Goal: Task Accomplishment & Management: Use online tool/utility

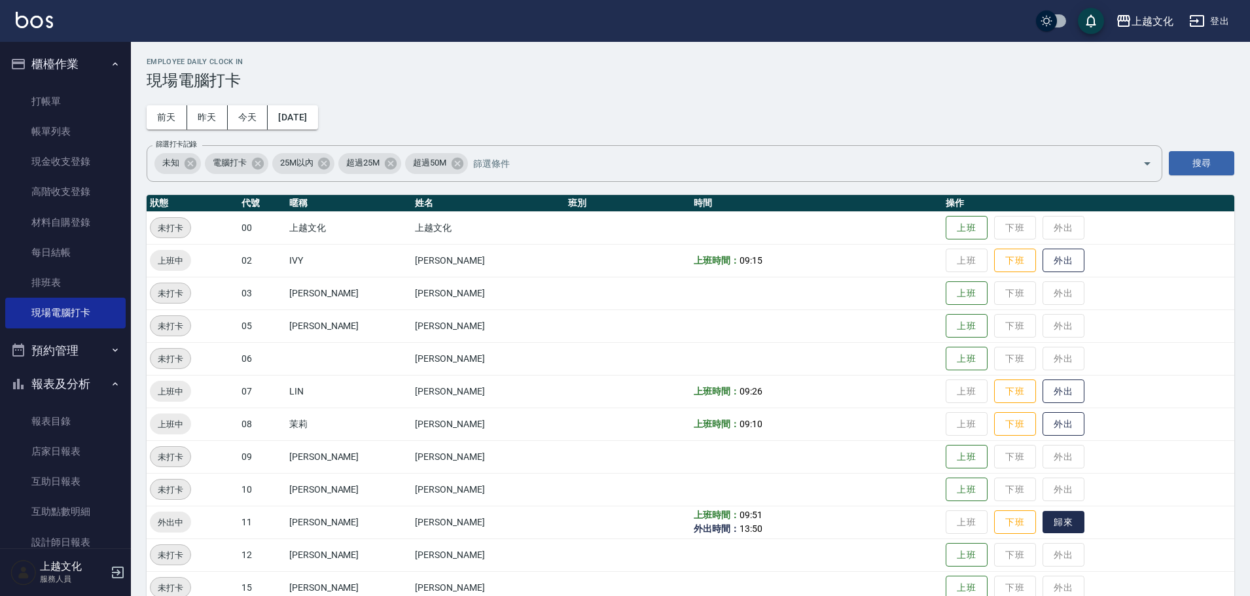
click at [1046, 521] on button "歸來" at bounding box center [1064, 522] width 42 height 23
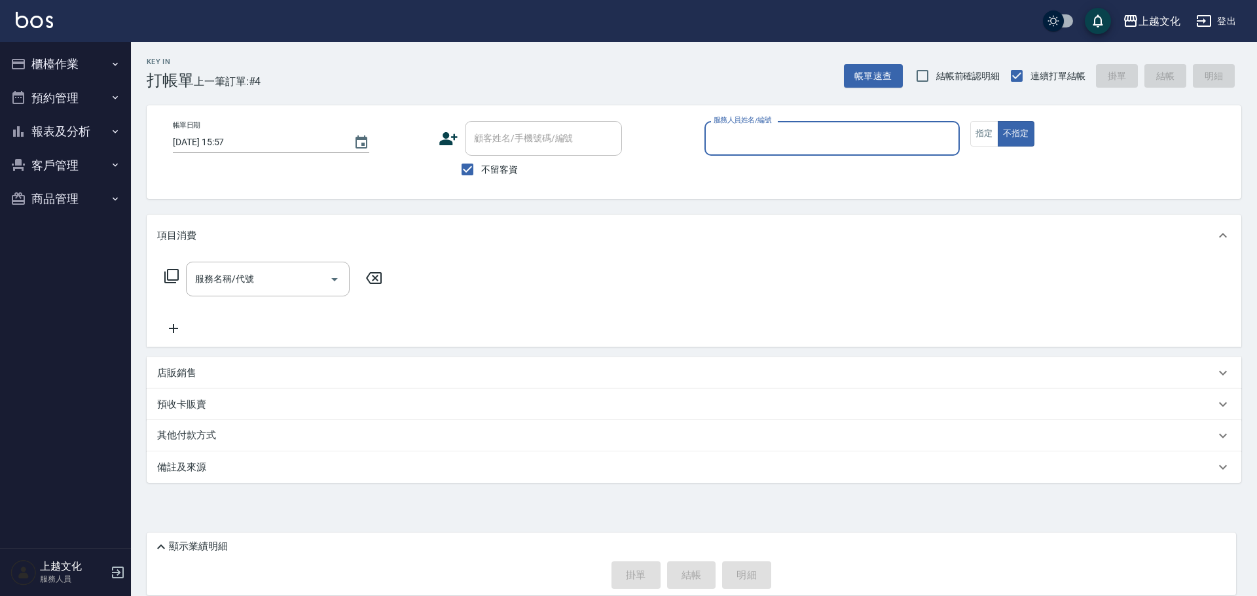
click at [834, 144] on input "服務人員姓名/編號" at bounding box center [831, 138] width 243 height 23
click at [807, 146] on input "服務人員姓名/編號" at bounding box center [831, 138] width 243 height 23
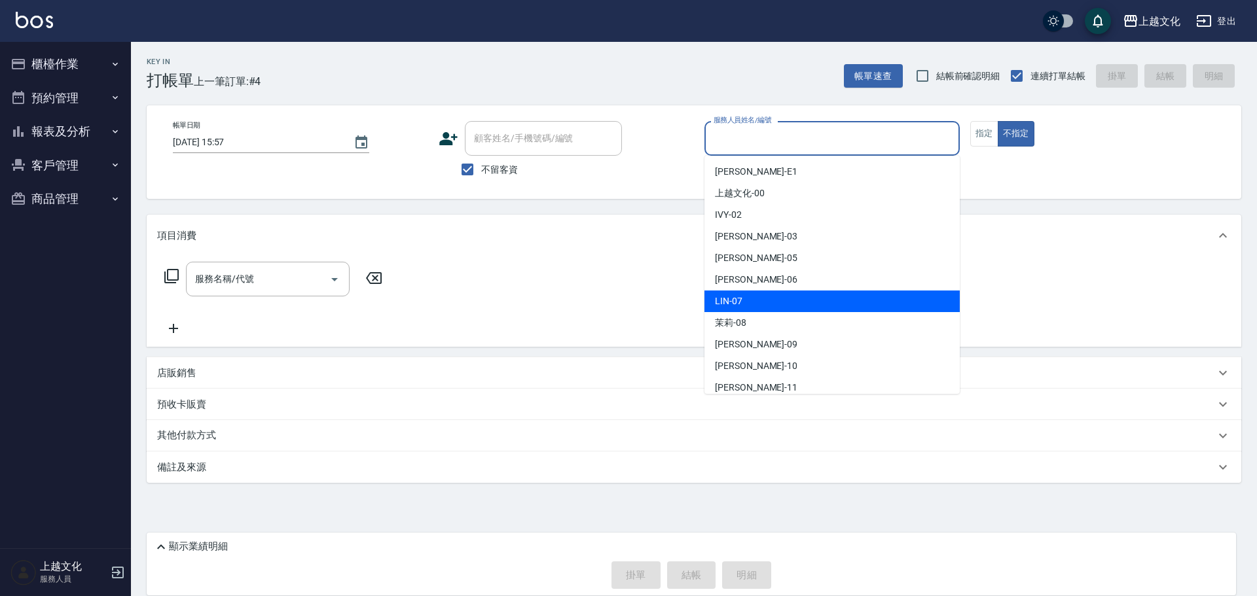
click at [778, 300] on div "LIN -07" at bounding box center [831, 302] width 255 height 22
type input "LIN-07"
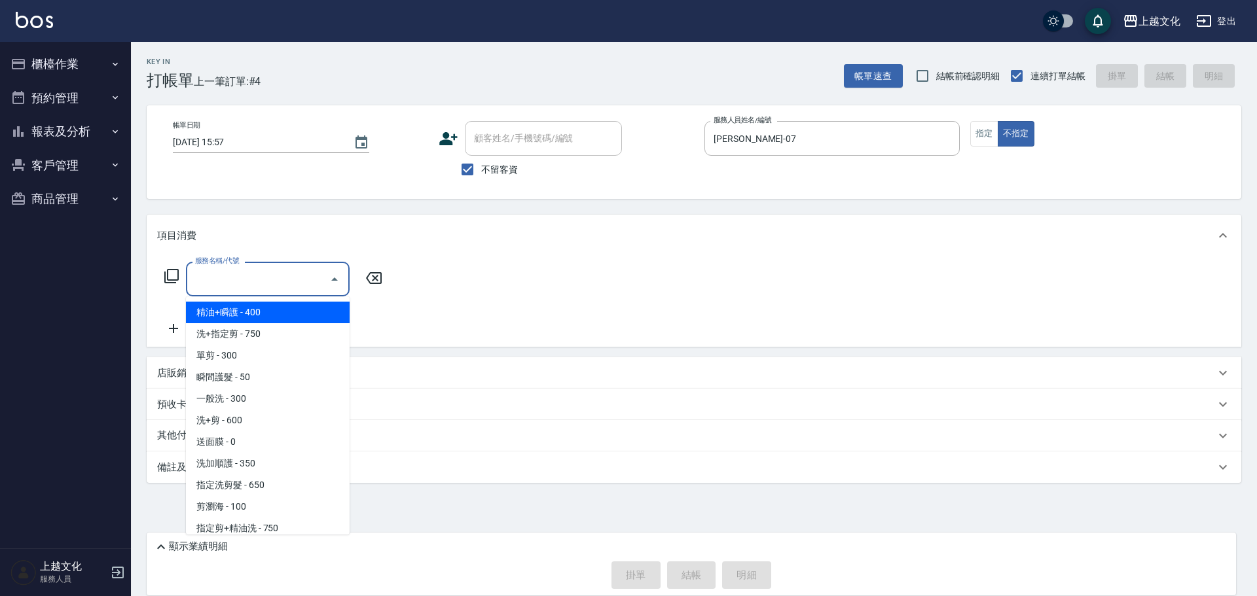
click at [254, 279] on input "服務名稱/代號" at bounding box center [258, 279] width 132 height 23
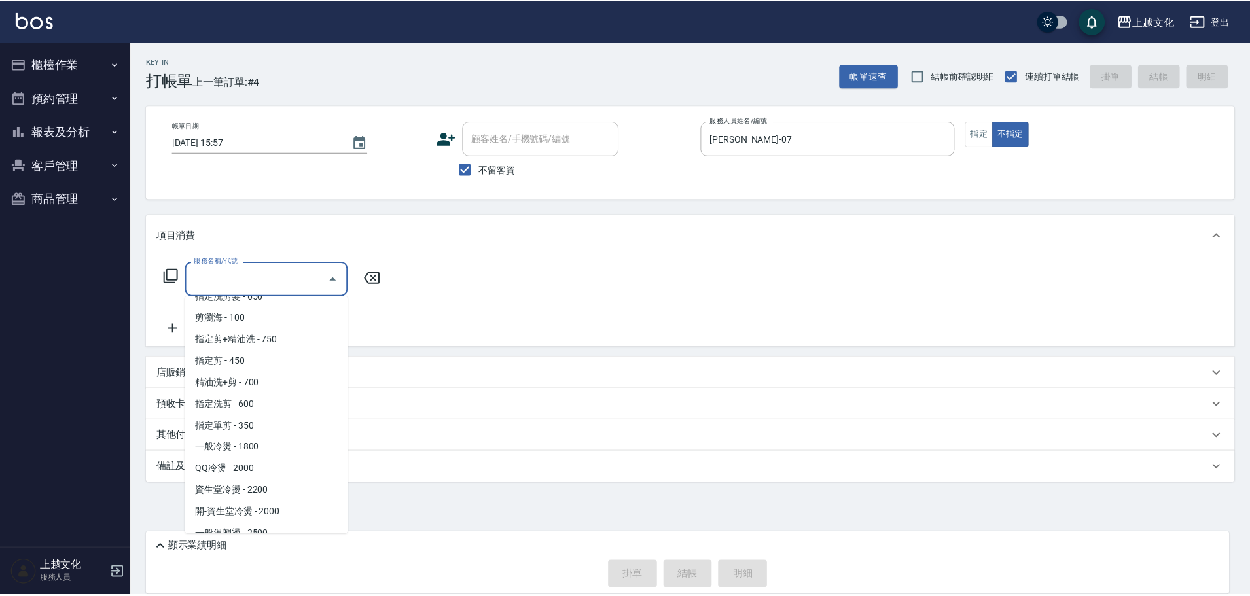
scroll to position [196, 0]
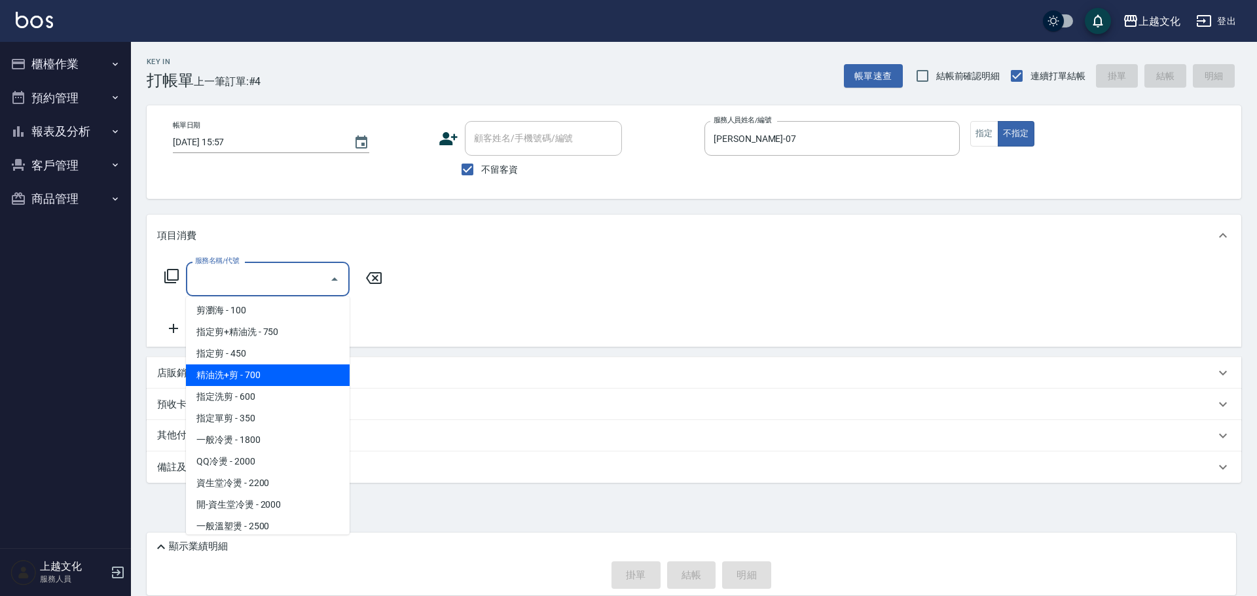
click at [270, 374] on span "精油洗+剪 - 700" at bounding box center [268, 376] width 164 height 22
type input "精油洗+剪(207)"
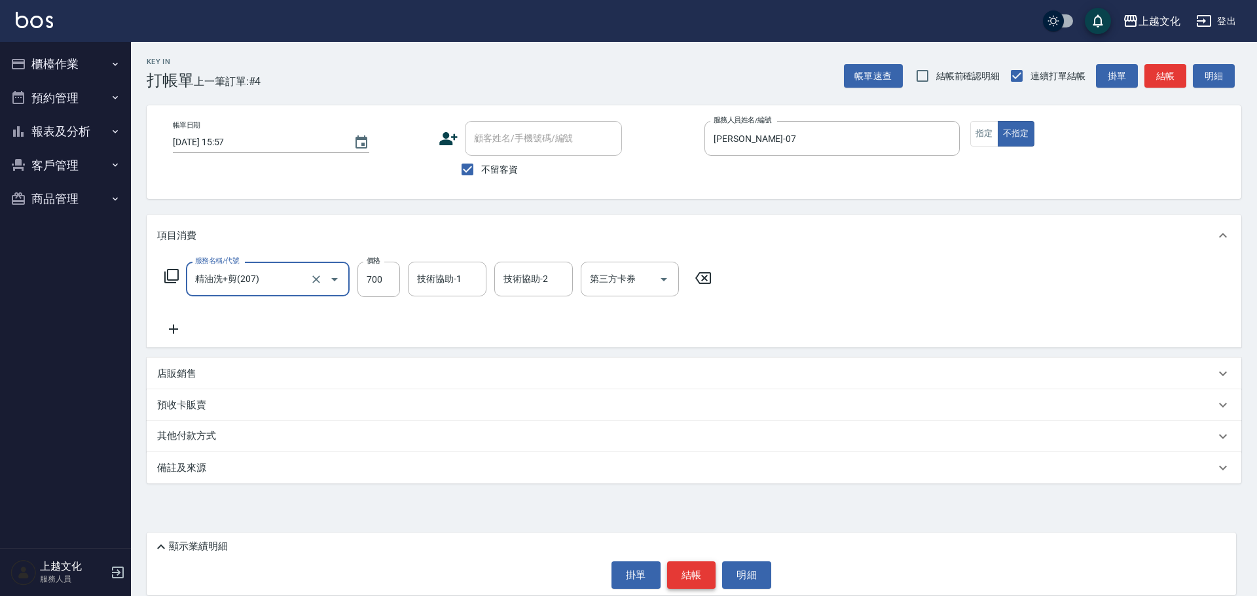
click at [696, 571] on button "結帳" at bounding box center [691, 575] width 49 height 27
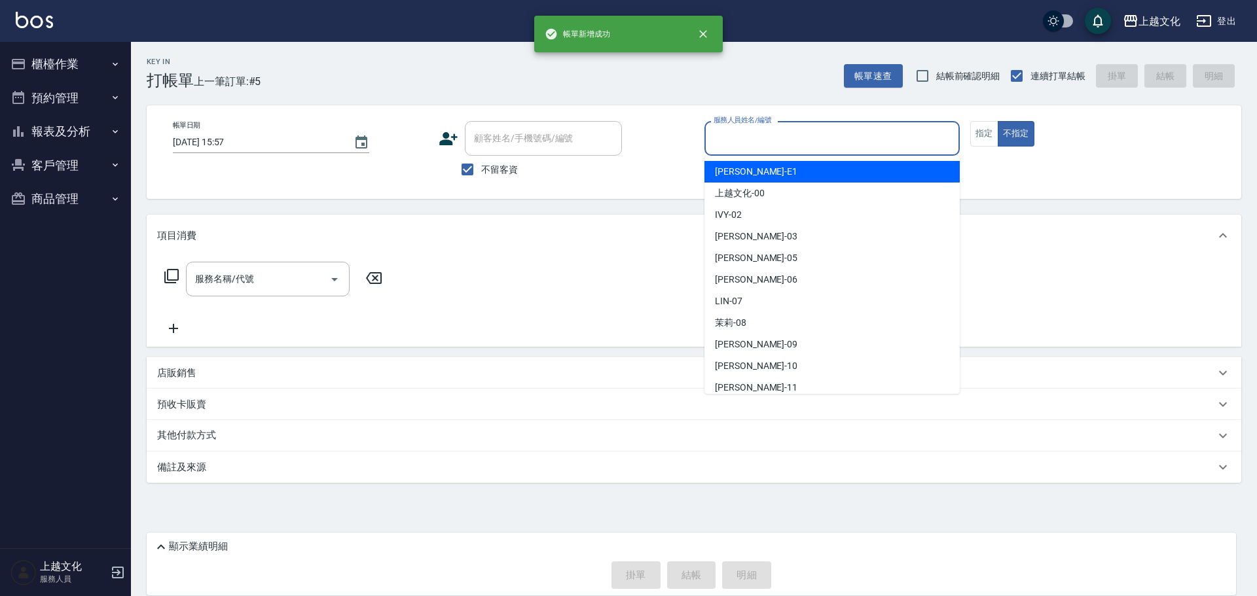
click at [774, 140] on input "服務人員姓名/編號" at bounding box center [831, 138] width 243 height 23
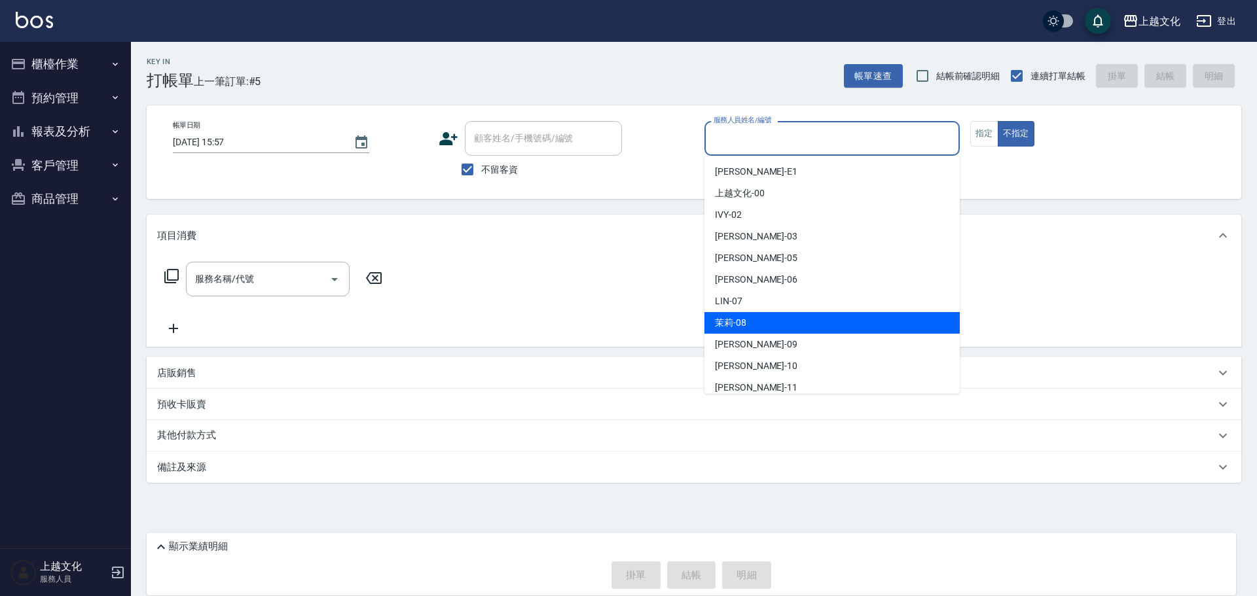
click at [768, 323] on div "茉莉 -08" at bounding box center [831, 323] width 255 height 22
type input "茉莉-08"
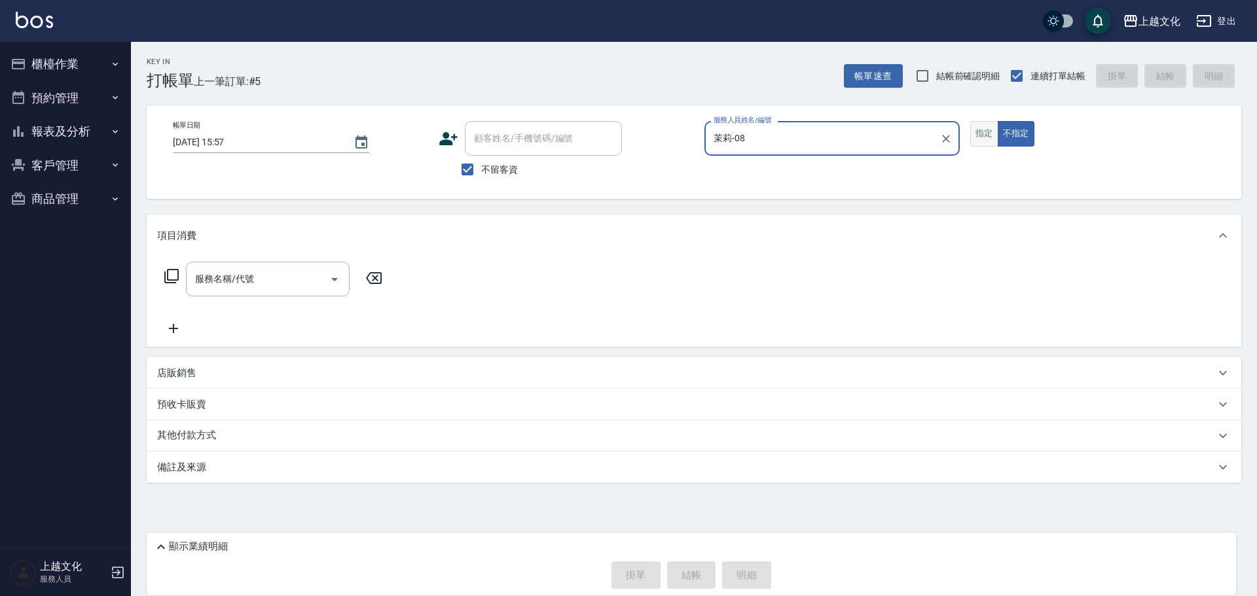
click at [978, 135] on button "指定" at bounding box center [984, 134] width 28 height 26
click at [173, 272] on icon at bounding box center [172, 276] width 16 height 16
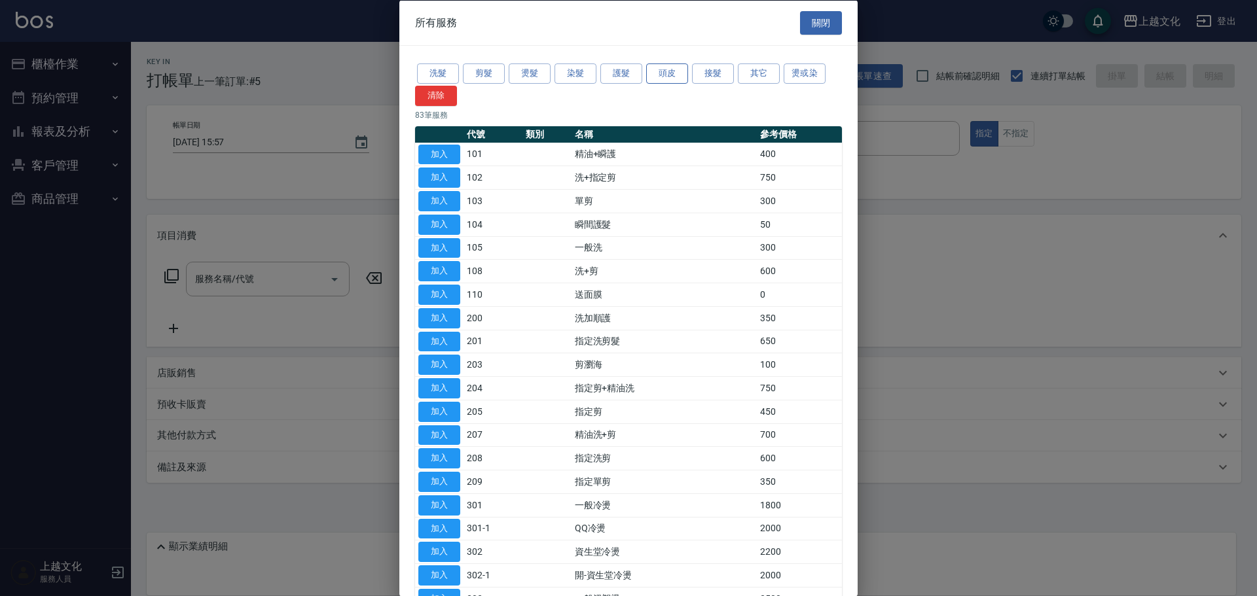
click at [675, 71] on button "頭皮" at bounding box center [667, 73] width 42 height 20
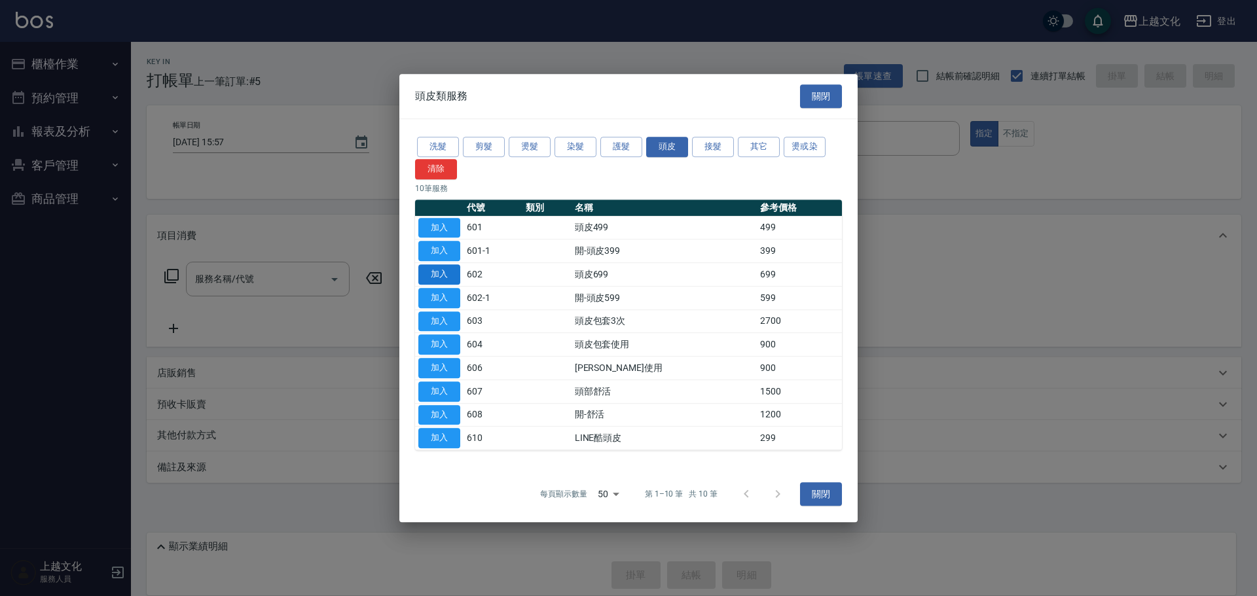
click at [426, 273] on button "加入" at bounding box center [439, 274] width 42 height 20
type input "頭皮699(602)"
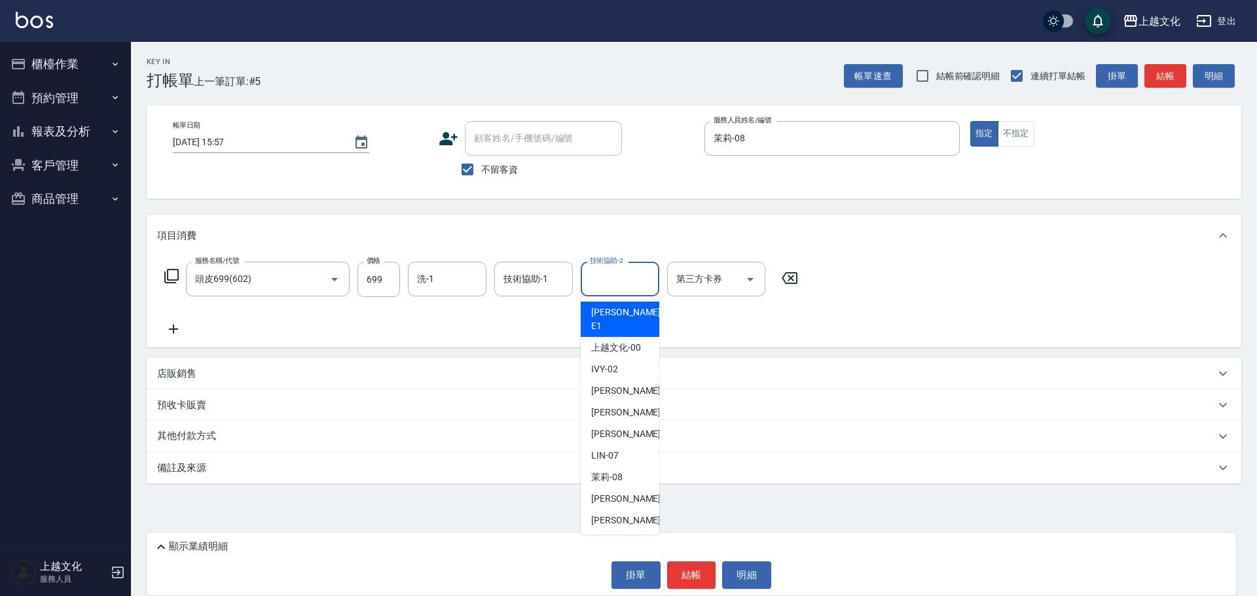
click at [609, 274] on input "技術協助-2" at bounding box center [619, 279] width 67 height 23
click at [590, 531] on div "Martin -11" at bounding box center [620, 542] width 79 height 22
click at [590, 523] on div "Key In 打帳單 上一筆訂單:#5 帳單速查 結帳前確認明細 連續打單結帳 掛單 結帳 明細 帳單日期 2025/10/10 15:57 顧客姓名/手機號…" at bounding box center [694, 299] width 1126 height 514
type input "Martin-11"
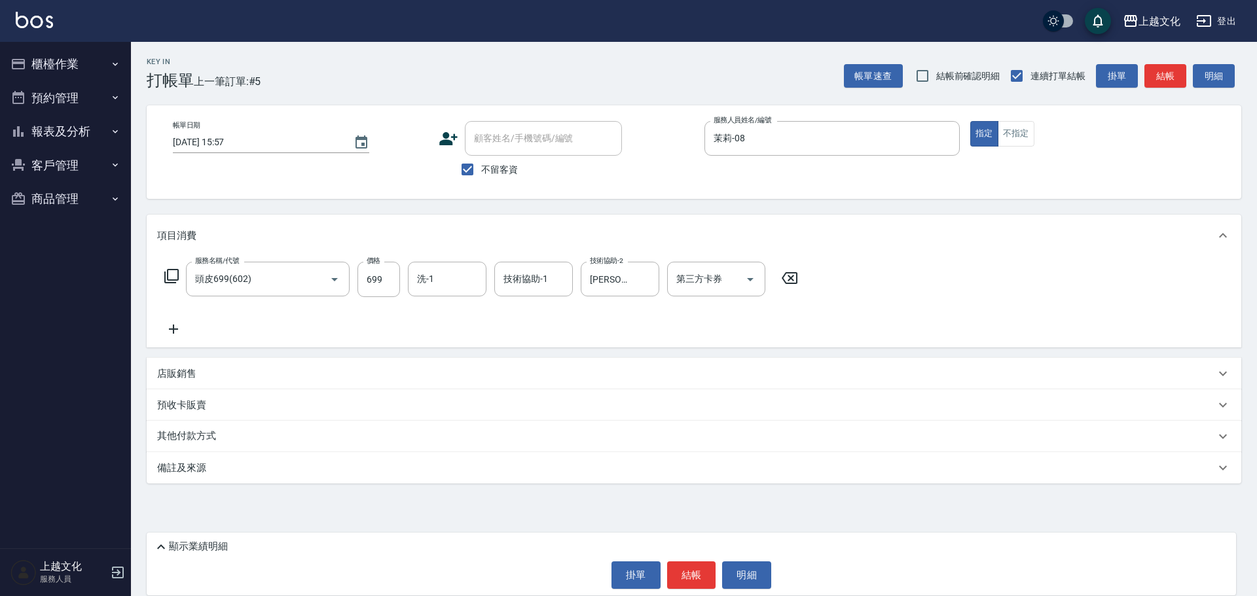
click at [175, 329] on icon at bounding box center [173, 329] width 33 height 16
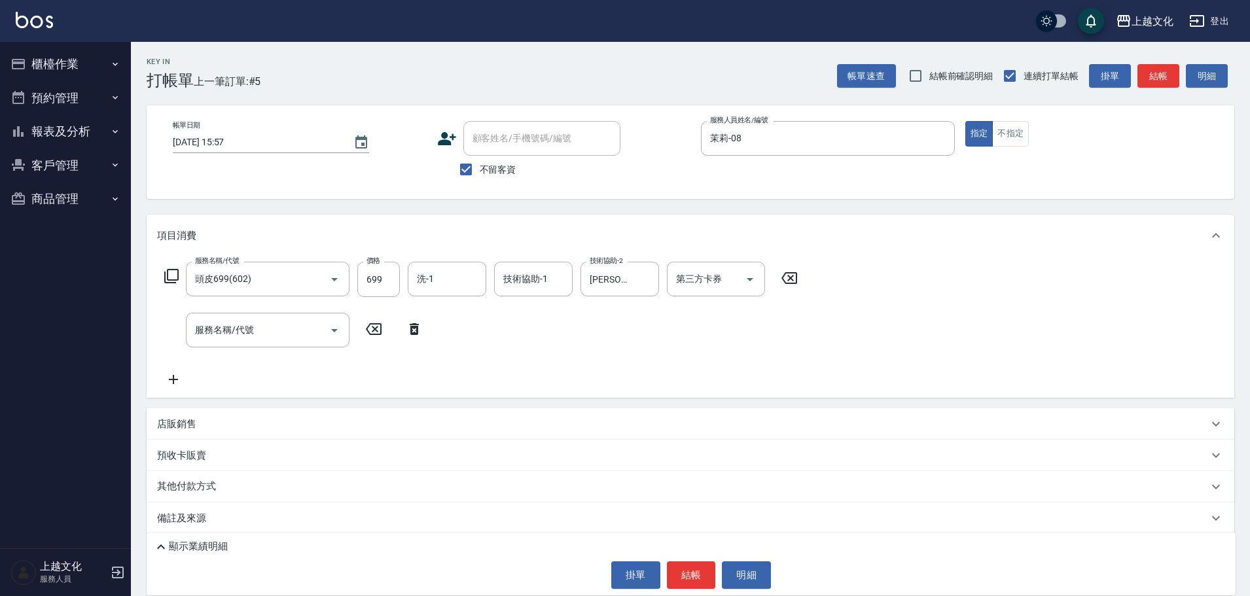
click at [171, 271] on icon at bounding box center [172, 276] width 16 height 16
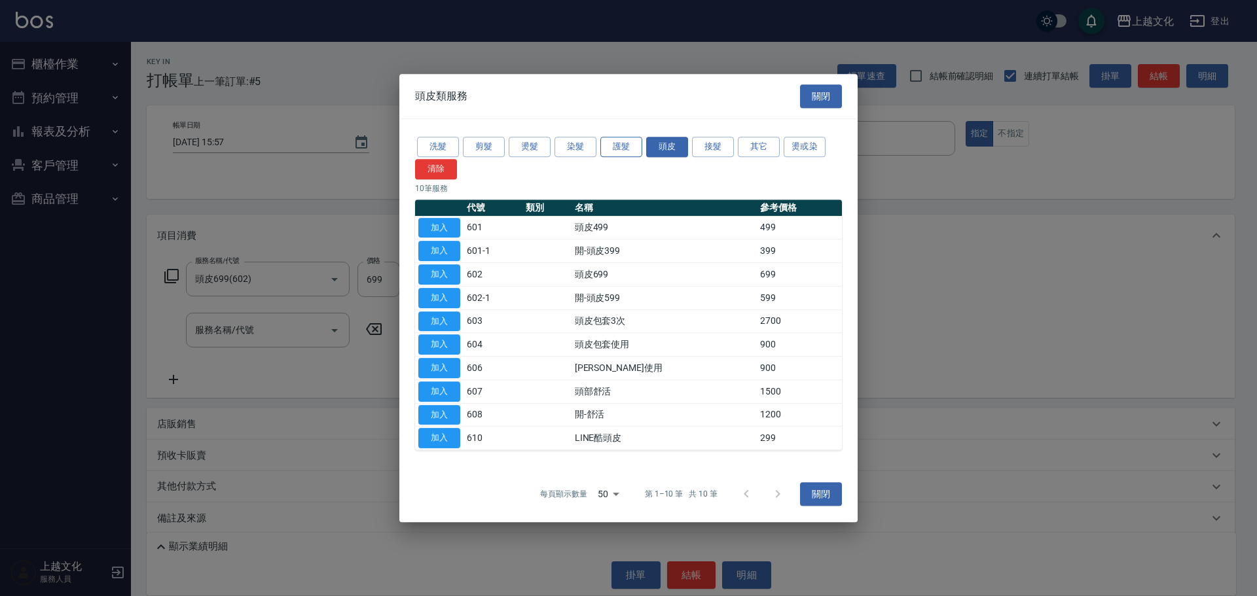
click at [610, 145] on button "護髮" at bounding box center [621, 147] width 42 height 20
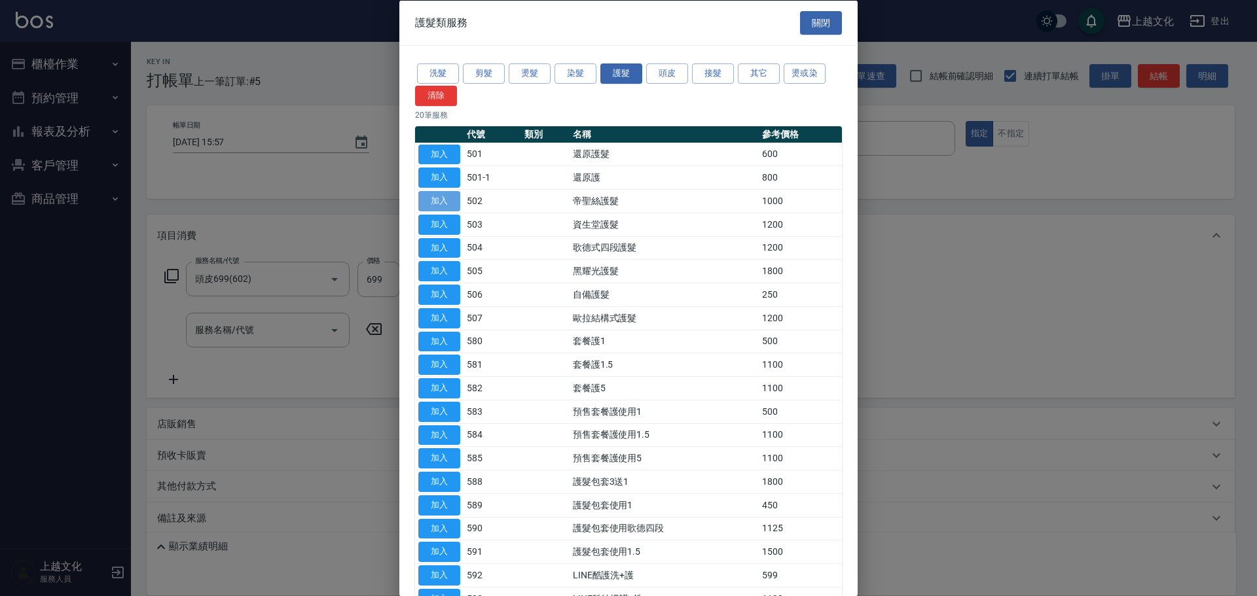
click at [447, 207] on button "加入" at bounding box center [439, 201] width 42 height 20
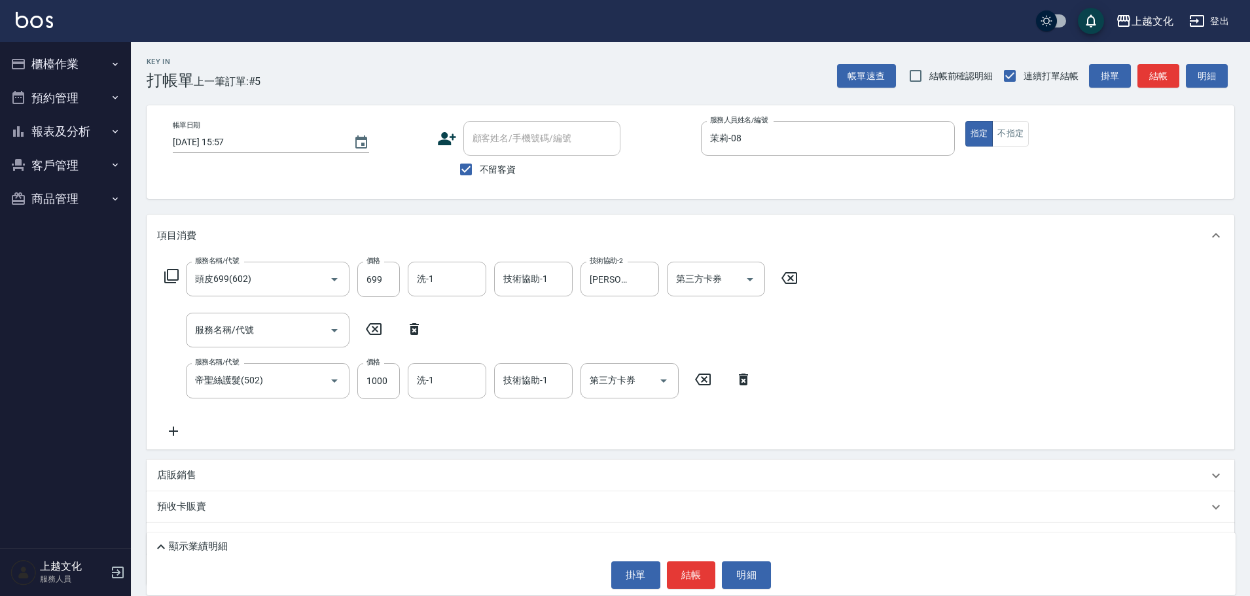
click at [416, 333] on icon at bounding box center [414, 329] width 9 height 12
type input "帝聖絲護髮(502)"
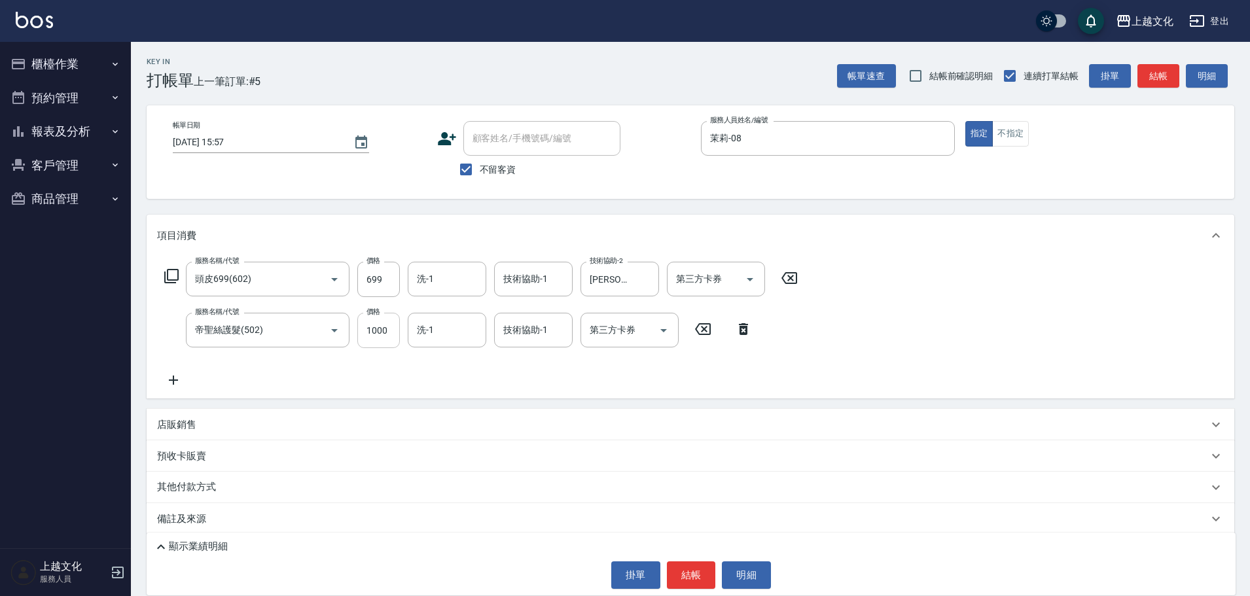
click at [393, 335] on input "1000" at bounding box center [378, 330] width 43 height 35
type input "300"
click at [193, 546] on p "顯示業績明細" at bounding box center [198, 547] width 59 height 14
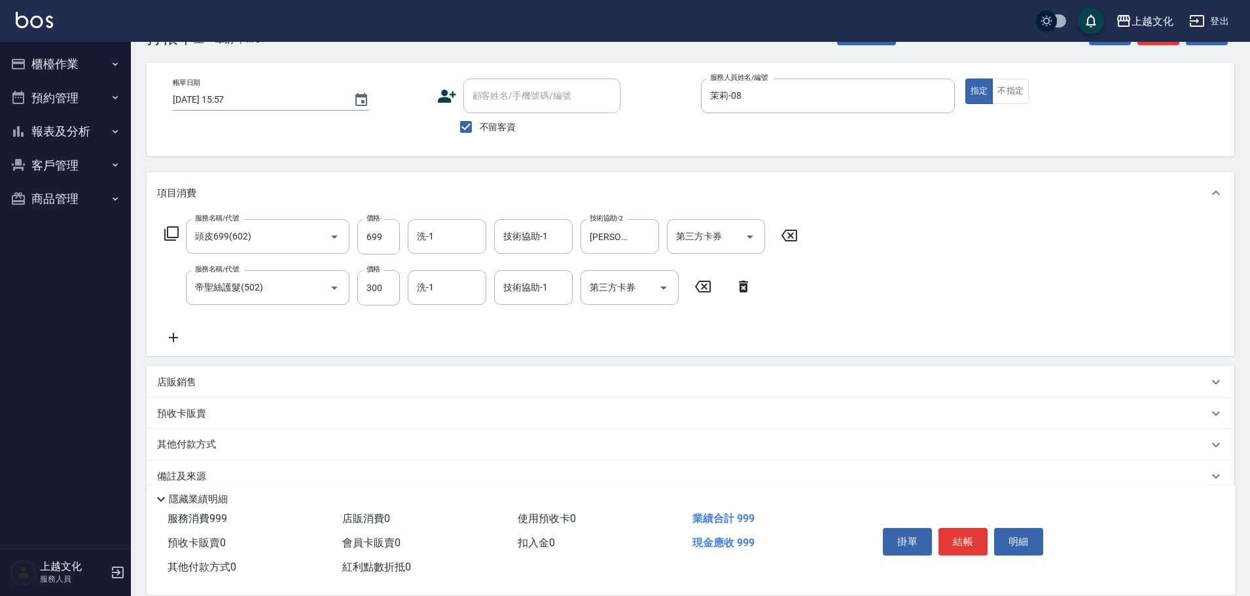
scroll to position [64, 0]
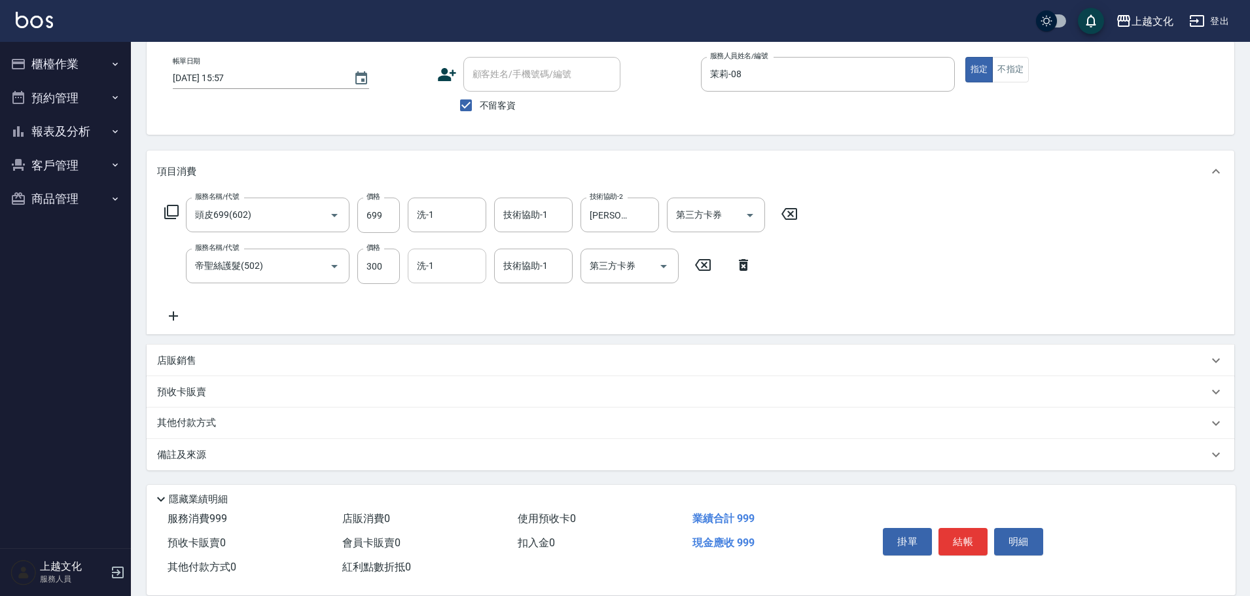
click at [445, 268] on input "洗-1" at bounding box center [447, 266] width 67 height 23
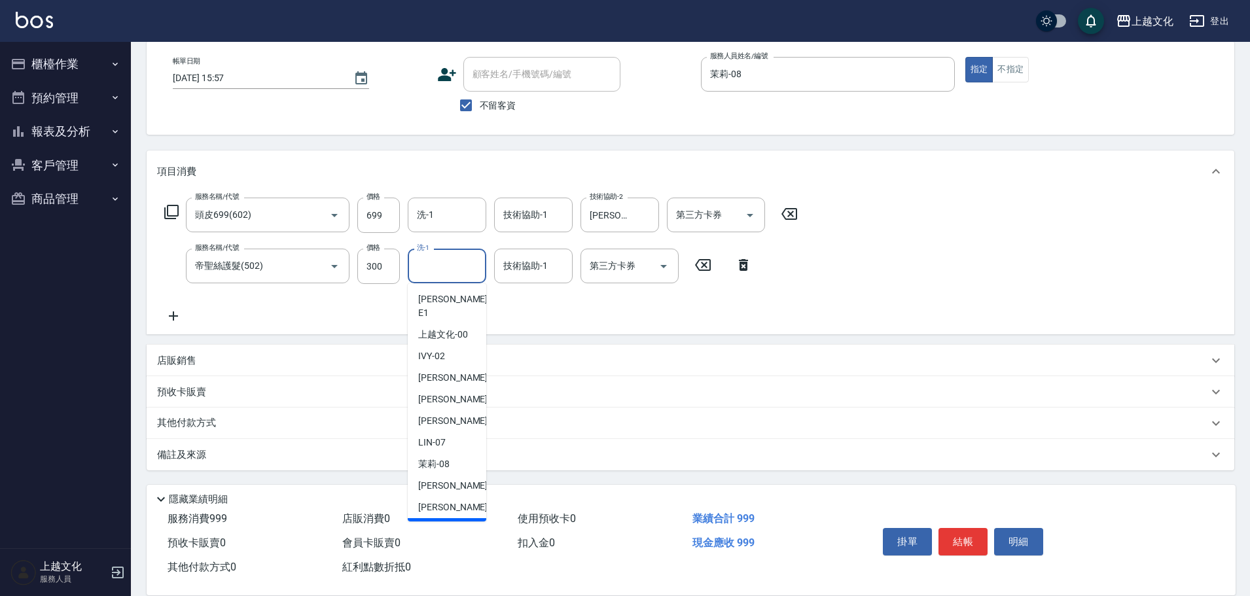
click at [445, 522] on span "Martin -11" at bounding box center [459, 529] width 82 height 14
type input "Martin-11"
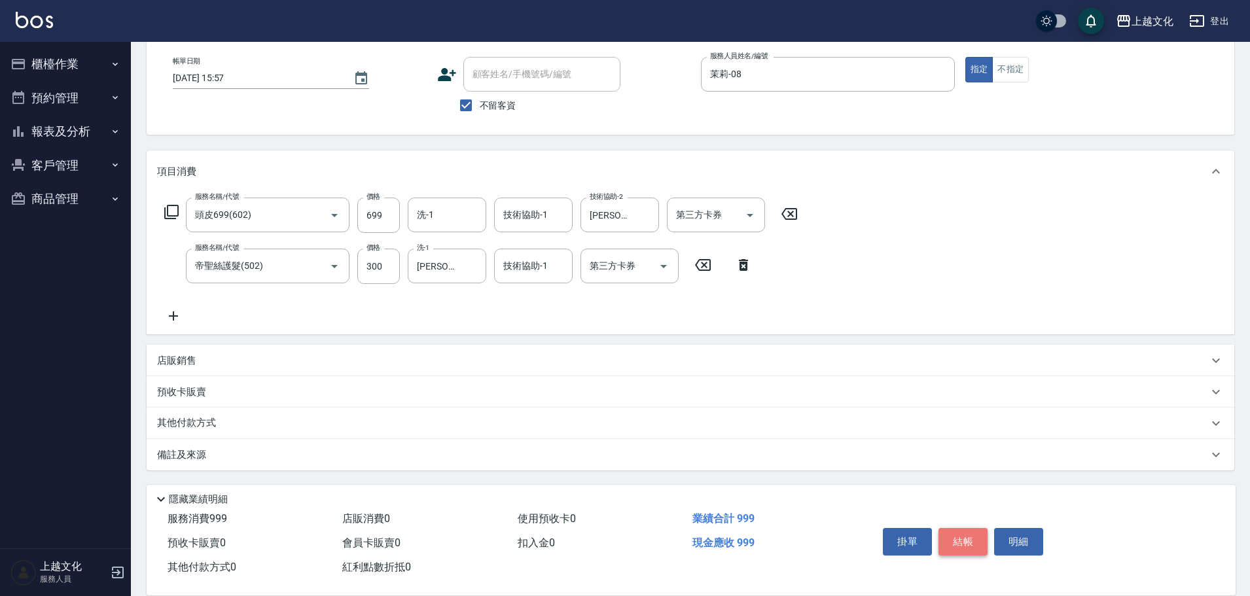
click at [962, 536] on button "結帳" at bounding box center [963, 541] width 49 height 27
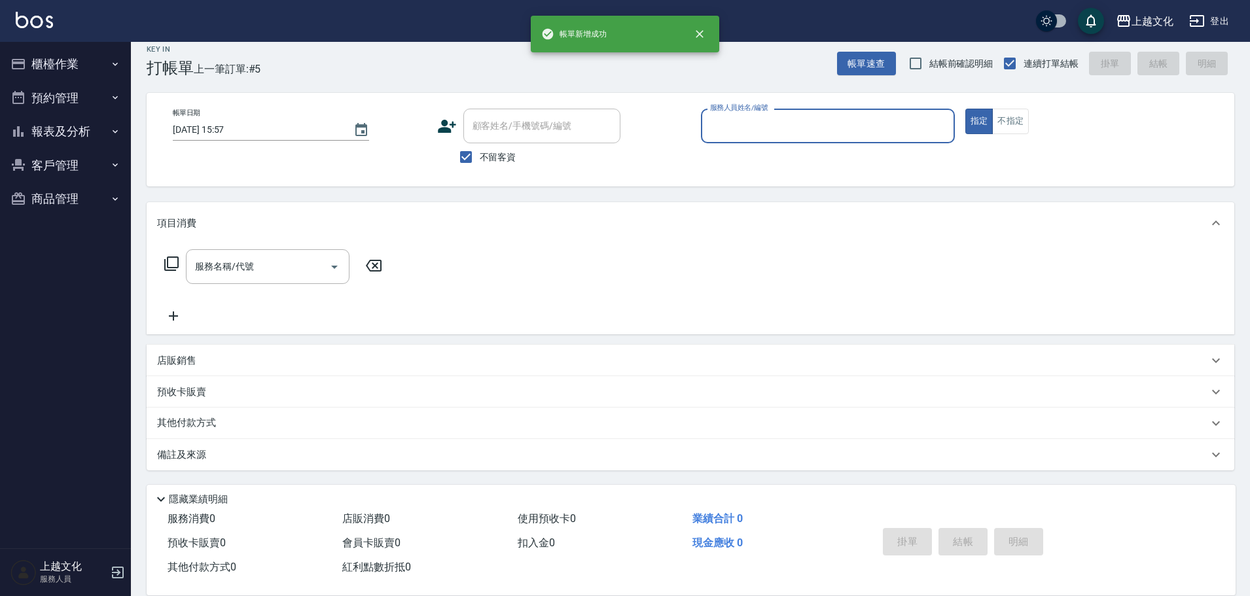
scroll to position [12, 0]
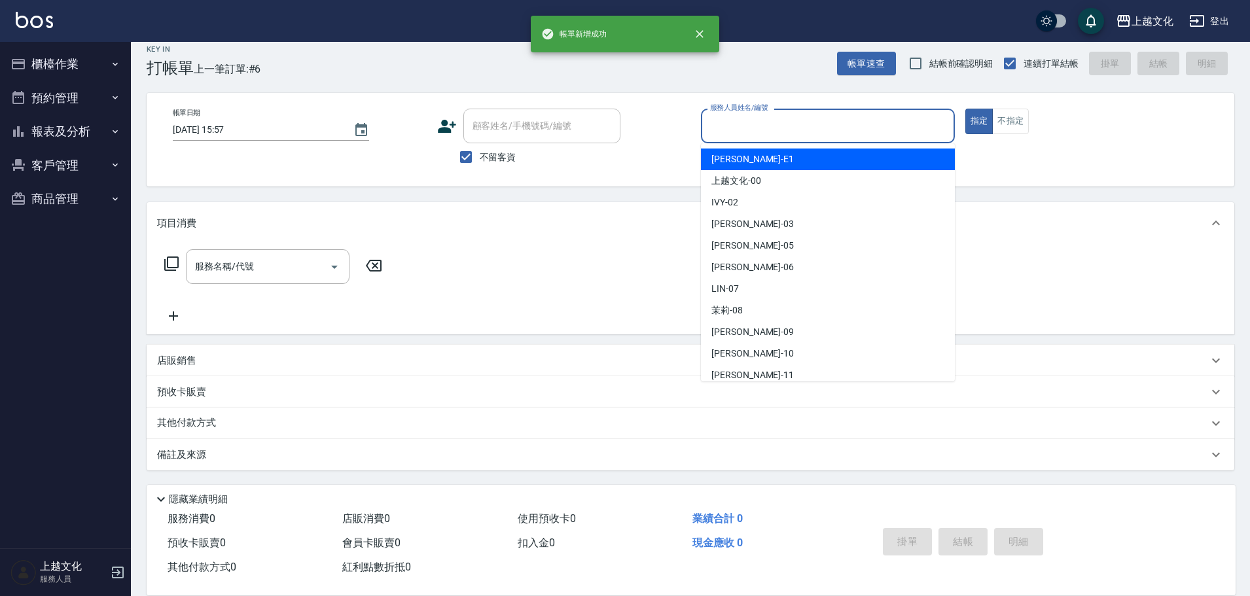
click at [778, 129] on input "服務人員姓名/編號" at bounding box center [828, 126] width 242 height 23
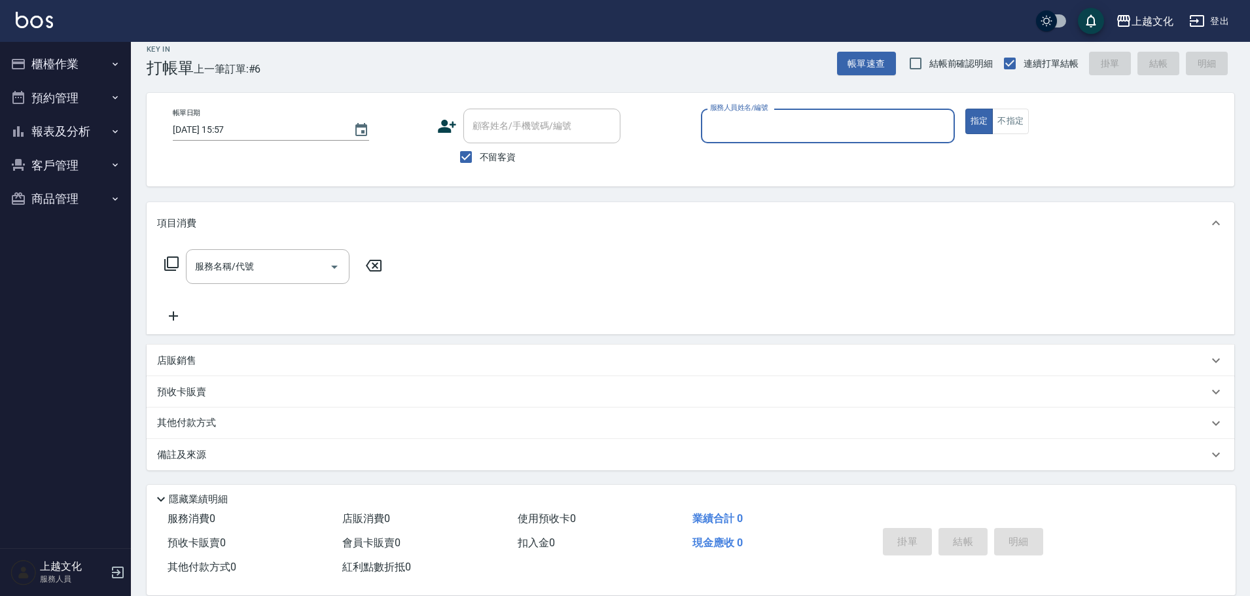
click at [763, 135] on input "服務人員姓名/編號" at bounding box center [828, 126] width 242 height 23
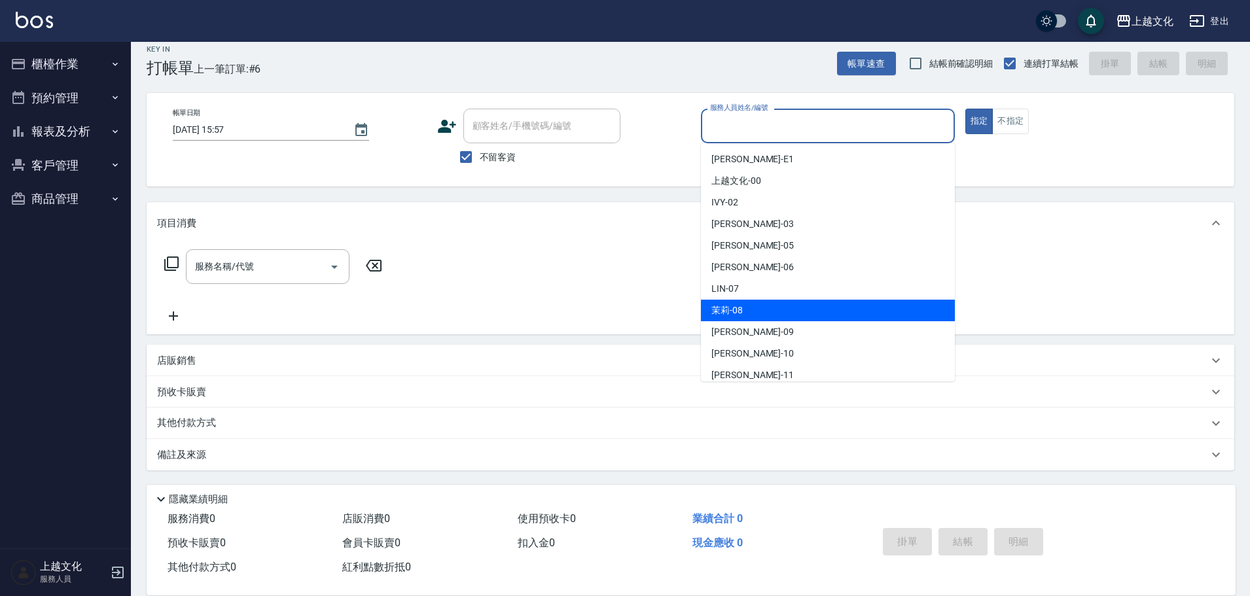
click at [751, 310] on div "茉莉 -08" at bounding box center [828, 311] width 254 height 22
click at [751, 310] on div "服務名稱/代號 服務名稱/代號" at bounding box center [691, 289] width 1088 height 90
type input "茉莉-08"
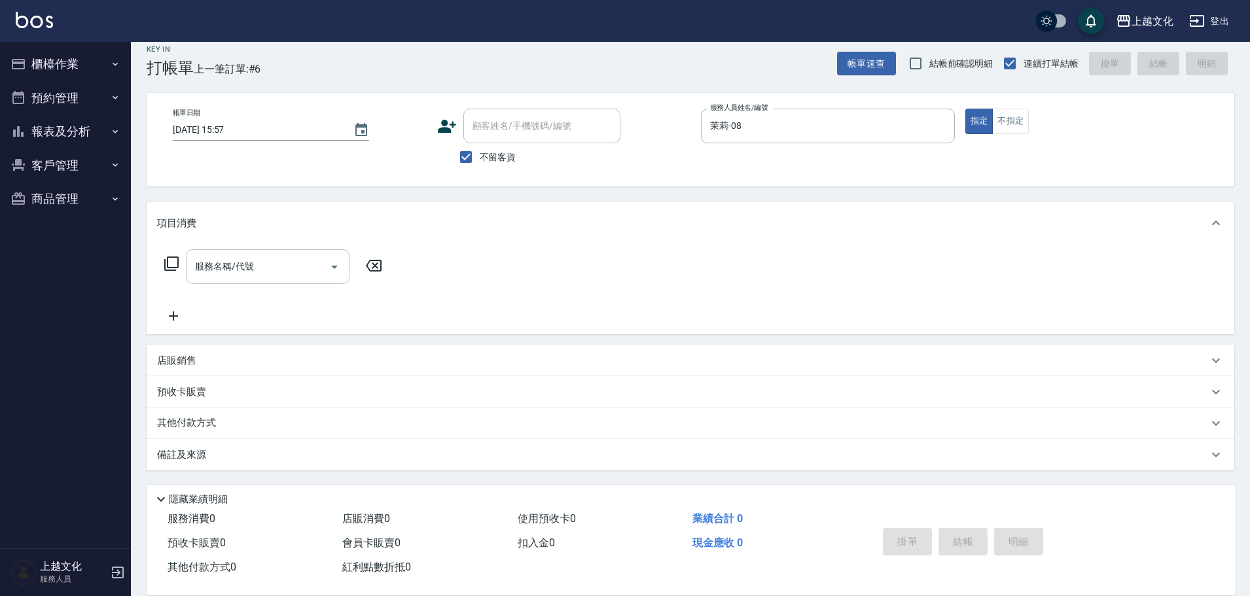
click at [283, 274] on input "服務名稱/代號" at bounding box center [258, 266] width 132 height 23
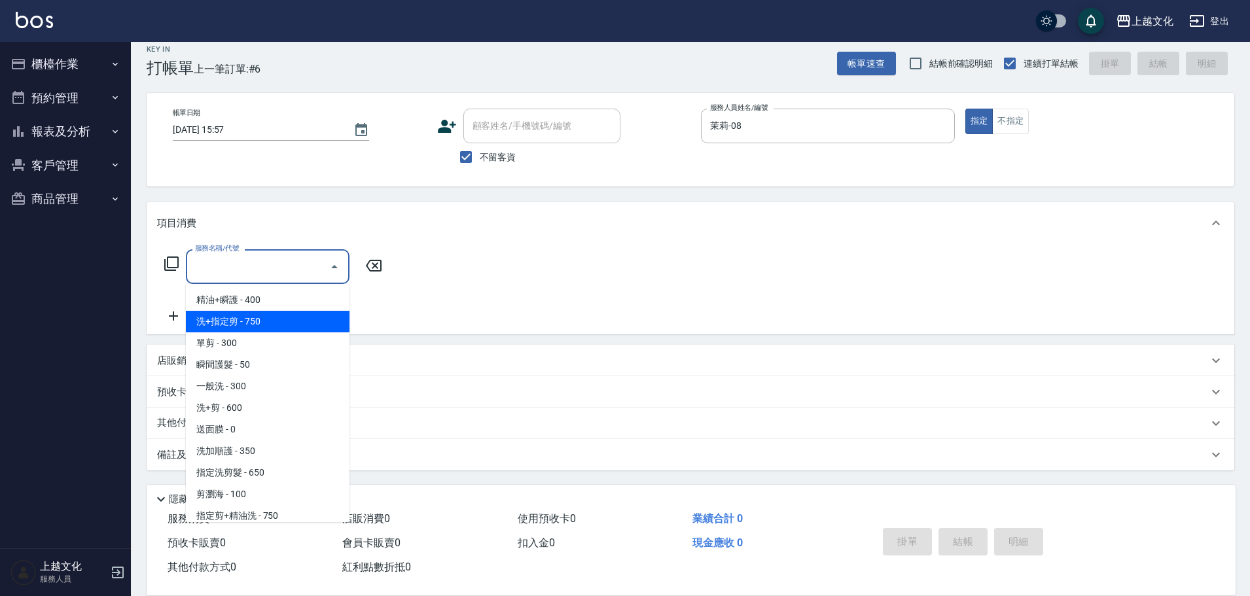
click at [277, 317] on span "洗+指定剪 - 750" at bounding box center [268, 322] width 164 height 22
type input "洗+指定剪(102)"
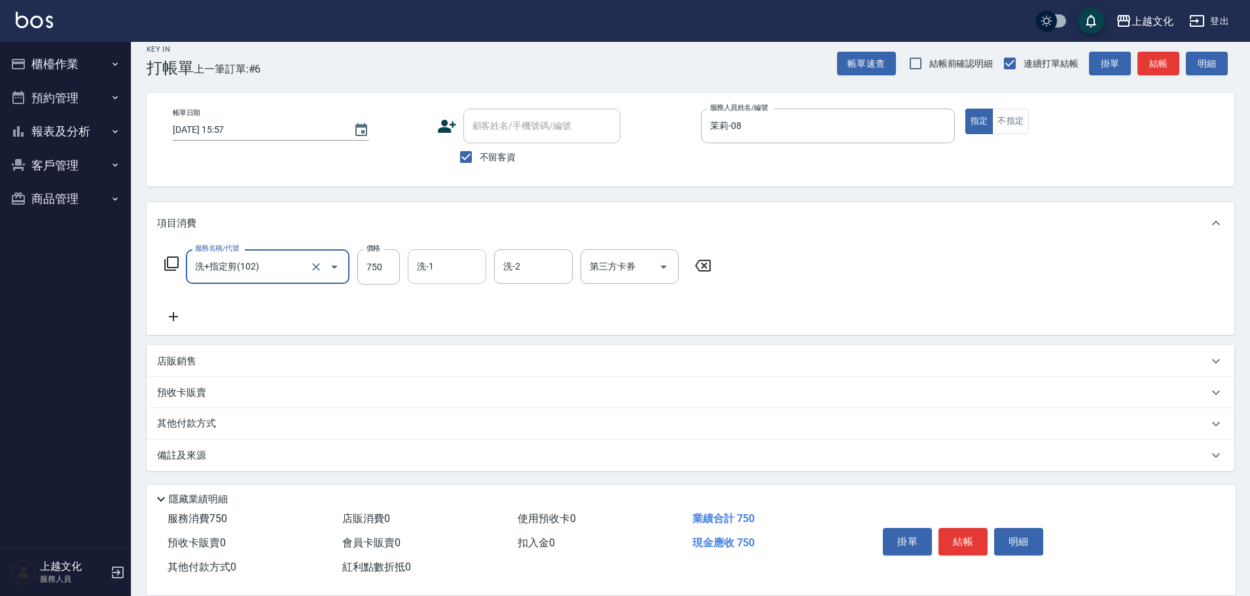
click at [420, 269] on input "洗-1" at bounding box center [447, 266] width 67 height 23
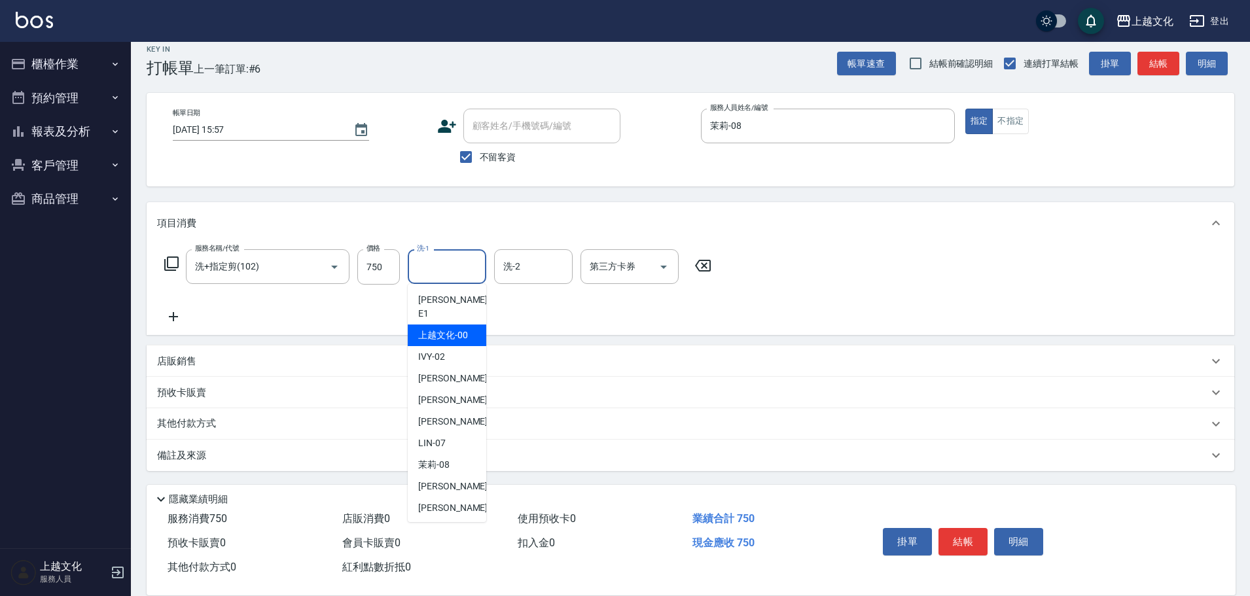
click at [465, 329] on span "上越文化 -00" at bounding box center [443, 336] width 50 height 14
type input "上越文化-00"
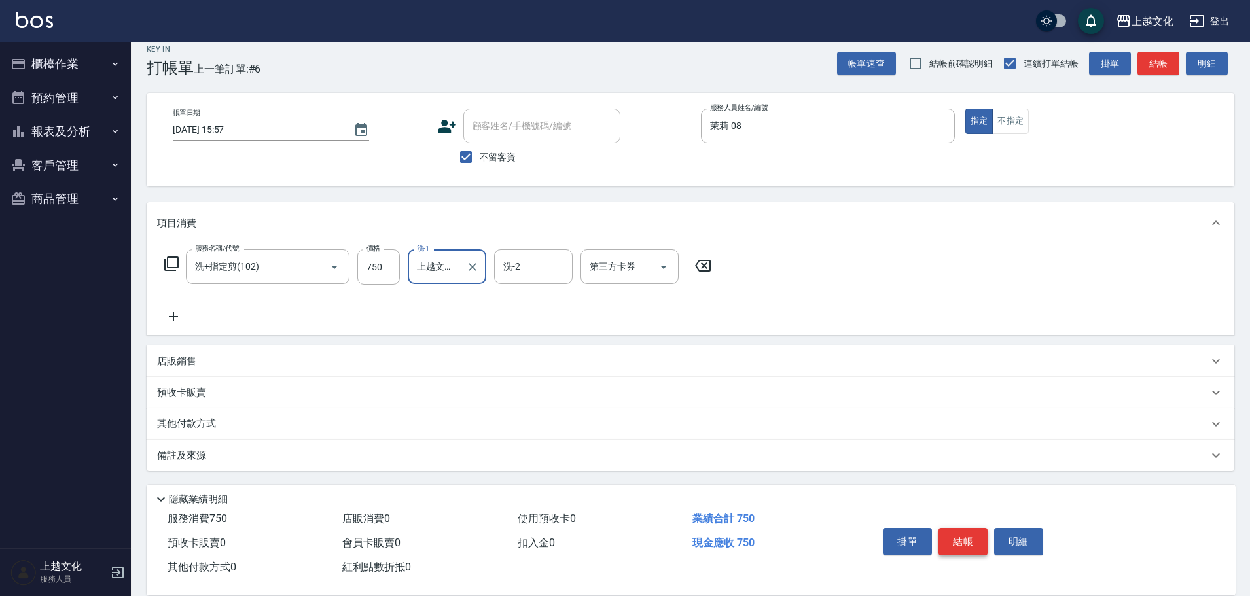
click at [962, 538] on button "結帳" at bounding box center [963, 541] width 49 height 27
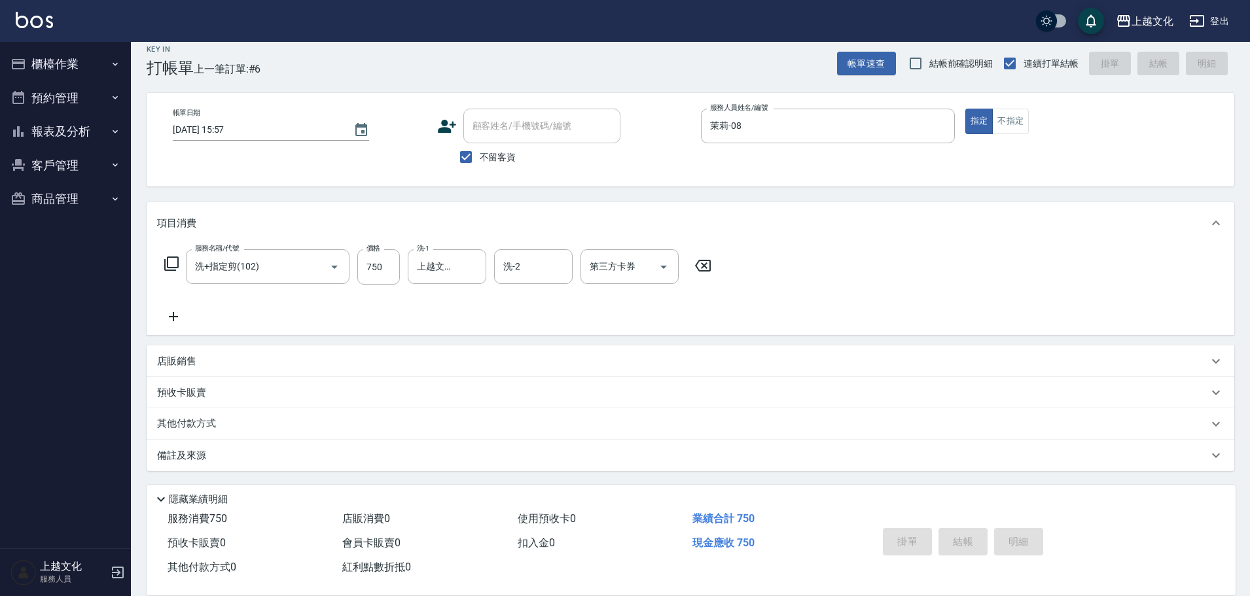
type input "2025/10/10 15:58"
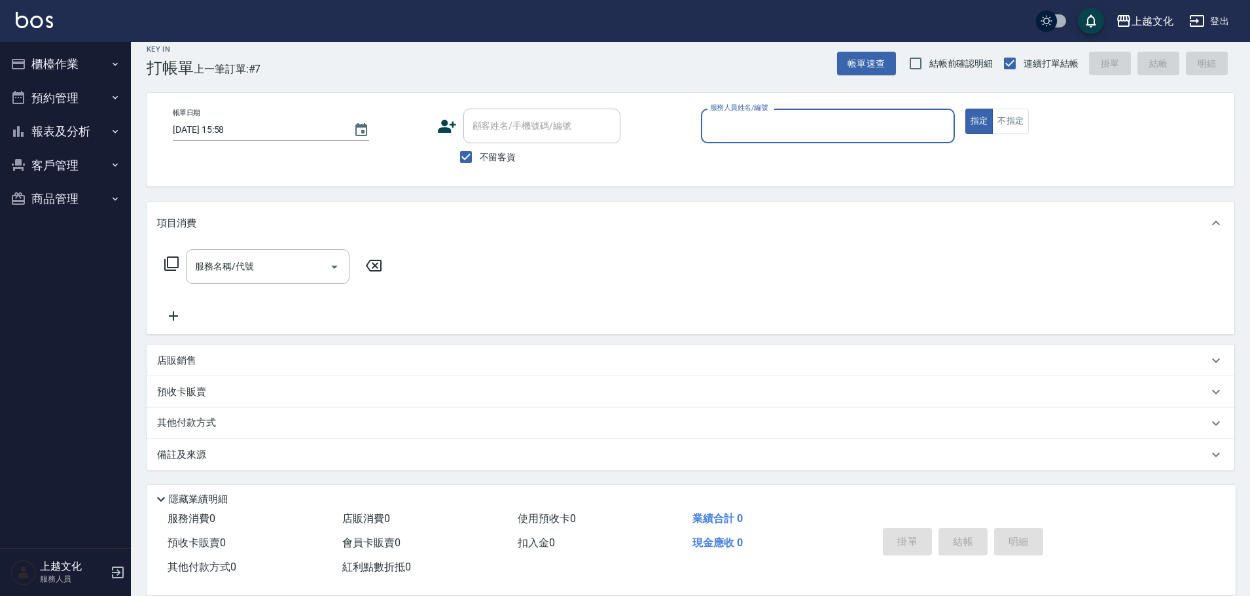
click at [865, 122] on input "服務人員姓名/編號" at bounding box center [828, 126] width 242 height 23
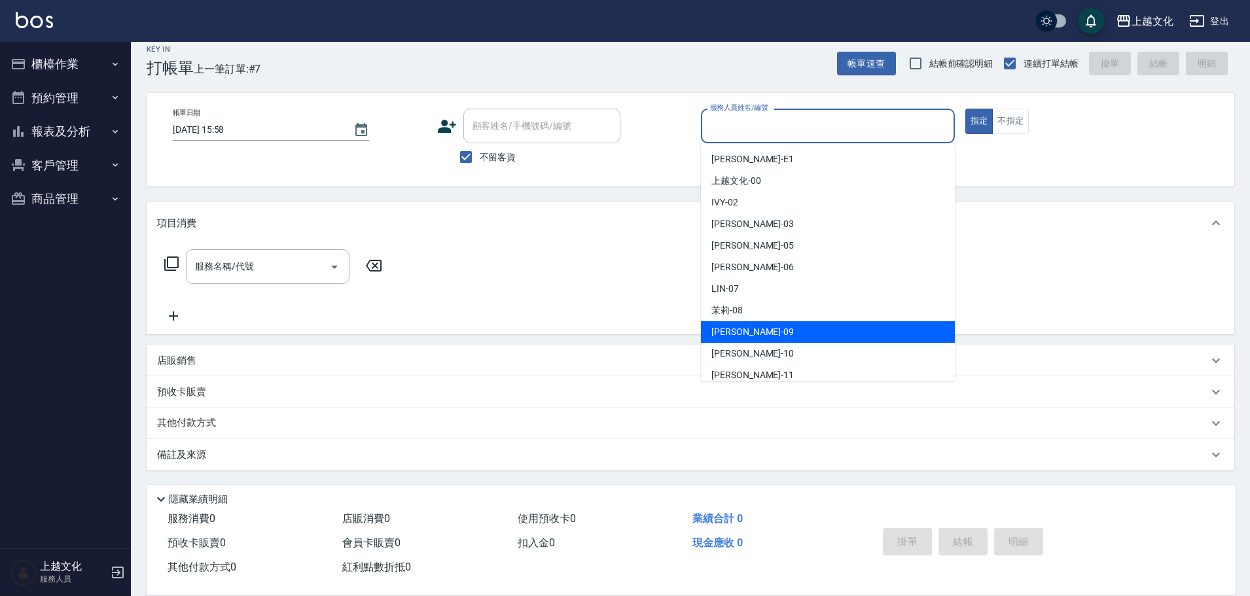
click at [737, 331] on span "jason -09" at bounding box center [752, 332] width 82 height 14
type input "jason-09"
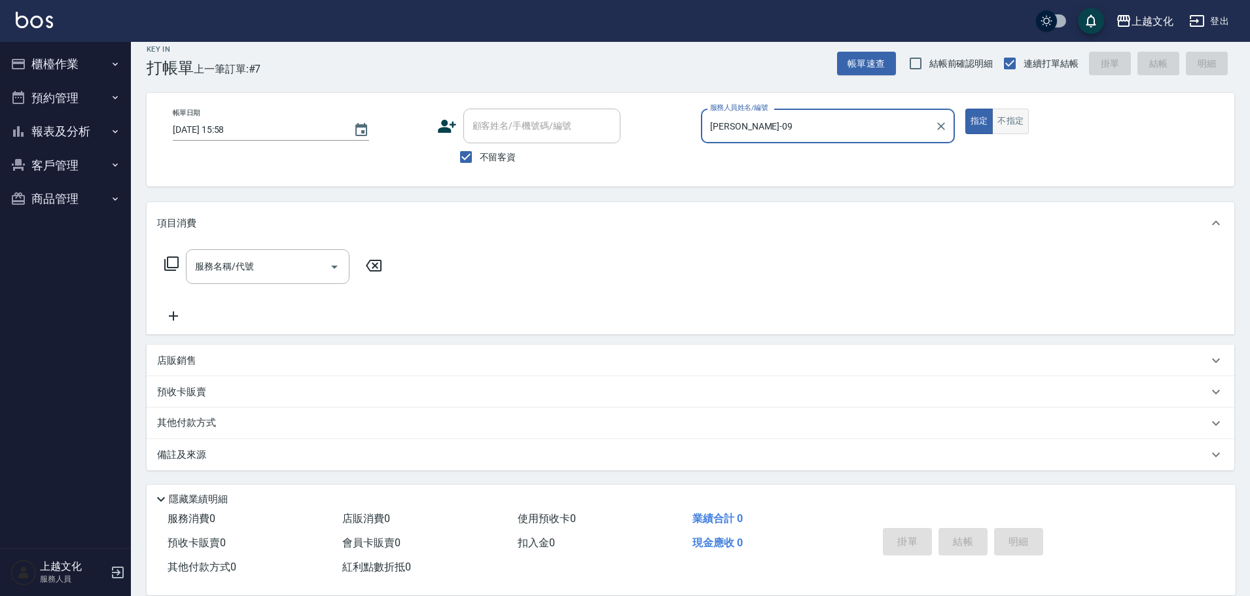
drag, startPoint x: 1010, startPoint y: 128, endPoint x: 938, endPoint y: 128, distance: 72.0
click at [1009, 128] on button "不指定" at bounding box center [1010, 122] width 37 height 26
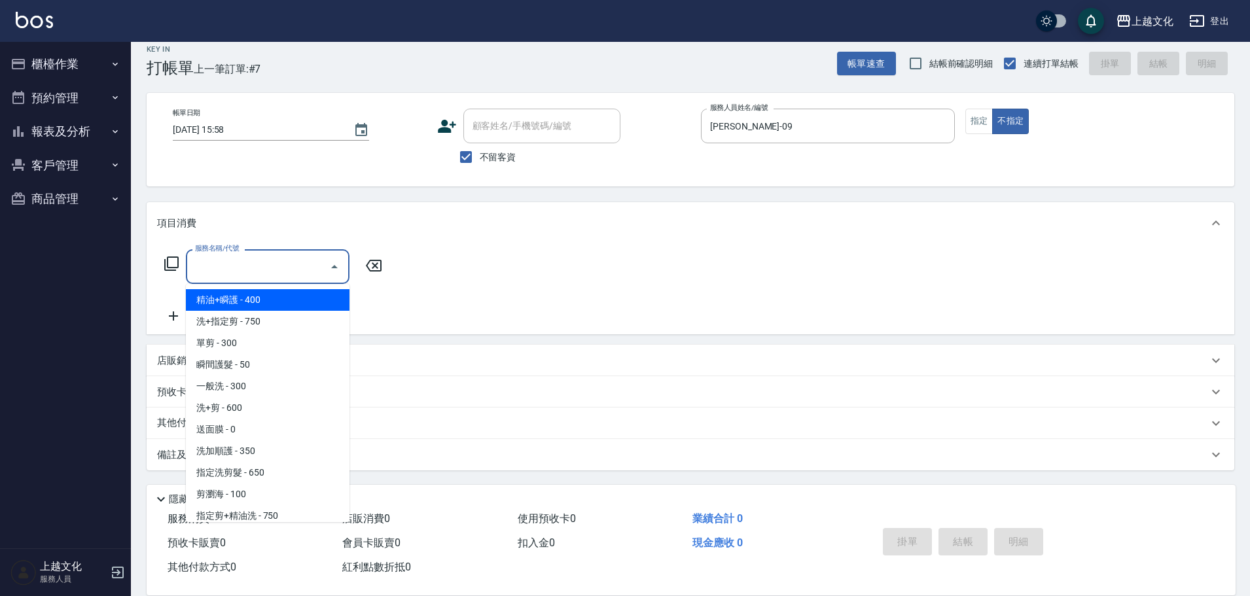
click at [232, 268] on input "服務名稱/代號" at bounding box center [258, 266] width 132 height 23
click at [232, 270] on input "服務名稱/代號" at bounding box center [258, 266] width 132 height 23
click at [245, 300] on span "精油+瞬護 - 400" at bounding box center [268, 300] width 164 height 22
type input "精油+瞬護(101)"
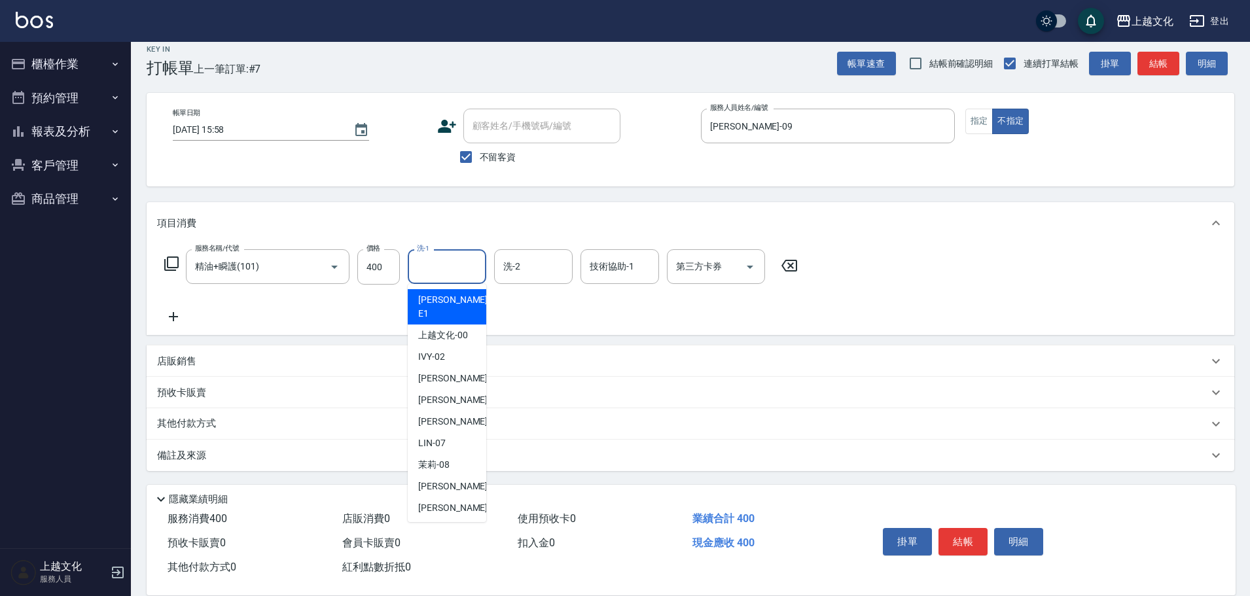
click at [447, 268] on input "洗-1" at bounding box center [447, 266] width 67 height 23
drag, startPoint x: 459, startPoint y: 320, endPoint x: 467, endPoint y: 317, distance: 8.5
click at [461, 329] on span "上越文化 -00" at bounding box center [443, 336] width 50 height 14
type input "上越文化-00"
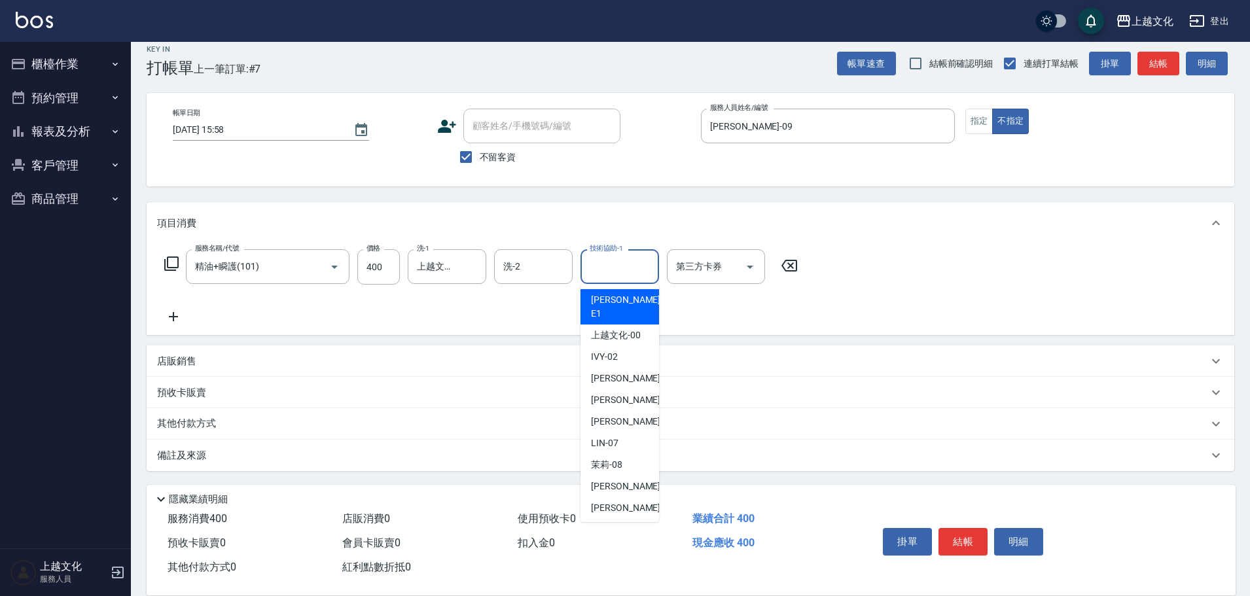
click at [630, 268] on input "技術協助-1" at bounding box center [619, 266] width 67 height 23
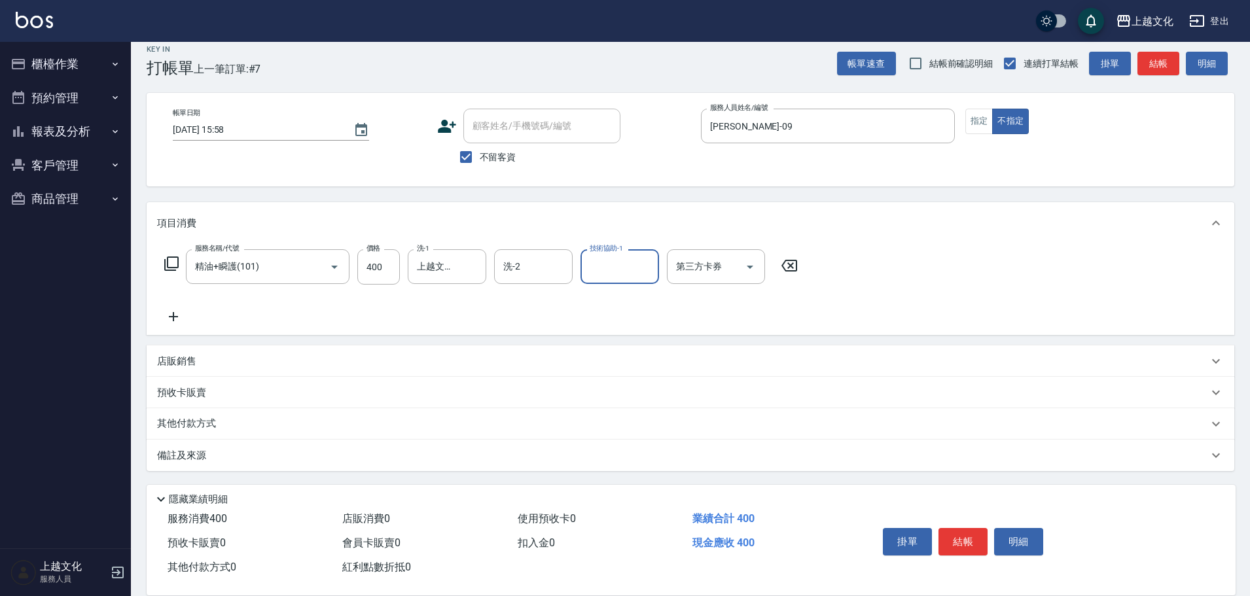
drag, startPoint x: 615, startPoint y: 265, endPoint x: 618, endPoint y: 280, distance: 15.4
click at [615, 265] on input "技術協助-1" at bounding box center [619, 266] width 67 height 23
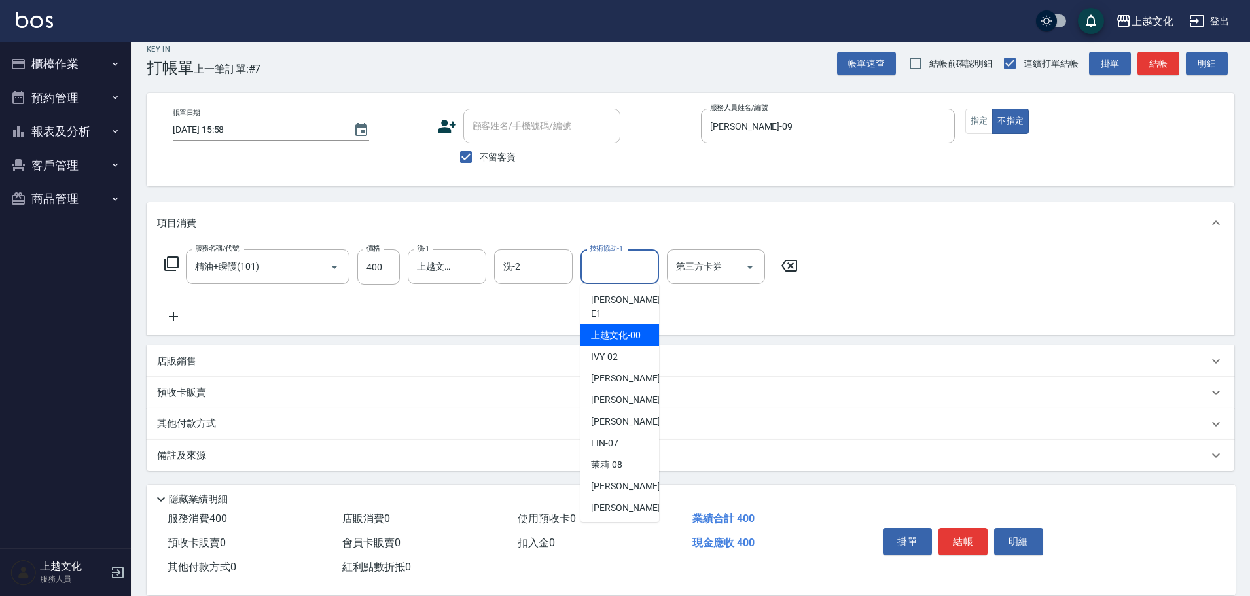
click at [619, 329] on span "上越文化 -00" at bounding box center [616, 336] width 50 height 14
type input "上越文化-00"
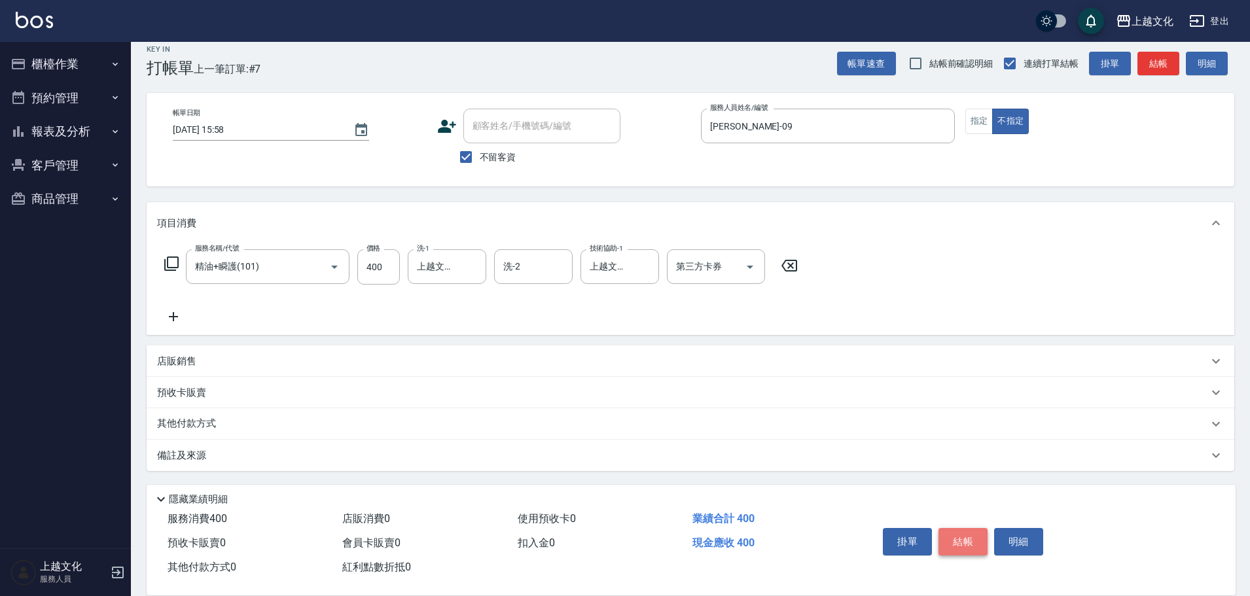
click at [959, 537] on button "結帳" at bounding box center [963, 541] width 49 height 27
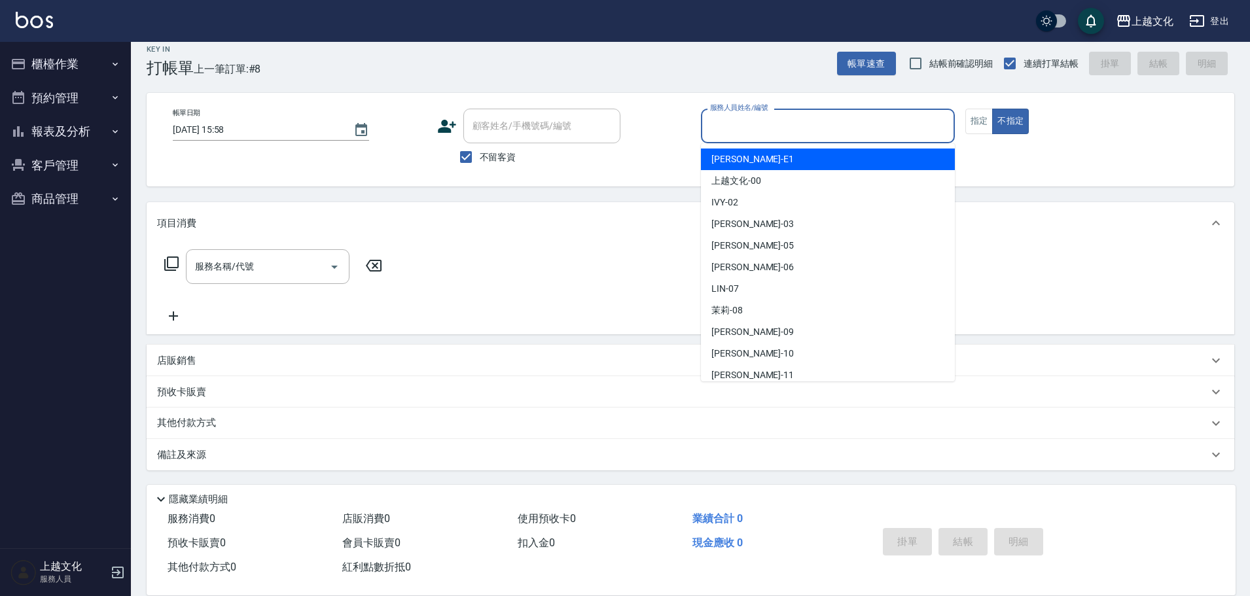
click at [842, 126] on input "服務人員姓名/編號" at bounding box center [828, 126] width 242 height 23
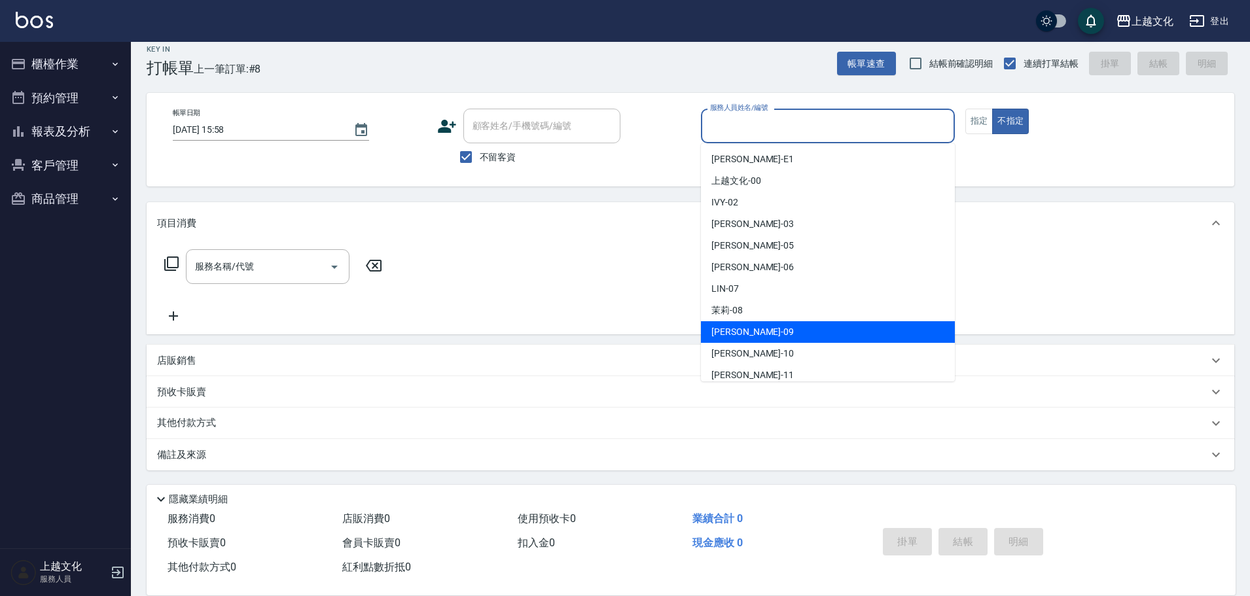
click at [771, 334] on div "jason -09" at bounding box center [828, 332] width 254 height 22
type input "jason-09"
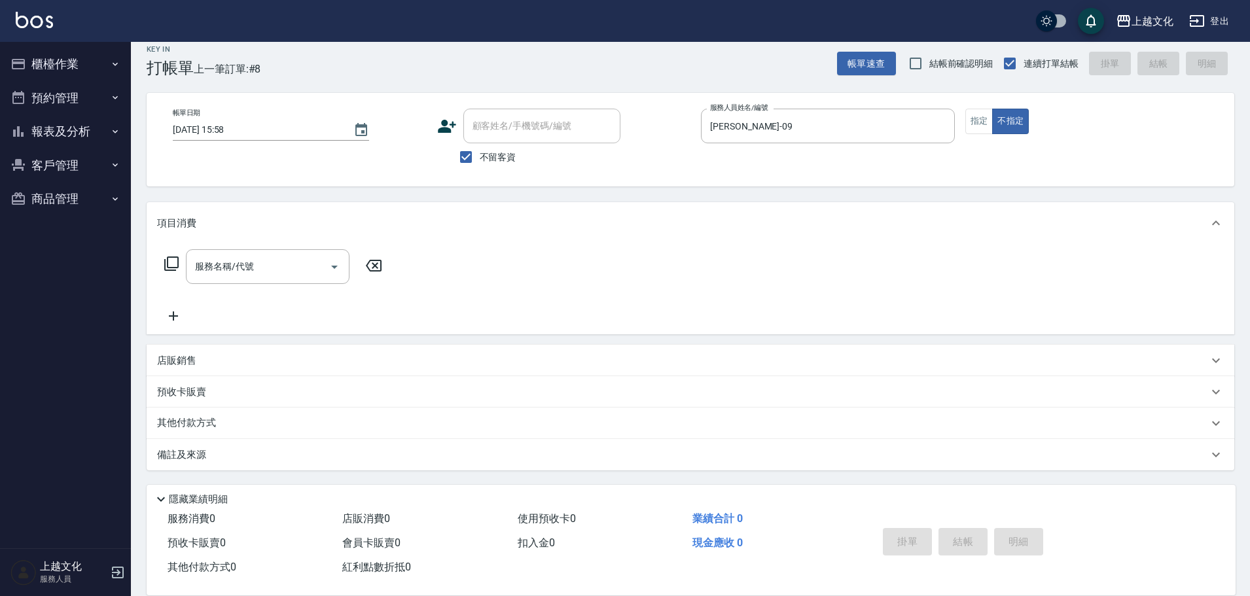
click at [167, 264] on icon at bounding box center [171, 264] width 14 height 14
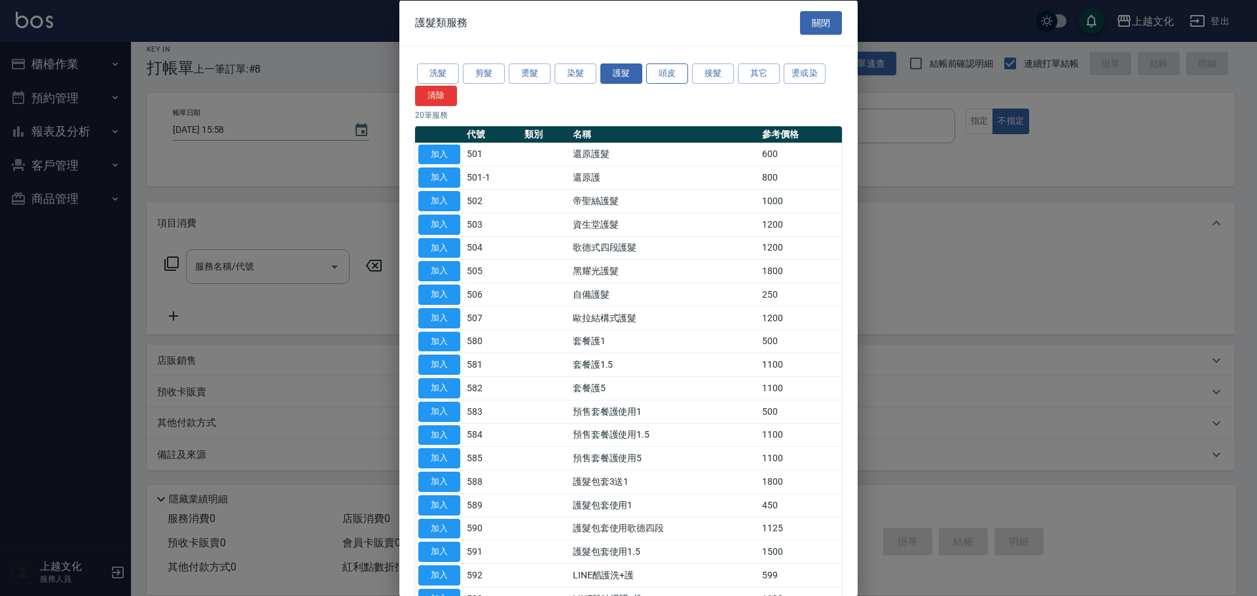
click at [660, 65] on button "頭皮" at bounding box center [667, 73] width 42 height 20
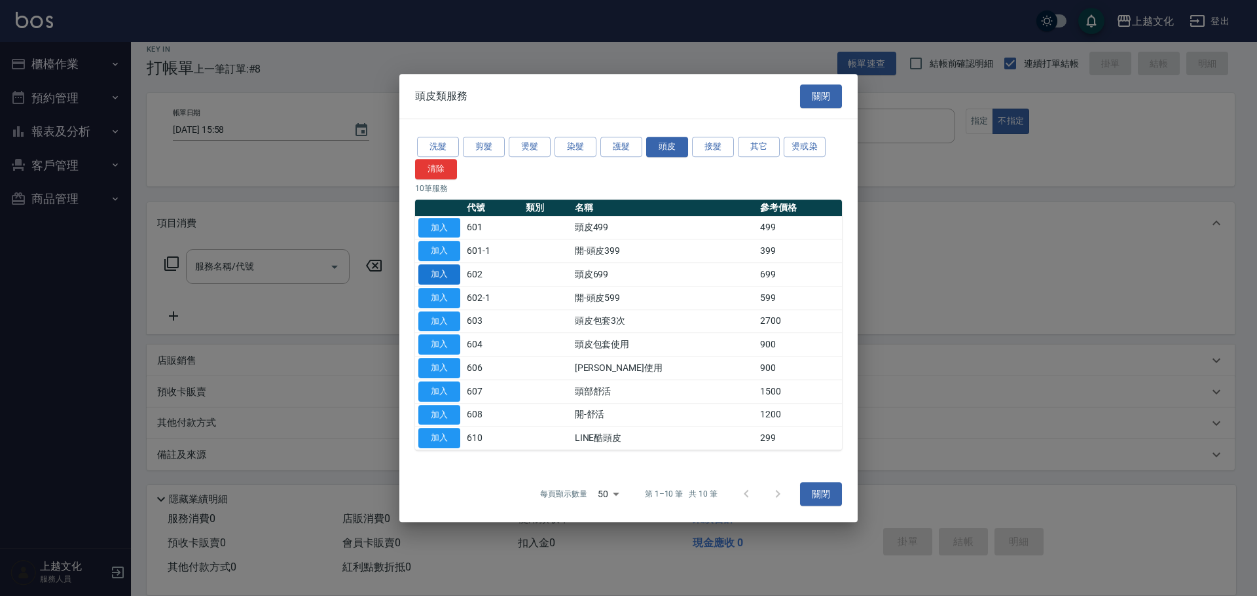
click at [441, 274] on button "加入" at bounding box center [439, 274] width 42 height 20
type input "頭皮699(602)"
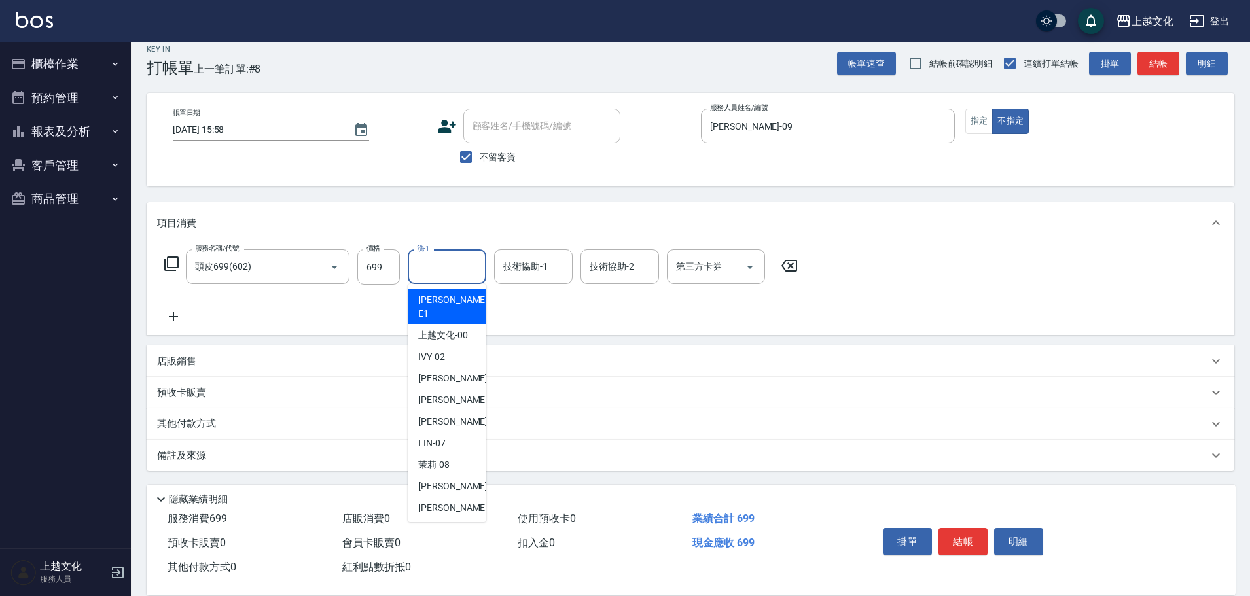
click at [468, 270] on input "洗-1" at bounding box center [447, 266] width 67 height 23
click at [435, 458] on span "茉莉 -08" at bounding box center [433, 465] width 31 height 14
type input "茉莉-08"
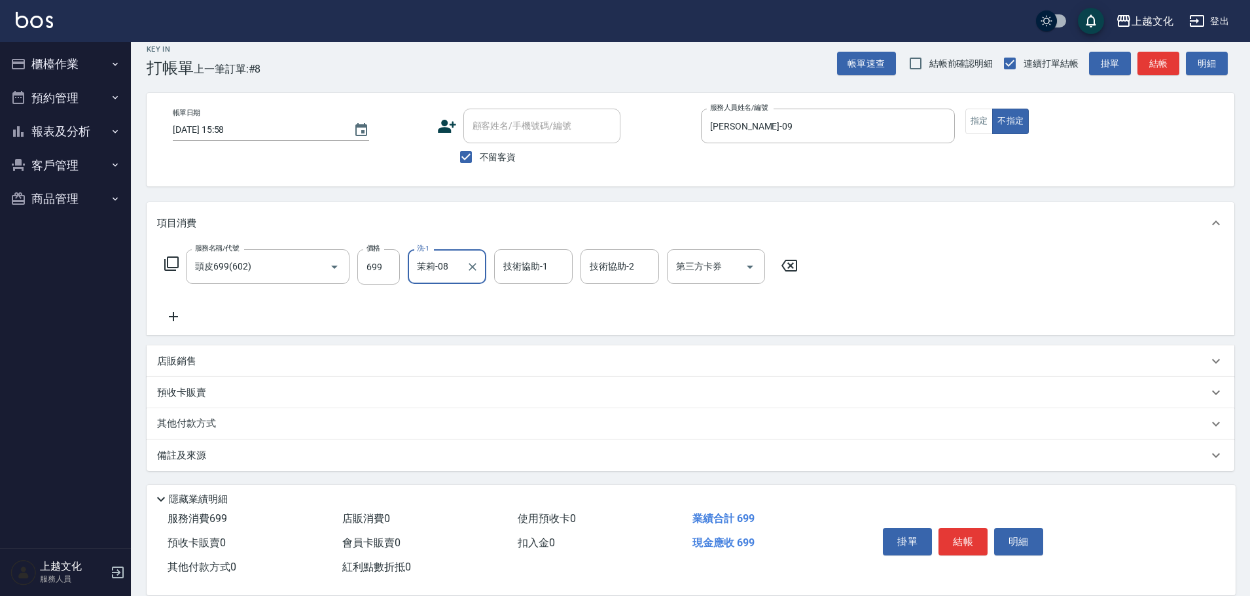
click at [174, 315] on icon at bounding box center [173, 316] width 9 height 9
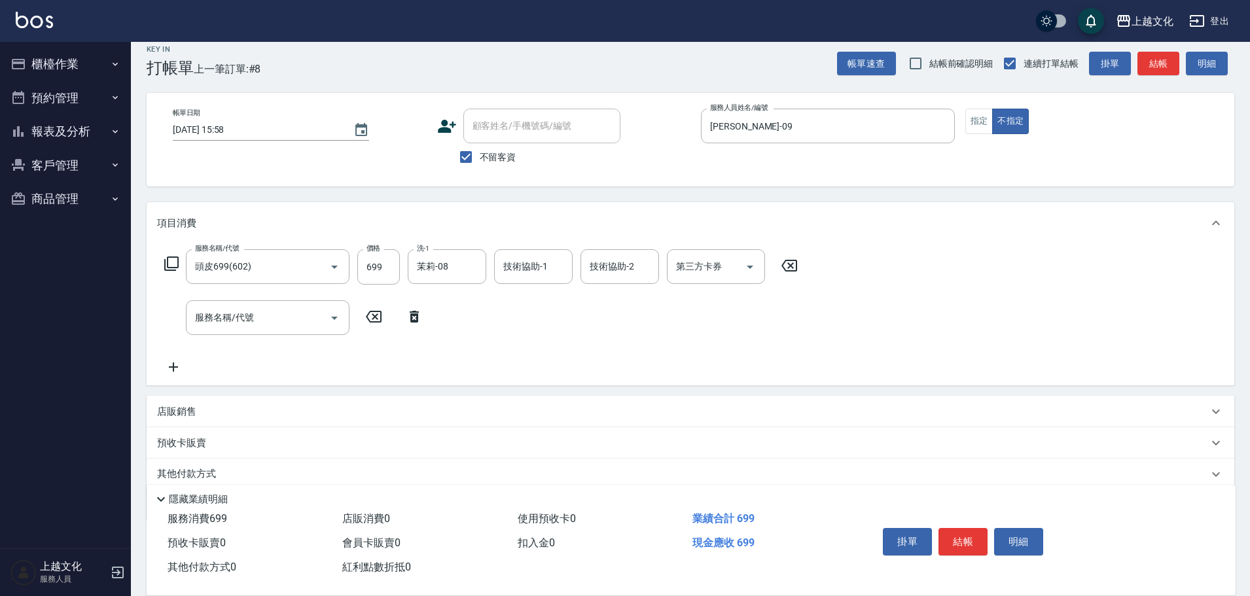
click at [175, 261] on icon at bounding box center [172, 264] width 16 height 16
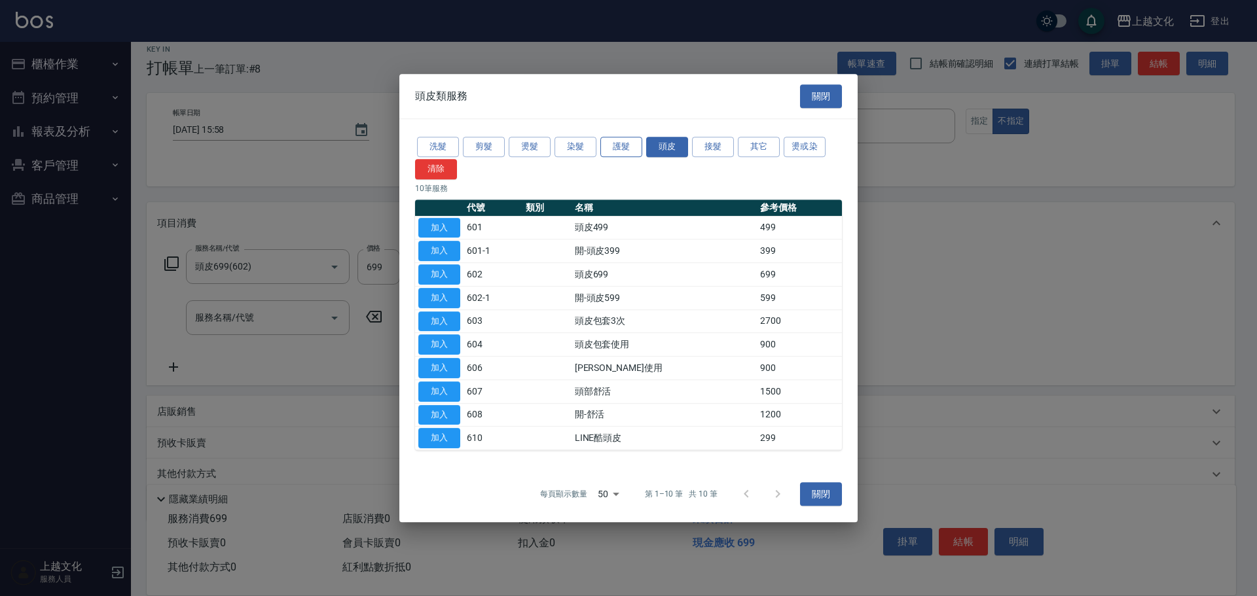
click at [627, 150] on button "護髮" at bounding box center [621, 147] width 42 height 20
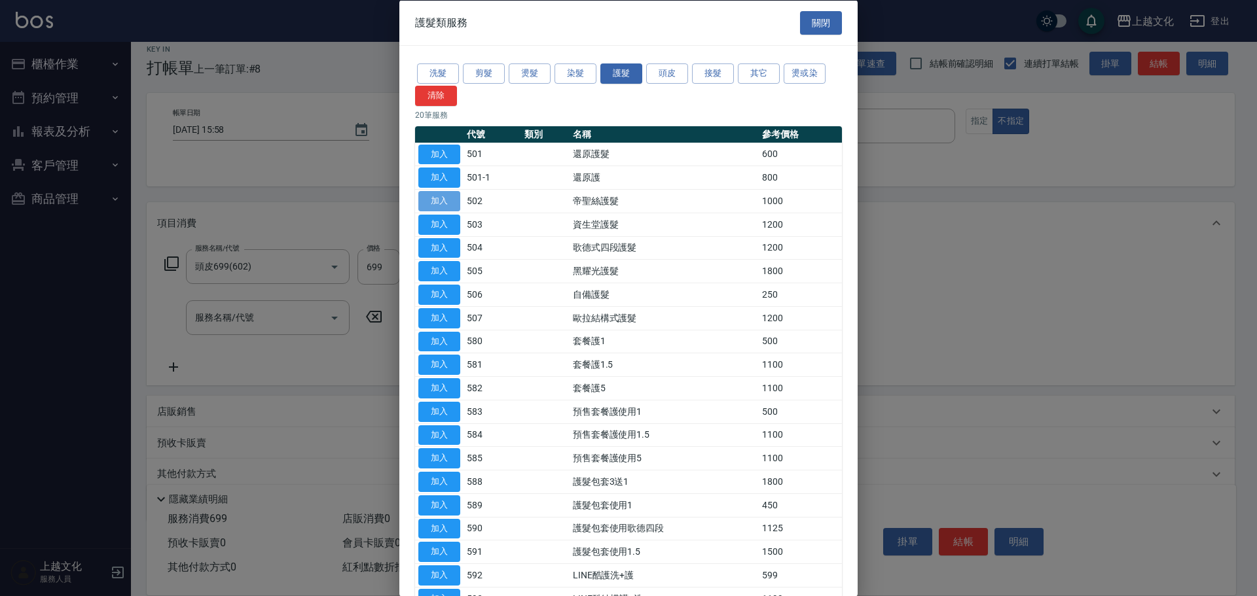
click at [447, 200] on button "加入" at bounding box center [439, 201] width 42 height 20
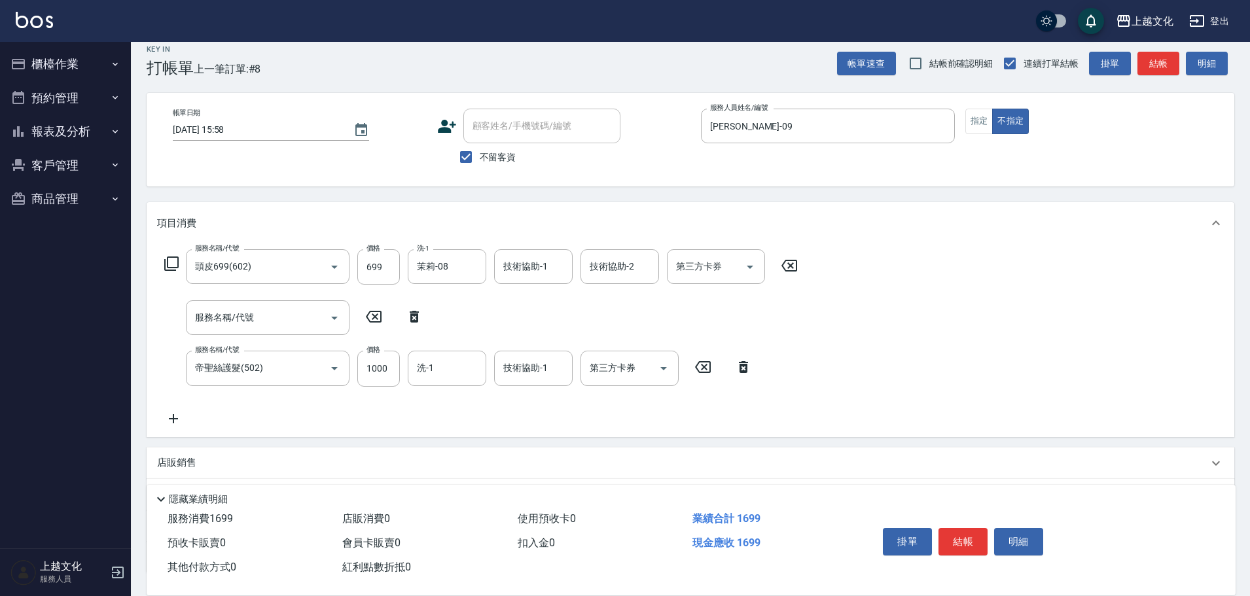
click at [416, 309] on div "服務名稱/代號 服務名稱/代號" at bounding box center [294, 317] width 274 height 35
click at [411, 314] on icon at bounding box center [414, 317] width 9 height 12
type input "帝聖絲護髮(502)"
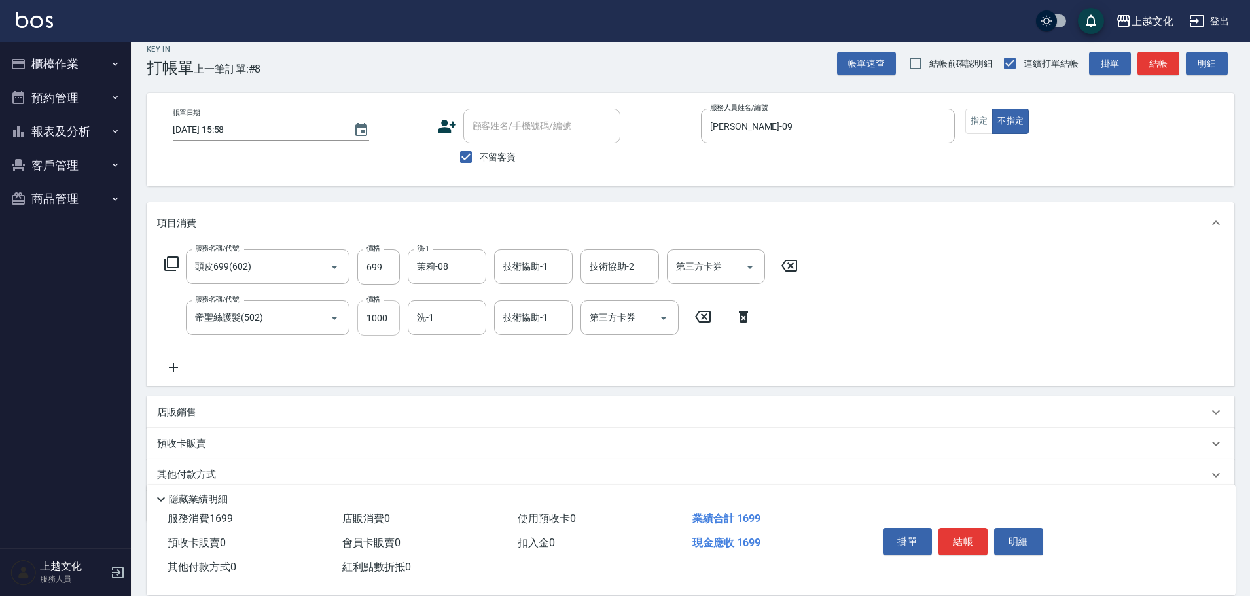
click at [390, 326] on input "1000" at bounding box center [378, 317] width 43 height 35
type input "300"
click at [970, 533] on button "結帳" at bounding box center [963, 541] width 49 height 27
click at [970, 533] on div "掛單 結帳 明細" at bounding box center [963, 543] width 171 height 41
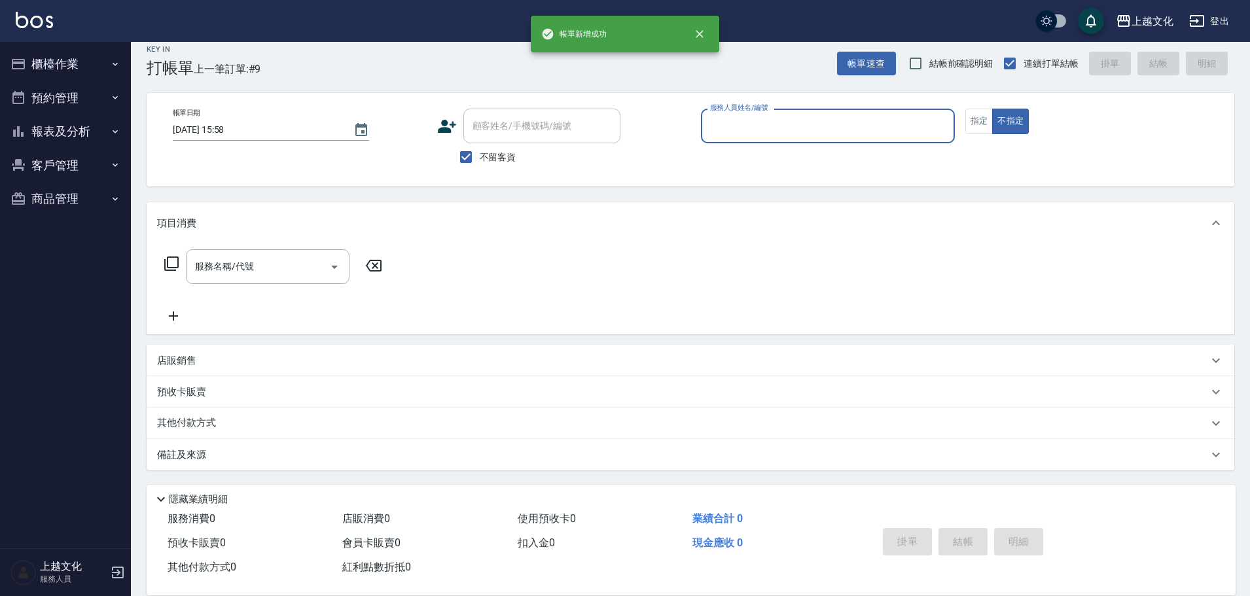
click at [828, 124] on input "服務人員姓名/編號" at bounding box center [828, 126] width 242 height 23
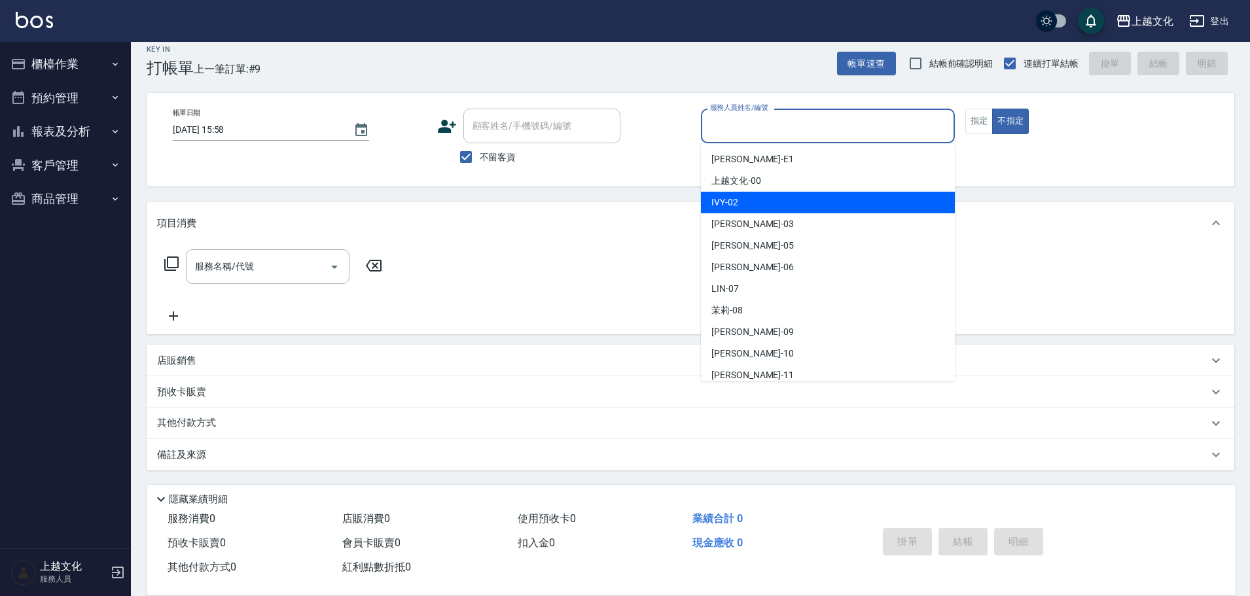
click at [772, 198] on div "IVY -02" at bounding box center [828, 203] width 254 height 22
type input "IVY-02"
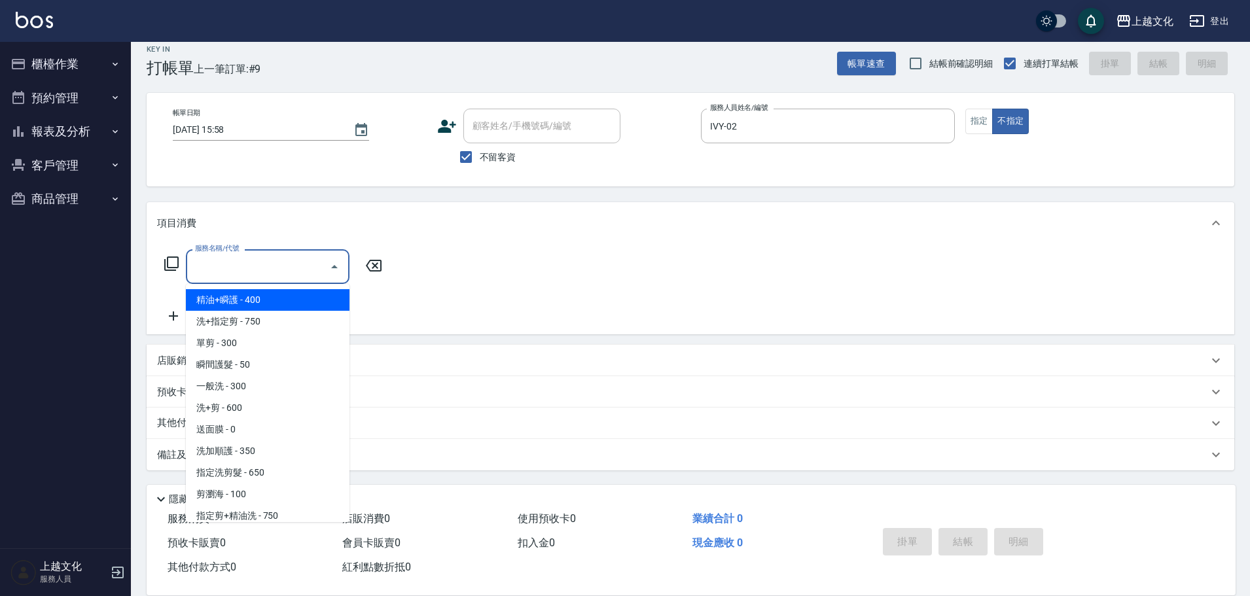
click at [224, 272] on input "服務名稱/代號" at bounding box center [258, 266] width 132 height 23
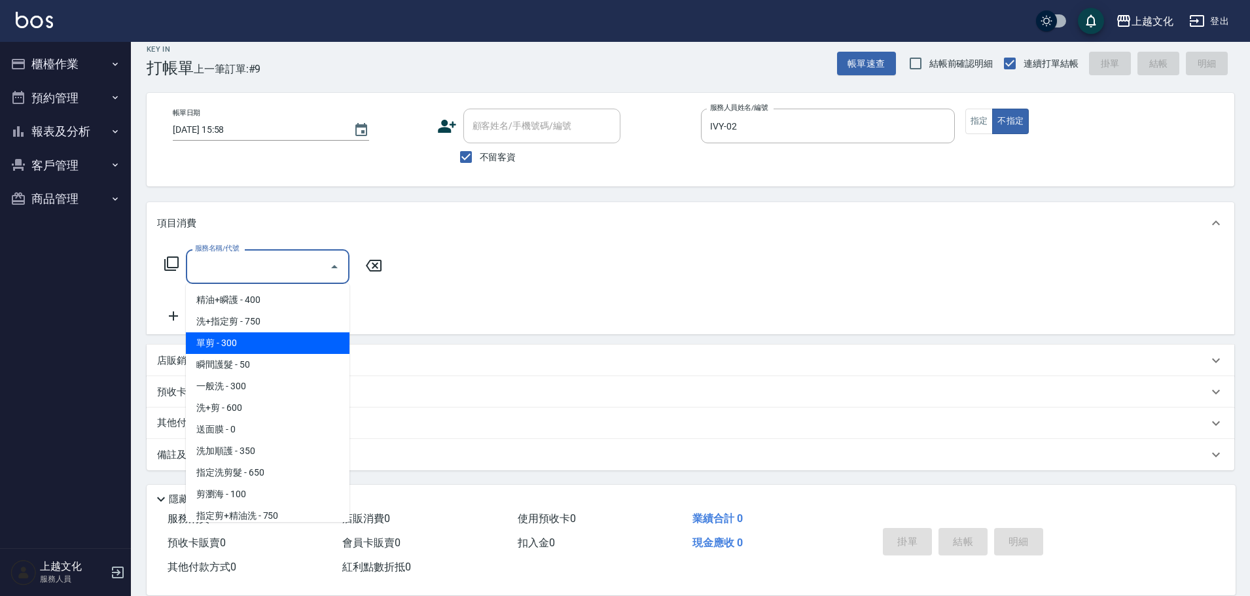
drag, startPoint x: 239, startPoint y: 339, endPoint x: 264, endPoint y: 336, distance: 25.7
click at [240, 339] on span "單剪 - 300" at bounding box center [268, 343] width 164 height 22
type input "單剪(103)"
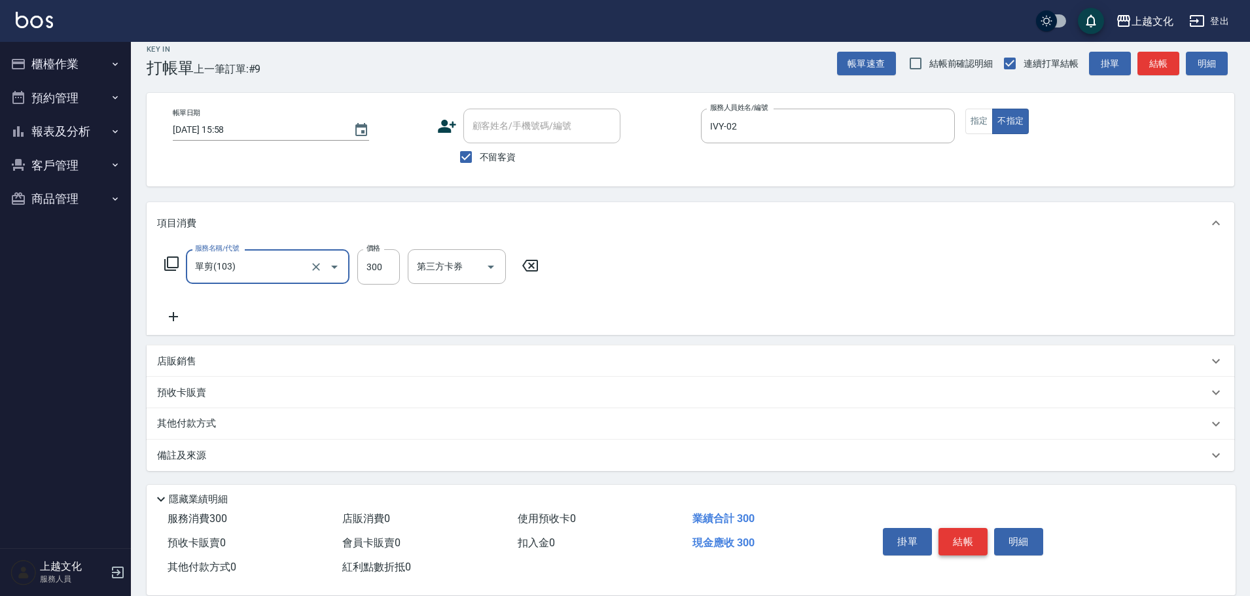
click at [955, 537] on button "結帳" at bounding box center [963, 541] width 49 height 27
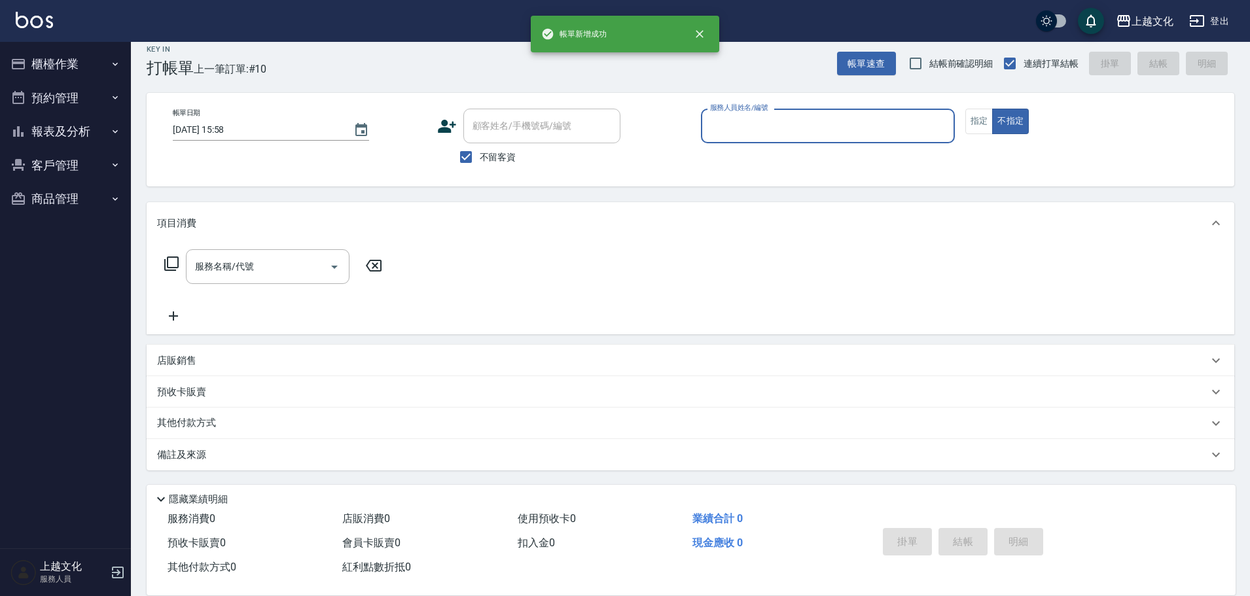
click at [820, 135] on input "服務人員姓名/編號" at bounding box center [828, 126] width 242 height 23
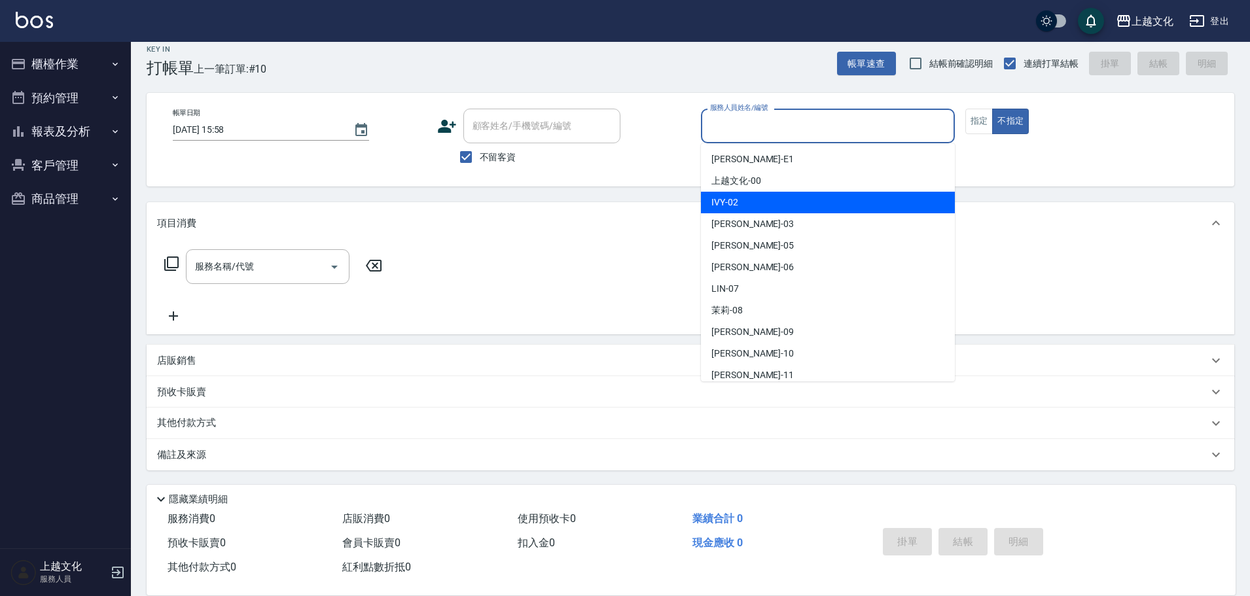
click at [782, 205] on div "IVY -02" at bounding box center [828, 203] width 254 height 22
type input "IVY-02"
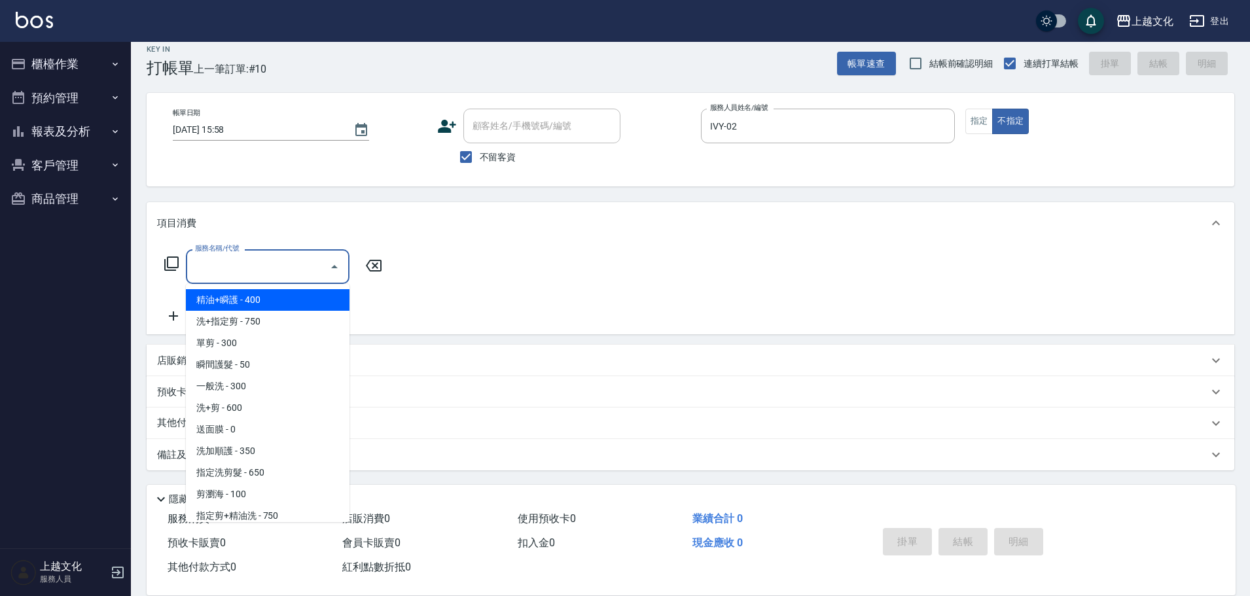
click at [273, 268] on input "服務名稱/代號" at bounding box center [258, 266] width 132 height 23
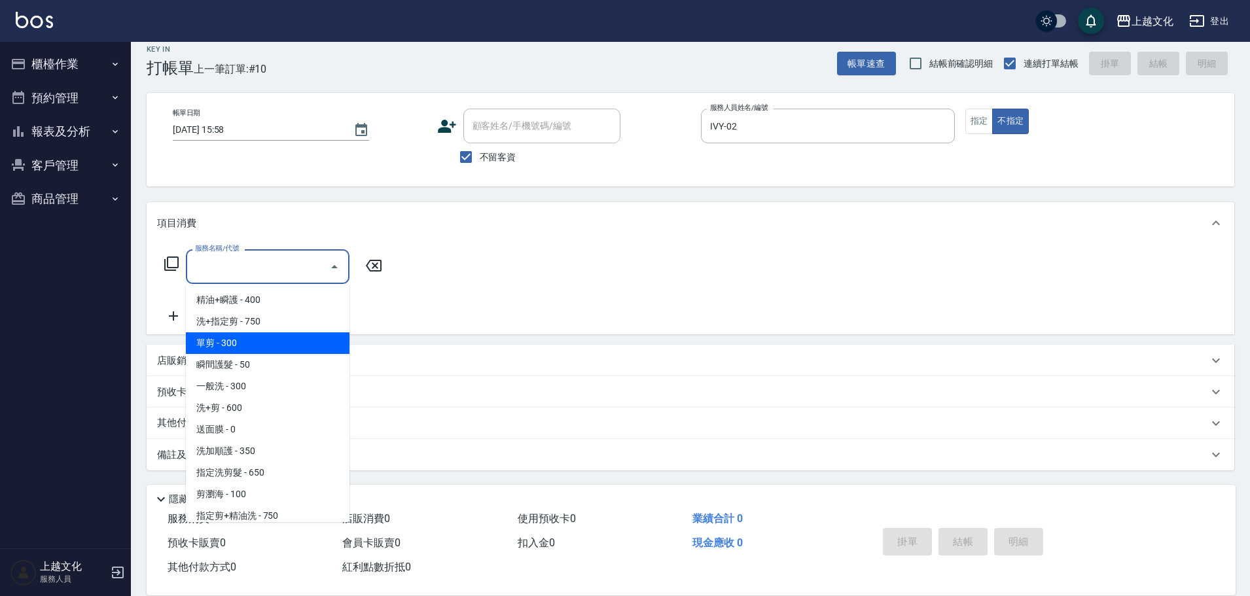
click at [266, 346] on span "單剪 - 300" at bounding box center [268, 343] width 164 height 22
type input "單剪(103)"
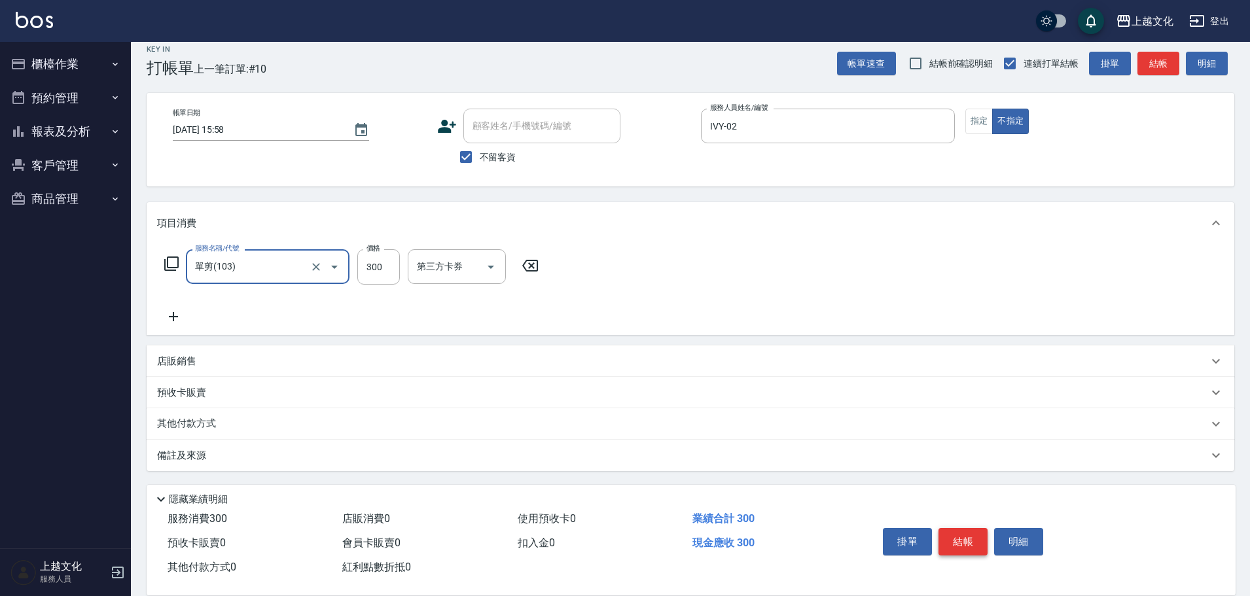
click at [939, 528] on button "結帳" at bounding box center [963, 541] width 49 height 27
click at [939, 528] on div "掛單 結帳 明細" at bounding box center [963, 543] width 171 height 41
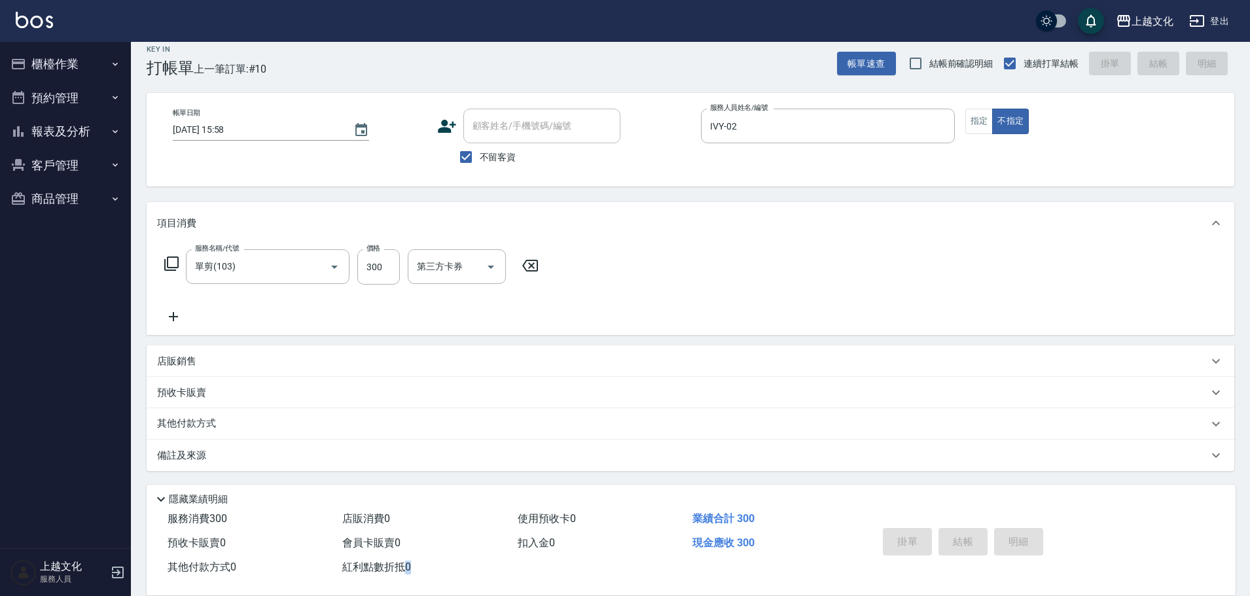
type input "2025/10/10 15:59"
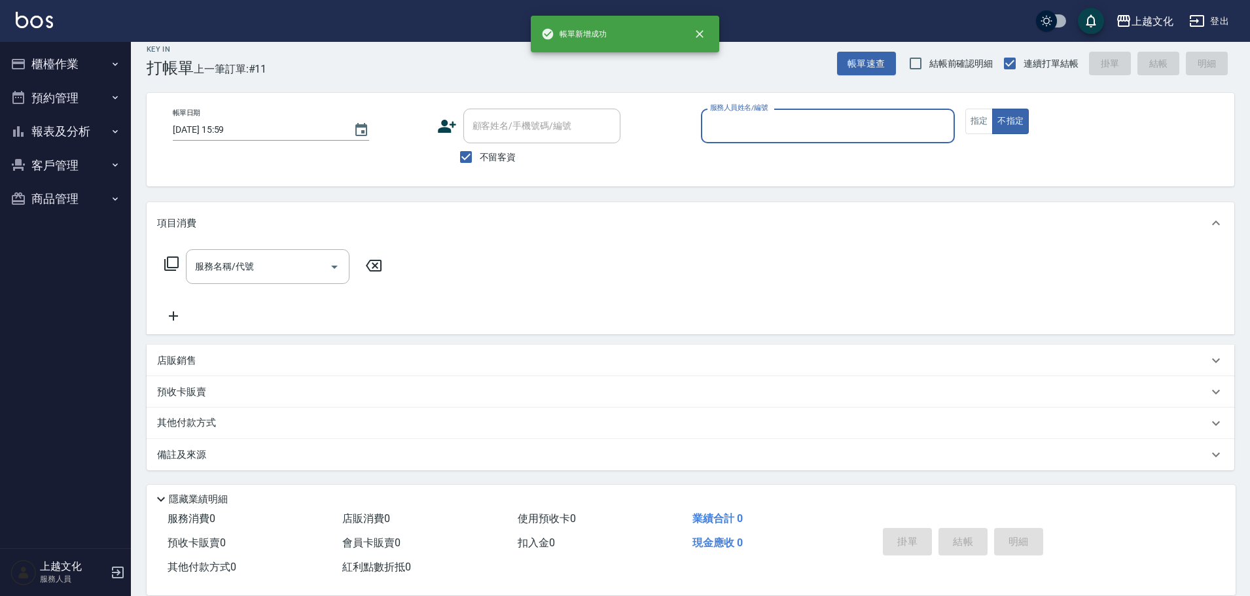
click at [840, 128] on input "服務人員姓名/編號" at bounding box center [828, 126] width 242 height 23
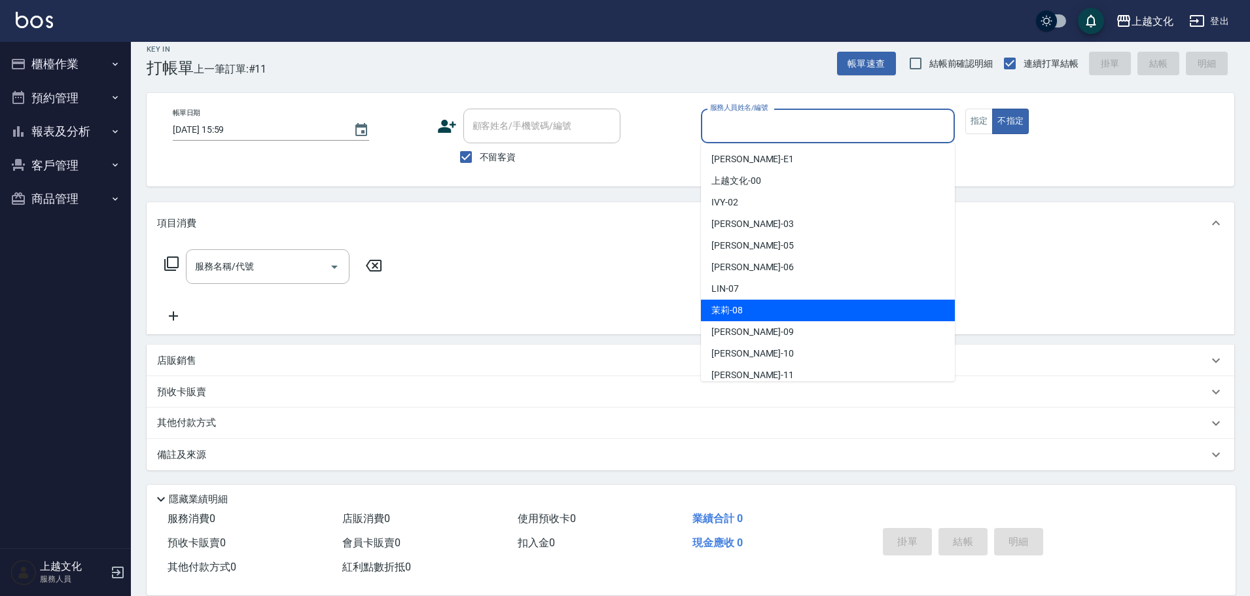
click at [763, 308] on div "茉莉 -08" at bounding box center [828, 311] width 254 height 22
type input "茉莉-08"
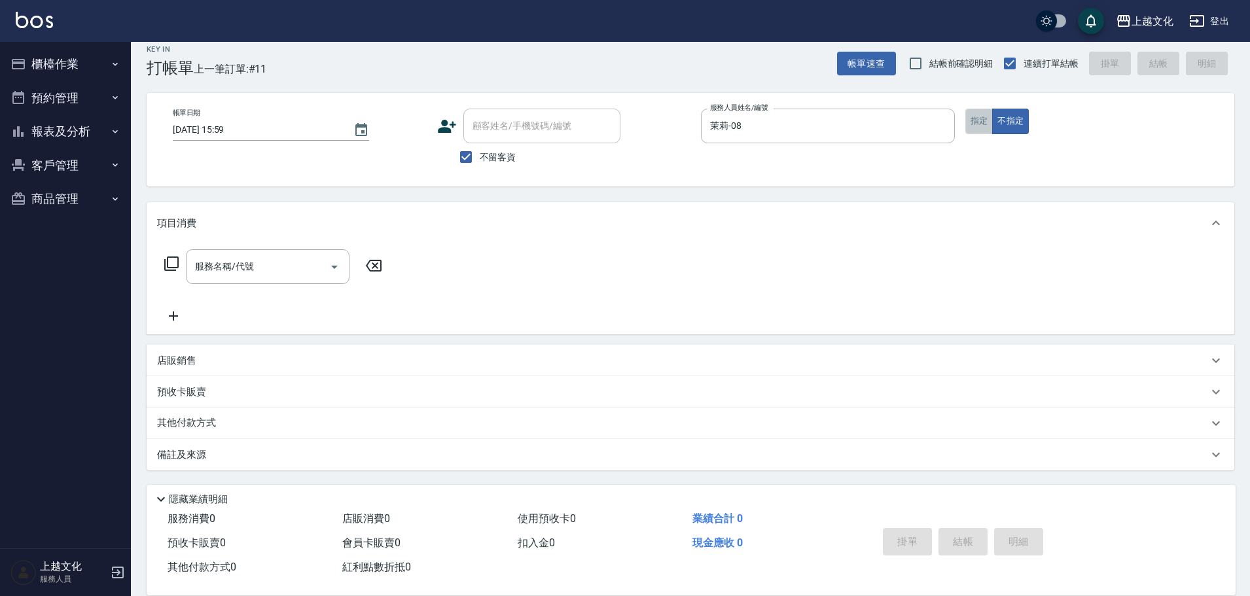
click at [982, 124] on button "指定" at bounding box center [979, 122] width 28 height 26
click at [170, 259] on icon at bounding box center [172, 264] width 16 height 16
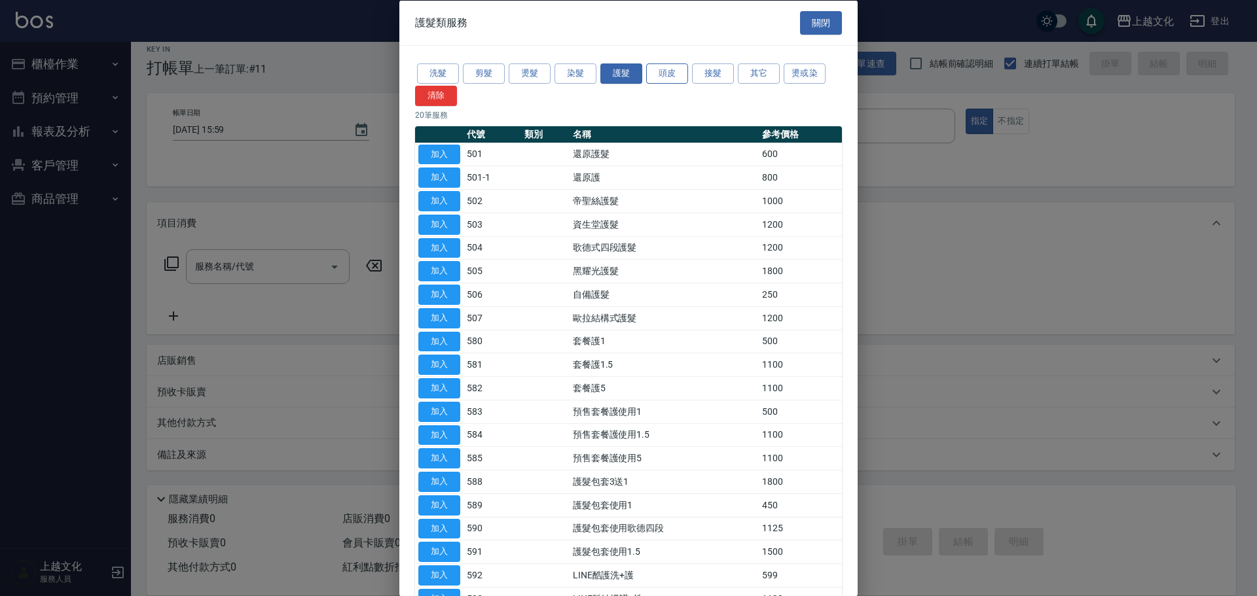
click at [674, 79] on button "頭皮" at bounding box center [667, 73] width 42 height 20
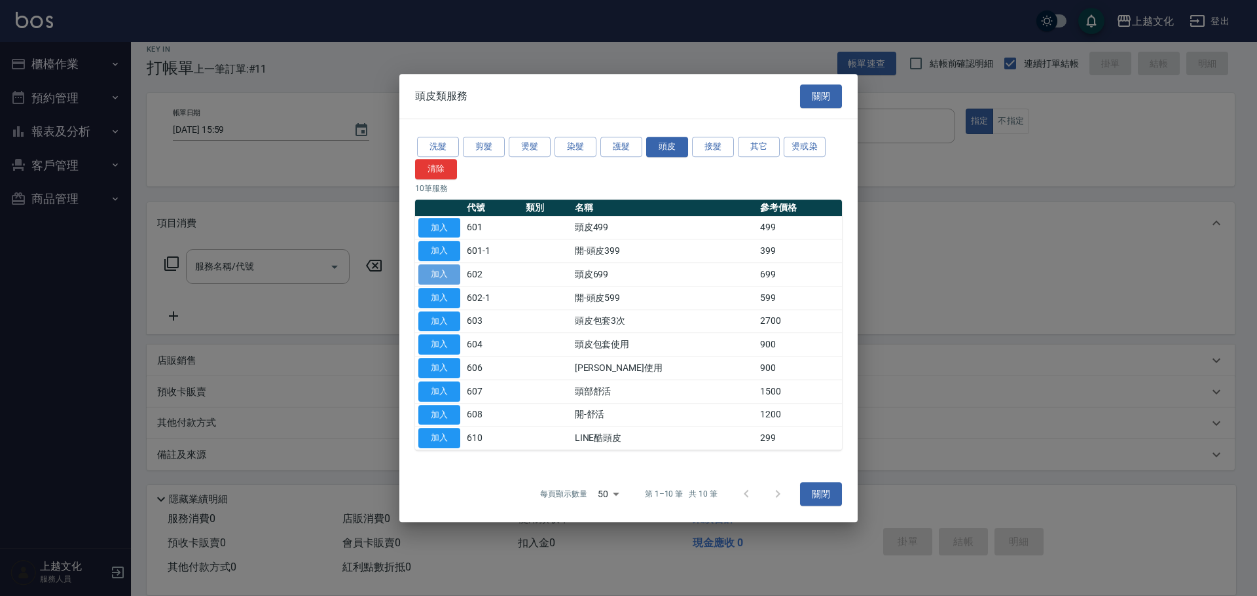
click at [437, 275] on button "加入" at bounding box center [439, 274] width 42 height 20
type input "頭皮699(602)"
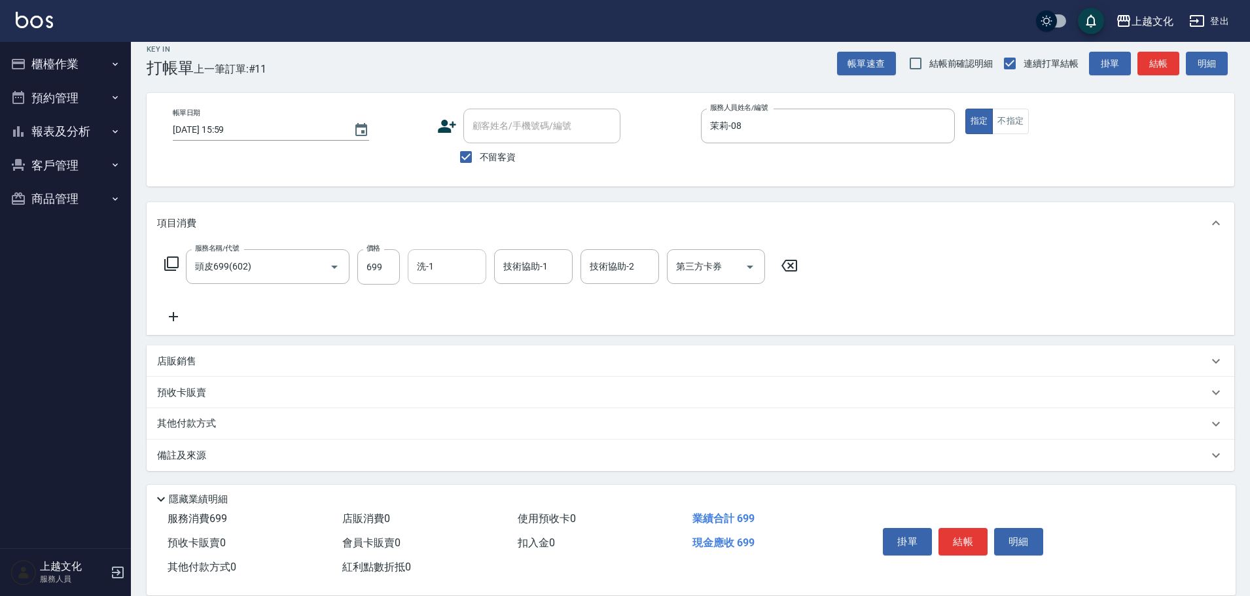
click at [446, 260] on input "洗-1" at bounding box center [447, 266] width 67 height 23
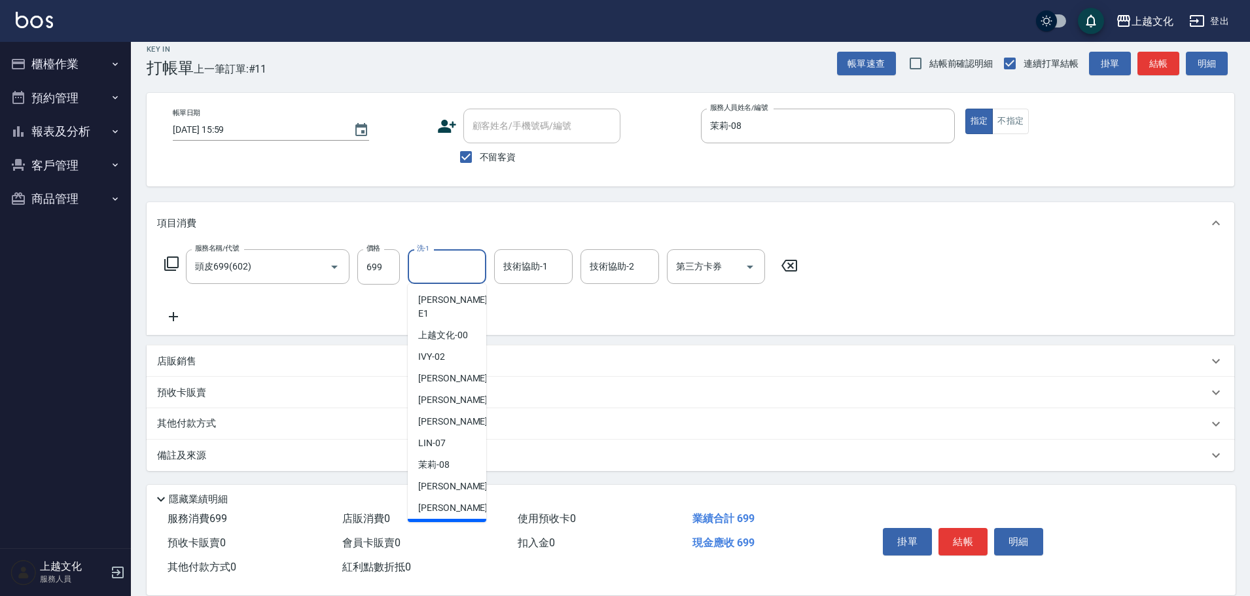
drag, startPoint x: 457, startPoint y: 516, endPoint x: 463, endPoint y: 503, distance: 13.5
click at [457, 519] on div "Martin -11" at bounding box center [447, 530] width 79 height 22
type input "Martin-11"
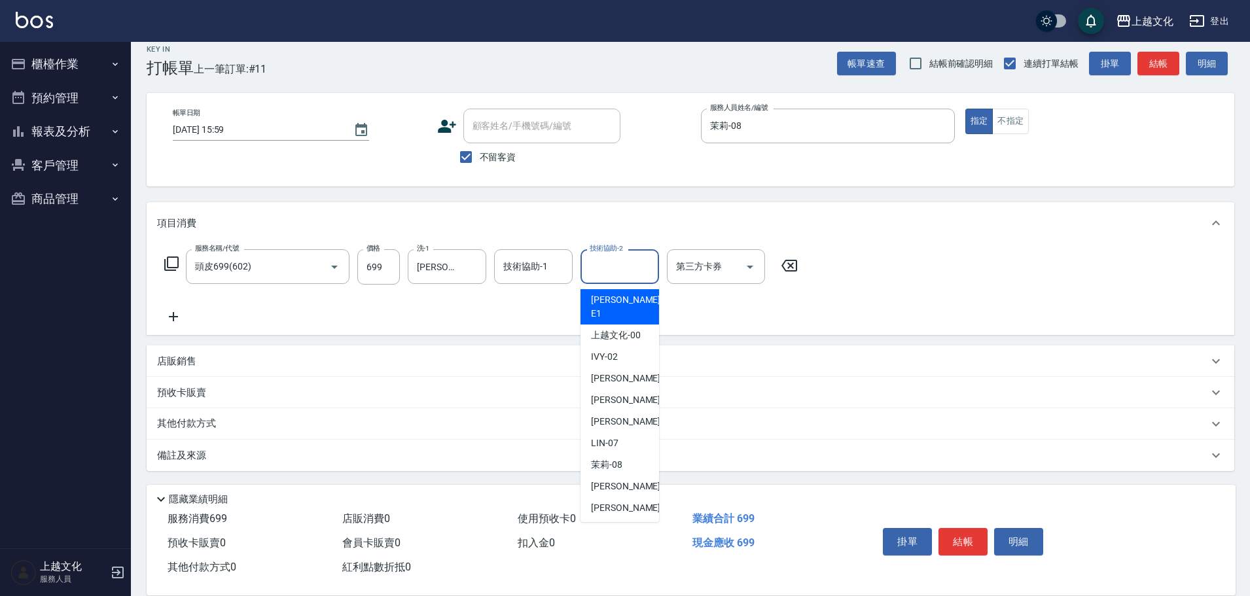
click at [630, 261] on input "技術協助-2" at bounding box center [619, 266] width 67 height 23
click at [624, 523] on span "Martin -11" at bounding box center [632, 530] width 82 height 14
type input "Martin-11"
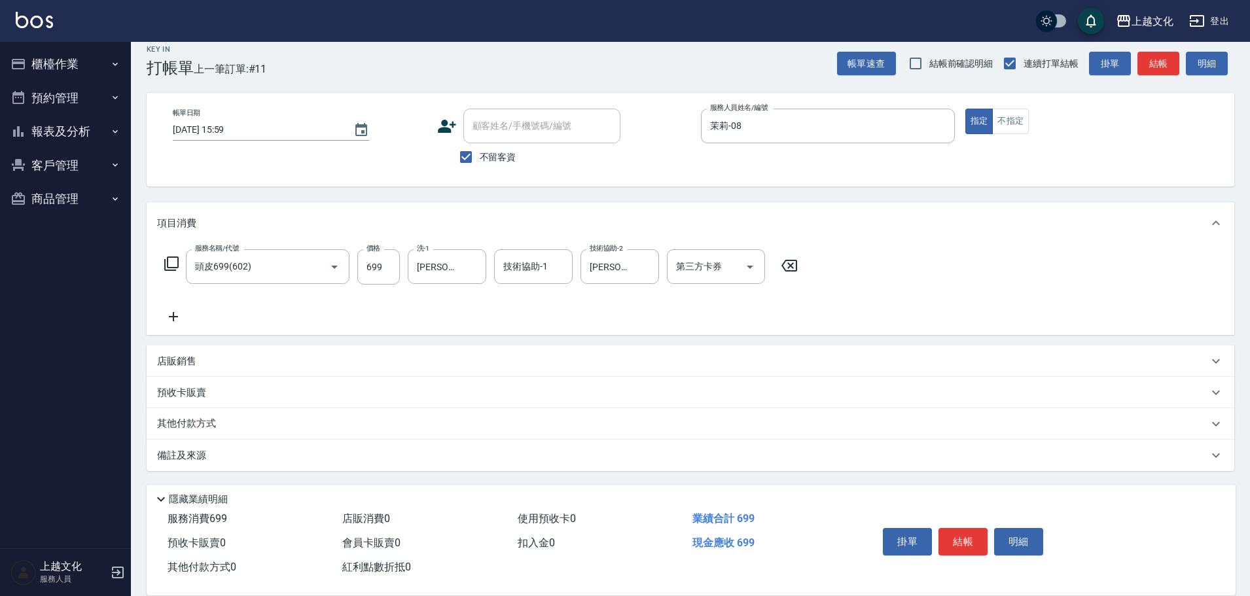
drag, startPoint x: 170, startPoint y: 319, endPoint x: 172, endPoint y: 285, distance: 34.8
click at [171, 318] on icon at bounding box center [173, 317] width 33 height 16
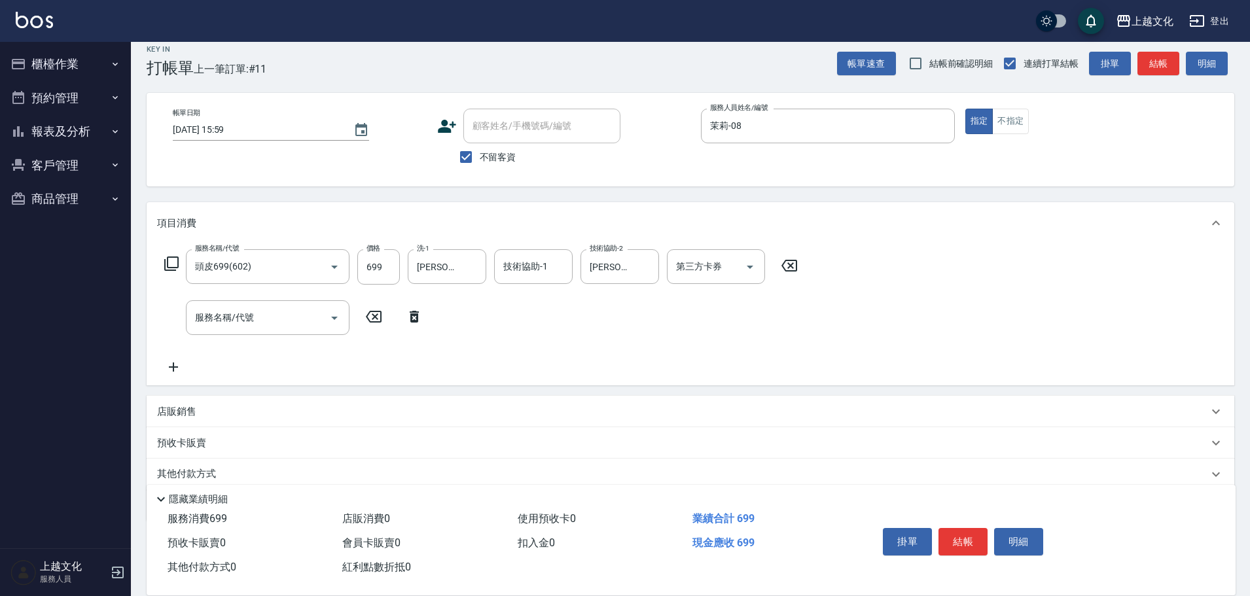
drag, startPoint x: 171, startPoint y: 262, endPoint x: 178, endPoint y: 262, distance: 7.2
click at [178, 262] on icon at bounding box center [172, 264] width 16 height 16
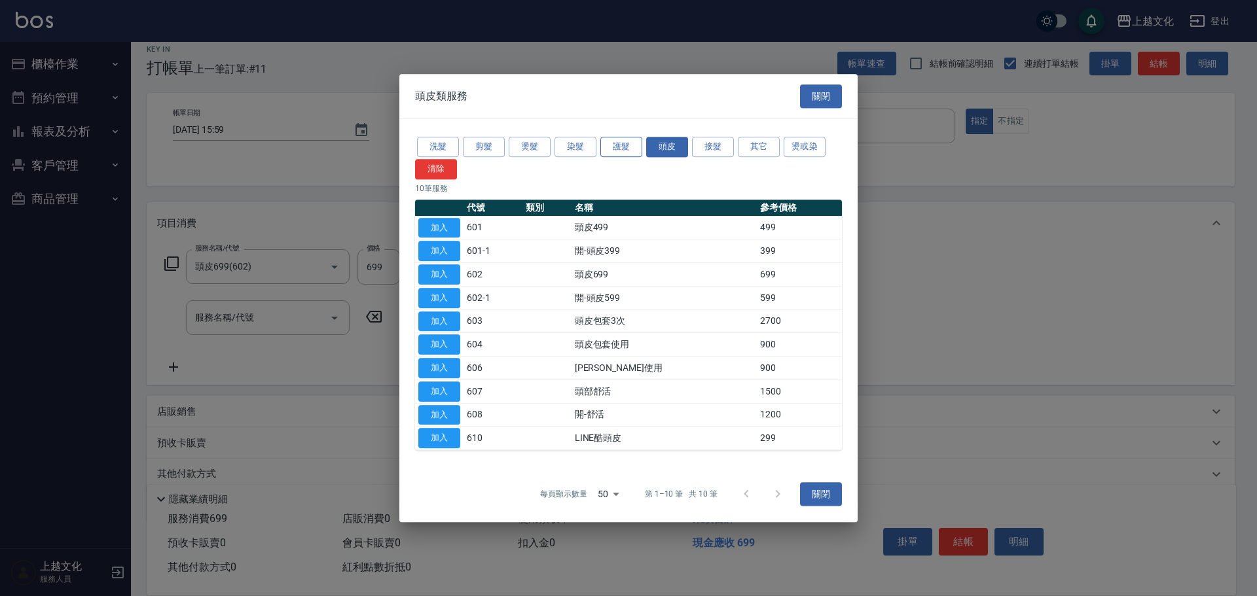
click at [623, 147] on button "護髮" at bounding box center [621, 147] width 42 height 20
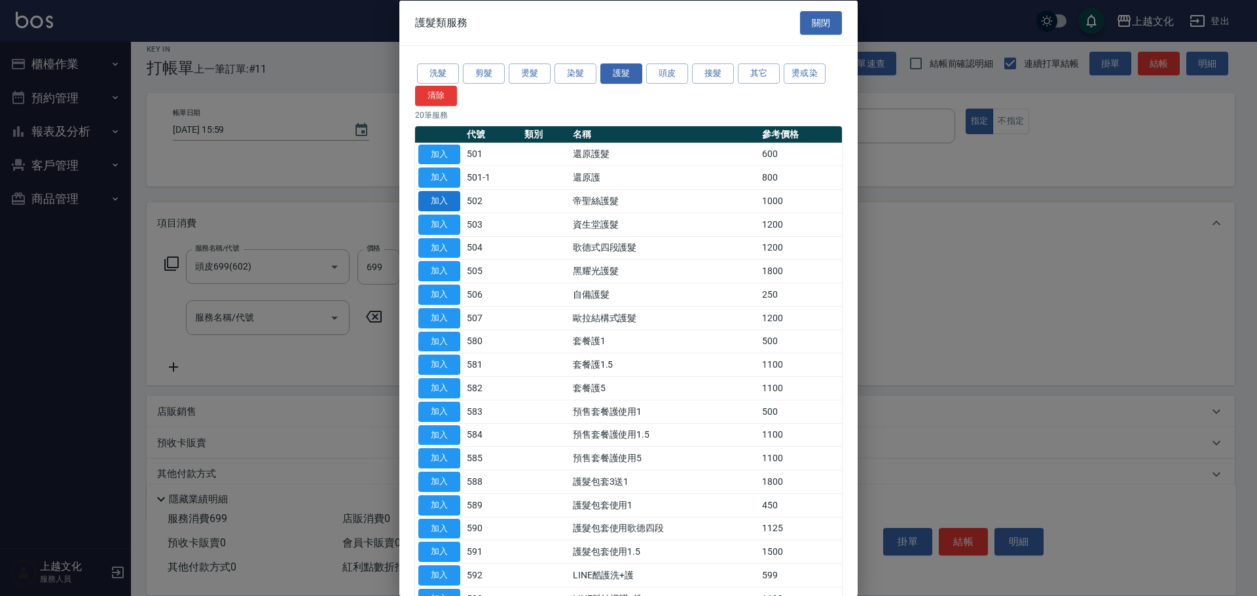
click at [452, 205] on button "加入" at bounding box center [439, 201] width 42 height 20
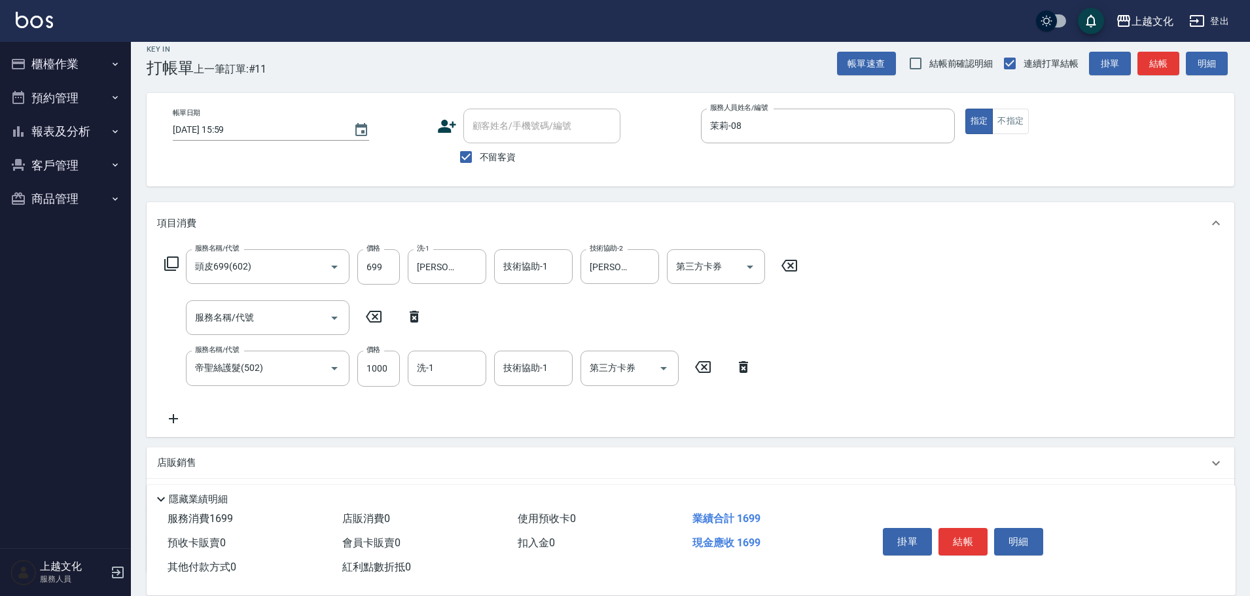
click at [412, 315] on icon at bounding box center [414, 317] width 33 height 16
type input "帝聖絲護髮(502)"
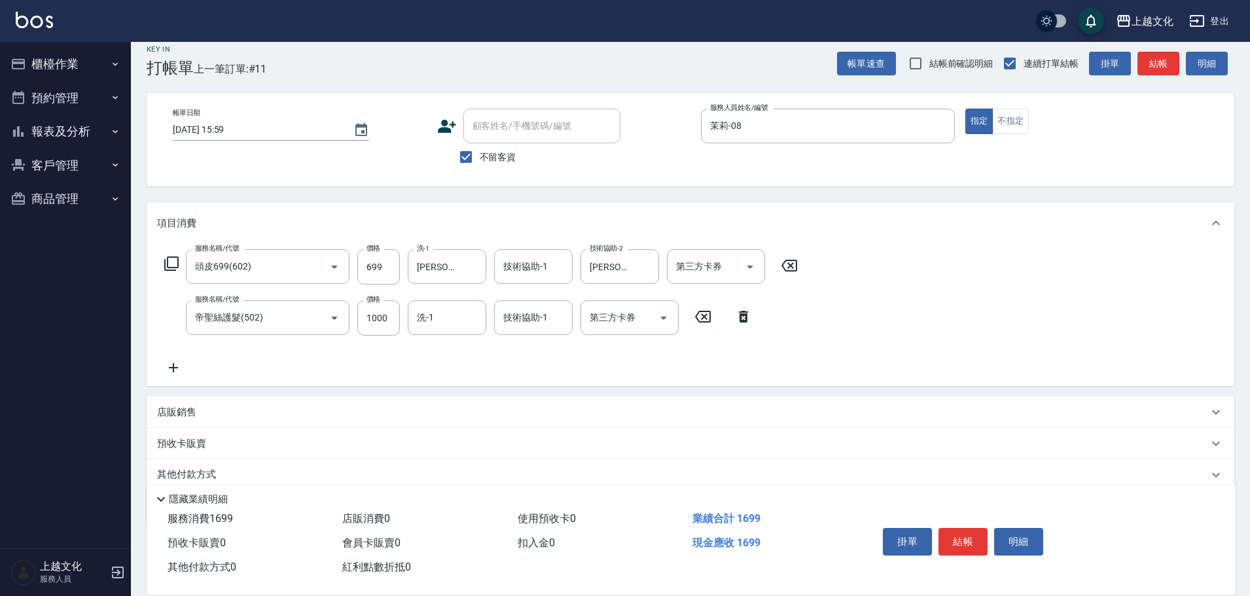
click at [401, 318] on div "服務名稱/代號 帝聖絲護髮(502) 服務名稱/代號 價格 1000 價格 洗-1 洗-1 技術協助-1 技術協助-1 第三方卡券 第三方卡券" at bounding box center [458, 317] width 603 height 35
drag, startPoint x: 394, startPoint y: 331, endPoint x: 434, endPoint y: 202, distance: 135.0
click at [395, 331] on input "1000" at bounding box center [378, 317] width 43 height 35
type input "300"
click at [962, 529] on button "結帳" at bounding box center [963, 541] width 49 height 27
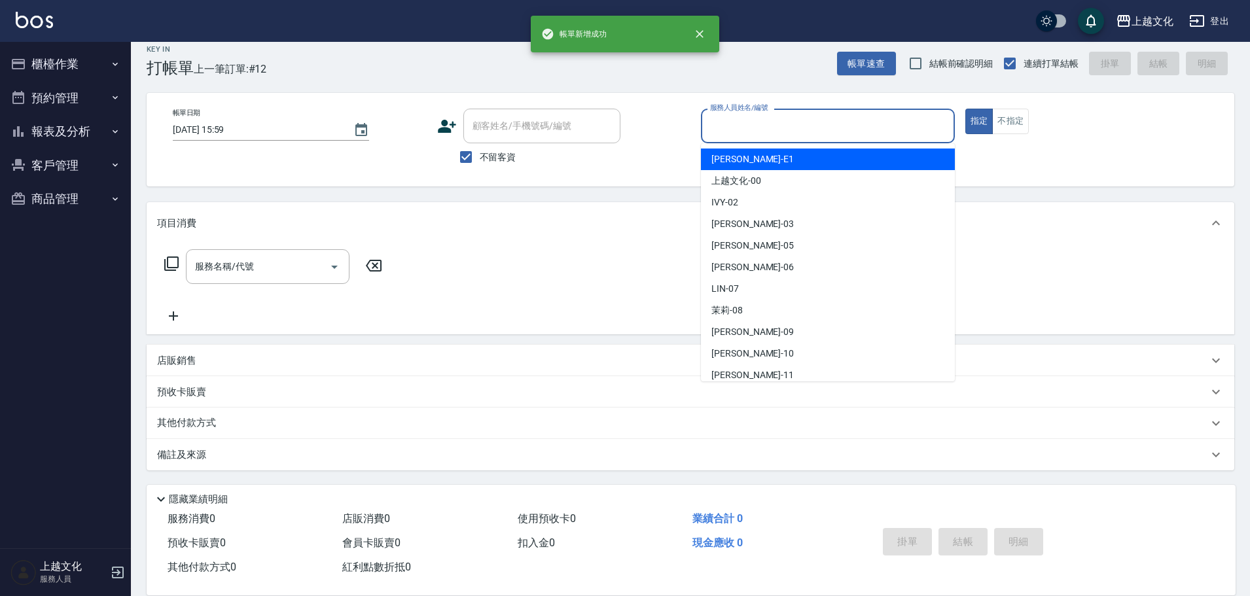
click at [832, 121] on input "服務人員姓名/編號" at bounding box center [828, 126] width 242 height 23
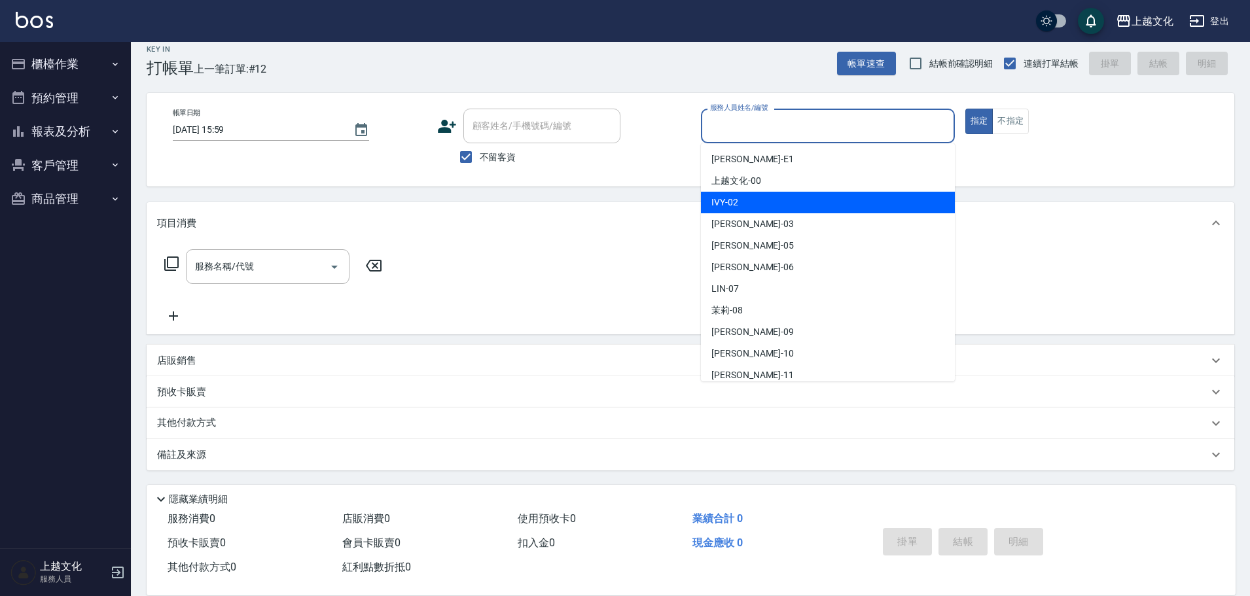
drag, startPoint x: 757, startPoint y: 197, endPoint x: 960, endPoint y: 143, distance: 210.7
click at [757, 197] on div "IVY -02" at bounding box center [828, 203] width 254 height 22
type input "IVY-02"
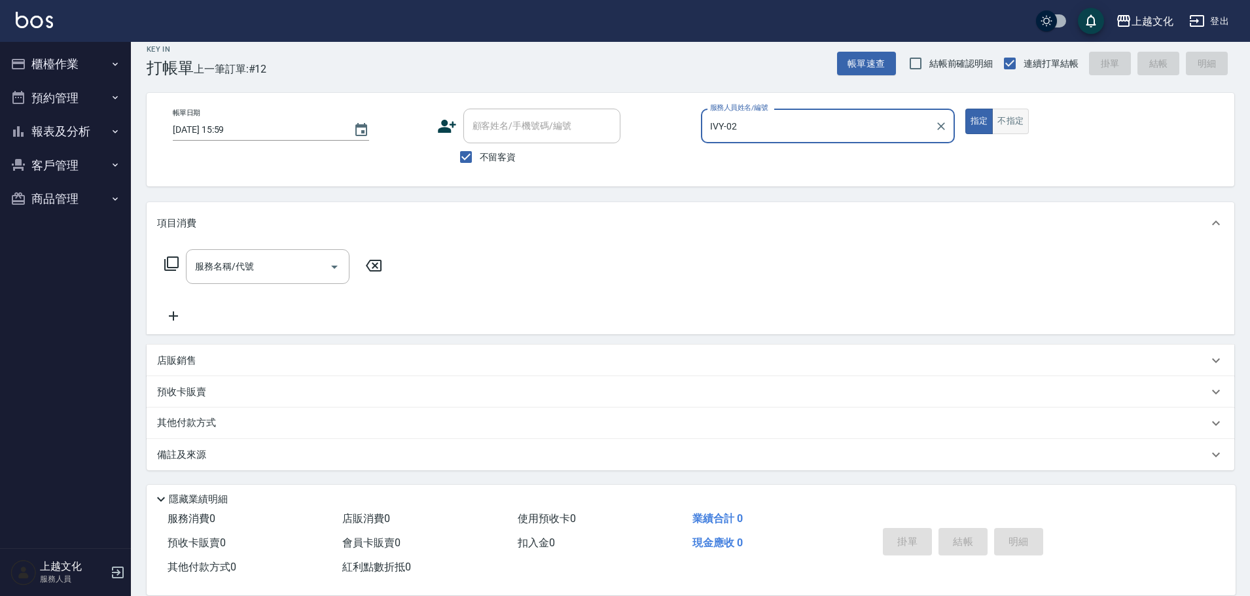
click at [1014, 119] on button "不指定" at bounding box center [1010, 122] width 37 height 26
click at [169, 262] on icon at bounding box center [172, 264] width 16 height 16
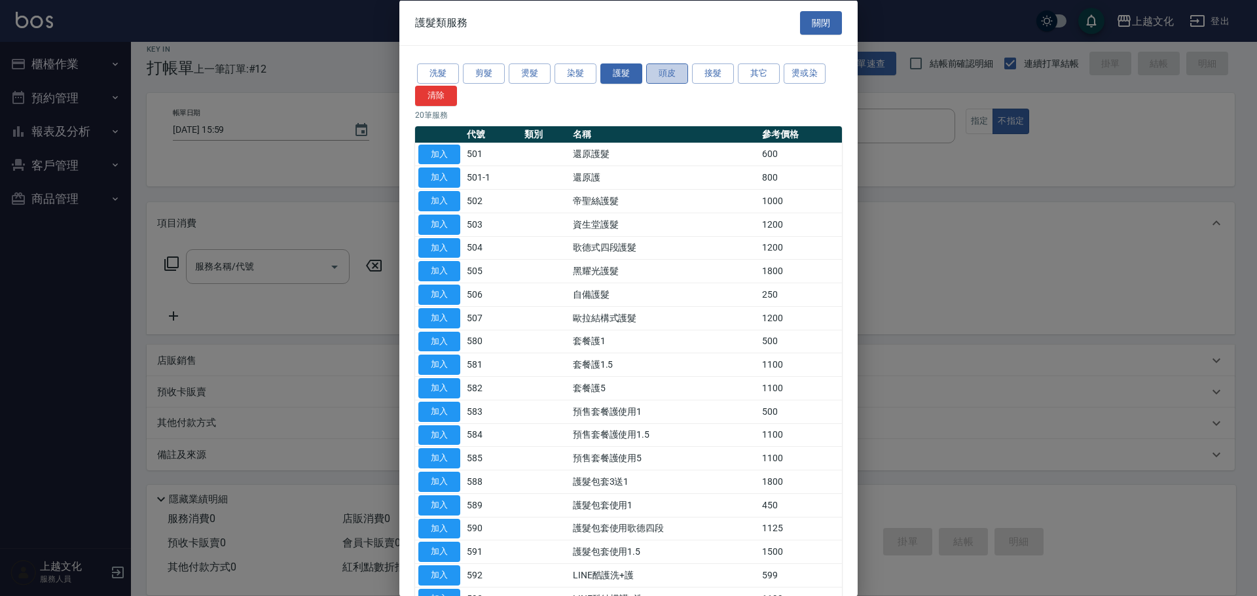
click at [663, 80] on button "頭皮" at bounding box center [667, 73] width 42 height 20
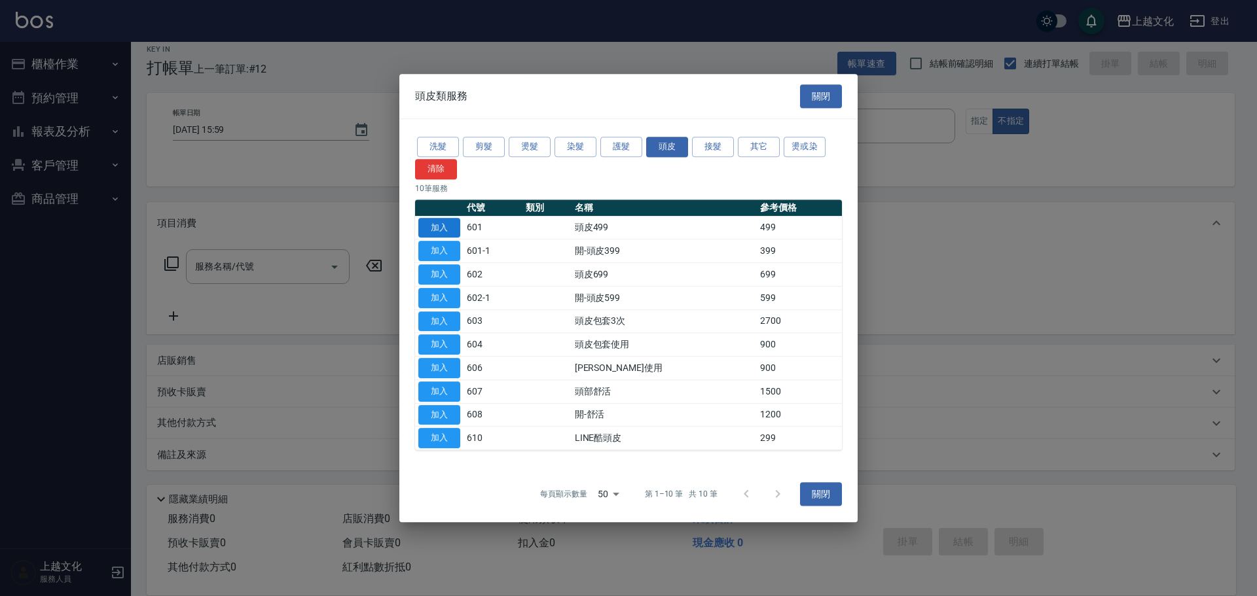
click at [445, 228] on button "加入" at bounding box center [439, 228] width 42 height 20
type input "頭皮499(601)"
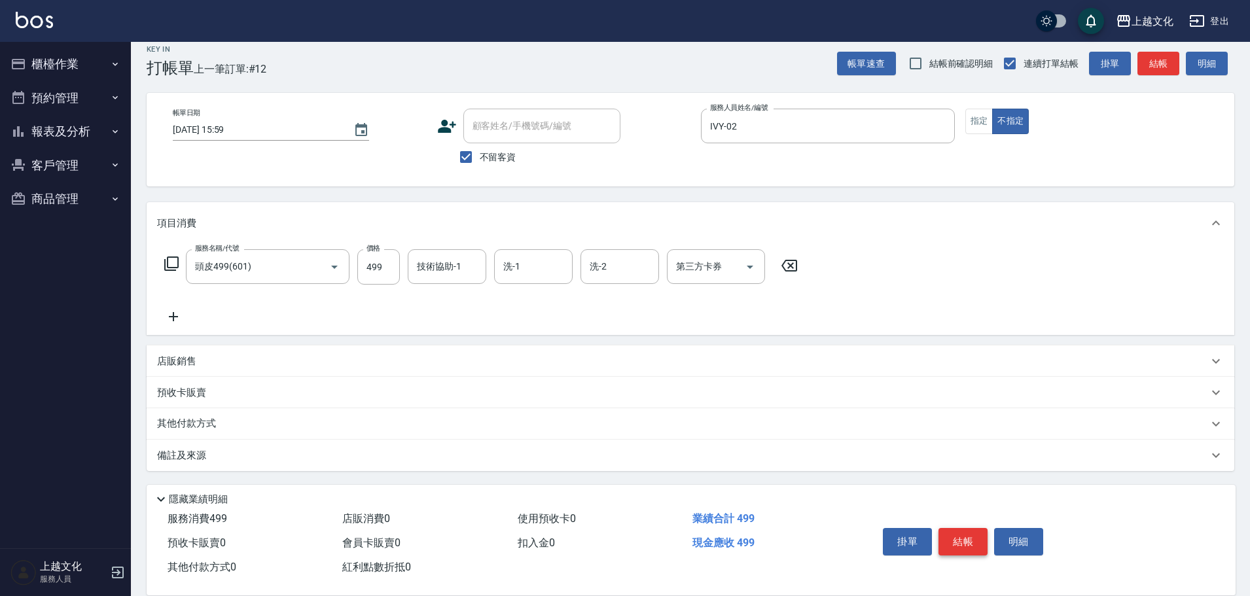
click at [958, 539] on button "結帳" at bounding box center [963, 541] width 49 height 27
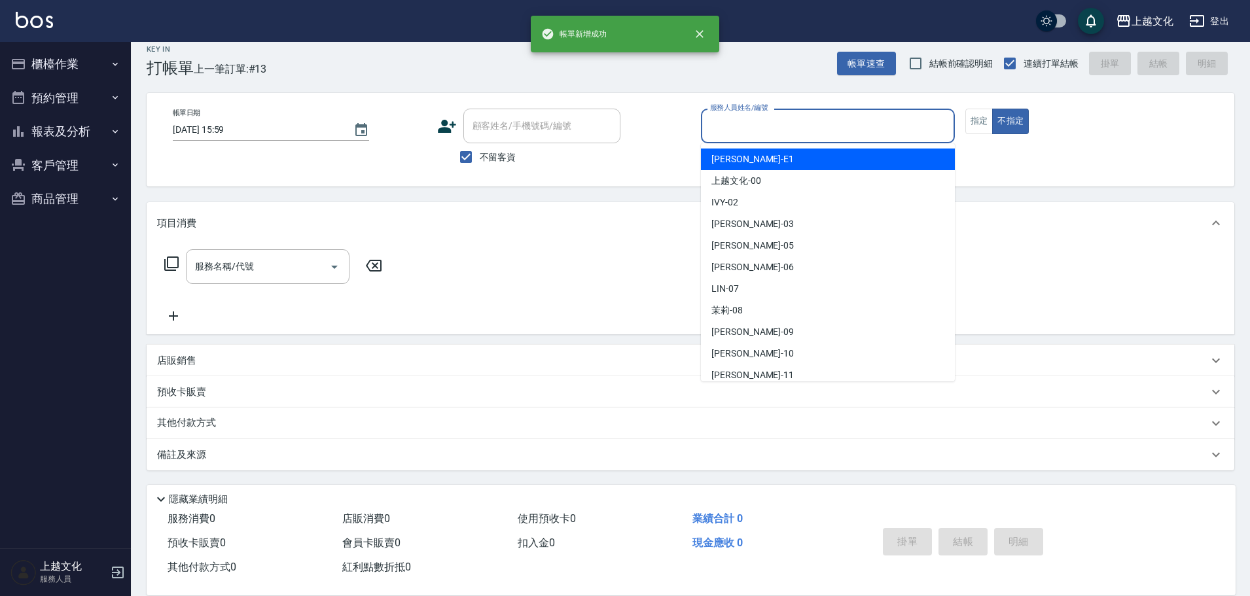
drag, startPoint x: 831, startPoint y: 122, endPoint x: 761, endPoint y: 278, distance: 171.1
click at [831, 123] on input "服務人員姓名/編號" at bounding box center [828, 126] width 242 height 23
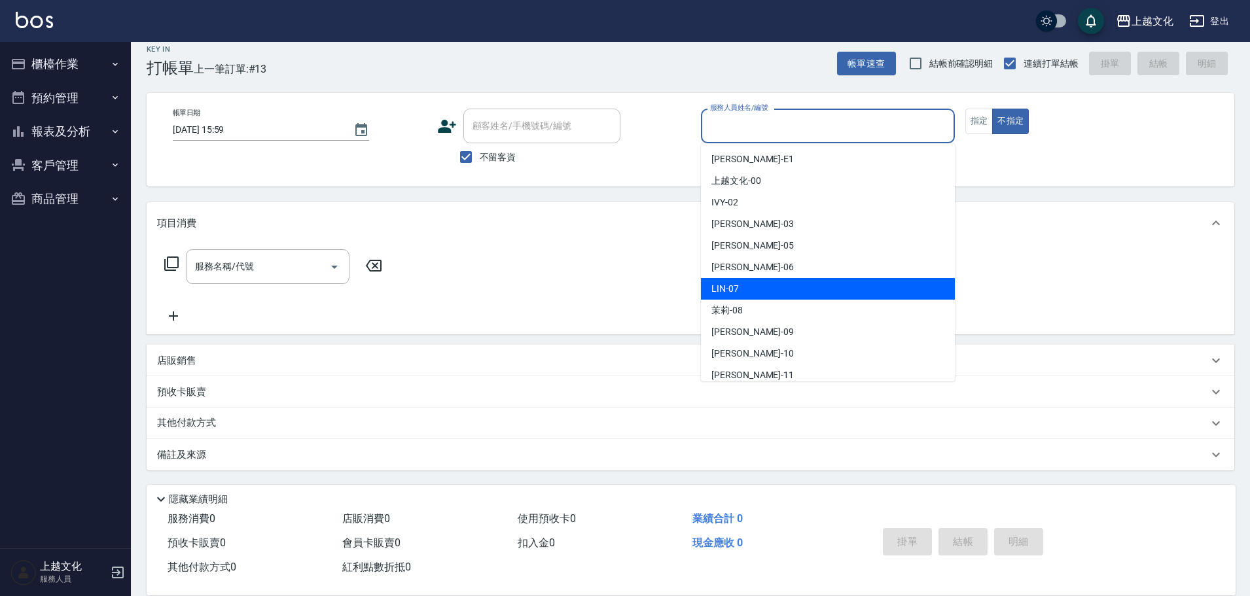
click at [754, 288] on div "LIN -07" at bounding box center [828, 289] width 254 height 22
drag, startPoint x: 754, startPoint y: 288, endPoint x: 255, endPoint y: 308, distance: 499.8
click at [753, 288] on div "服務名稱/代號 服務名稱/代號" at bounding box center [691, 289] width 1088 height 90
type input "LIN-07"
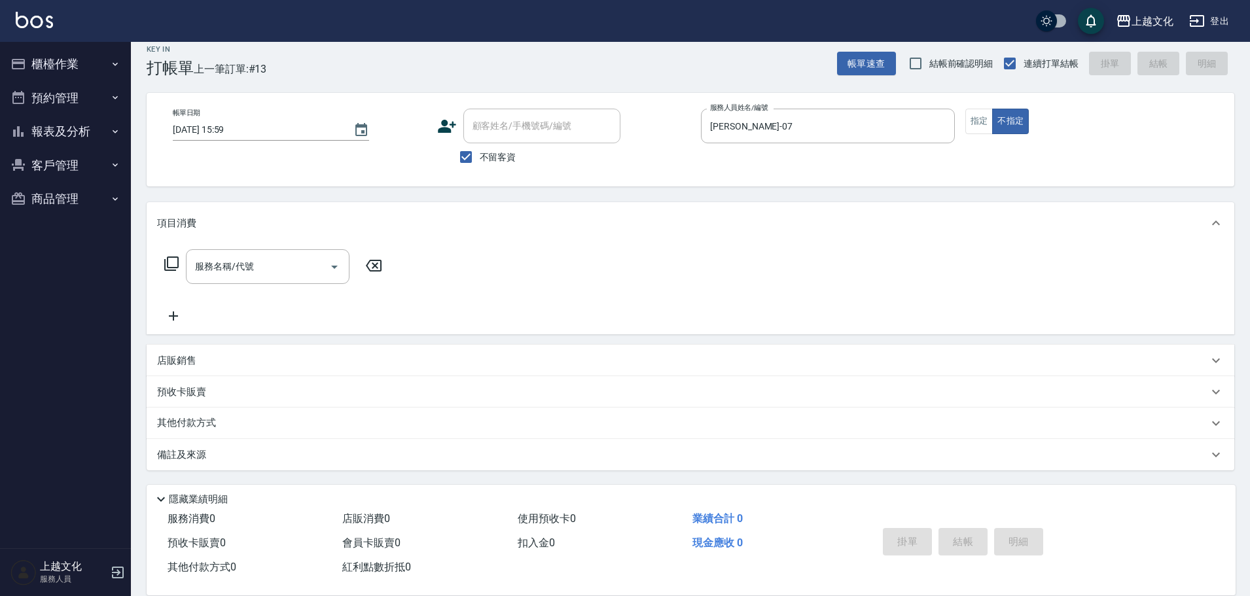
click at [172, 262] on icon at bounding box center [172, 264] width 16 height 16
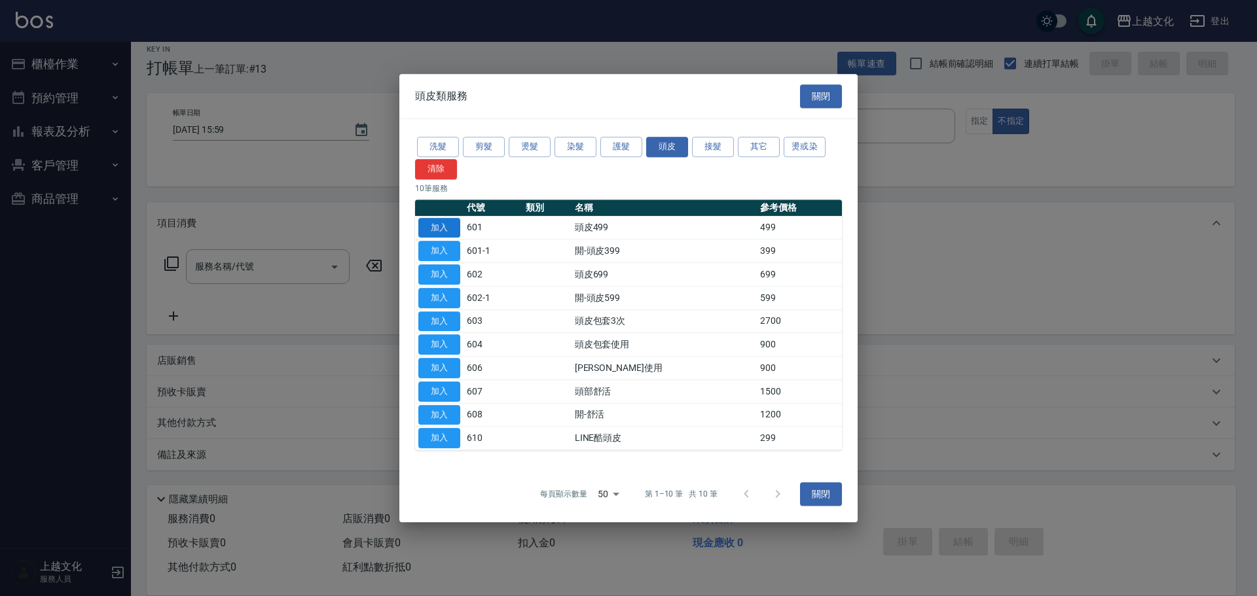
click at [436, 229] on button "加入" at bounding box center [439, 228] width 42 height 20
type input "頭皮499(601)"
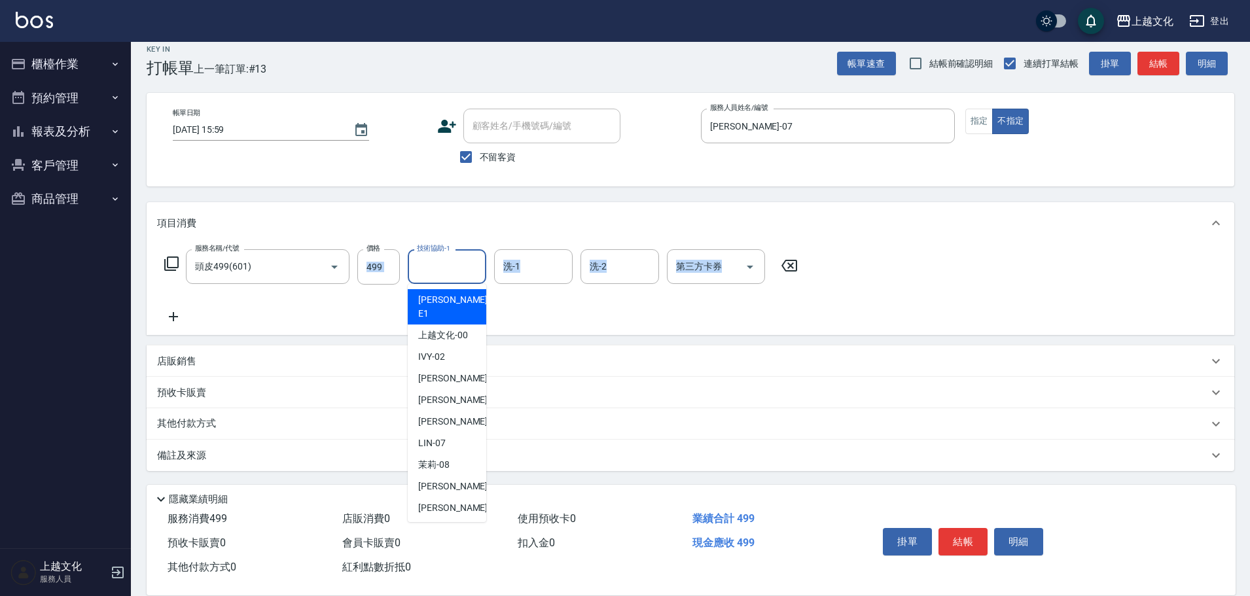
click at [438, 260] on input "技術協助-1" at bounding box center [447, 266] width 67 height 23
click at [442, 523] on span "Martin -11" at bounding box center [459, 530] width 82 height 14
type input "Martin-11"
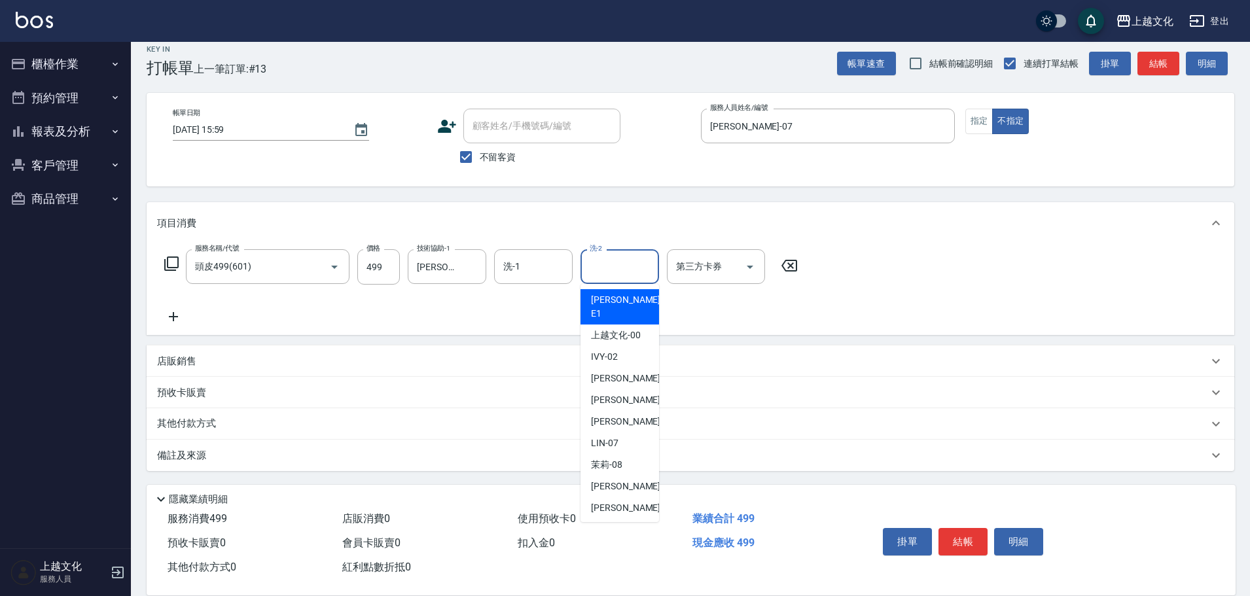
drag, startPoint x: 625, startPoint y: 268, endPoint x: 581, endPoint y: 249, distance: 47.8
click at [623, 267] on input "洗-2" at bounding box center [619, 266] width 67 height 23
click at [619, 523] on span "Martin -11" at bounding box center [632, 530] width 82 height 14
type input "Martin-11"
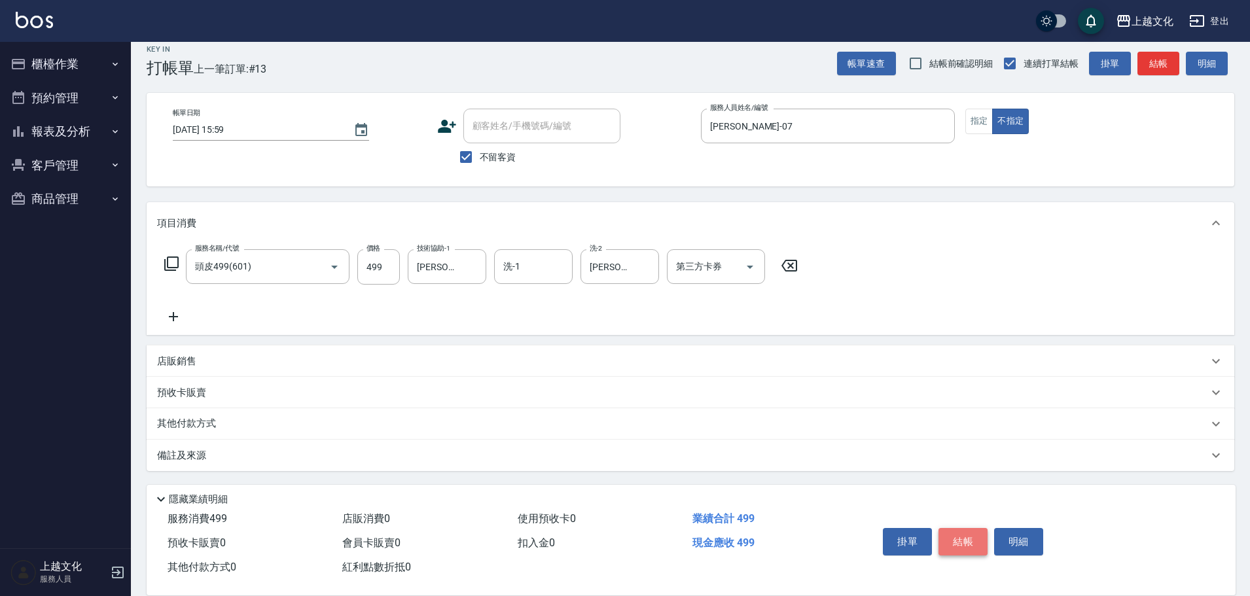
click at [969, 533] on button "結帳" at bounding box center [963, 541] width 49 height 27
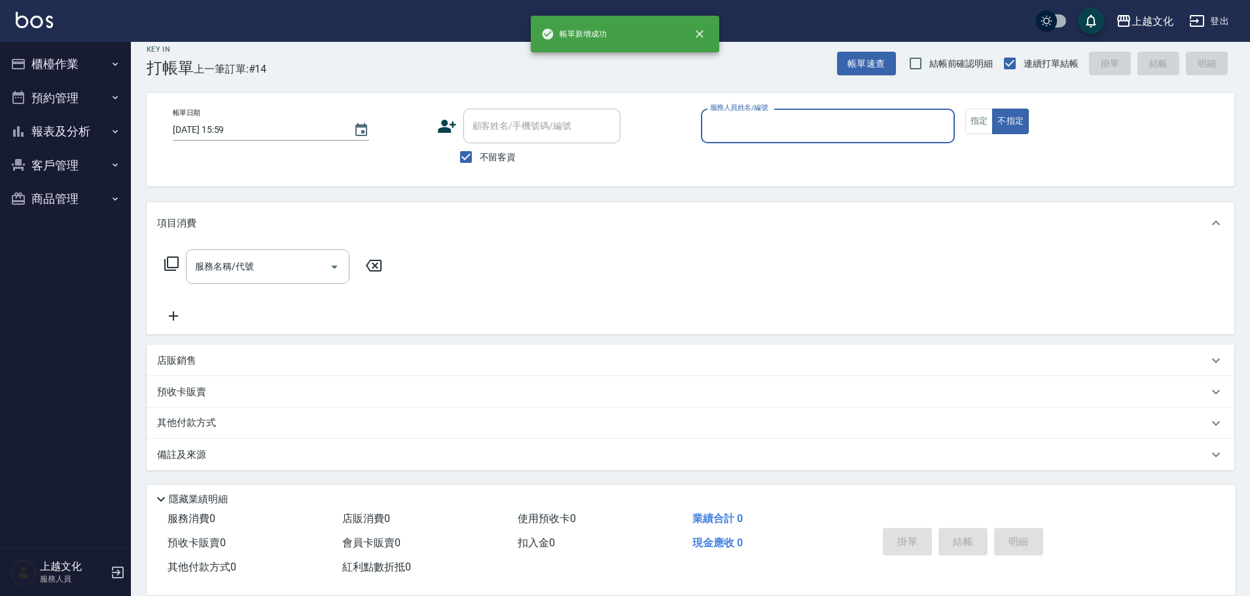
click at [846, 111] on div "服務人員姓名/編號" at bounding box center [828, 126] width 254 height 35
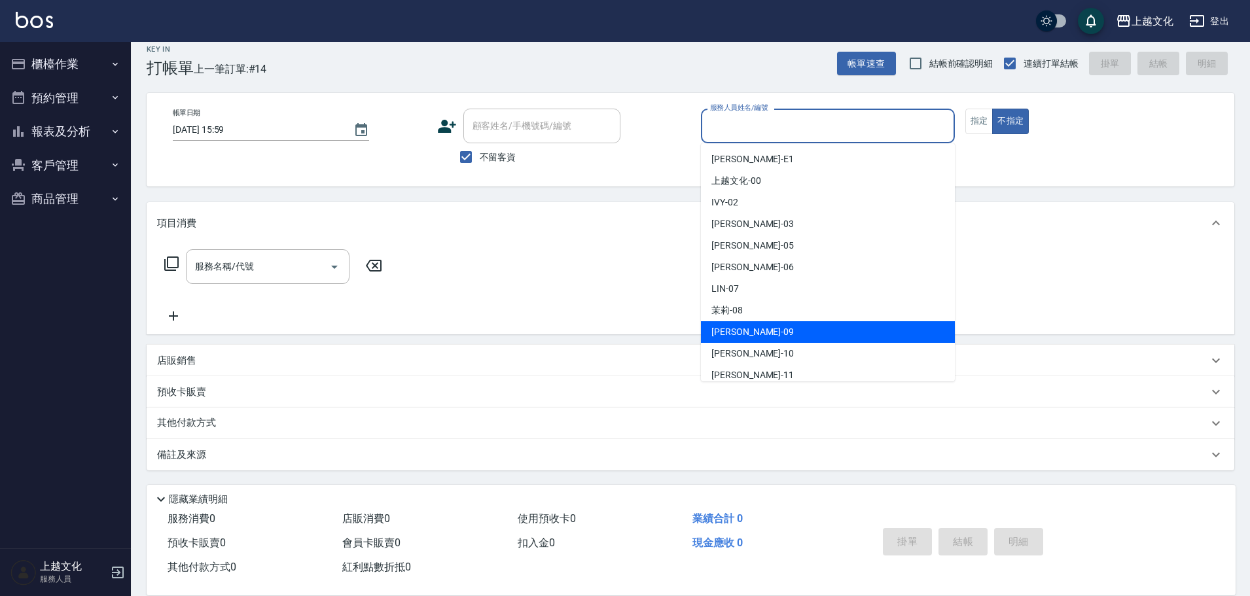
click at [768, 324] on div "jason -09" at bounding box center [828, 332] width 254 height 22
type input "jason-09"
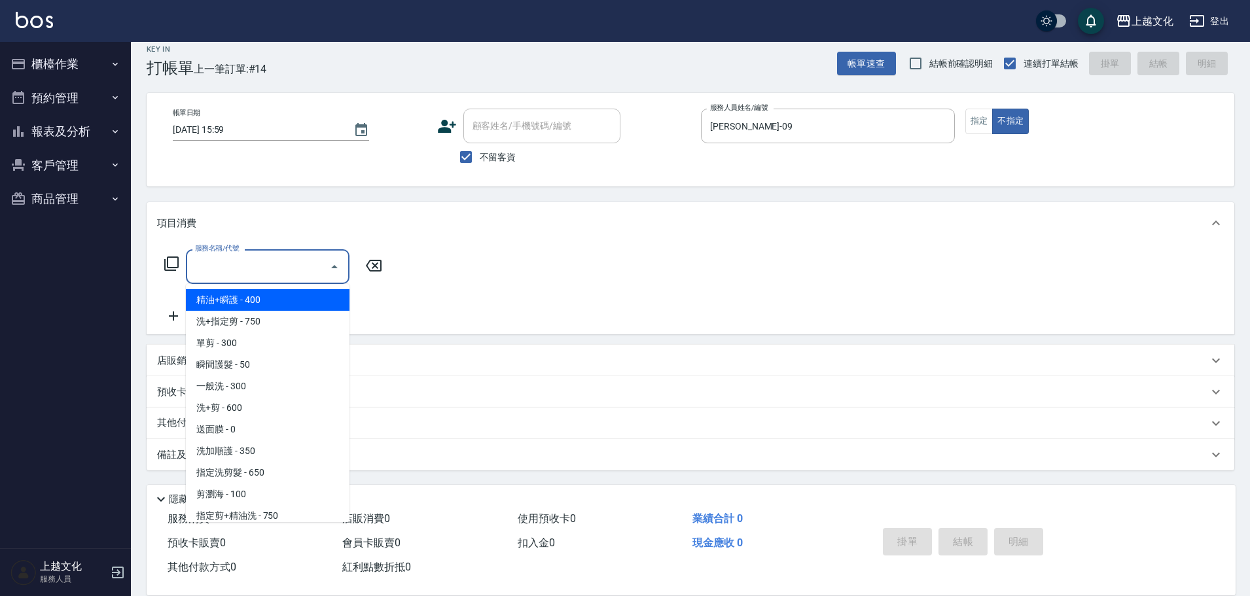
click at [251, 272] on input "服務名稱/代號" at bounding box center [258, 266] width 132 height 23
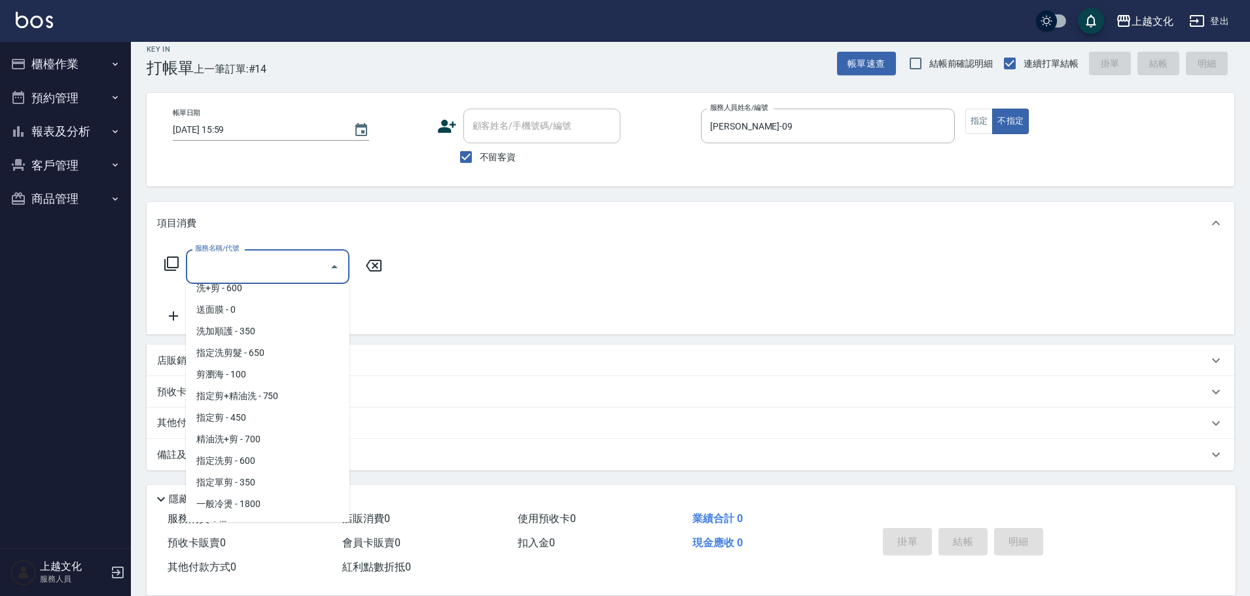
scroll to position [131, 0]
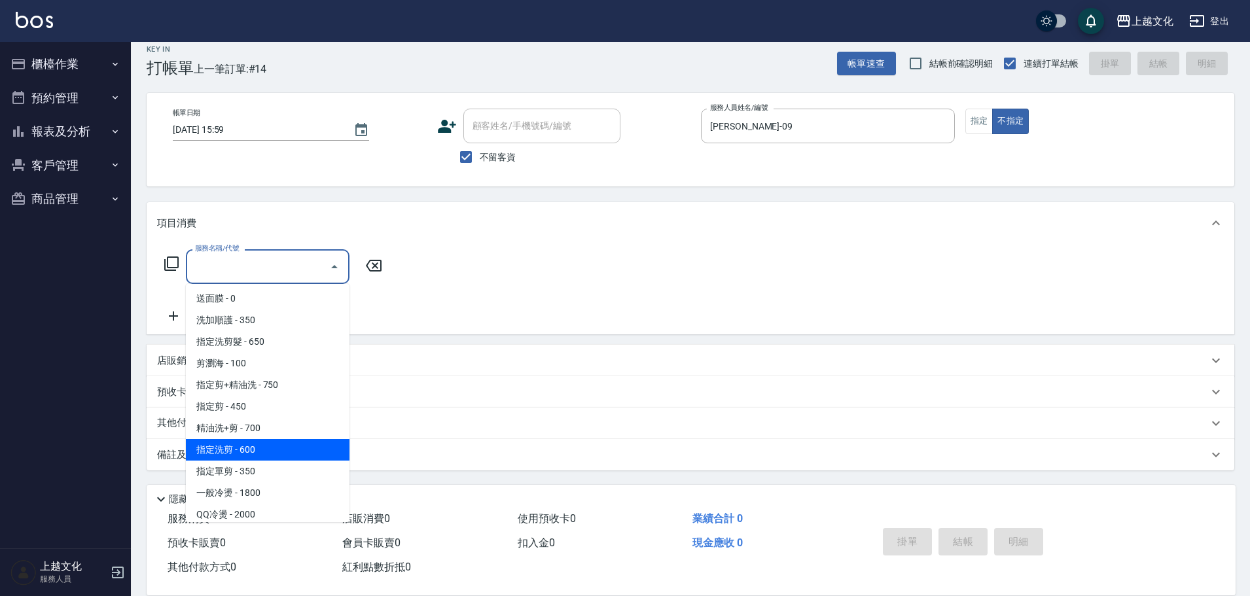
click at [295, 451] on span "指定洗剪 - 600" at bounding box center [268, 450] width 164 height 22
type input "指定洗剪(208)"
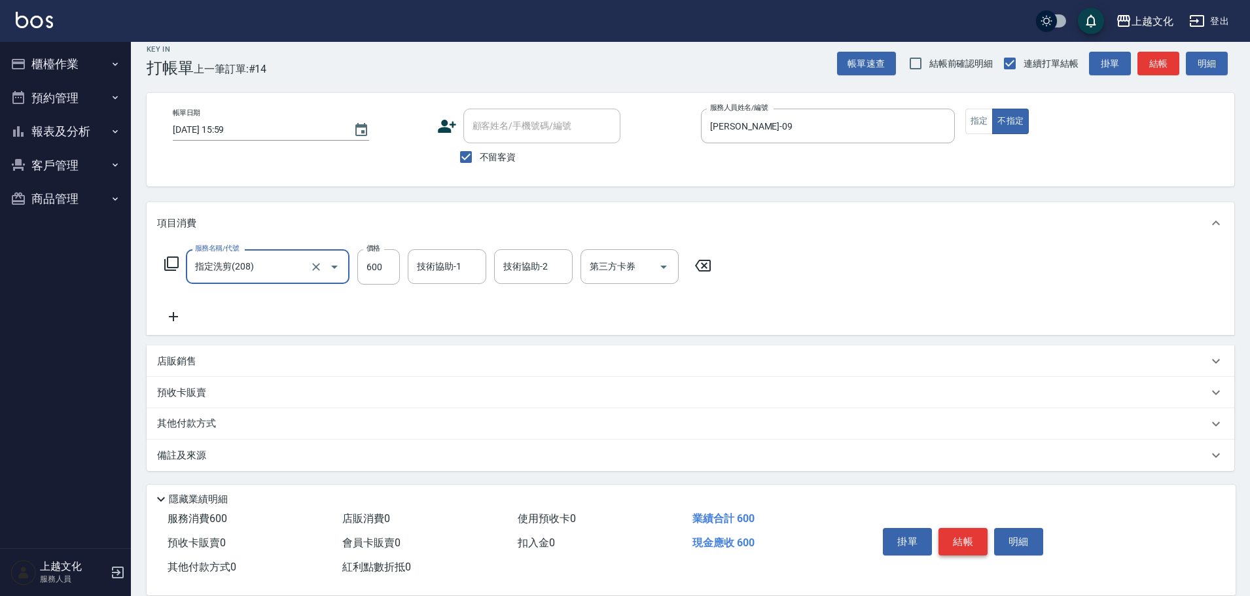
click at [961, 538] on button "結帳" at bounding box center [963, 541] width 49 height 27
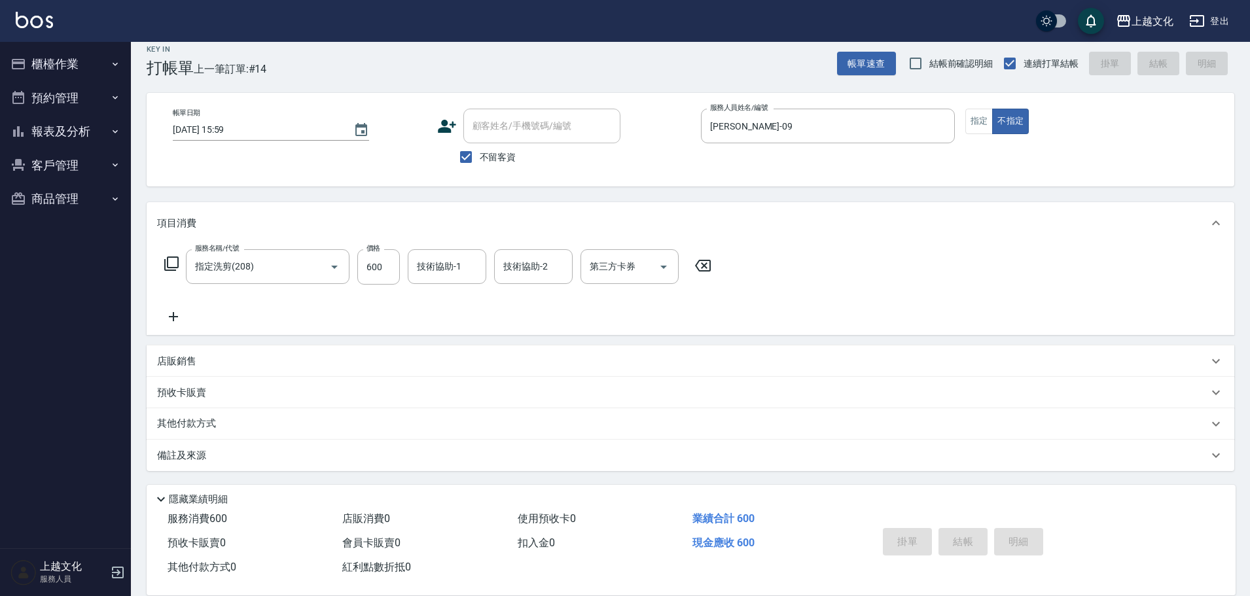
type input "2025/10/10 16:00"
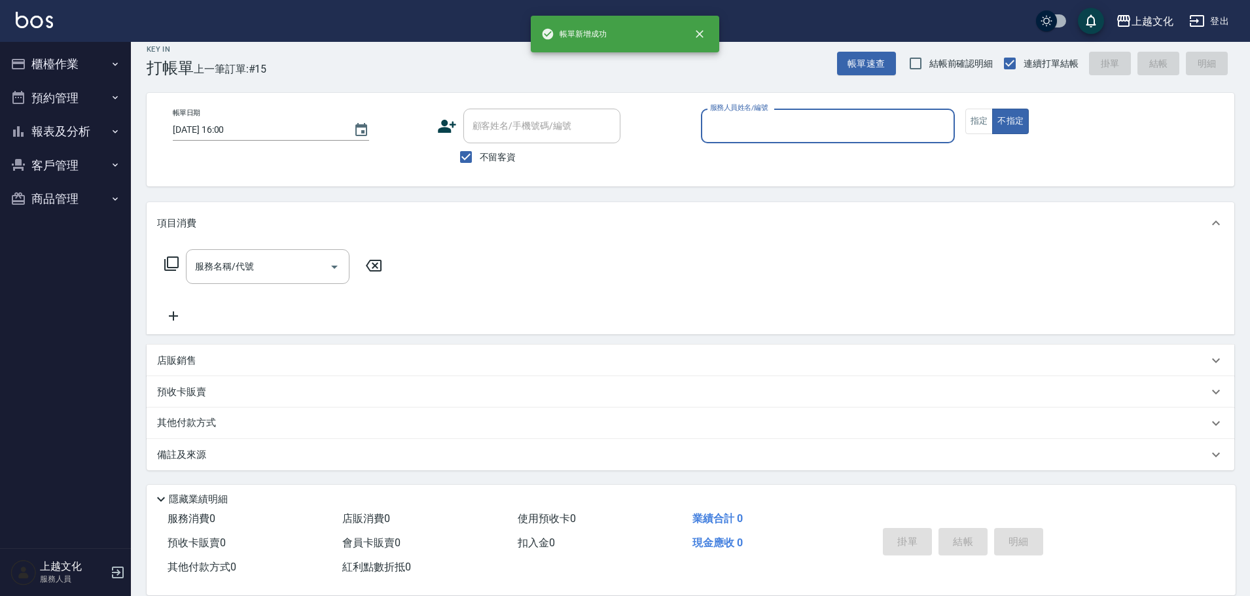
click at [838, 124] on input "服務人員姓名/編號" at bounding box center [828, 126] width 242 height 23
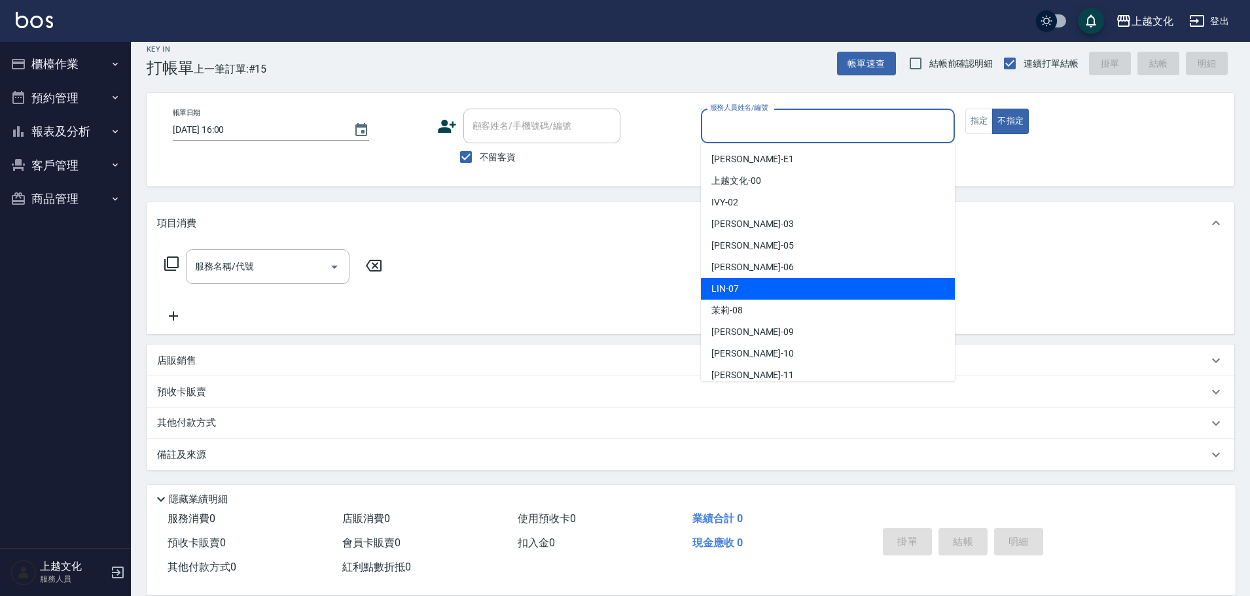
click at [729, 287] on span "LIN -07" at bounding box center [724, 289] width 27 height 14
type input "LIN-07"
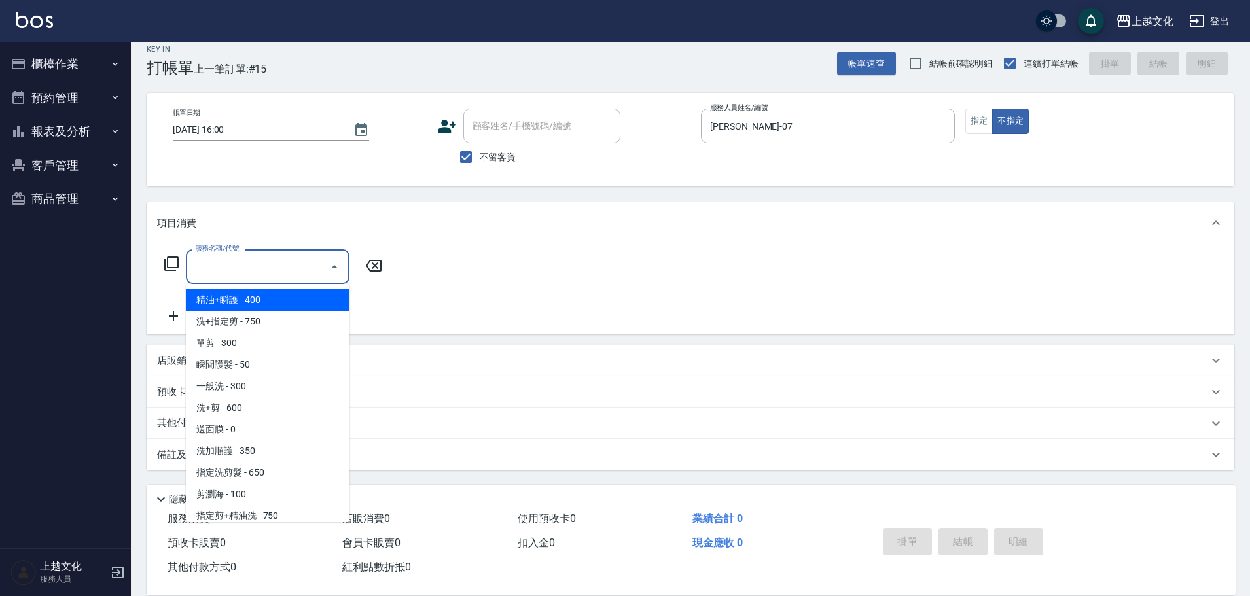
click at [270, 267] on input "服務名稱/代號" at bounding box center [258, 266] width 132 height 23
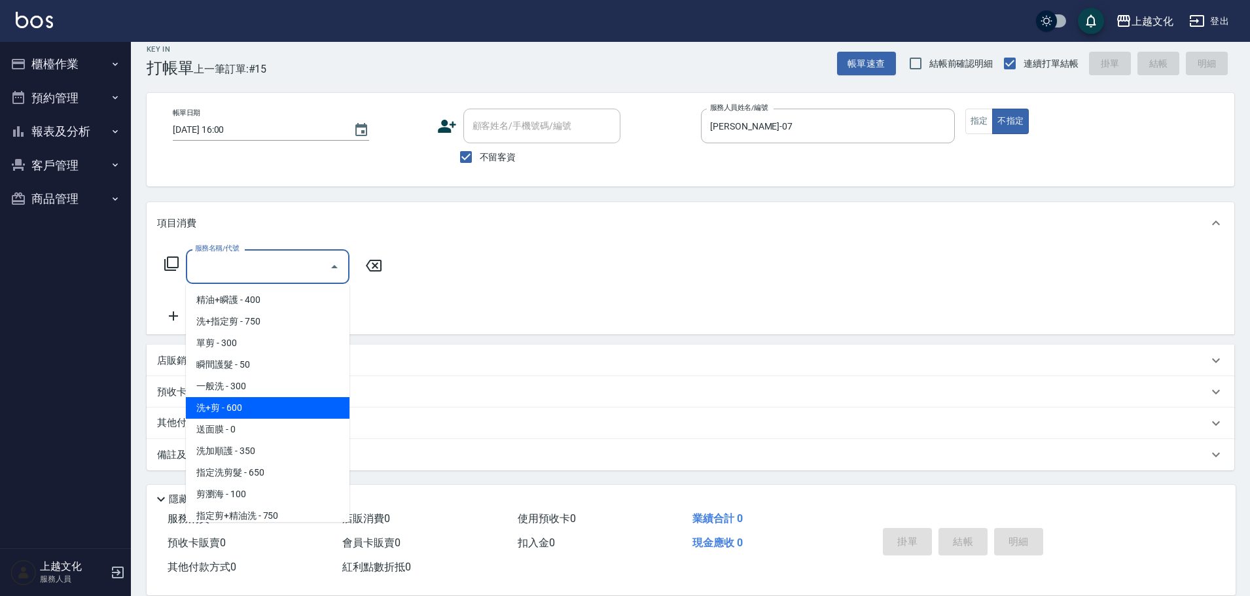
click at [300, 406] on span "洗+剪 - 600" at bounding box center [268, 408] width 164 height 22
type input "洗+剪(108)"
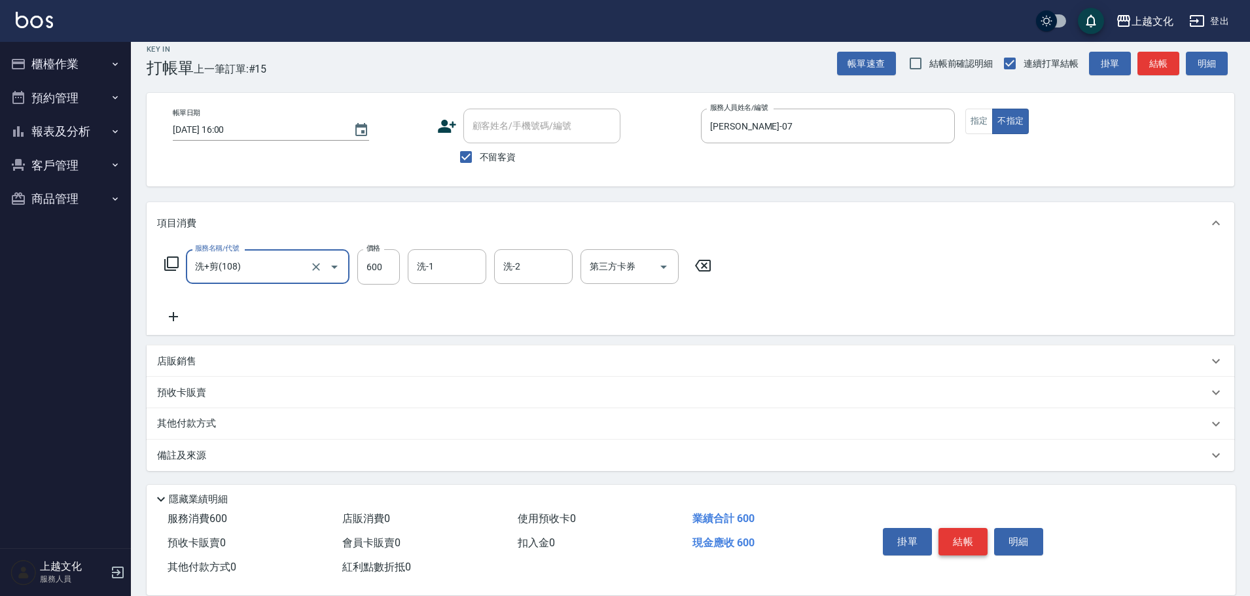
click at [967, 543] on button "結帳" at bounding box center [963, 541] width 49 height 27
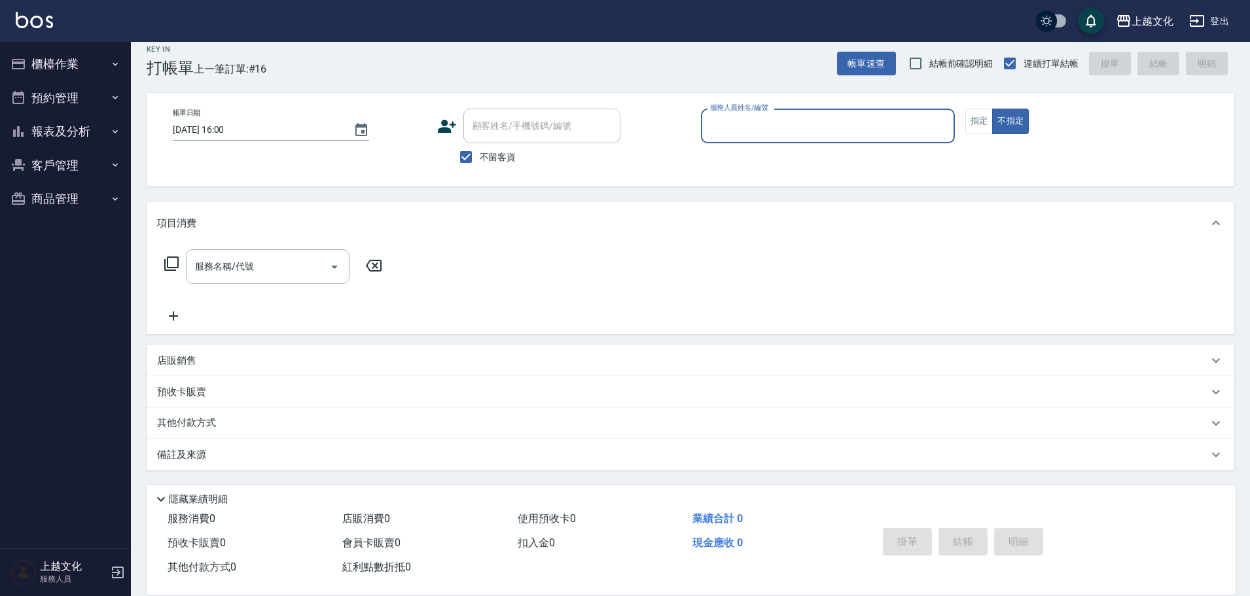
click at [57, 130] on button "報表及分析" at bounding box center [65, 132] width 120 height 34
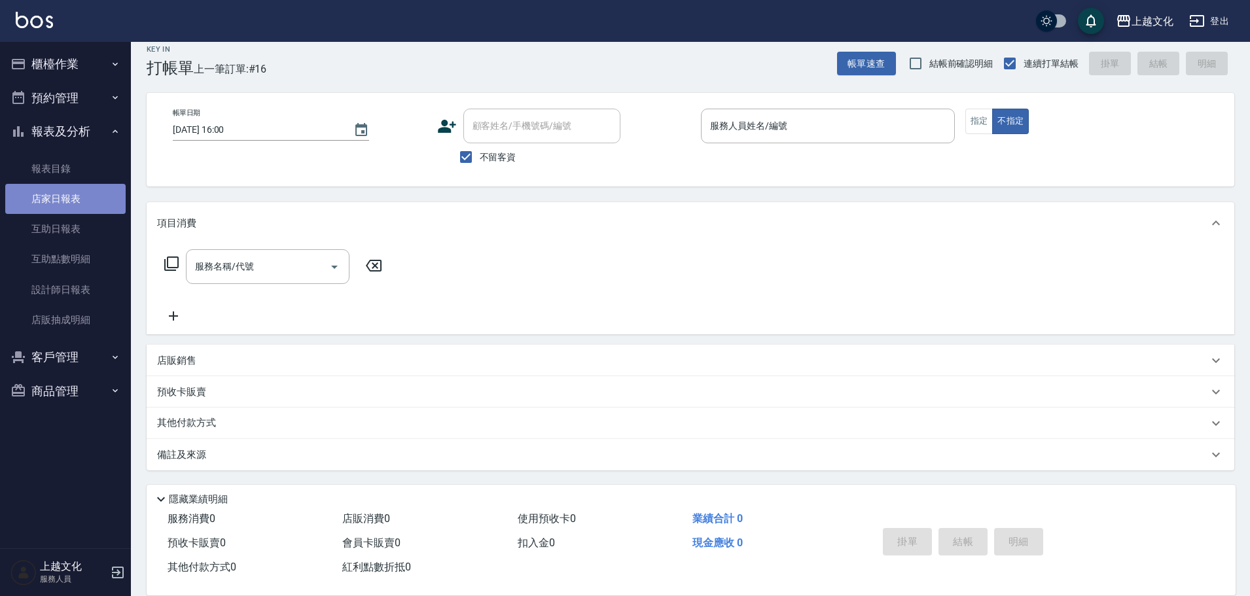
click at [48, 198] on link "店家日報表" at bounding box center [65, 199] width 120 height 30
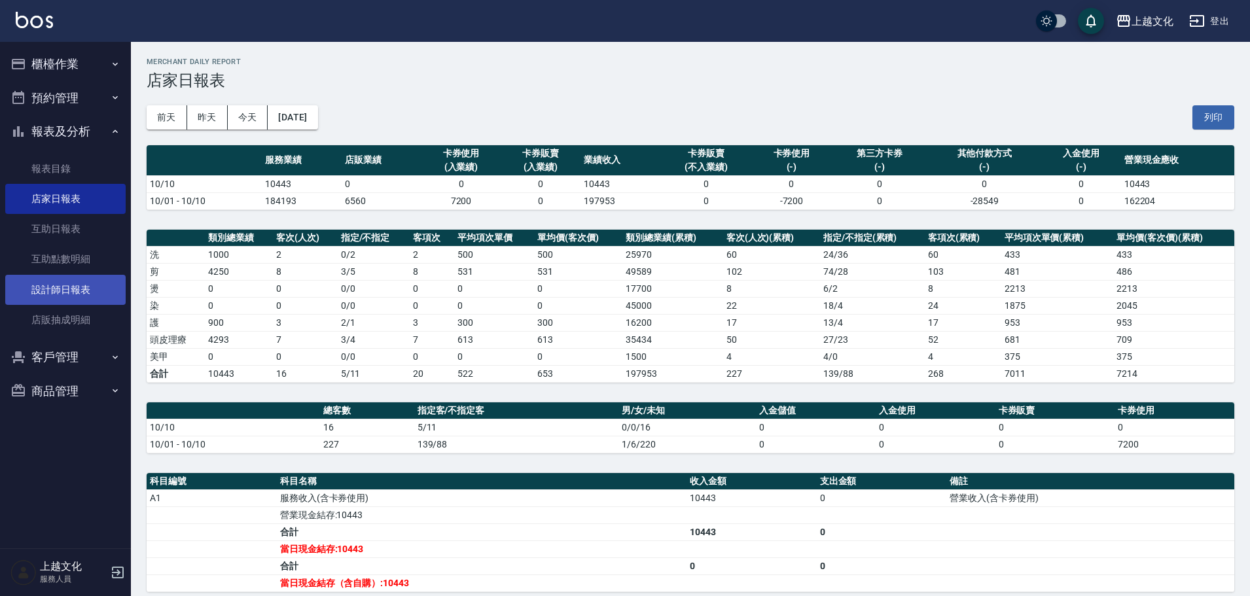
click at [60, 288] on link "設計師日報表" at bounding box center [65, 290] width 120 height 30
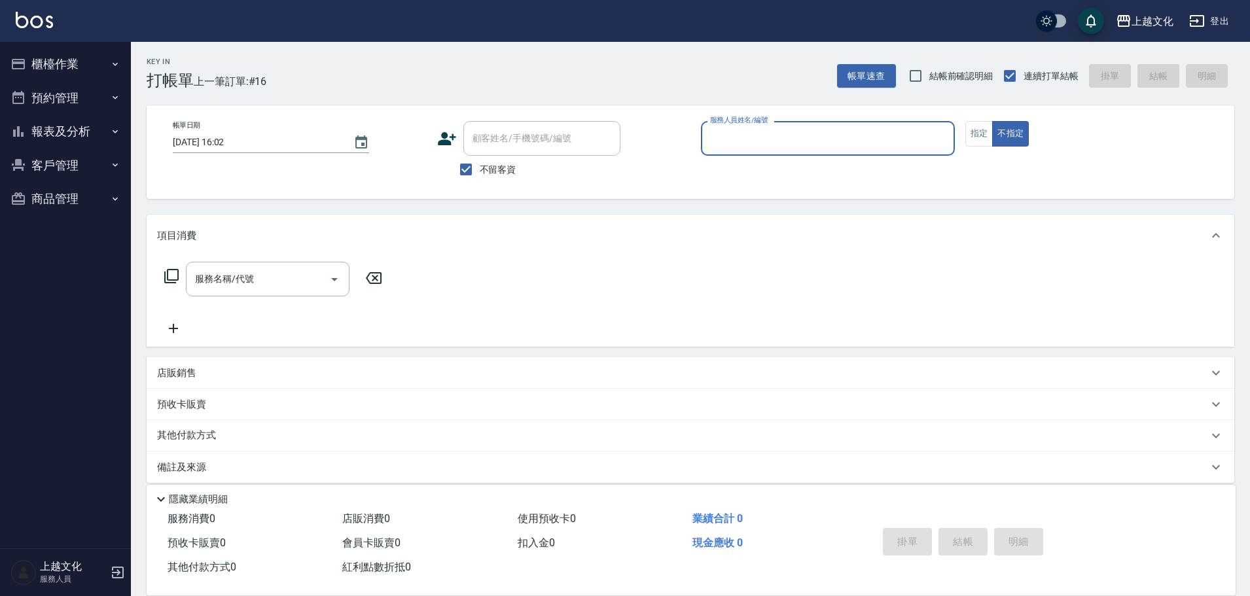
drag, startPoint x: 735, startPoint y: 149, endPoint x: 740, endPoint y: 154, distance: 7.4
click at [736, 149] on input "服務人員姓名/編號" at bounding box center [828, 138] width 242 height 23
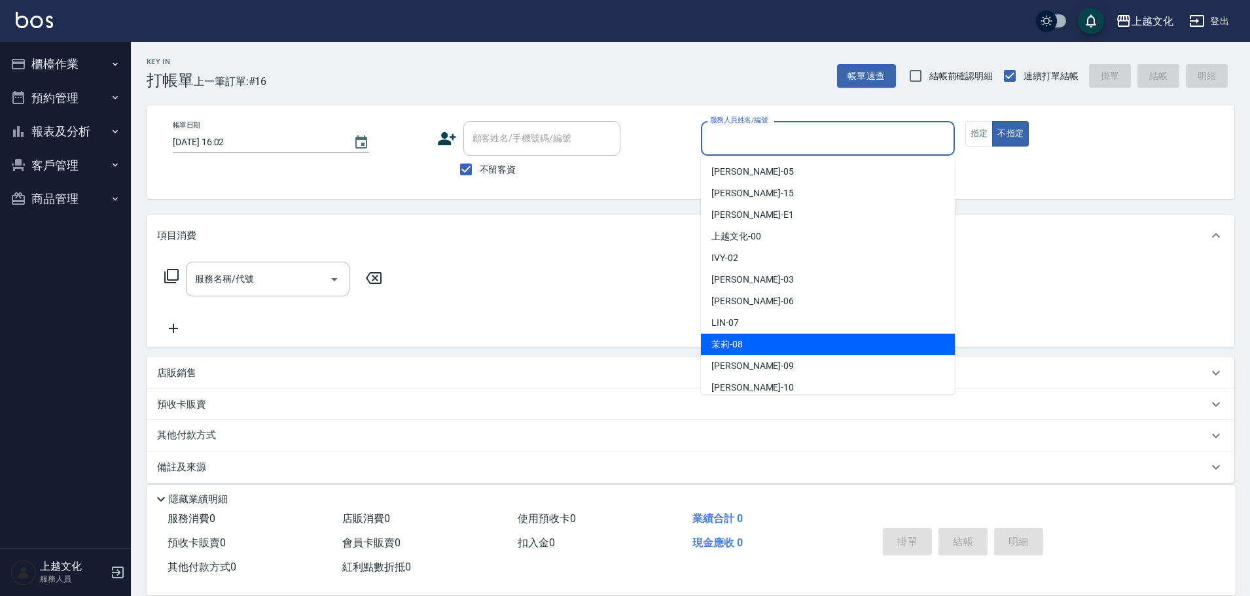
click at [732, 344] on span "茉莉 -08" at bounding box center [726, 345] width 31 height 14
type input "茉莉-08"
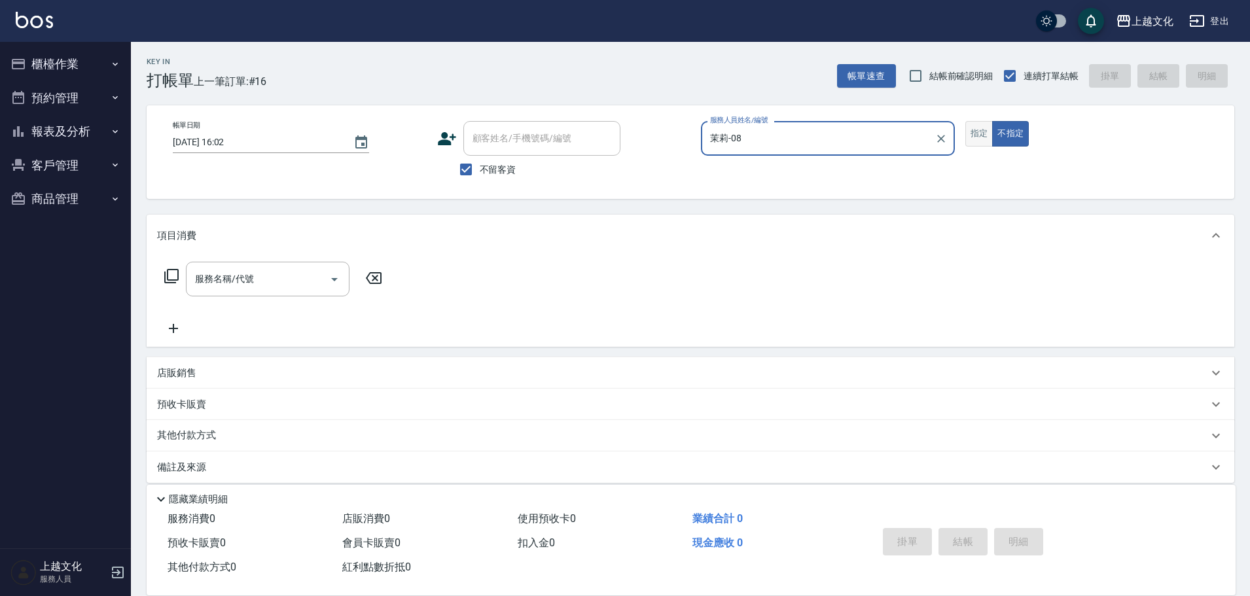
click at [981, 134] on button "指定" at bounding box center [979, 134] width 28 height 26
click at [173, 274] on icon at bounding box center [172, 276] width 16 height 16
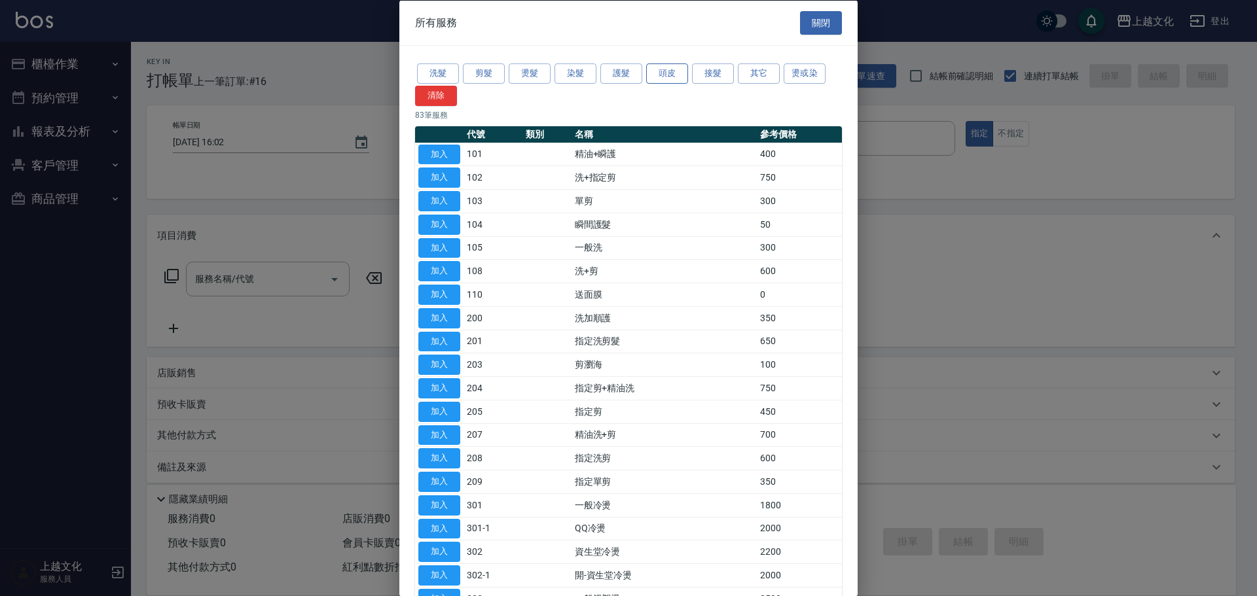
click at [665, 71] on button "頭皮" at bounding box center [667, 73] width 42 height 20
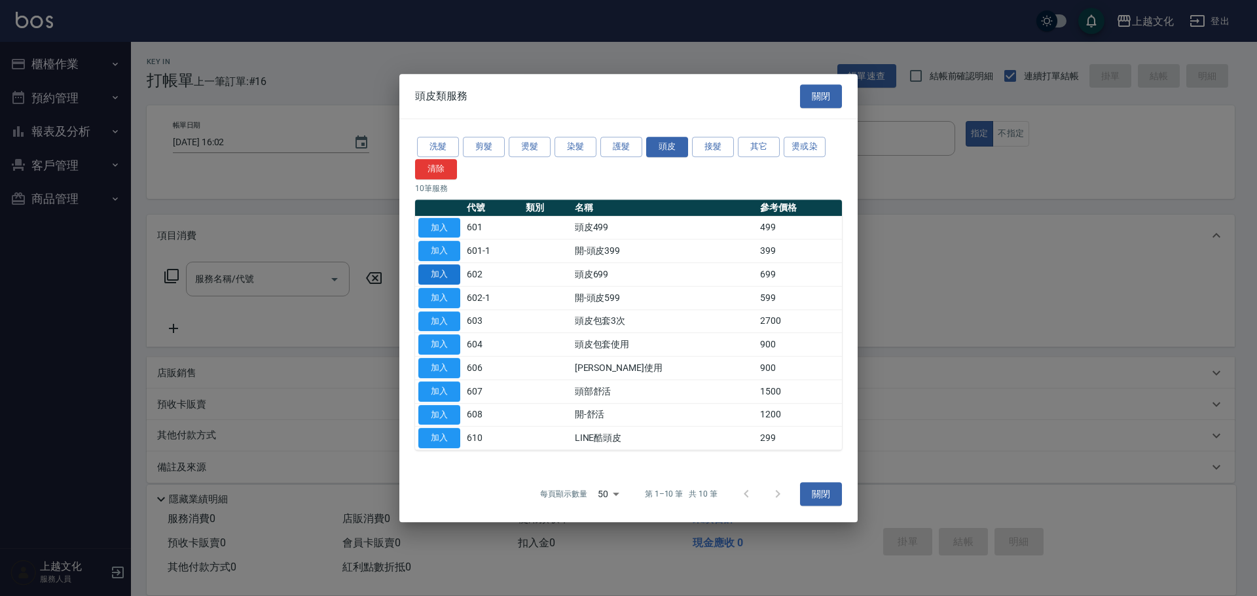
click at [433, 277] on button "加入" at bounding box center [439, 274] width 42 height 20
type input "頭皮699(602)"
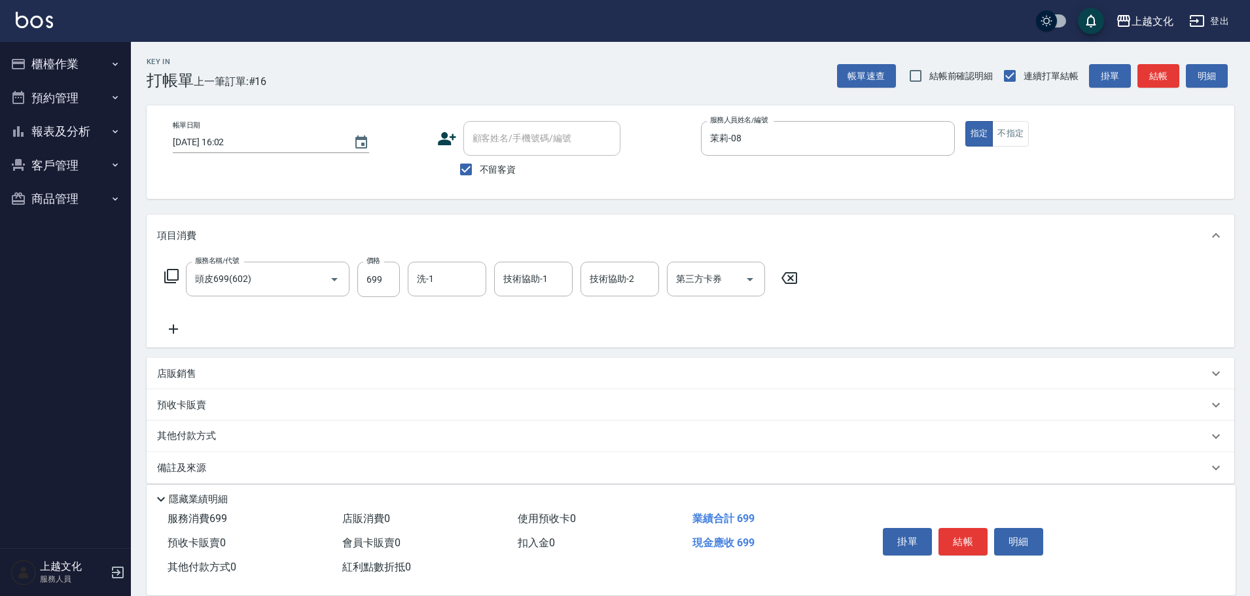
drag, startPoint x: 596, startPoint y: 278, endPoint x: 605, endPoint y: 317, distance: 40.2
click at [598, 277] on input "技術協助-2" at bounding box center [619, 279] width 67 height 23
click at [600, 277] on input "技術協助-2" at bounding box center [619, 279] width 67 height 23
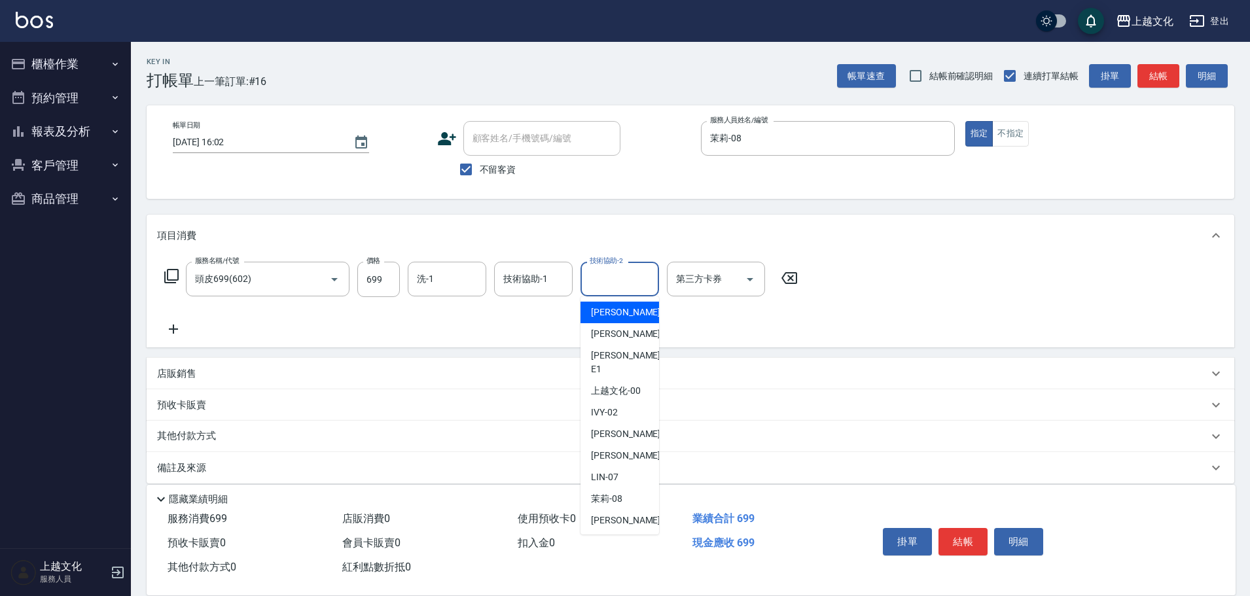
click at [614, 283] on input "技術協助-2" at bounding box center [619, 279] width 67 height 23
click at [625, 384] on span "上越文化 -00" at bounding box center [616, 391] width 50 height 14
type input "上越文化-00"
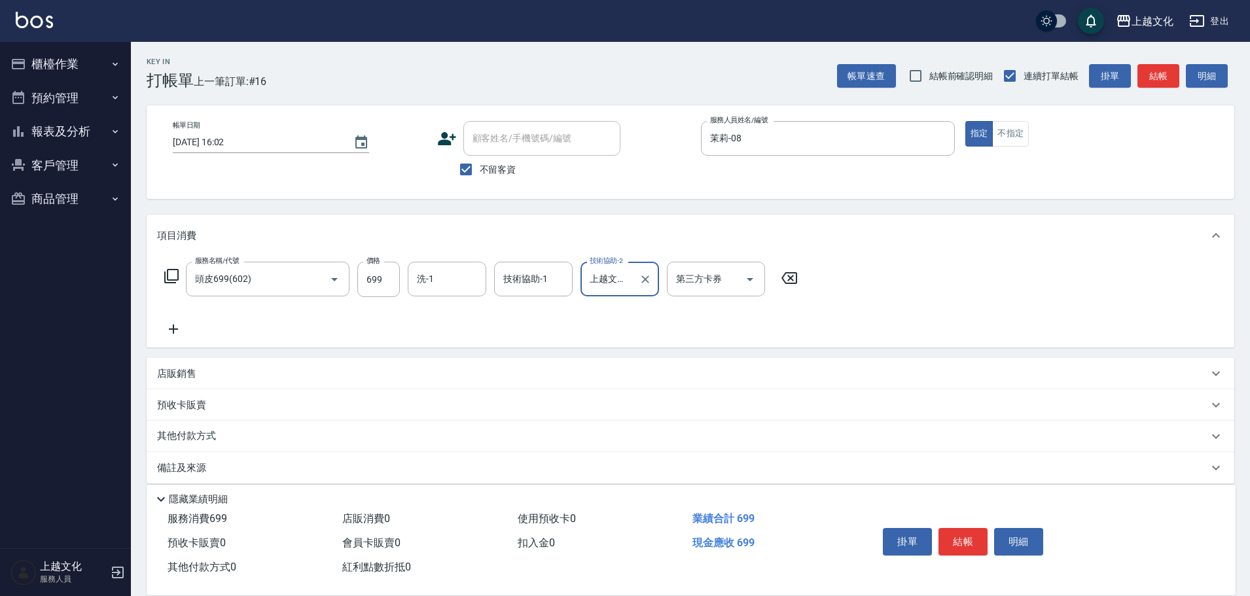
click at [174, 331] on icon at bounding box center [173, 329] width 9 height 9
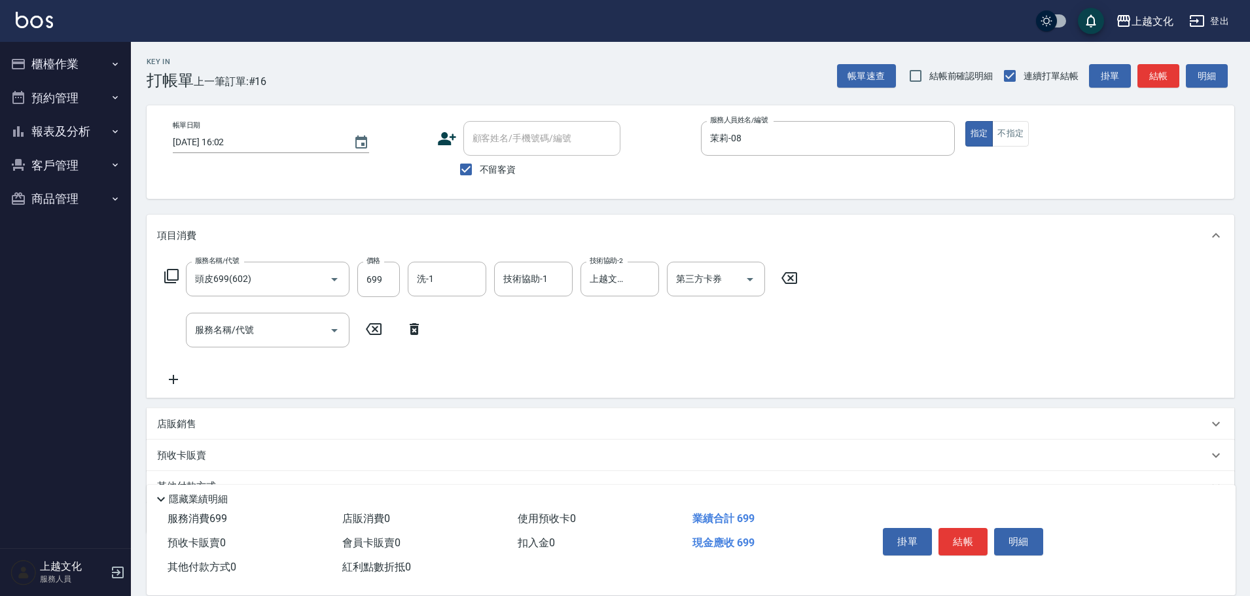
drag, startPoint x: 175, startPoint y: 272, endPoint x: 444, endPoint y: 175, distance: 285.9
click at [183, 271] on div "服務名稱/代號 頭皮699(602) 服務名稱/代號 價格 699 價格 洗-1 洗-1 技術協助-1 技術協助-1 技術協助-2 上越文化-00 技術協助-…" at bounding box center [481, 279] width 649 height 35
click at [173, 276] on icon at bounding box center [172, 276] width 16 height 16
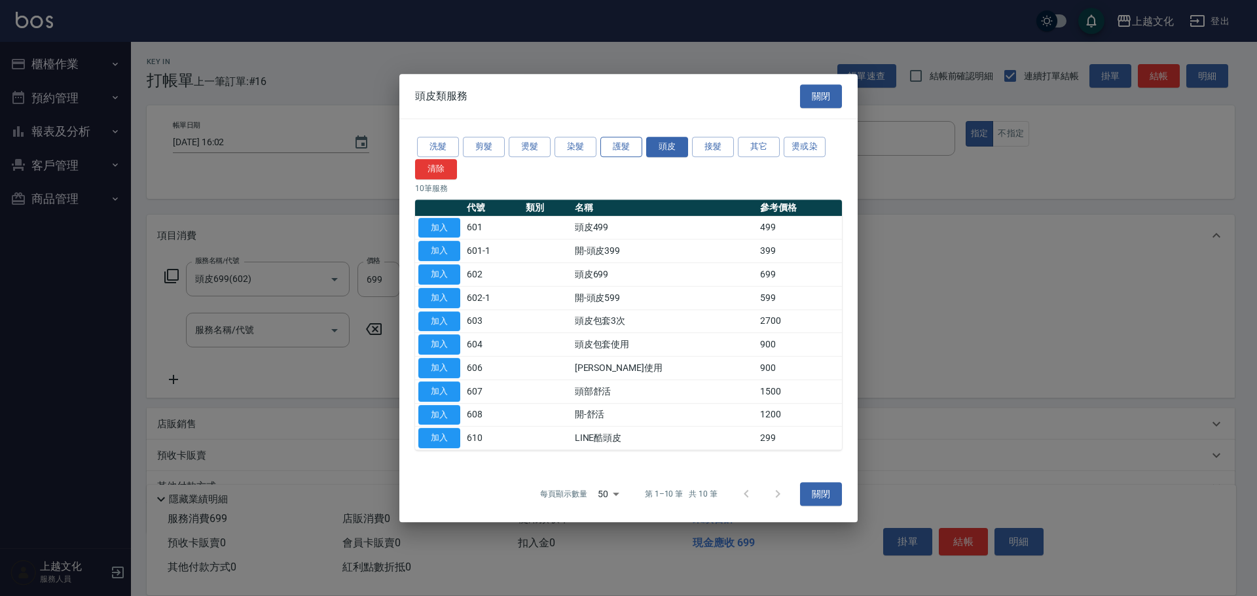
click at [617, 150] on button "護髮" at bounding box center [621, 147] width 42 height 20
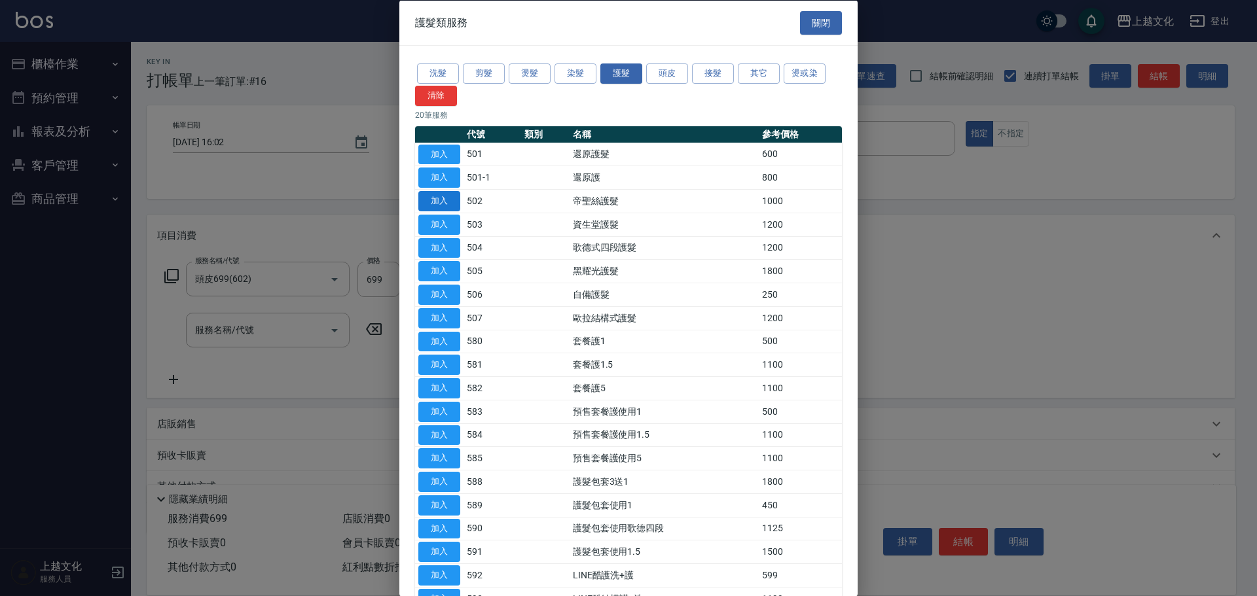
click at [438, 203] on button "加入" at bounding box center [439, 201] width 42 height 20
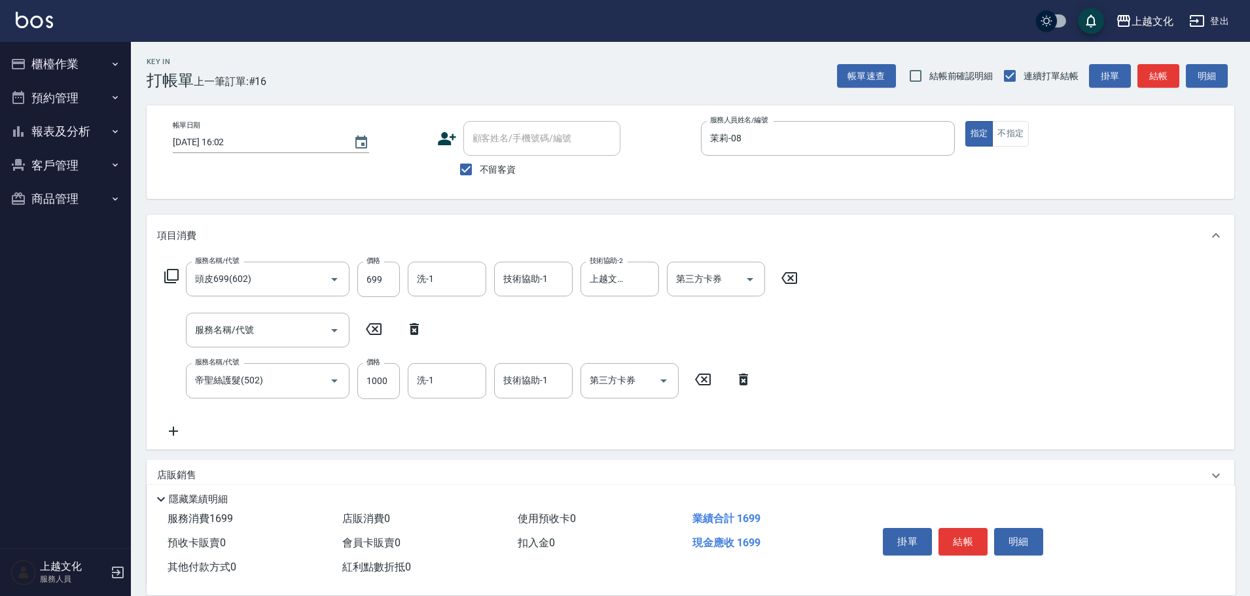
click at [420, 327] on icon at bounding box center [414, 329] width 33 height 16
type input "帝聖絲護髮(502)"
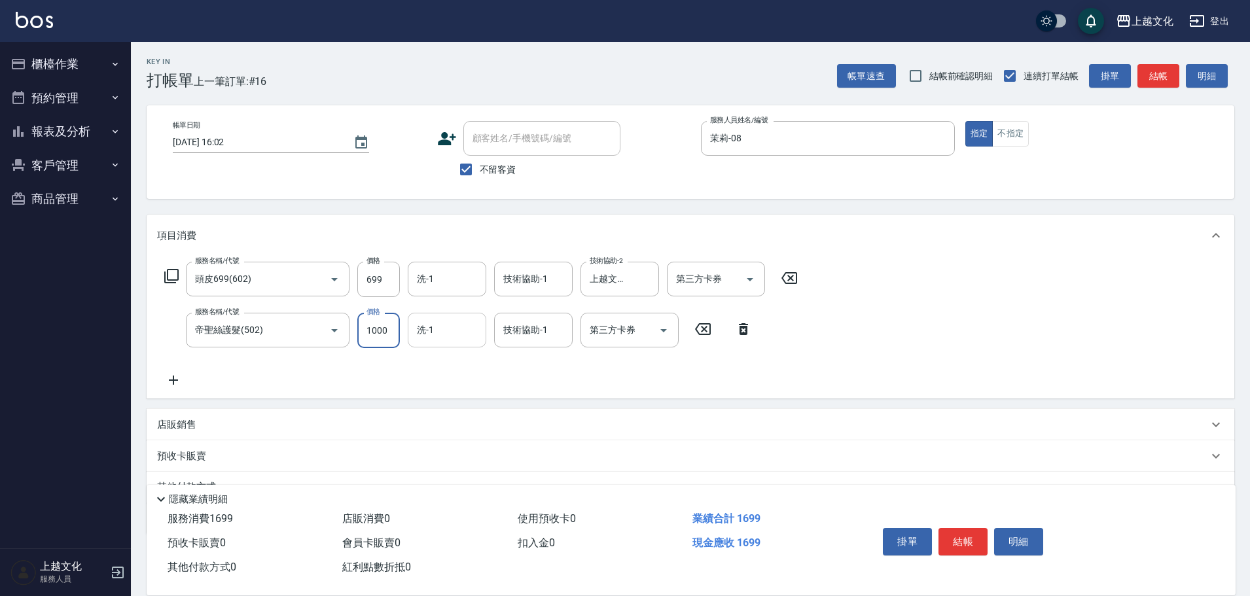
drag, startPoint x: 394, startPoint y: 335, endPoint x: 411, endPoint y: 327, distance: 18.7
click at [396, 334] on input "1000" at bounding box center [378, 330] width 43 height 35
type input "300"
click at [954, 542] on button "結帳" at bounding box center [963, 541] width 49 height 27
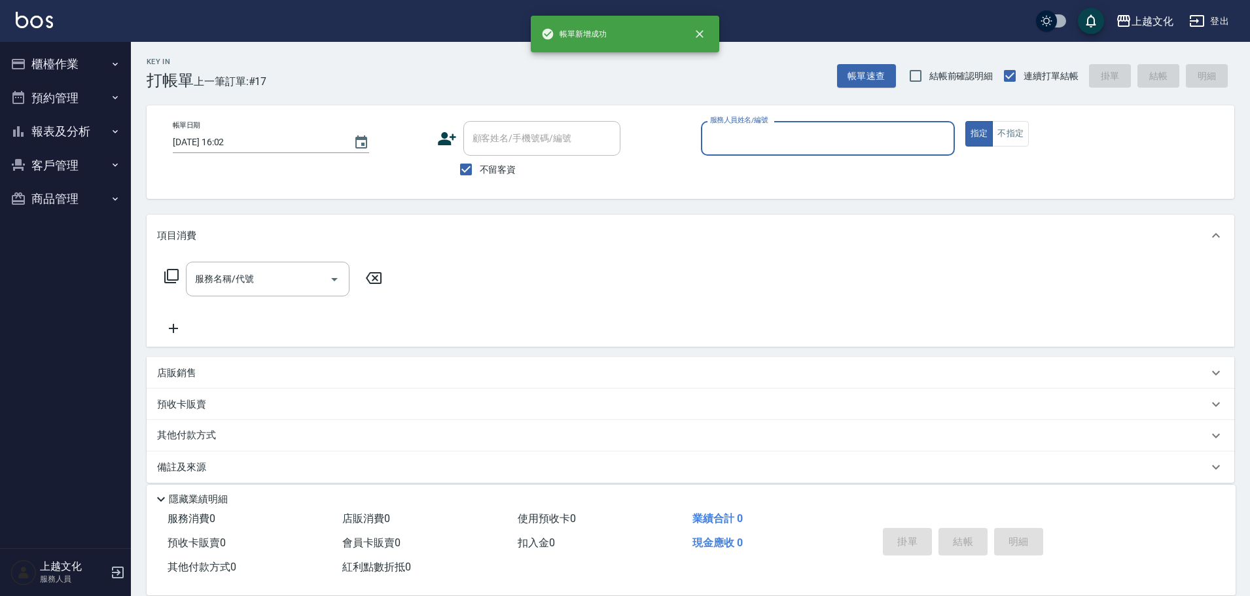
click at [43, 129] on button "報表及分析" at bounding box center [65, 132] width 120 height 34
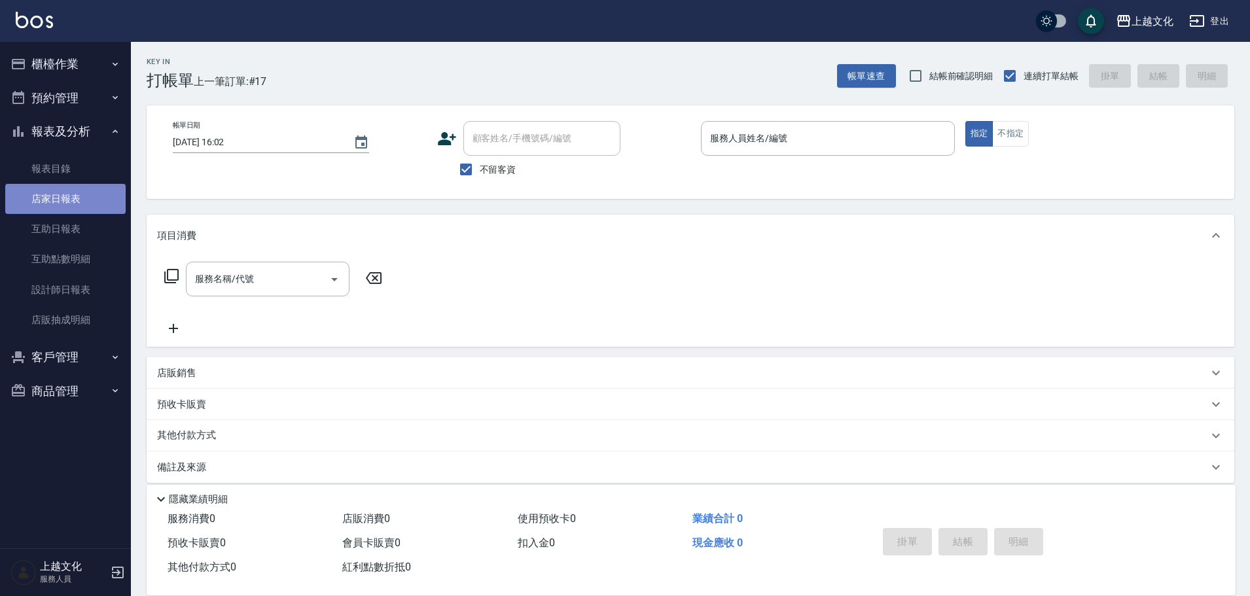
click at [62, 194] on link "店家日報表" at bounding box center [65, 199] width 120 height 30
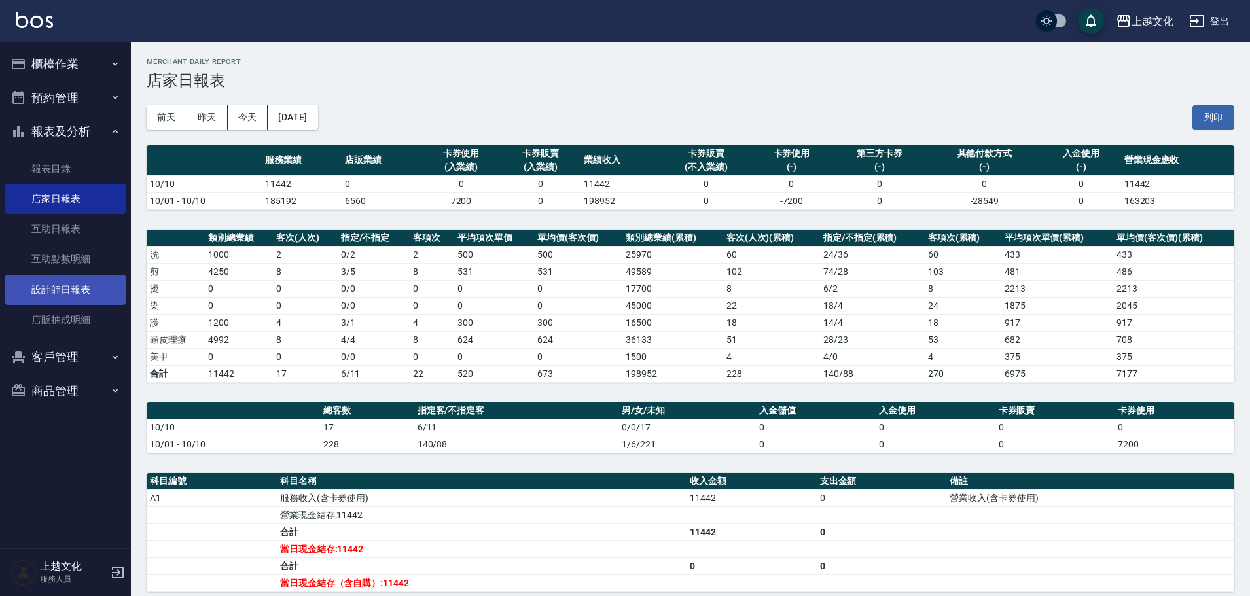
click at [43, 292] on link "設計師日報表" at bounding box center [65, 290] width 120 height 30
click at [43, 293] on link "設計師日報表" at bounding box center [65, 290] width 120 height 30
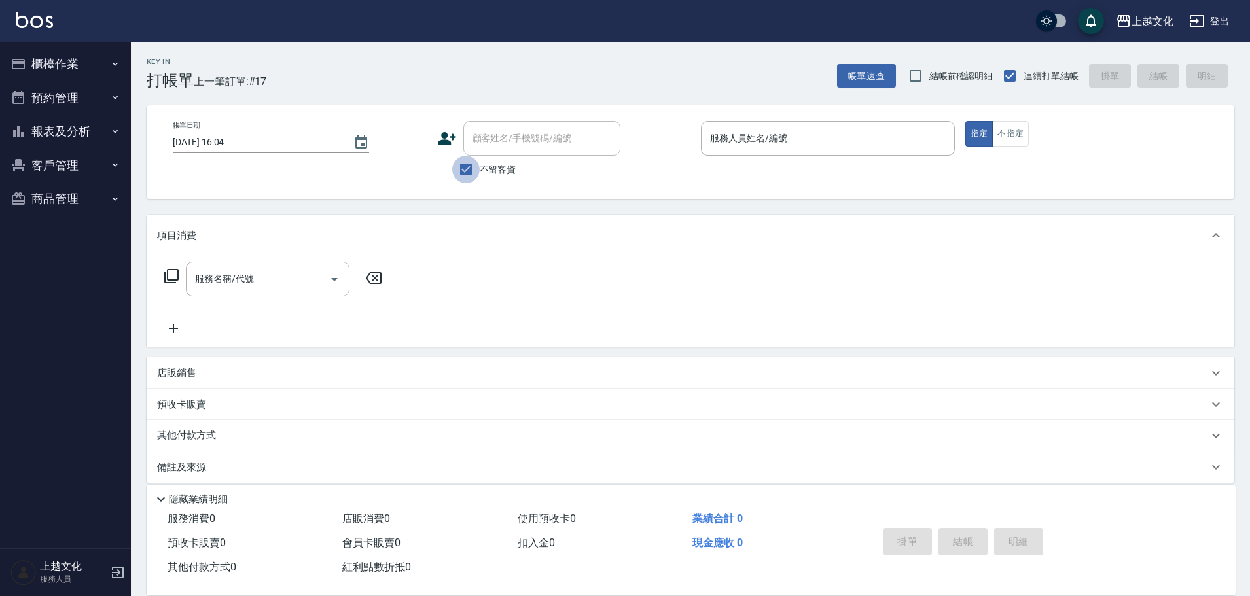
click at [468, 169] on input "不留客資" at bounding box center [465, 169] width 27 height 27
checkbox input "false"
click at [469, 146] on input "顧客姓名/手機號碼/編號" at bounding box center [532, 138] width 126 height 23
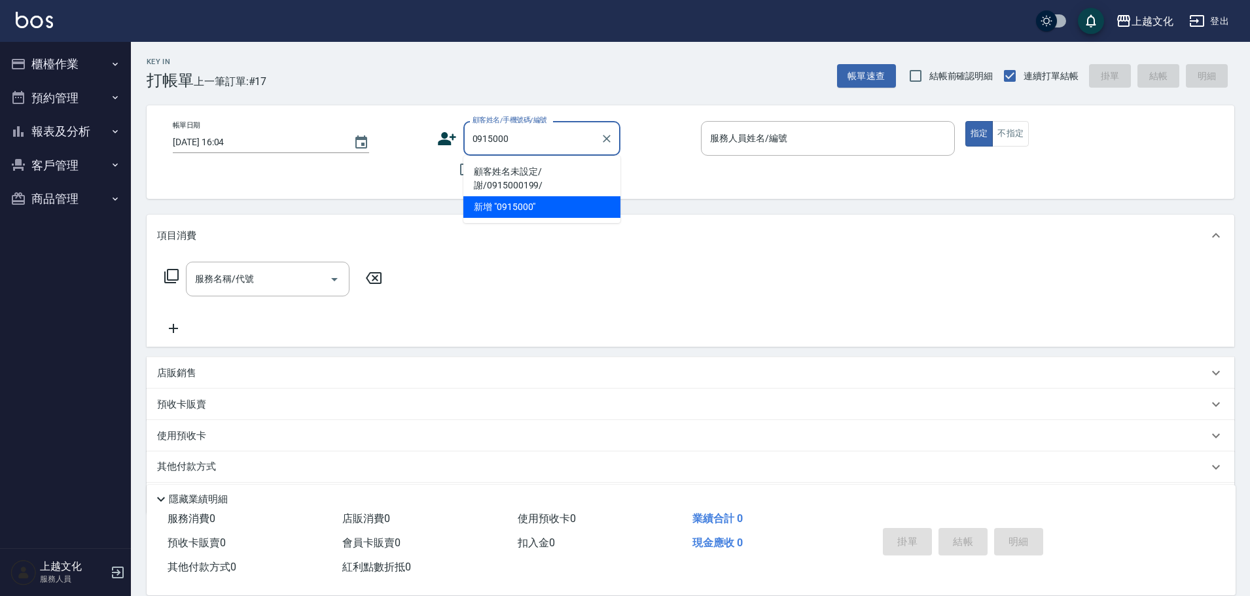
click at [499, 167] on li "顧客姓名未設定/謝/0915000199/" at bounding box center [541, 178] width 157 height 35
type input "顧客姓名未設定/謝/0915000199/"
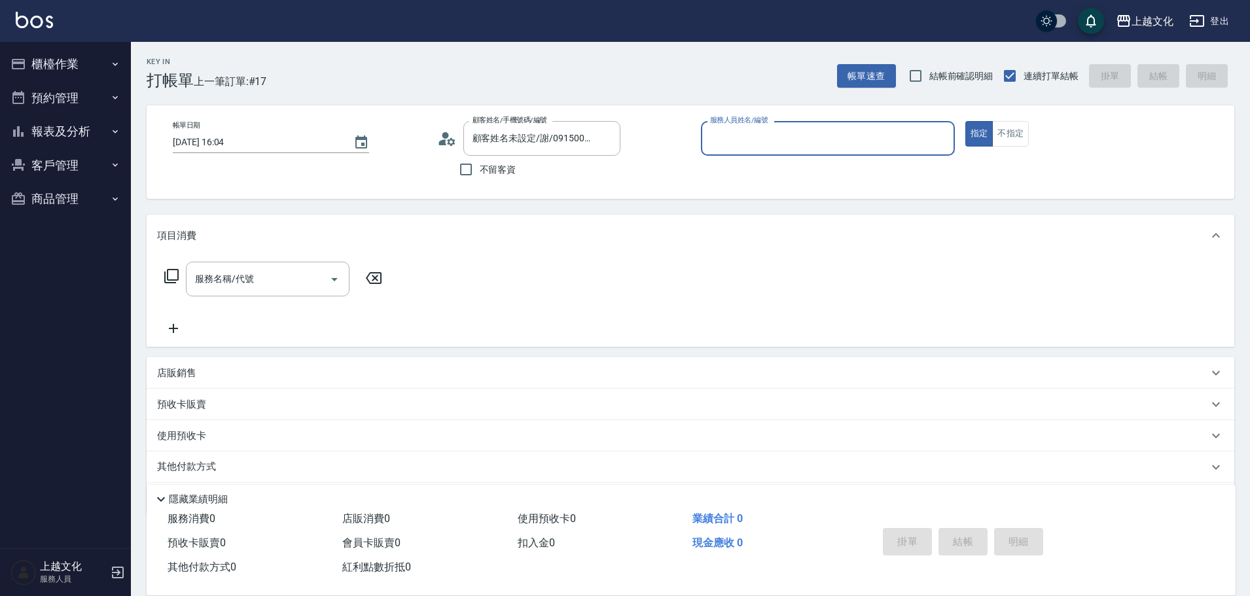
type input "茉莉-08"
click at [448, 143] on icon at bounding box center [451, 141] width 8 height 8
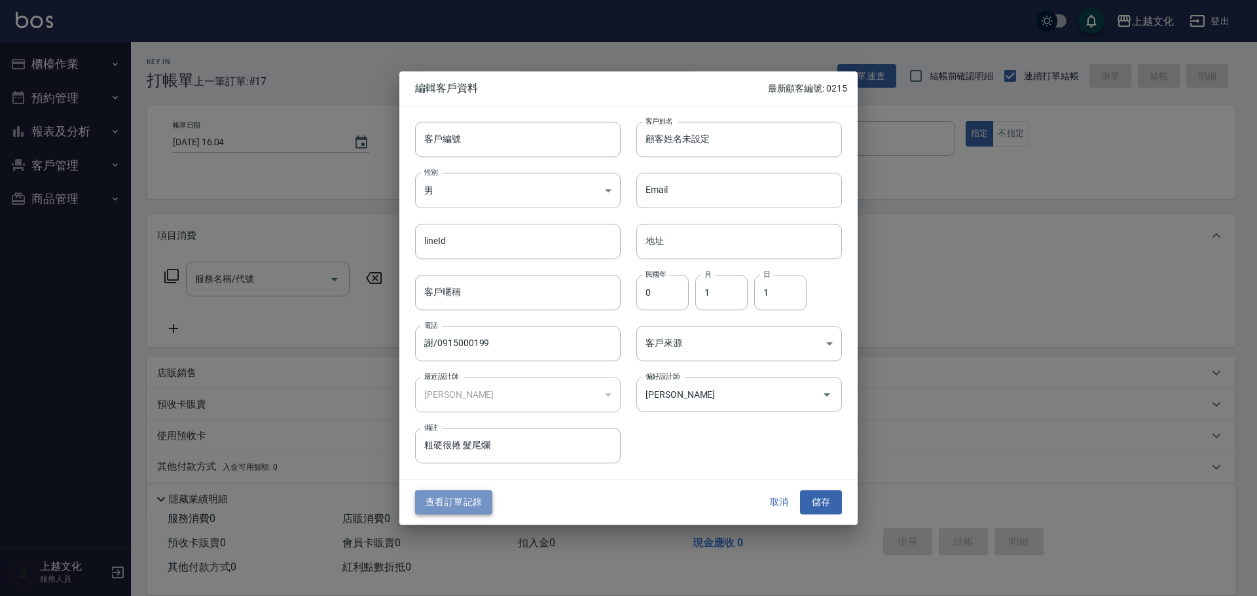
click at [444, 503] on button "查看訂單記錄" at bounding box center [453, 503] width 77 height 24
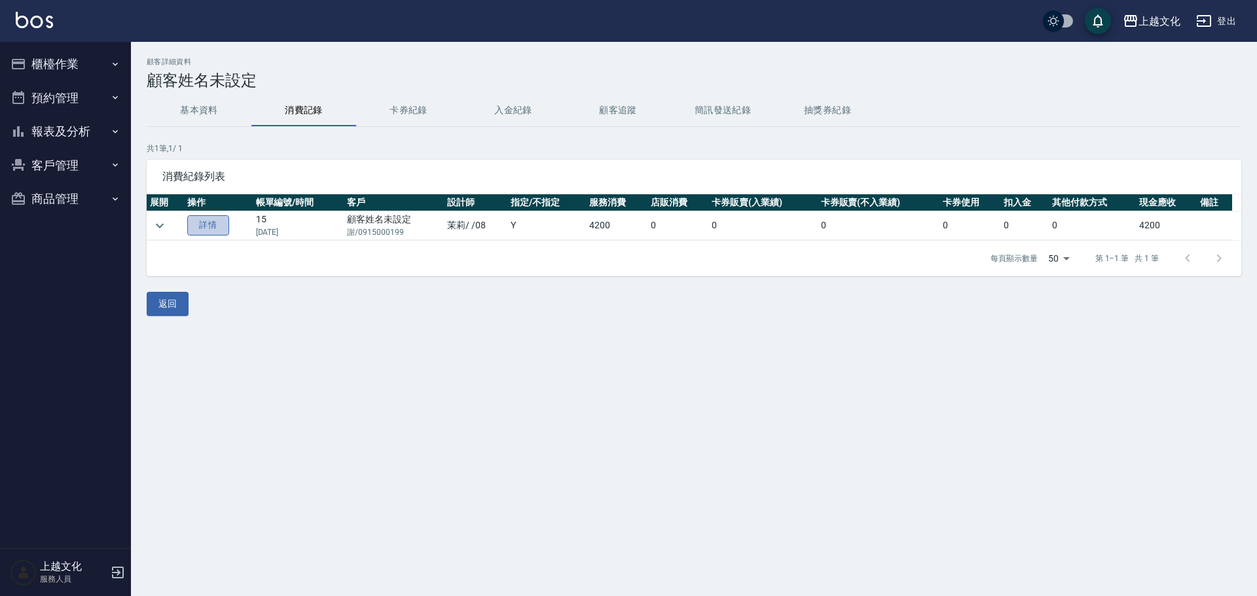
click at [206, 228] on link "詳情" at bounding box center [208, 225] width 42 height 20
click at [206, 228] on div "顧客詳細資料 顧客姓名未設定 基本資料 消費記錄 卡券紀錄 入金紀錄 顧客追蹤 簡訊發送紀錄 抽獎券紀錄 共 1 筆, 1 / 1 消費紀錄列表 展開 操作 …" at bounding box center [628, 298] width 1257 height 596
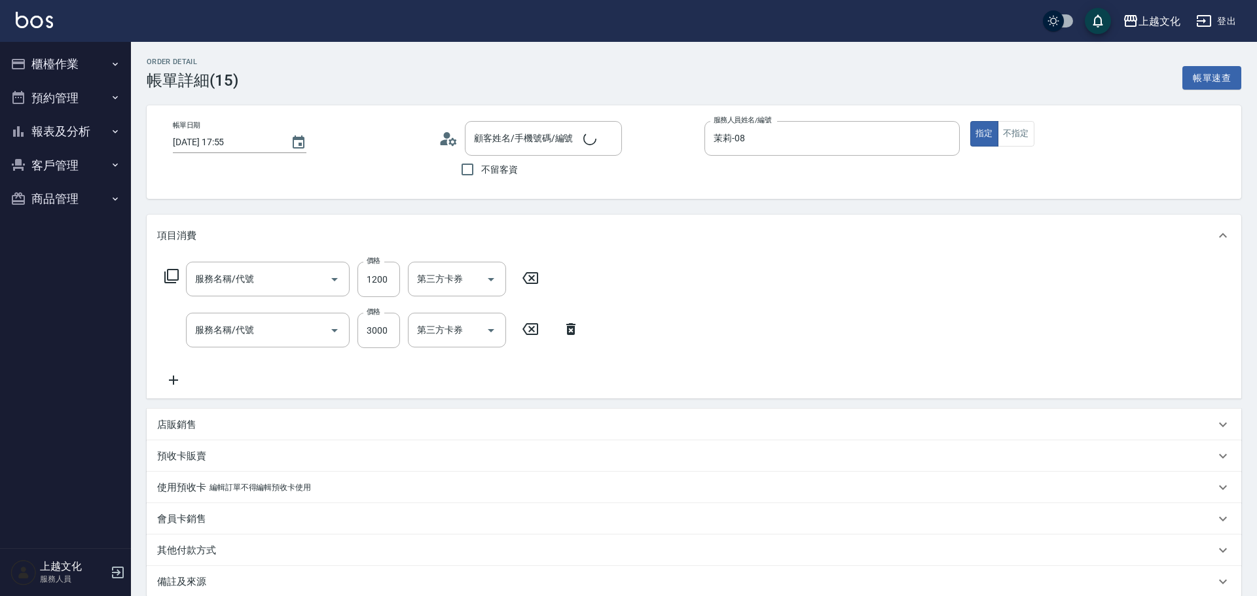
type input "2024/11/18 17:55"
type input "茉莉-08"
type input "資生堂護髮(503)"
type input "優質溫塑燙(304)"
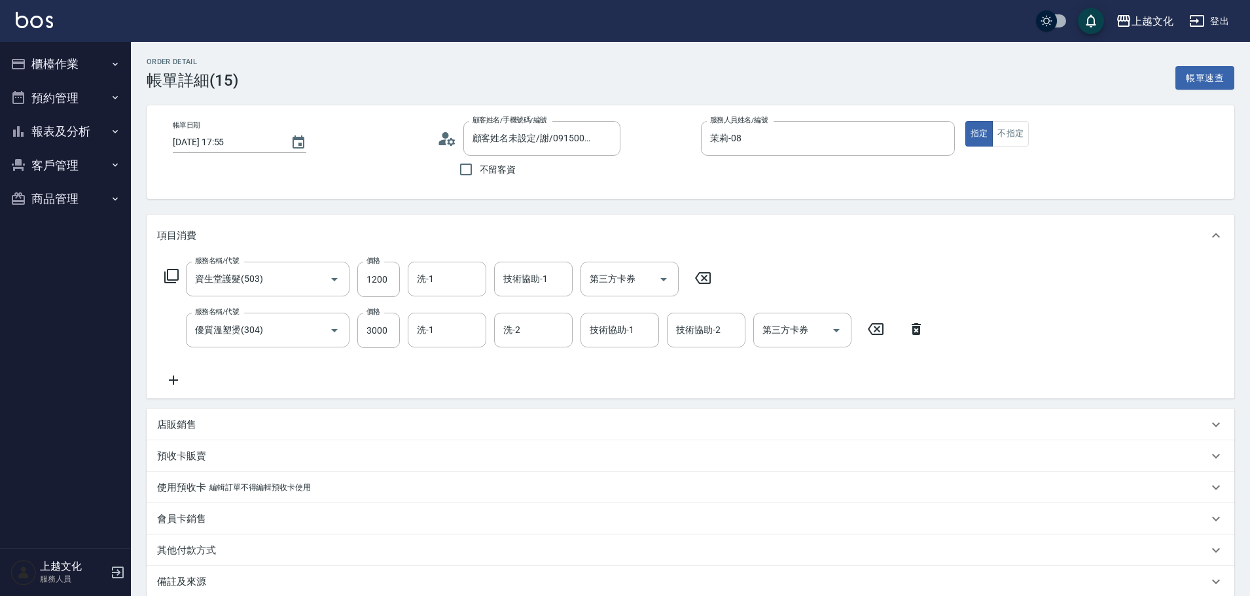
type input "顧客姓名未設定/謝/0915000199/"
click at [53, 132] on button "報表及分析" at bounding box center [65, 132] width 120 height 34
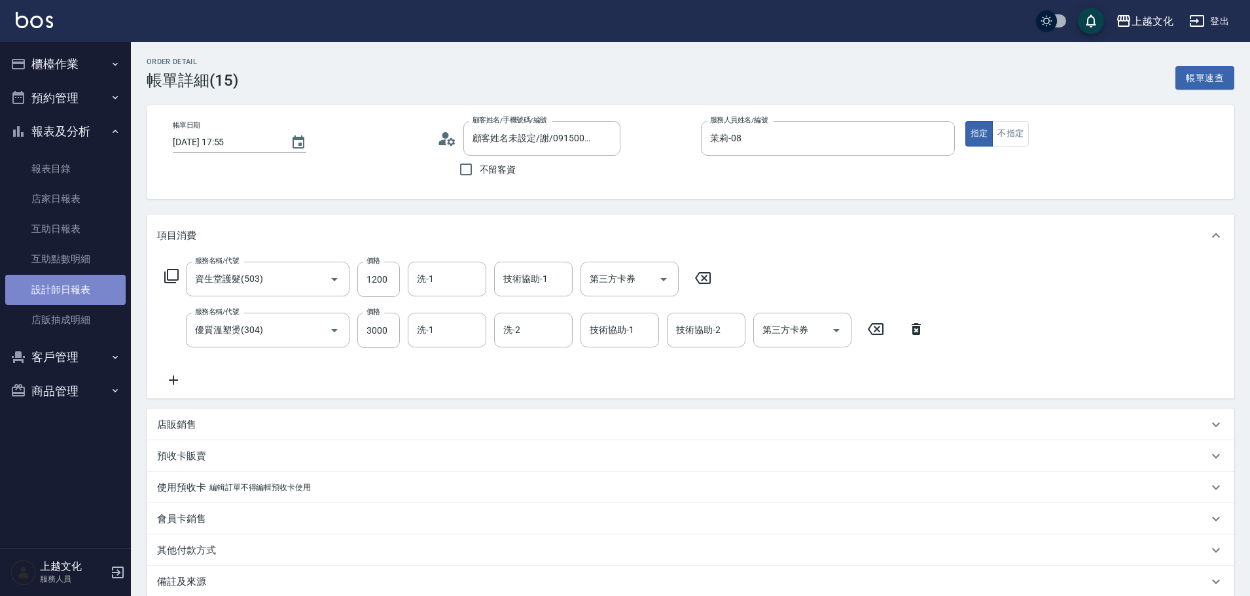
click at [63, 286] on link "設計師日報表" at bounding box center [65, 290] width 120 height 30
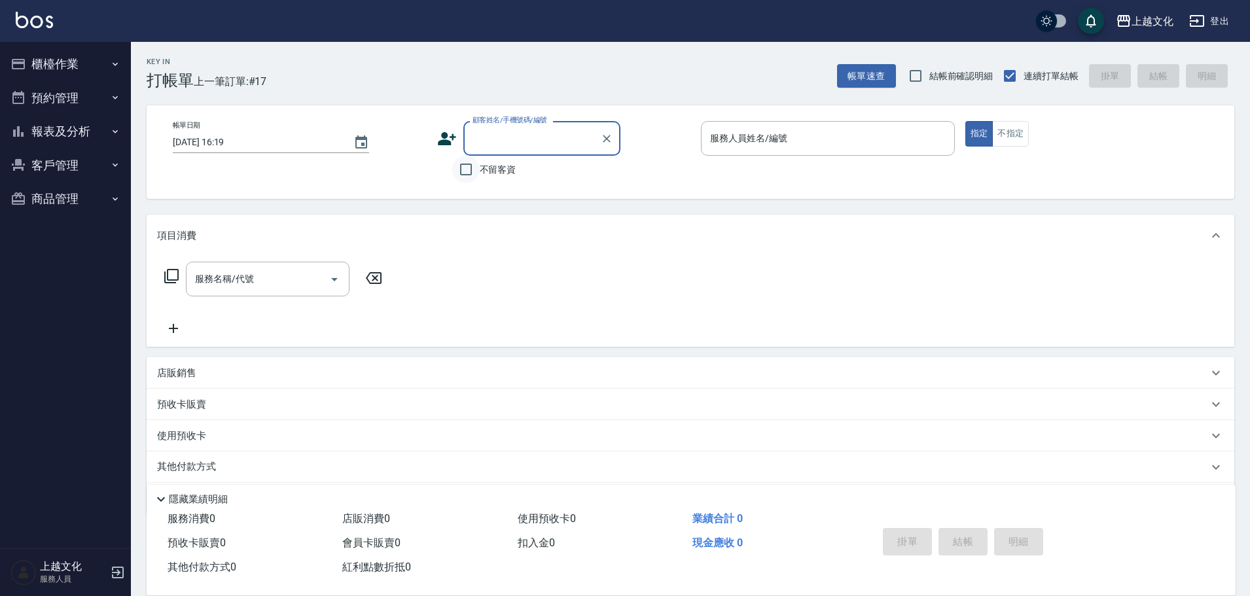
click at [467, 170] on input "不留客資" at bounding box center [465, 169] width 27 height 27
checkbox input "true"
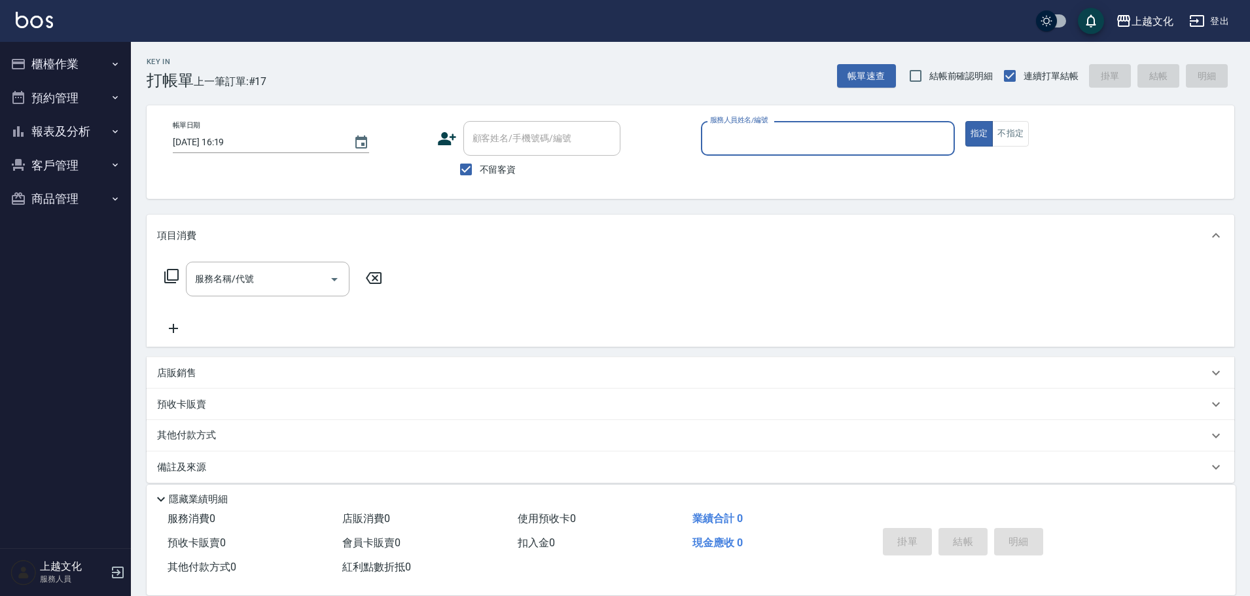
click at [772, 151] on div "服務人員姓名/編號" at bounding box center [828, 138] width 254 height 35
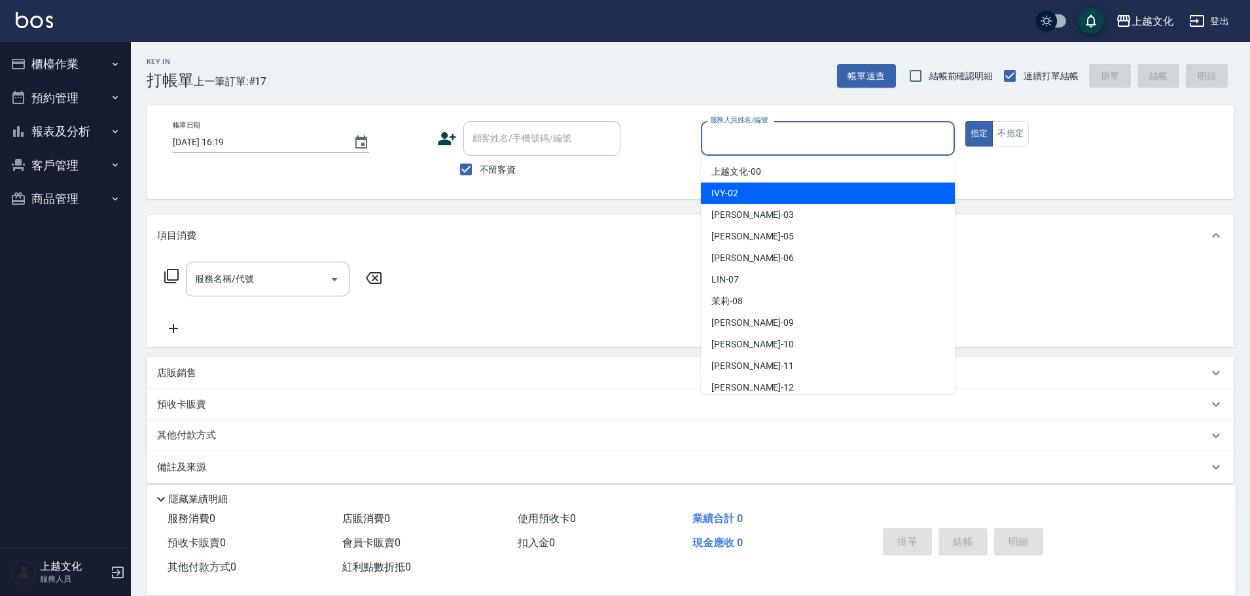
click at [756, 194] on div "IVY -02" at bounding box center [828, 194] width 254 height 22
type input "IVY-02"
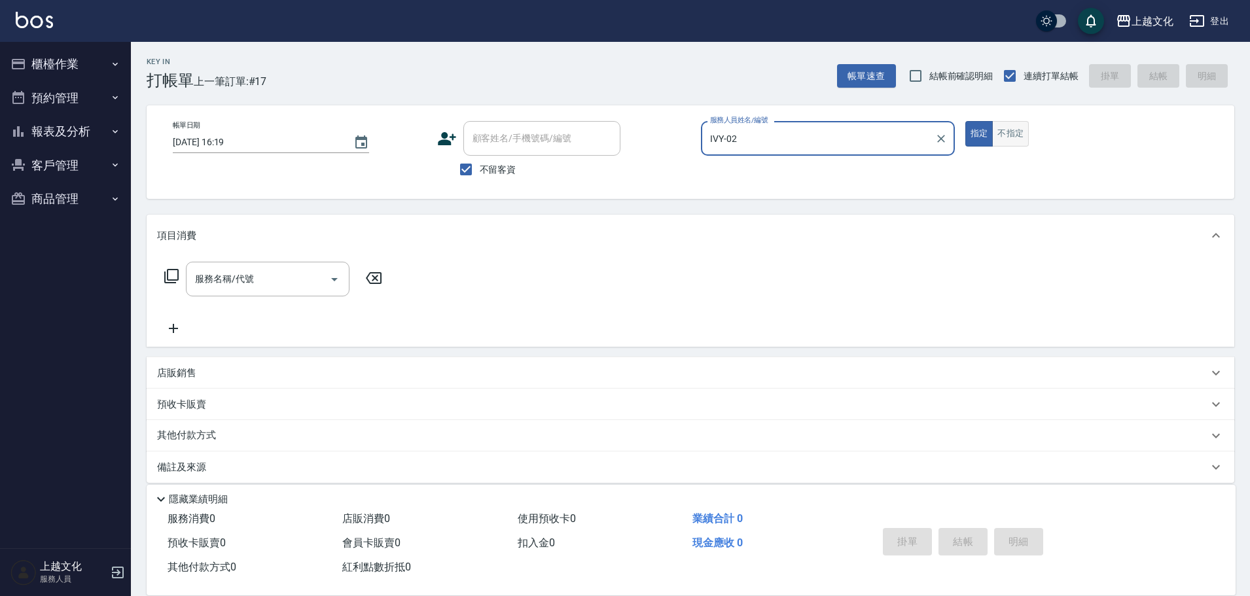
click at [1022, 135] on button "不指定" at bounding box center [1010, 134] width 37 height 26
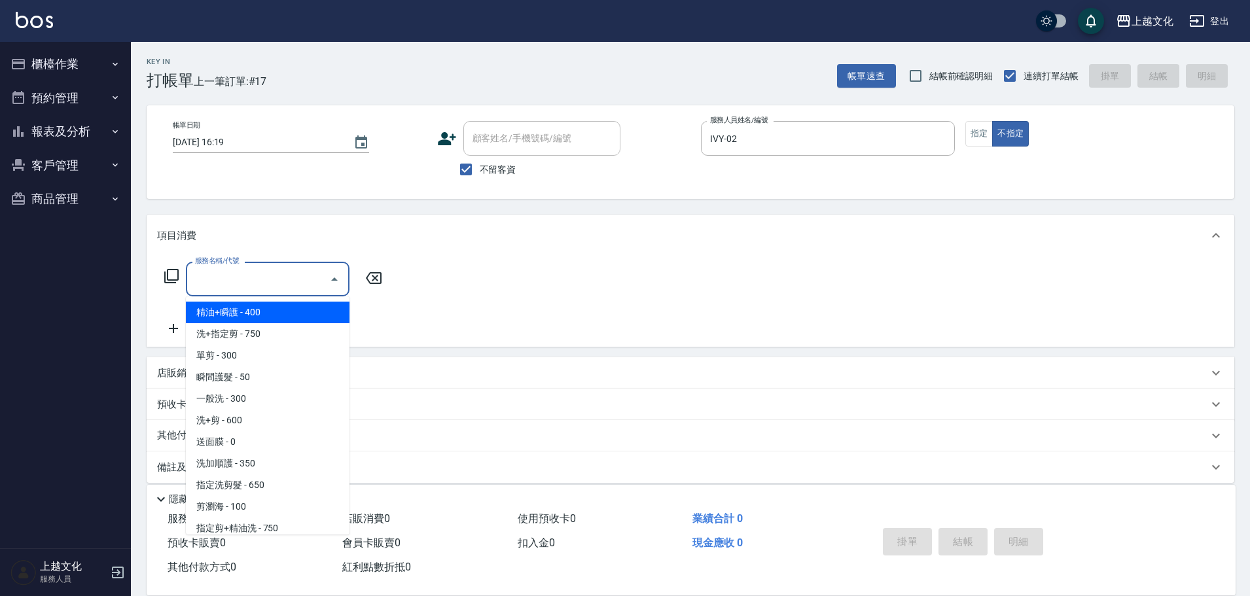
click at [238, 286] on input "服務名稱/代號" at bounding box center [258, 279] width 132 height 23
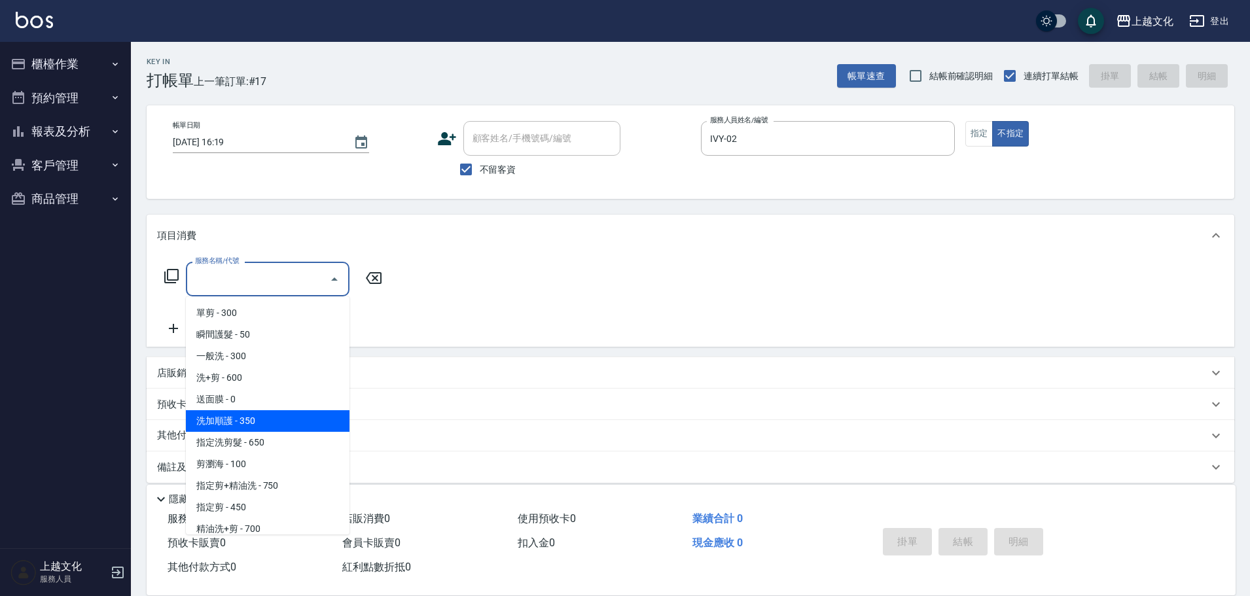
scroll to position [65, 0]
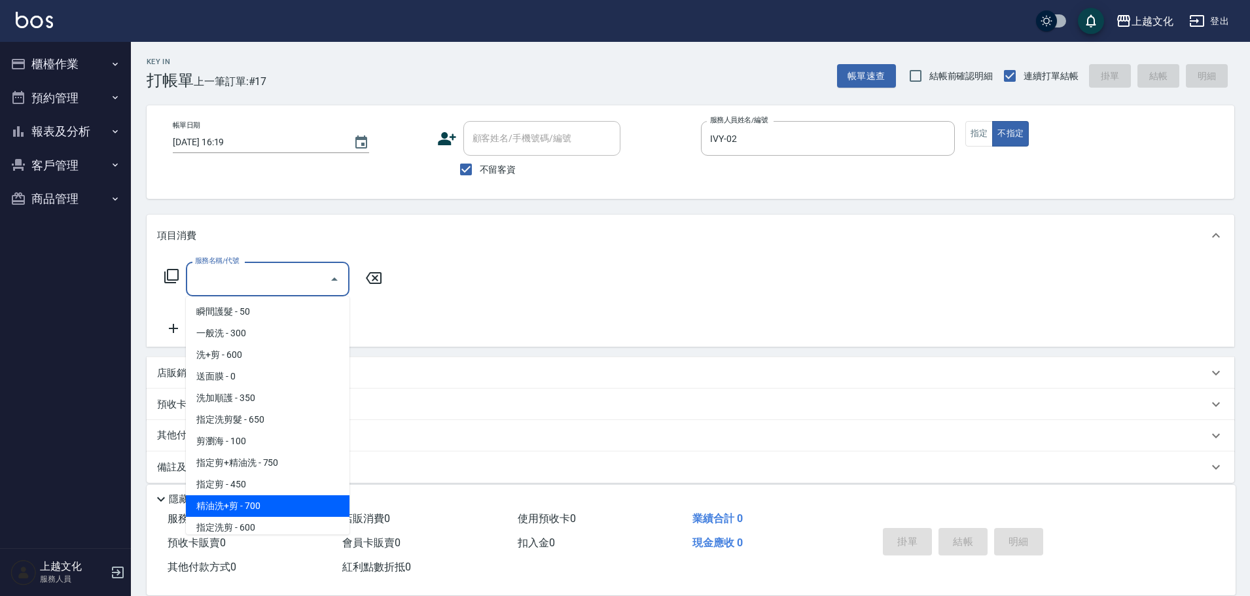
click at [283, 501] on span "精油洗+剪 - 700" at bounding box center [268, 506] width 164 height 22
click at [283, 507] on div "服務消費 0" at bounding box center [249, 519] width 175 height 24
type input "精油洗+剪(207)"
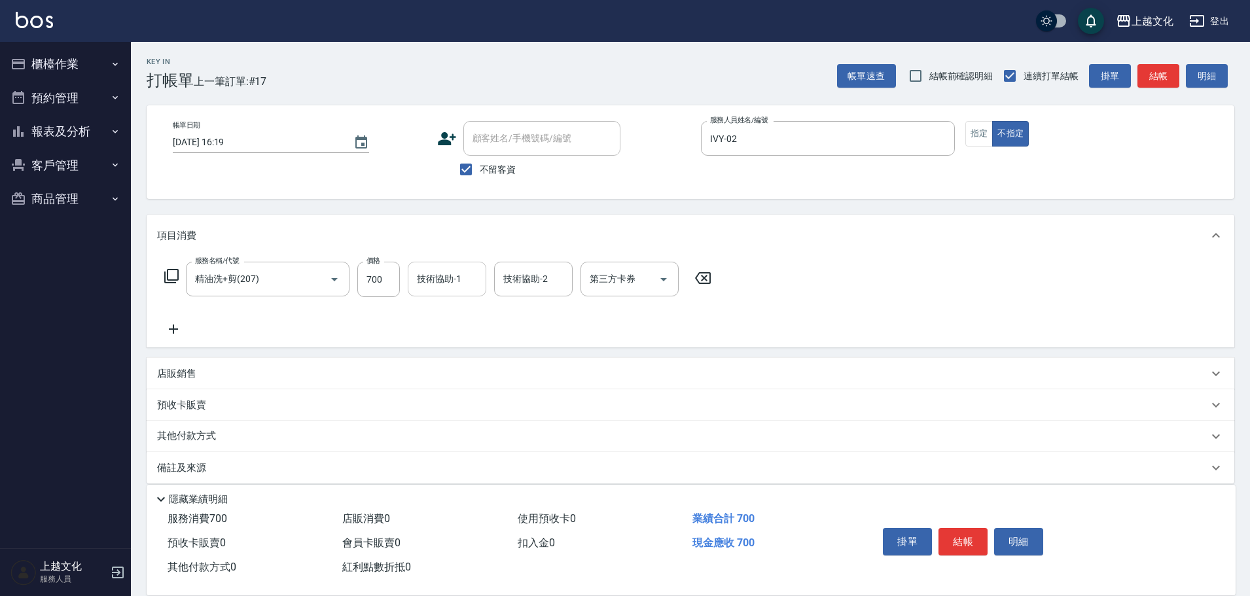
click at [436, 283] on input "技術協助-1" at bounding box center [447, 279] width 67 height 23
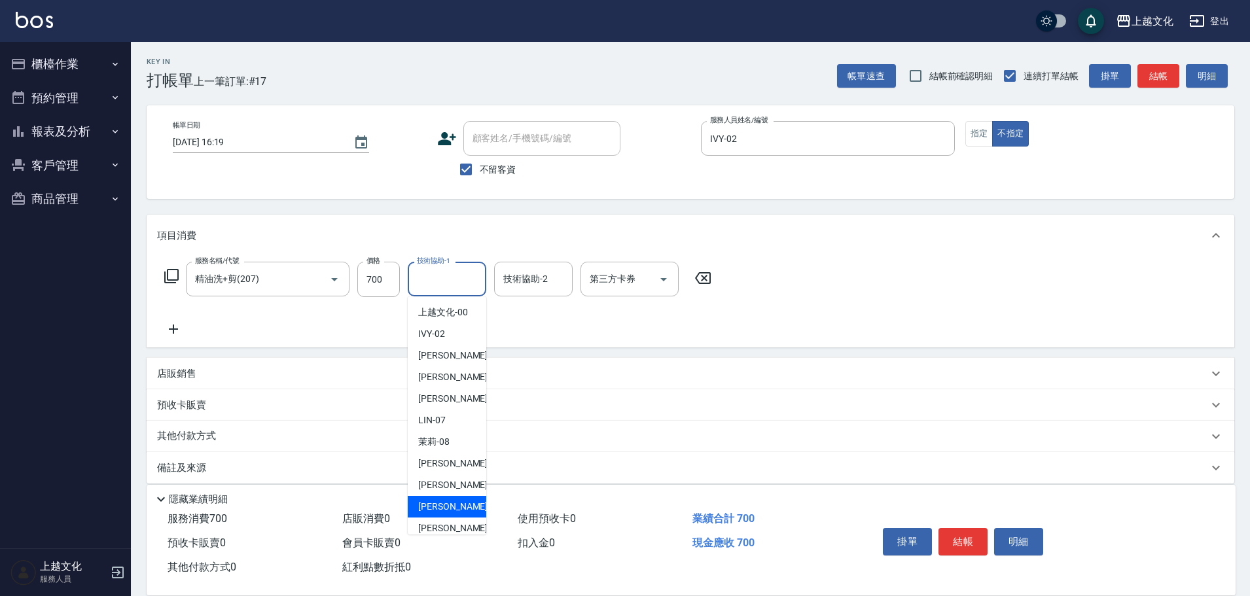
click at [443, 507] on span "Martin -11" at bounding box center [459, 507] width 82 height 14
type input "Martin-11"
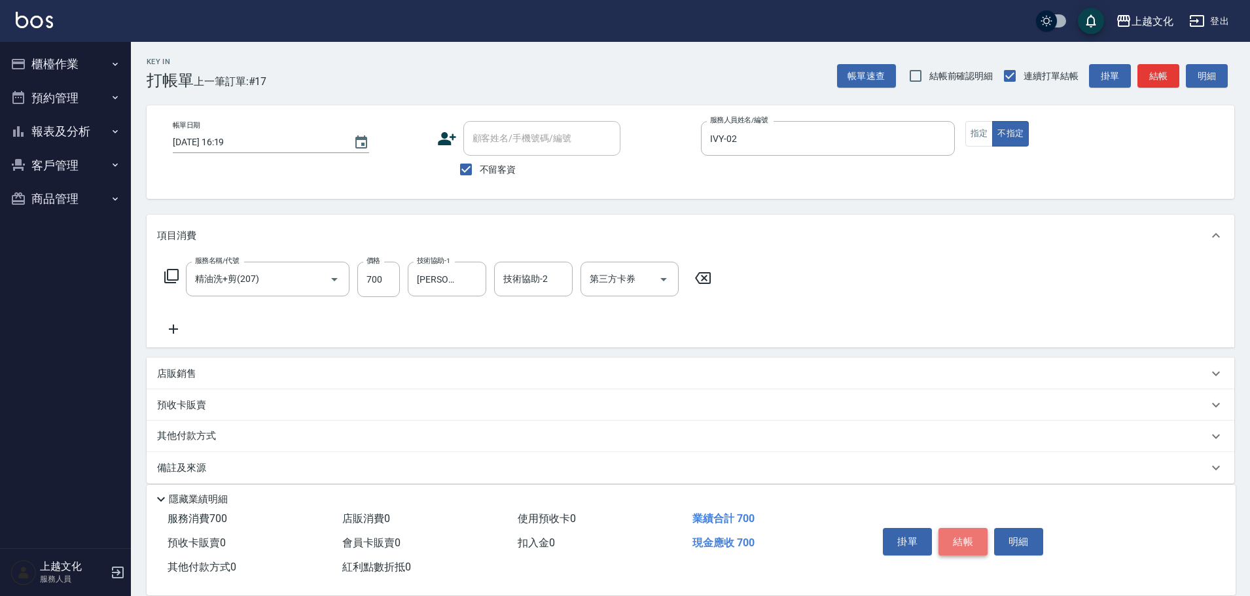
click at [960, 537] on button "結帳" at bounding box center [963, 541] width 49 height 27
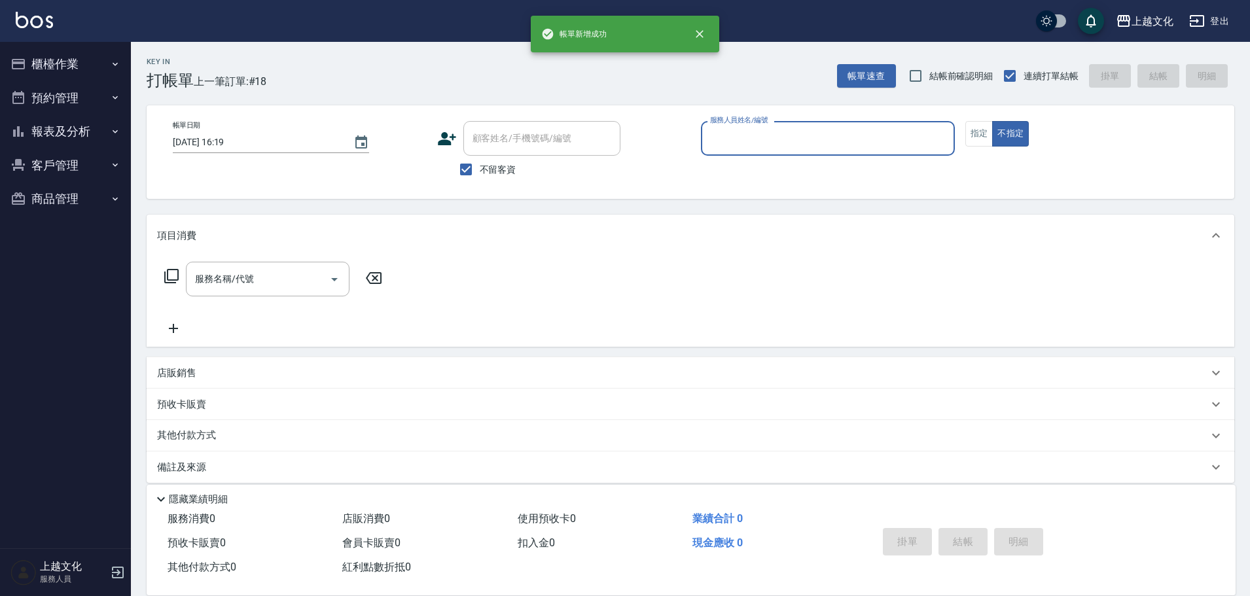
click at [62, 130] on button "報表及分析" at bounding box center [65, 132] width 120 height 34
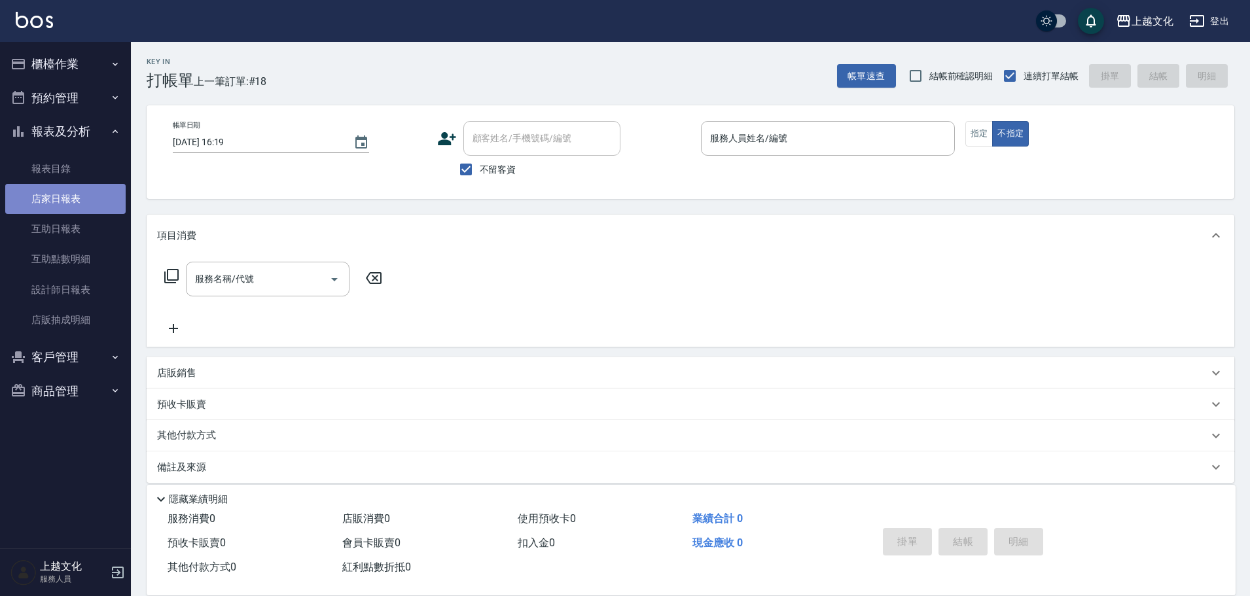
click at [49, 200] on link "店家日報表" at bounding box center [65, 199] width 120 height 30
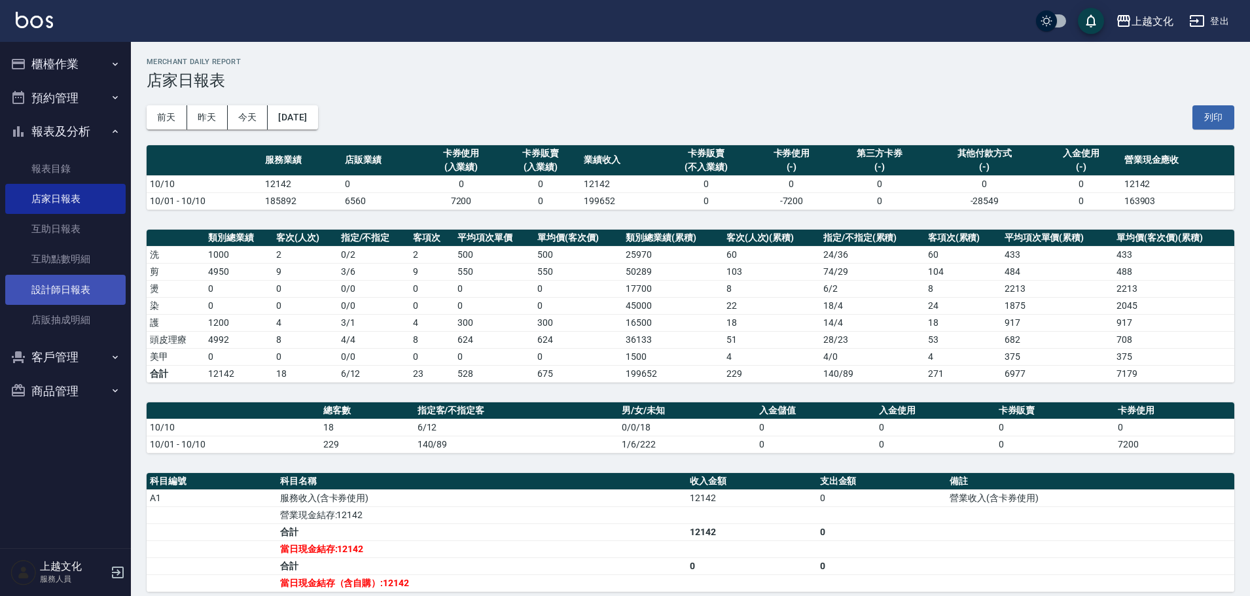
click at [68, 290] on link "設計師日報表" at bounding box center [65, 290] width 120 height 30
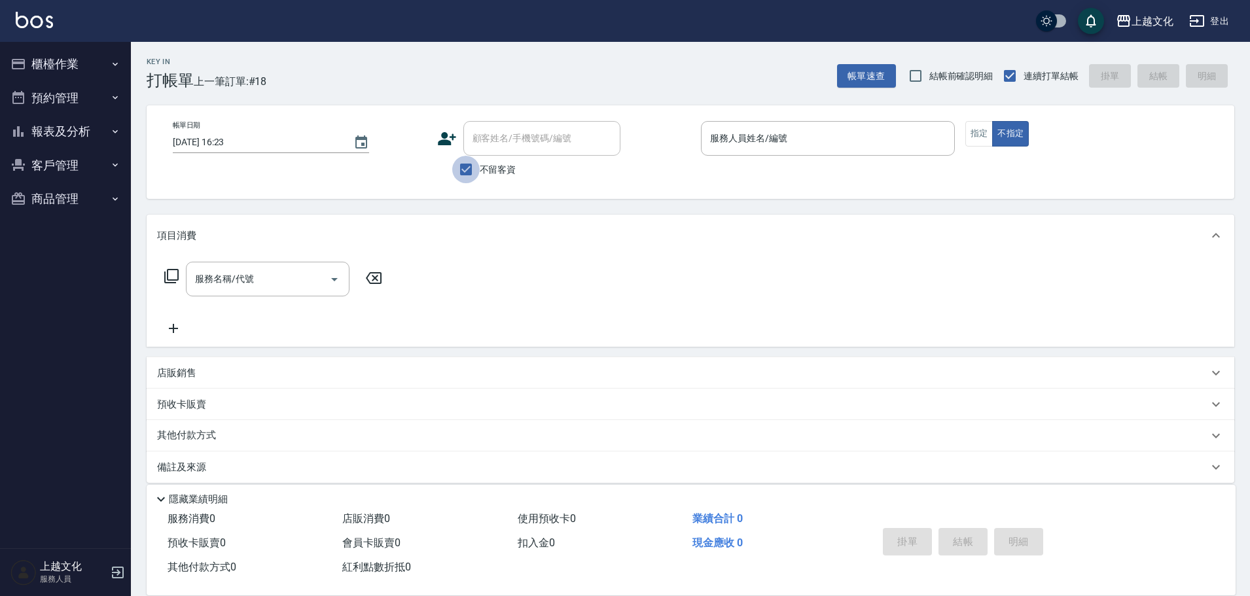
click at [469, 171] on input "不留客資" at bounding box center [465, 169] width 27 height 27
checkbox input "false"
click at [480, 152] on div "顧客姓名/手機號碼/編號" at bounding box center [541, 138] width 157 height 35
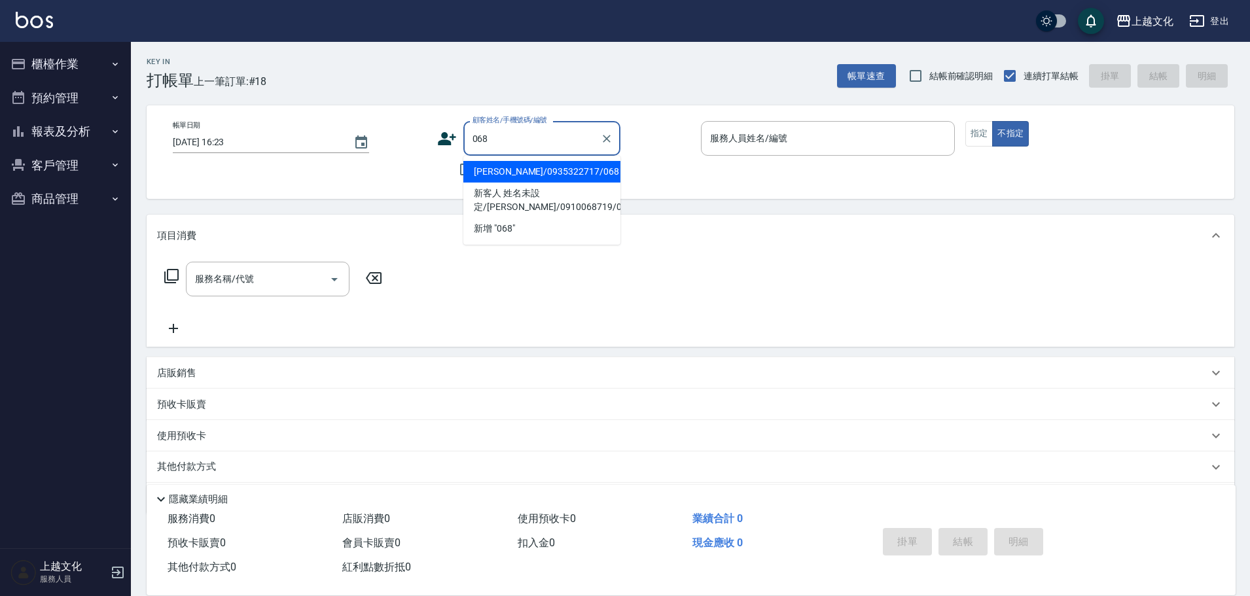
type input "[PERSON_NAME]/0935322717/068"
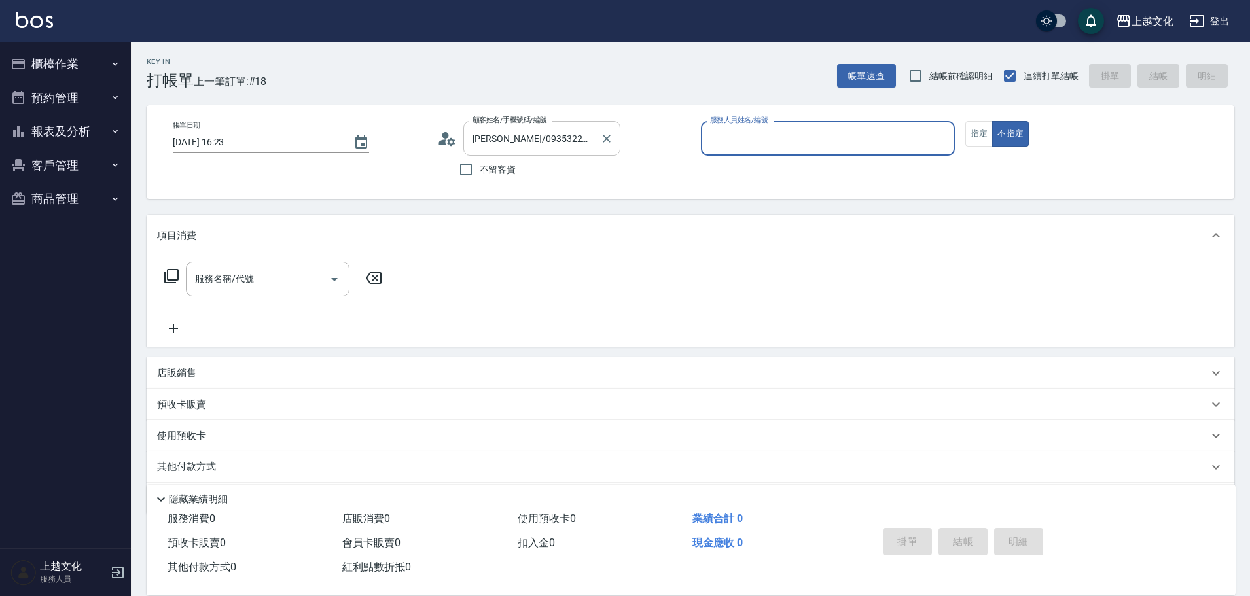
type input "茉莉-08"
click at [190, 431] on p "使用預收卡" at bounding box center [181, 438] width 49 height 20
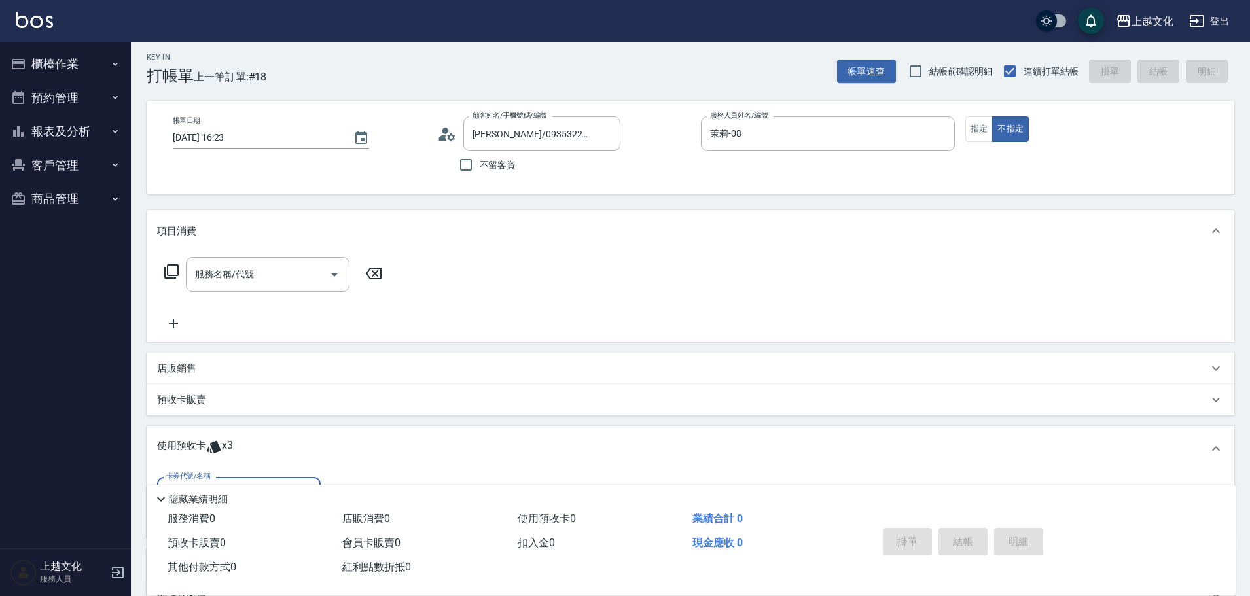
scroll to position [145, 0]
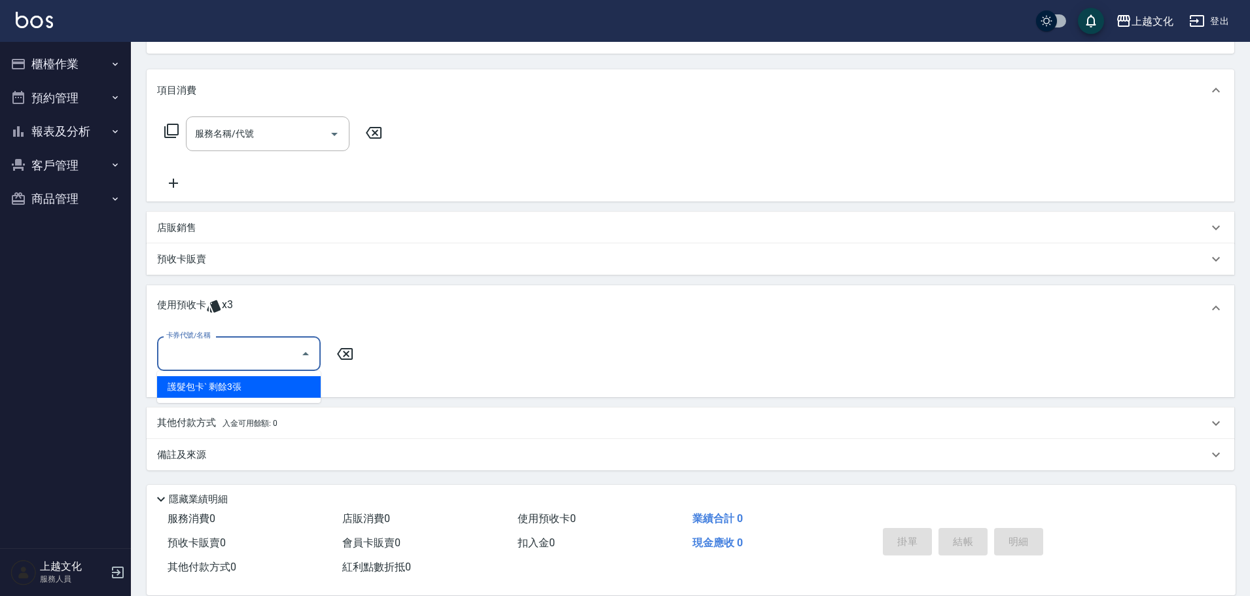
click at [215, 357] on input "卡券代號/名稱" at bounding box center [229, 353] width 132 height 23
click at [55, 133] on button "報表及分析" at bounding box center [65, 132] width 120 height 34
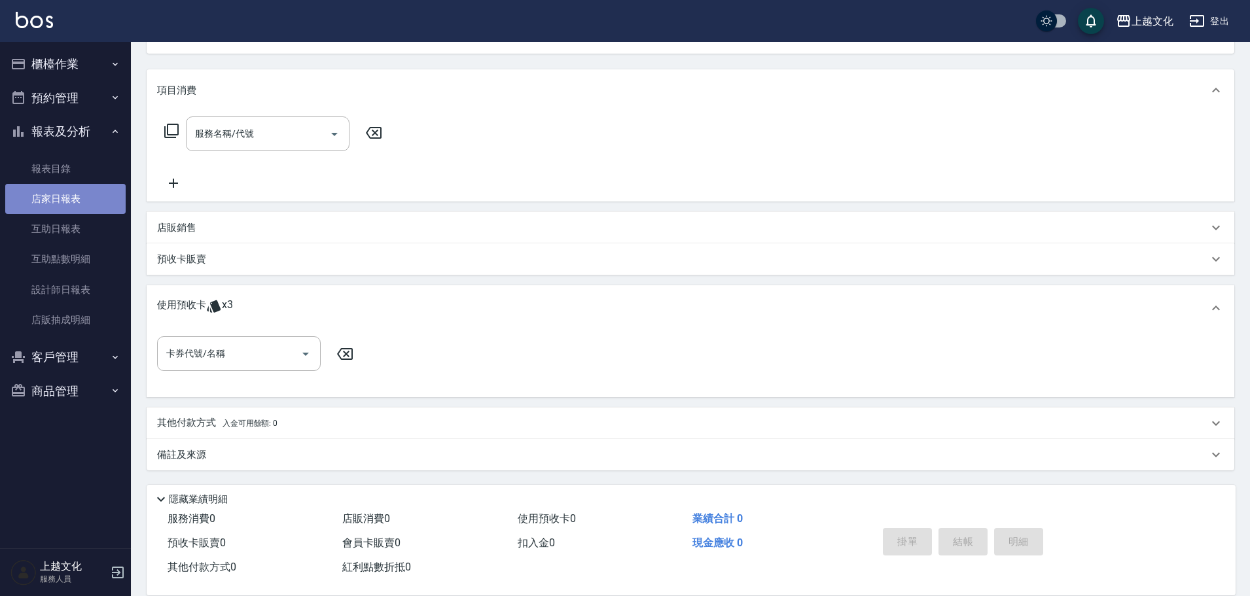
click at [54, 196] on link "店家日報表" at bounding box center [65, 199] width 120 height 30
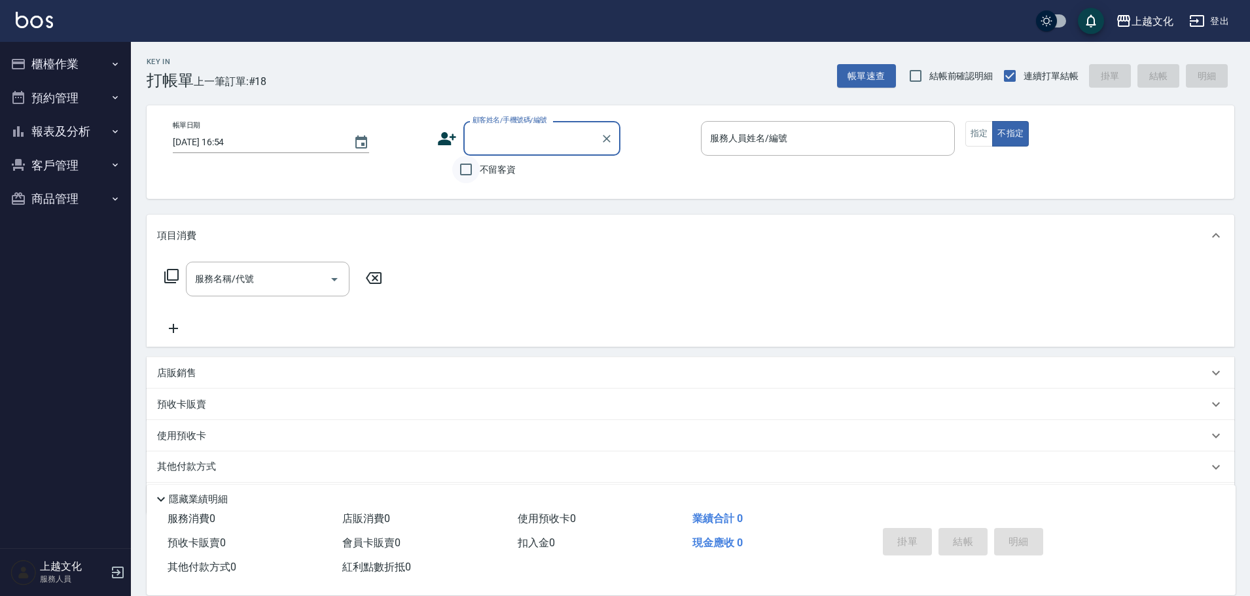
click at [466, 170] on input "不留客資" at bounding box center [465, 169] width 27 height 27
checkbox input "true"
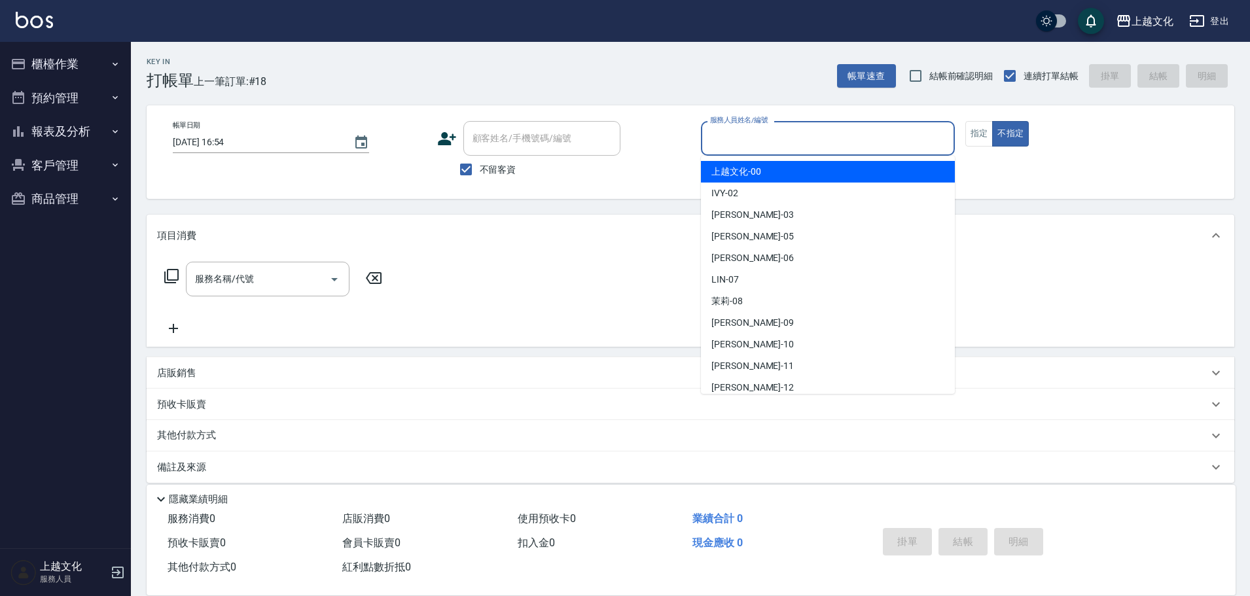
drag, startPoint x: 757, startPoint y: 145, endPoint x: 766, endPoint y: 258, distance: 113.6
click at [762, 147] on input "服務人員姓名/編號" at bounding box center [828, 138] width 242 height 23
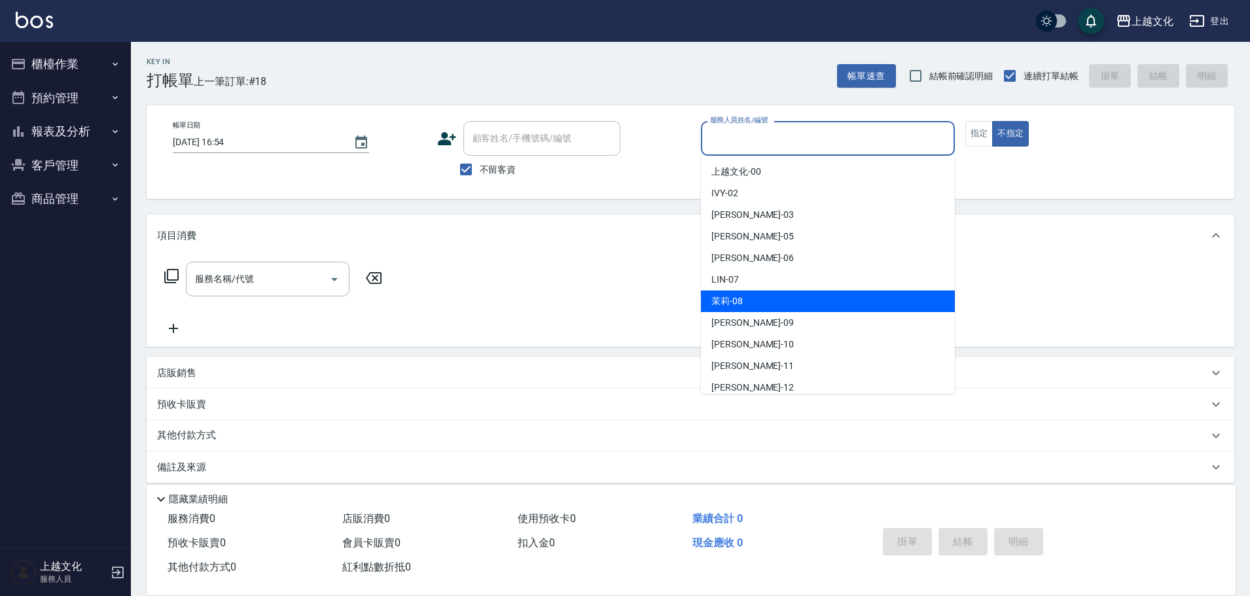
click at [758, 309] on div "茉莉 -08" at bounding box center [828, 302] width 254 height 22
type input "茉莉-08"
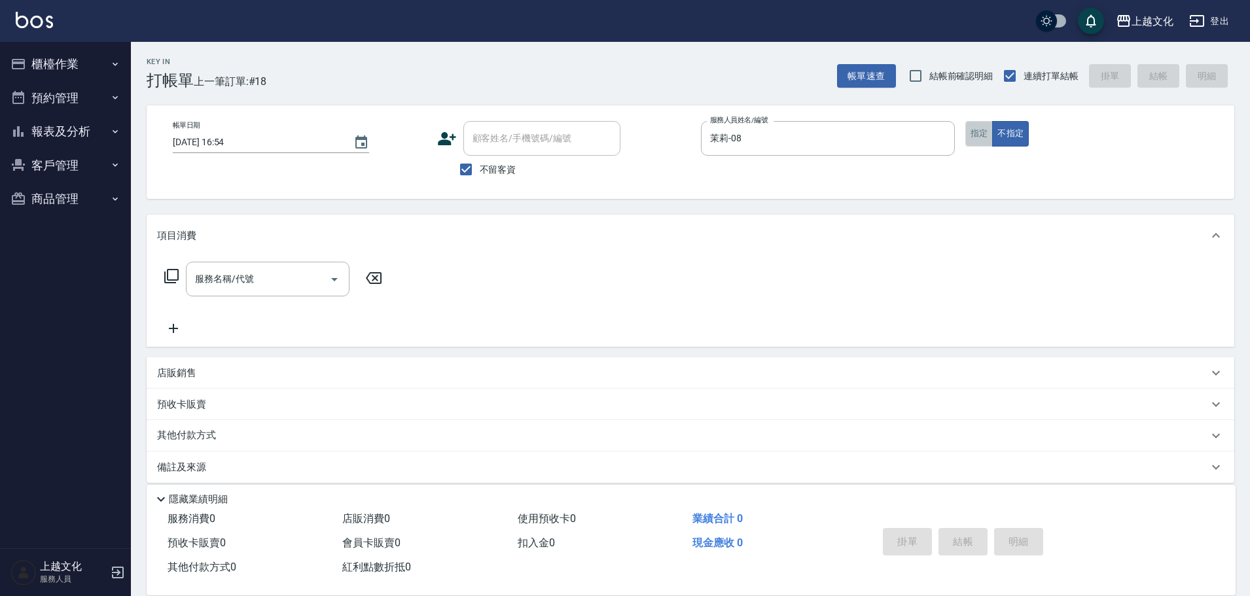
click at [969, 132] on button "指定" at bounding box center [979, 134] width 28 height 26
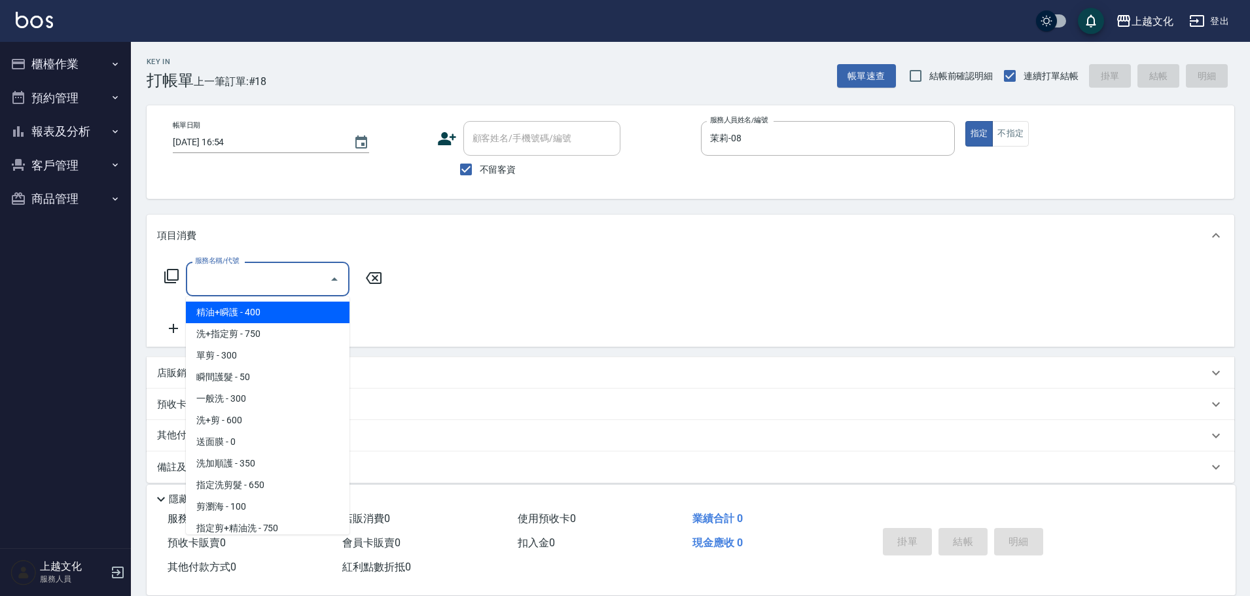
click at [251, 280] on input "服務名稱/代號" at bounding box center [258, 279] width 132 height 23
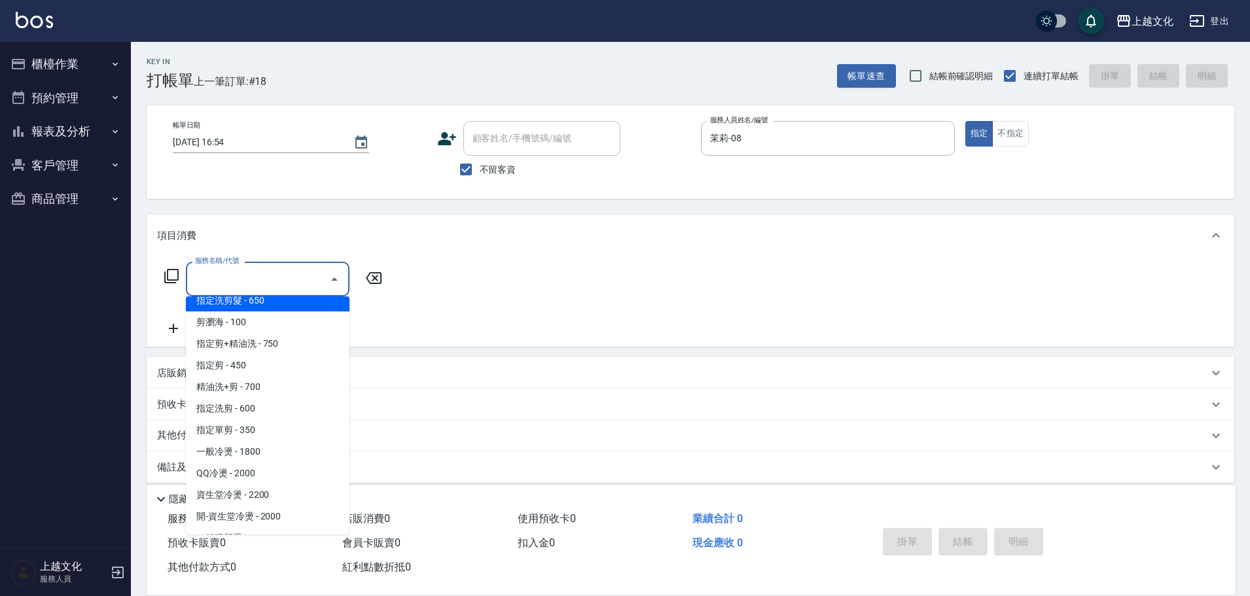
scroll to position [196, 0]
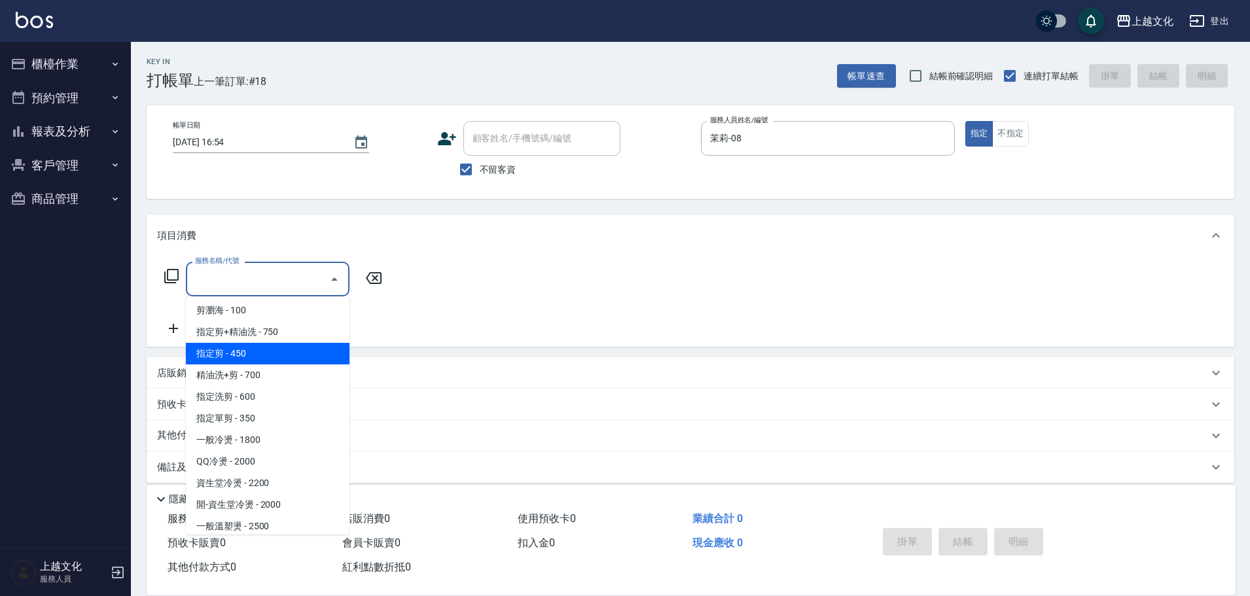
click at [289, 349] on span "指定剪 - 450" at bounding box center [268, 354] width 164 height 22
click at [289, 349] on div "項目消費 服務名稱/代號 服務名稱/代號 店販銷售 服務人員姓名/編號 服務人員姓名/編號 商品代號/名稱 商品代號/名稱 預收卡販賣 卡券名稱/代號 卡券名…" at bounding box center [691, 349] width 1088 height 268
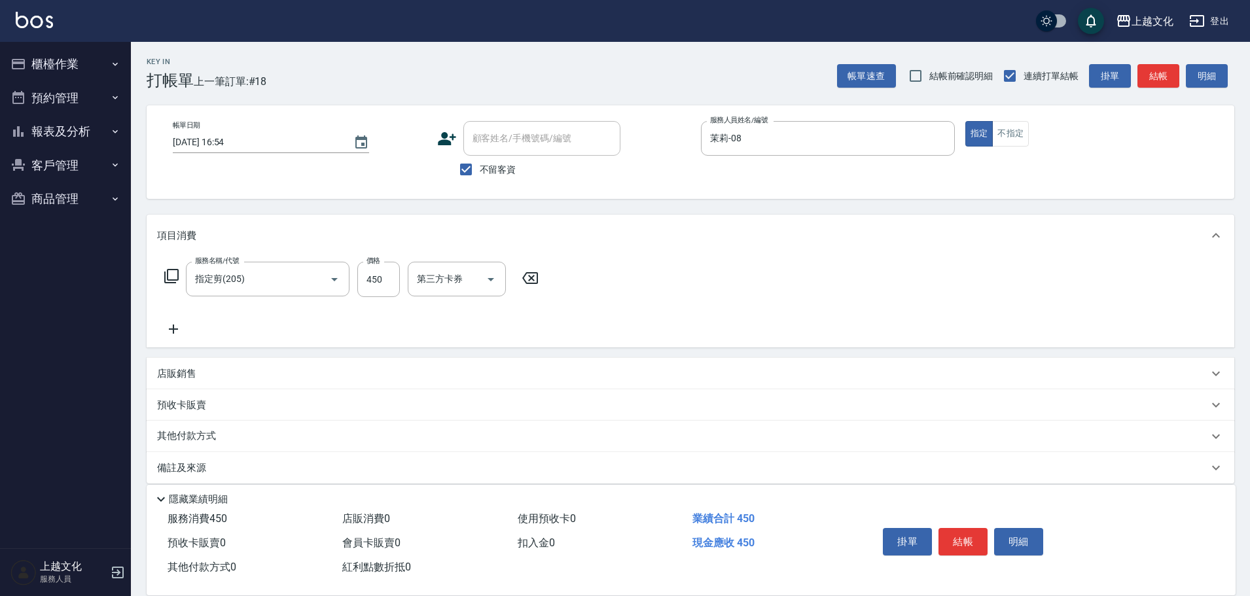
type input "指定剪(205)"
click at [949, 529] on button "結帳" at bounding box center [963, 541] width 49 height 27
click at [949, 529] on div "掛單 結帳 明細" at bounding box center [963, 543] width 171 height 41
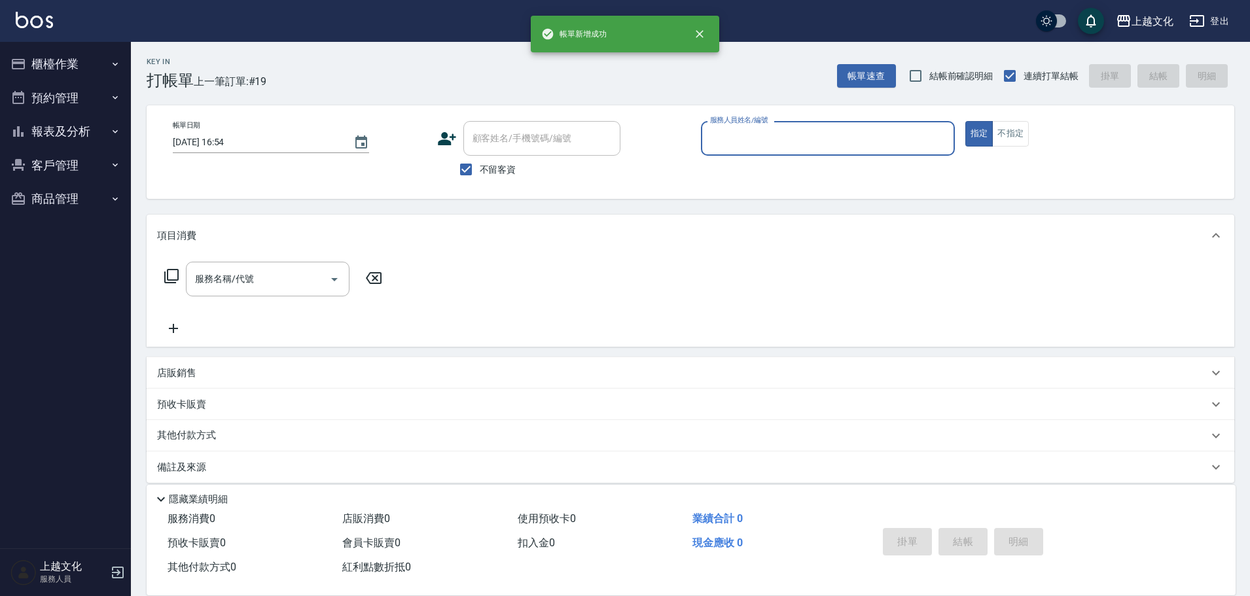
drag, startPoint x: 836, startPoint y: 153, endPoint x: 834, endPoint y: 147, distance: 6.7
click at [836, 151] on div "服務人員姓名/編號" at bounding box center [828, 138] width 254 height 35
click at [836, 149] on div "服務人員姓名/編號" at bounding box center [828, 138] width 254 height 35
click at [832, 144] on input "服務人員姓名/編號" at bounding box center [828, 138] width 242 height 23
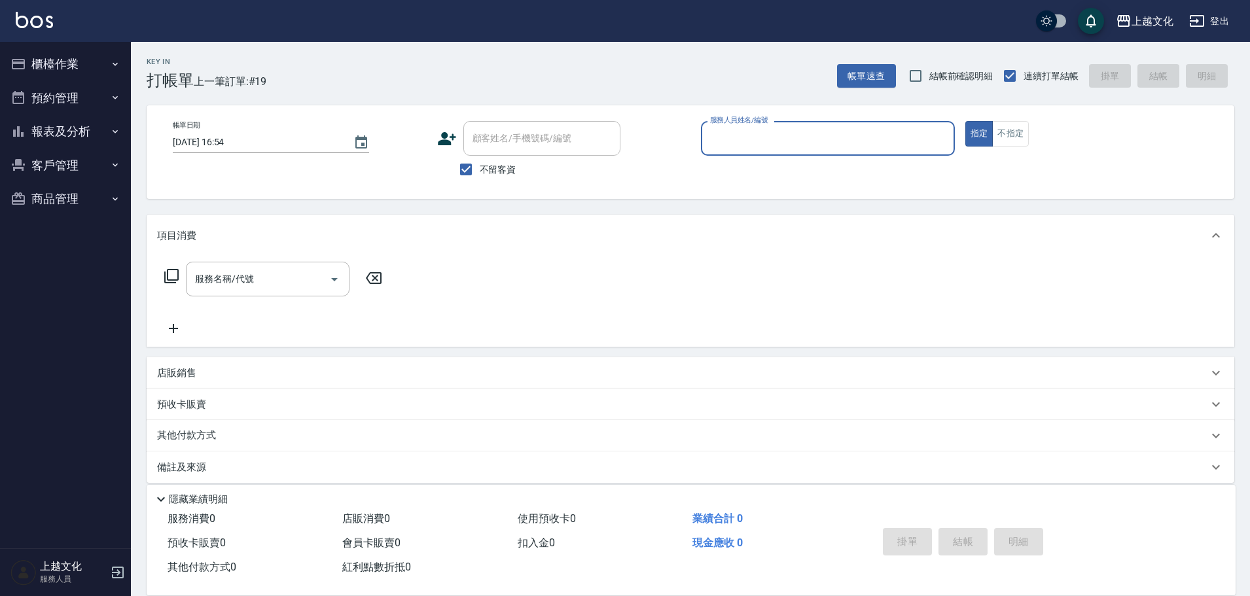
click at [804, 137] on input "服務人員姓名/編號" at bounding box center [828, 138] width 242 height 23
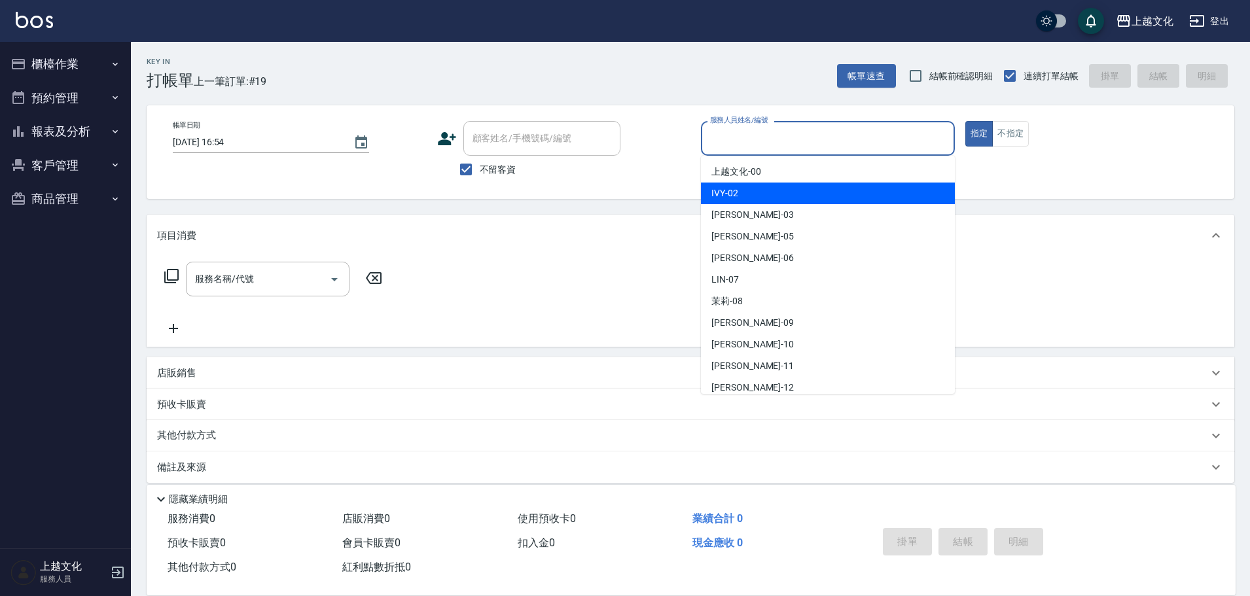
click at [805, 190] on div "IVY -02" at bounding box center [828, 194] width 254 height 22
type input "IVY-02"
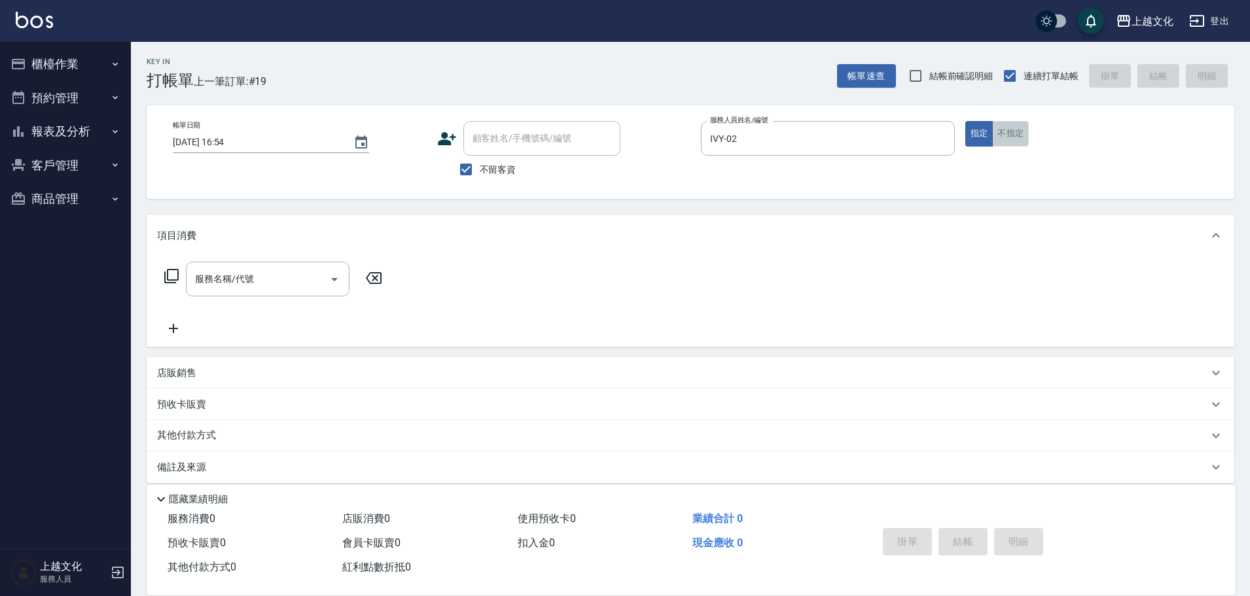
click at [1001, 133] on button "不指定" at bounding box center [1010, 134] width 37 height 26
drag, startPoint x: 269, startPoint y: 268, endPoint x: 270, endPoint y: 276, distance: 7.3
click at [269, 274] on input "服務名稱/代號" at bounding box center [258, 279] width 132 height 23
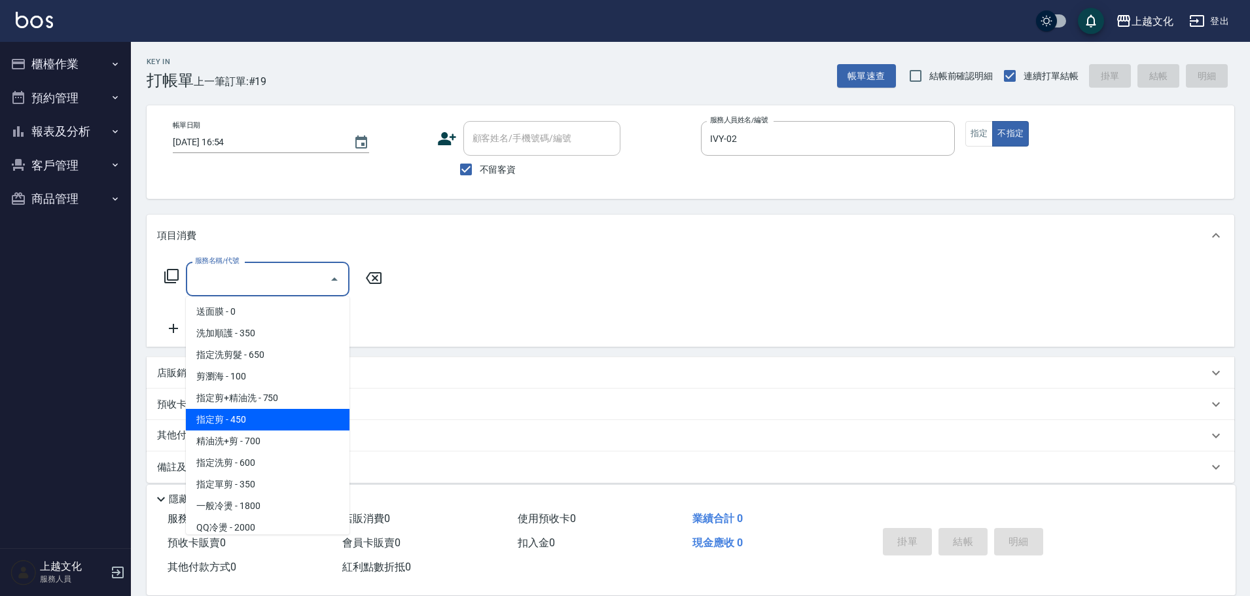
scroll to position [131, 0]
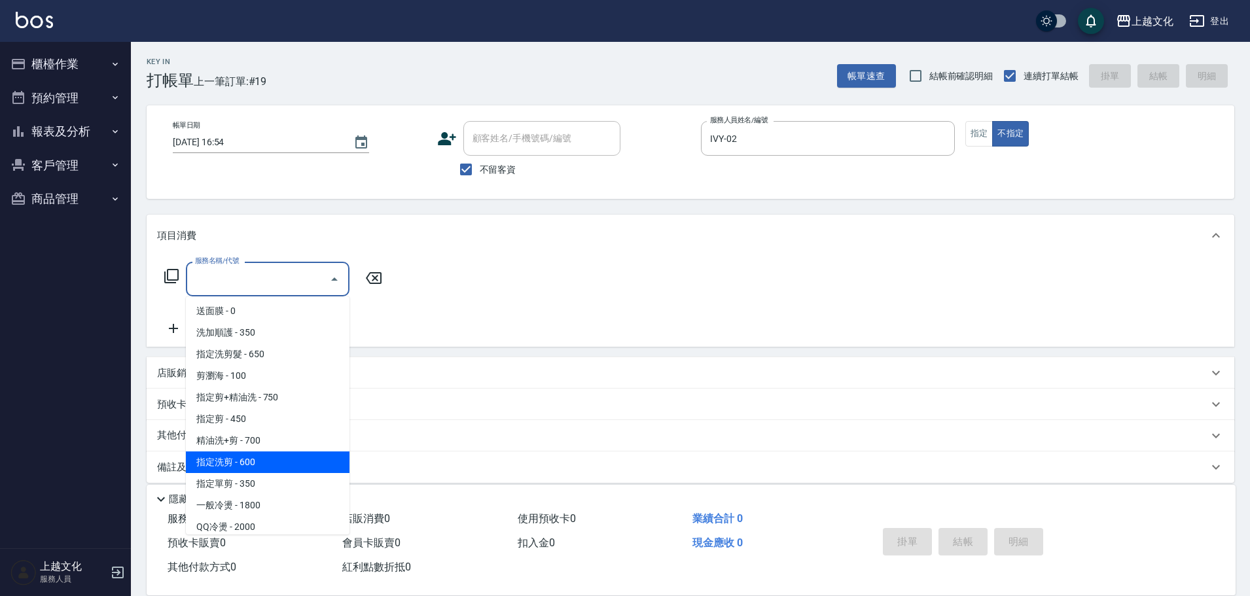
drag, startPoint x: 260, startPoint y: 459, endPoint x: 389, endPoint y: 369, distance: 157.6
click at [260, 457] on span "指定洗剪 - 600" at bounding box center [268, 463] width 164 height 22
type input "指定洗剪(208)"
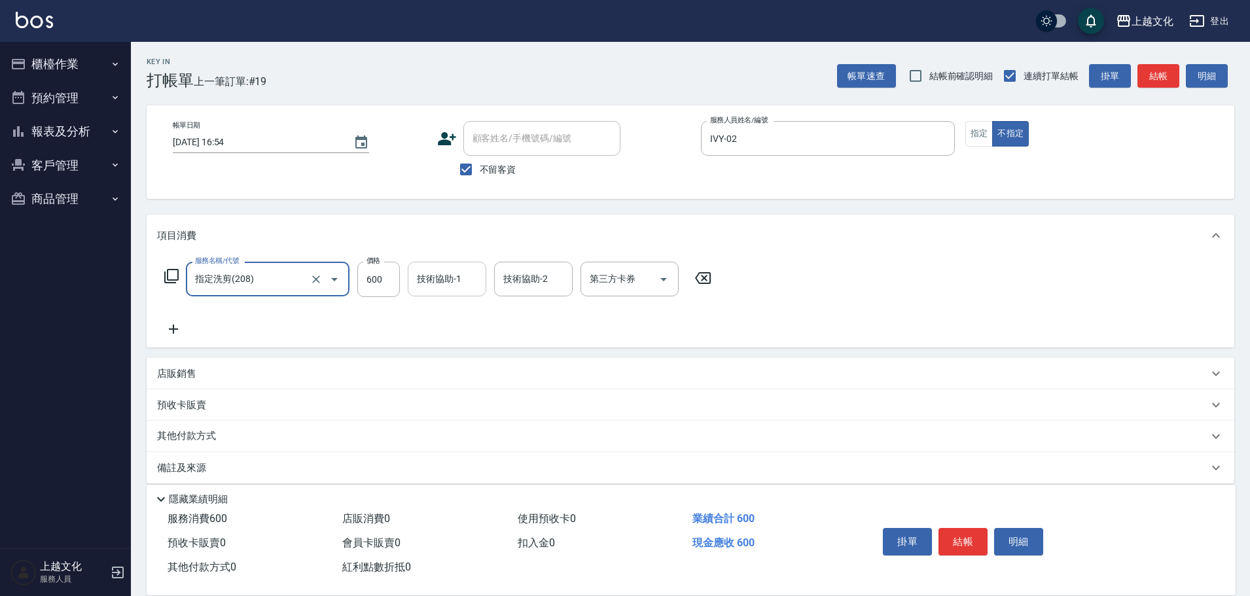
click at [471, 280] on input "技術協助-1" at bounding box center [447, 279] width 67 height 23
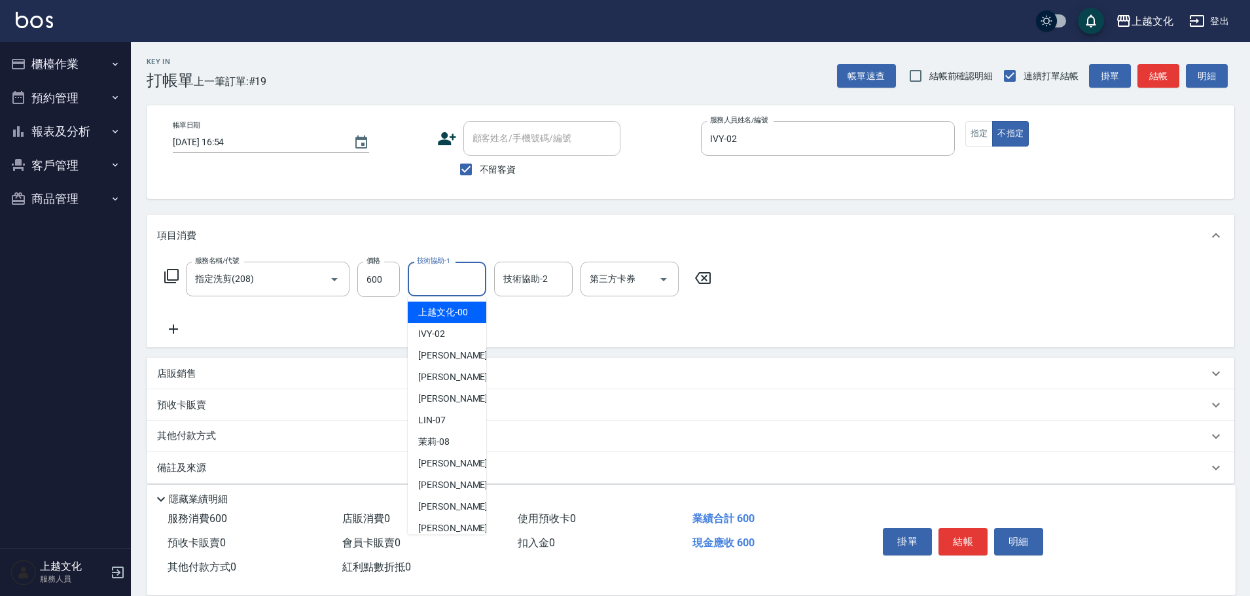
click at [421, 319] on span "上越文化 -00" at bounding box center [443, 313] width 50 height 14
type input "上越文化-00"
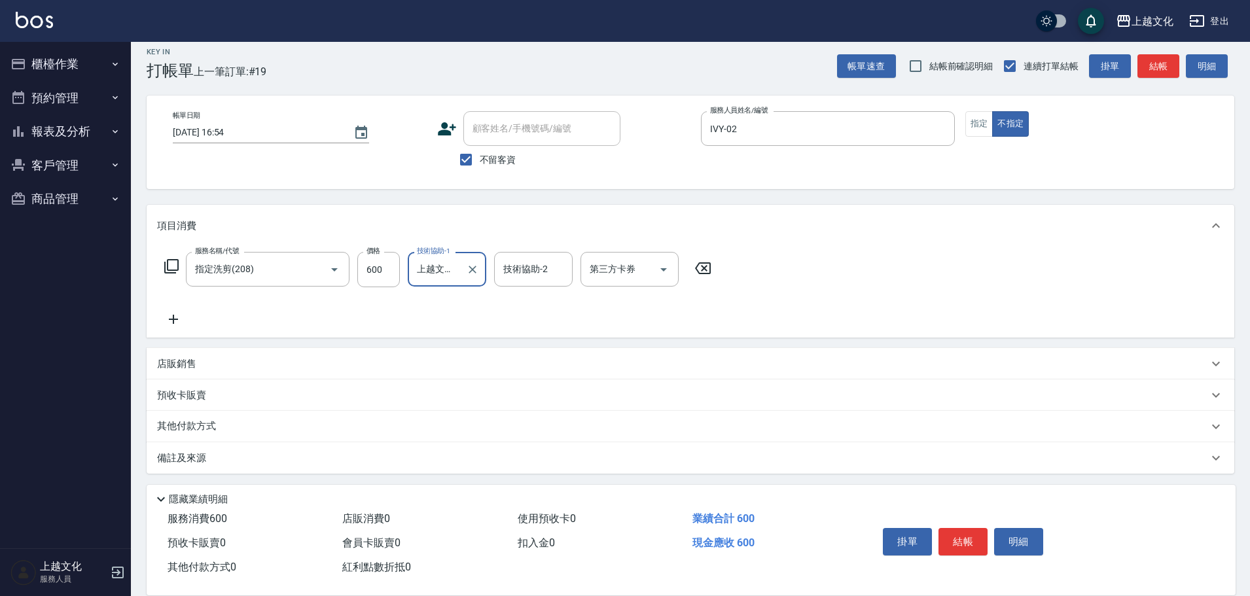
scroll to position [13, 0]
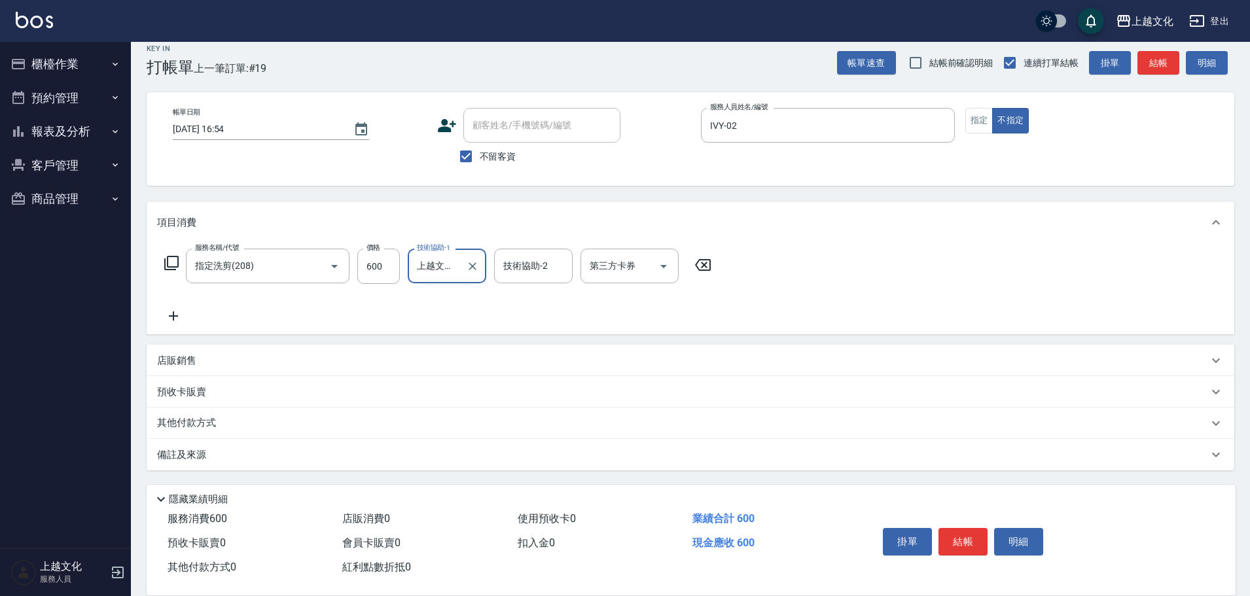
click at [190, 419] on p "其他付款方式" at bounding box center [189, 423] width 65 height 14
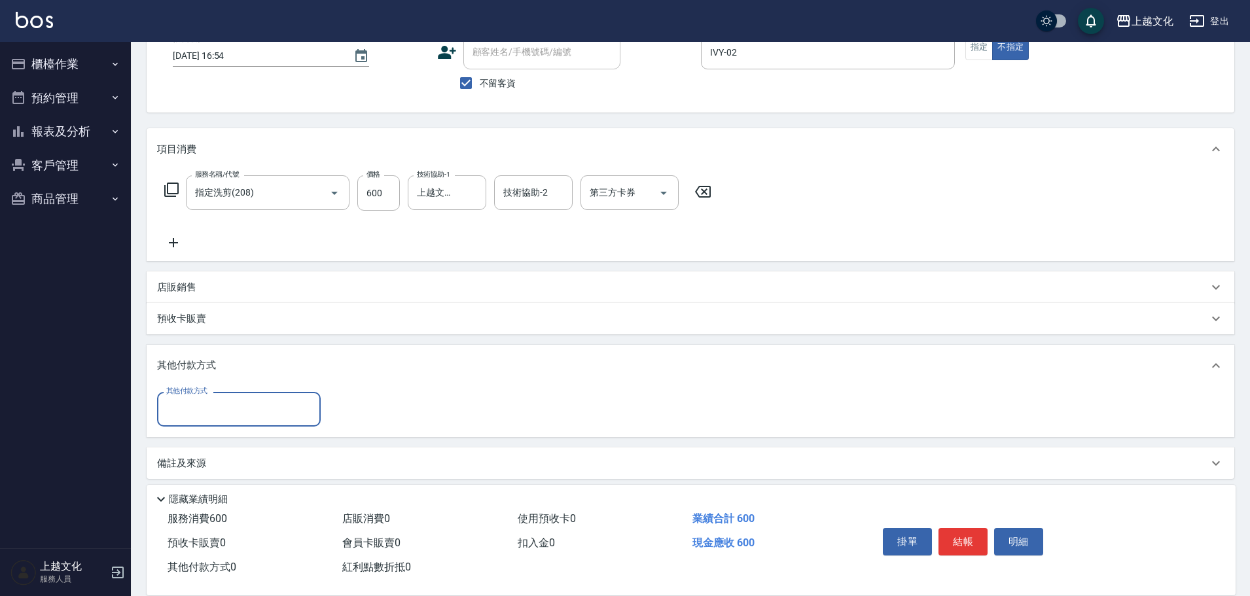
scroll to position [95, 0]
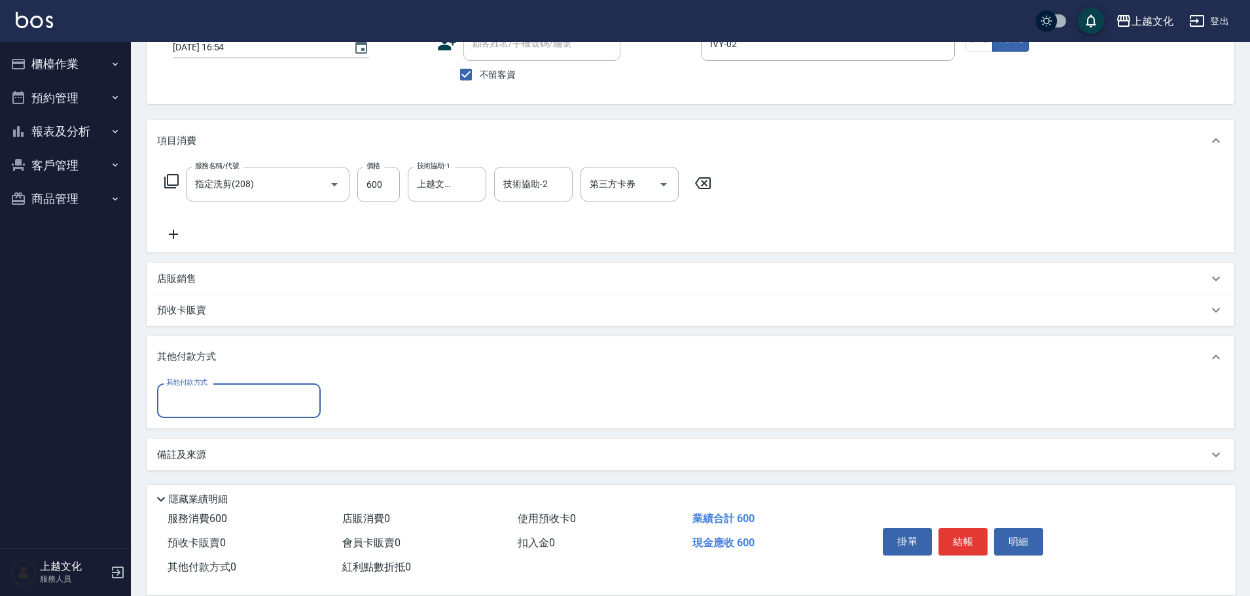
click at [201, 405] on input "其他付款方式" at bounding box center [239, 400] width 152 height 23
drag, startPoint x: 179, startPoint y: 463, endPoint x: 255, endPoint y: 424, distance: 84.6
click at [179, 461] on span "轉帳" at bounding box center [239, 456] width 164 height 22
type input "轉帳"
click at [332, 401] on input "0" at bounding box center [378, 401] width 98 height 35
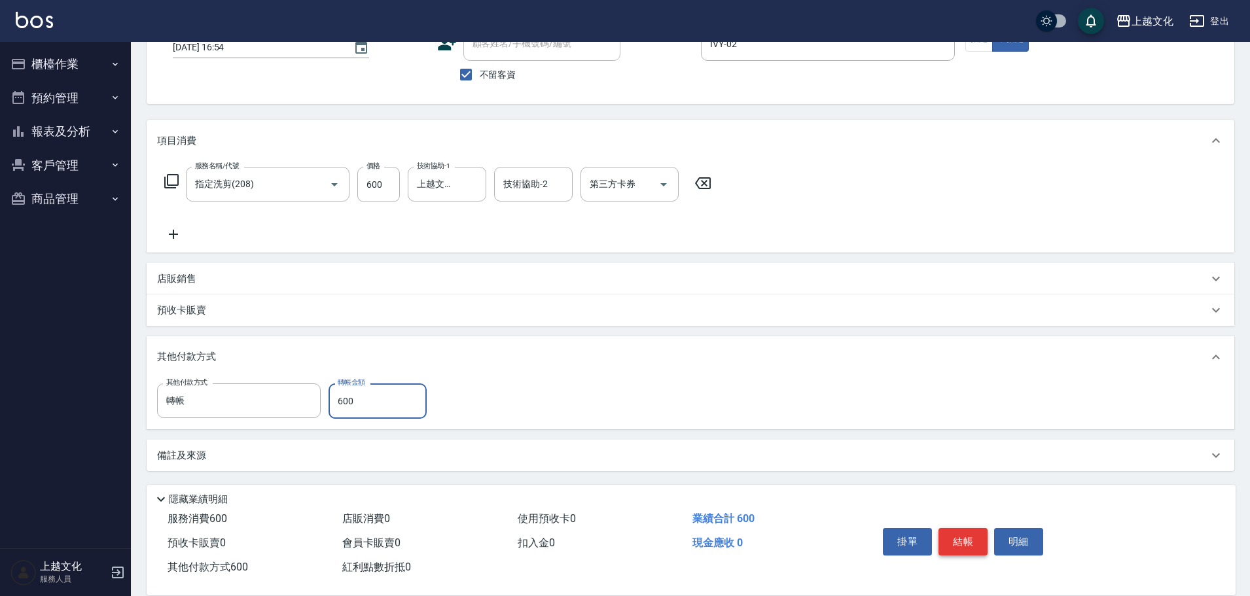
type input "600"
click at [960, 536] on button "結帳" at bounding box center [963, 541] width 49 height 27
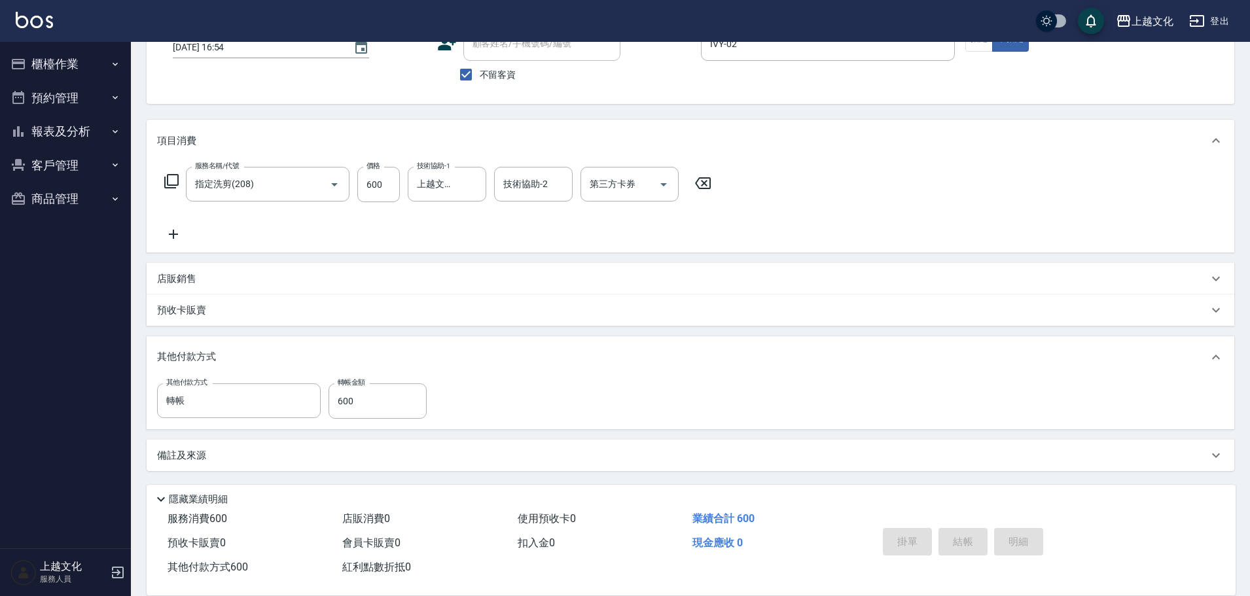
type input "[DATE] 16:55"
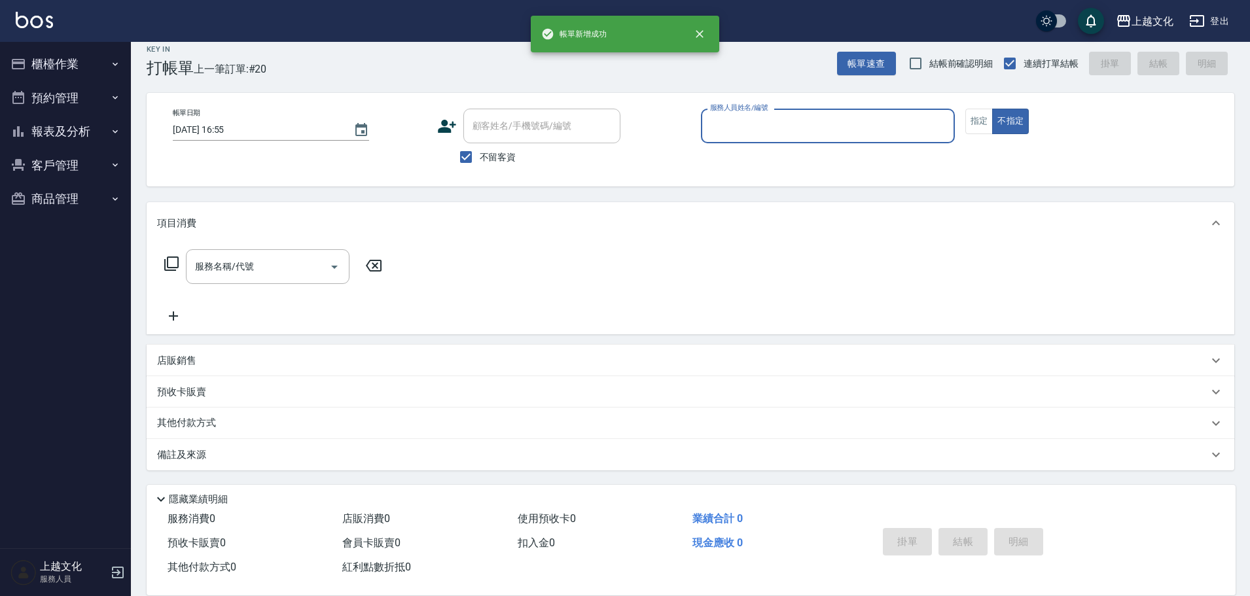
scroll to position [12, 0]
click at [44, 130] on button "報表及分析" at bounding box center [65, 132] width 120 height 34
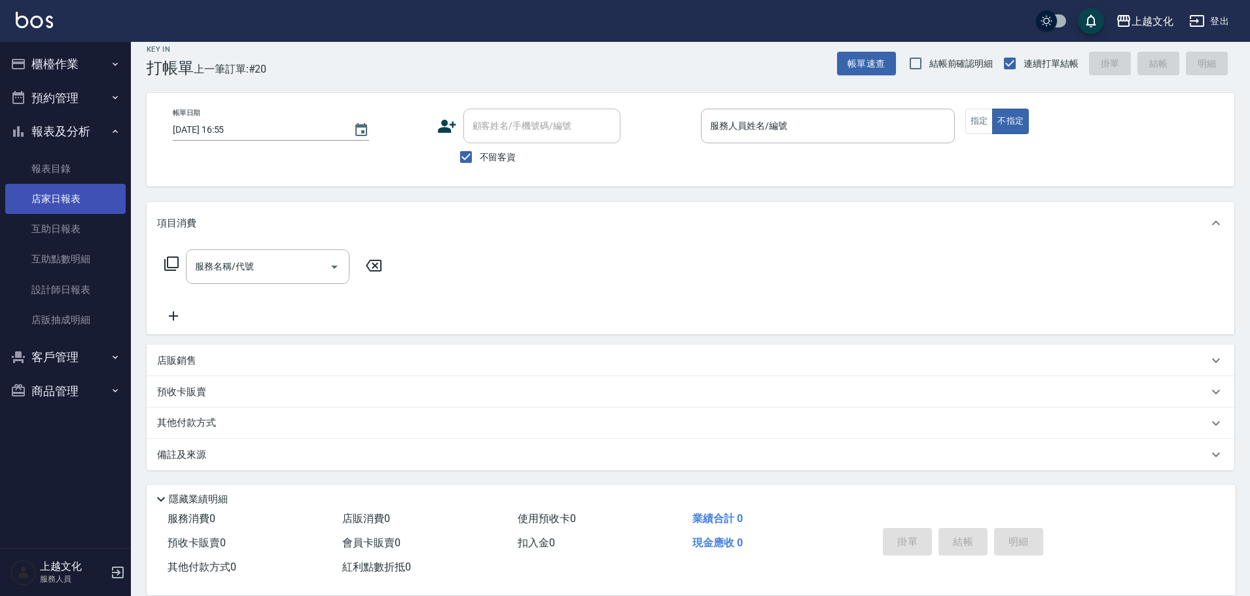
click at [60, 200] on link "店家日報表" at bounding box center [65, 199] width 120 height 30
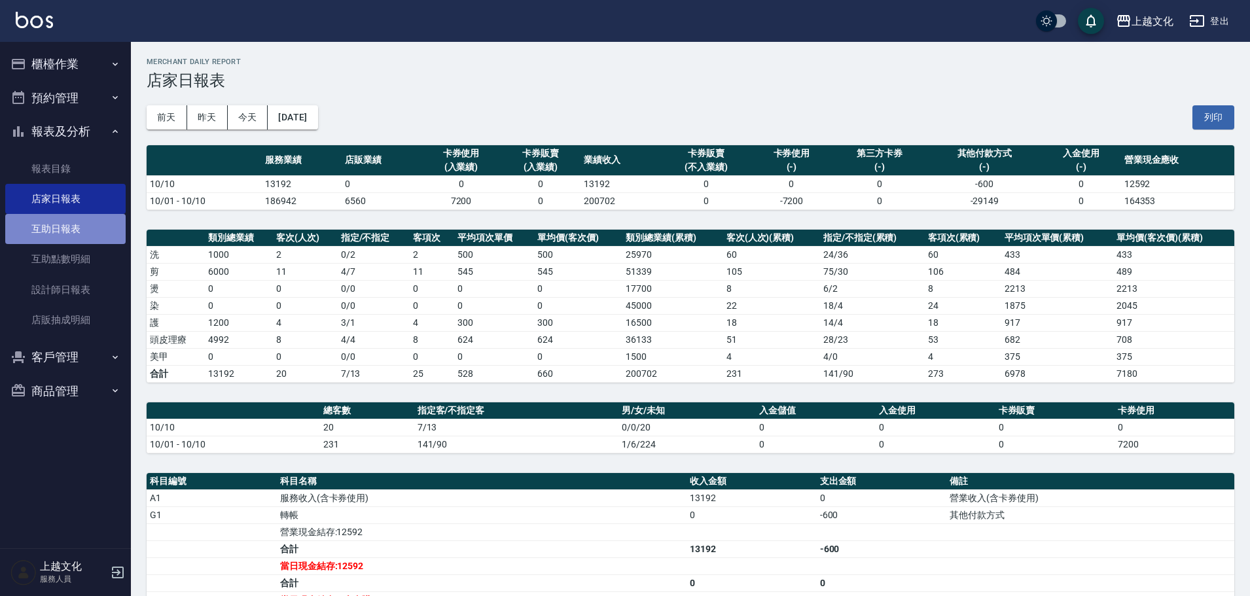
click at [61, 231] on link "互助日報表" at bounding box center [65, 229] width 120 height 30
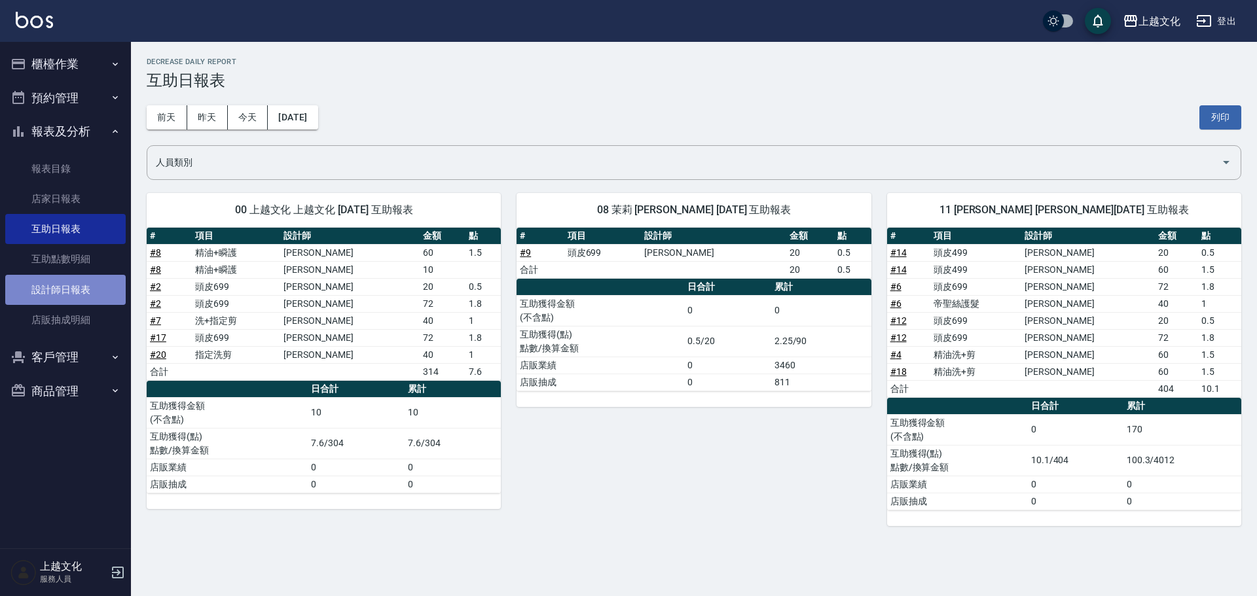
click at [39, 291] on link "設計師日報表" at bounding box center [65, 290] width 120 height 30
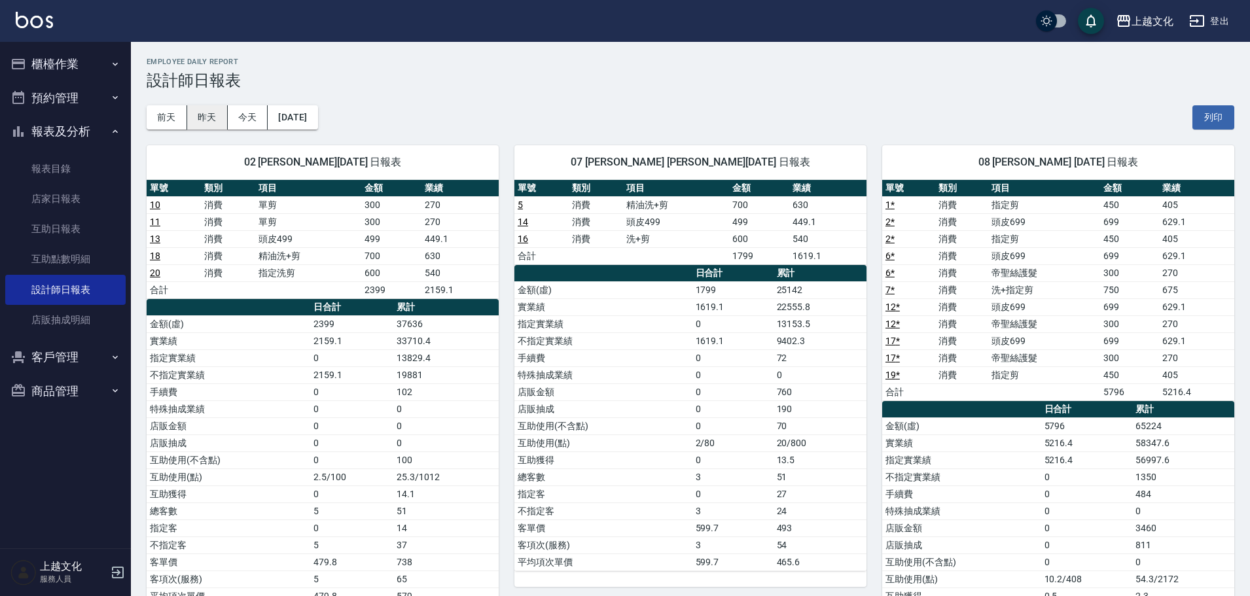
click at [217, 115] on button "昨天" at bounding box center [207, 117] width 41 height 24
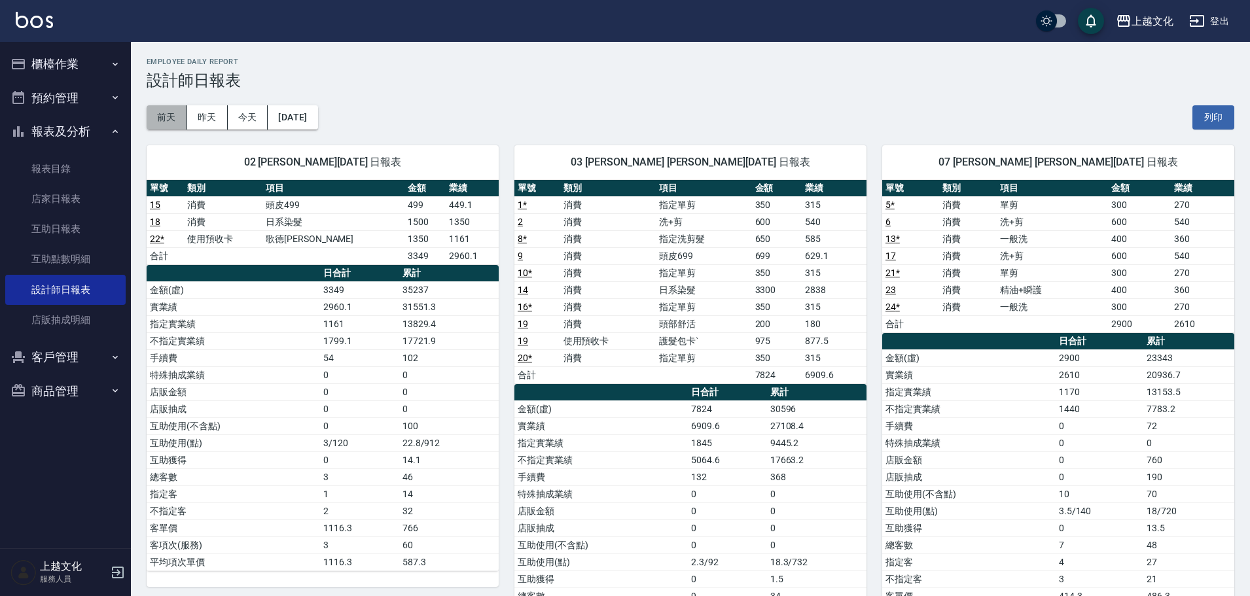
click at [177, 119] on button "前天" at bounding box center [167, 117] width 41 height 24
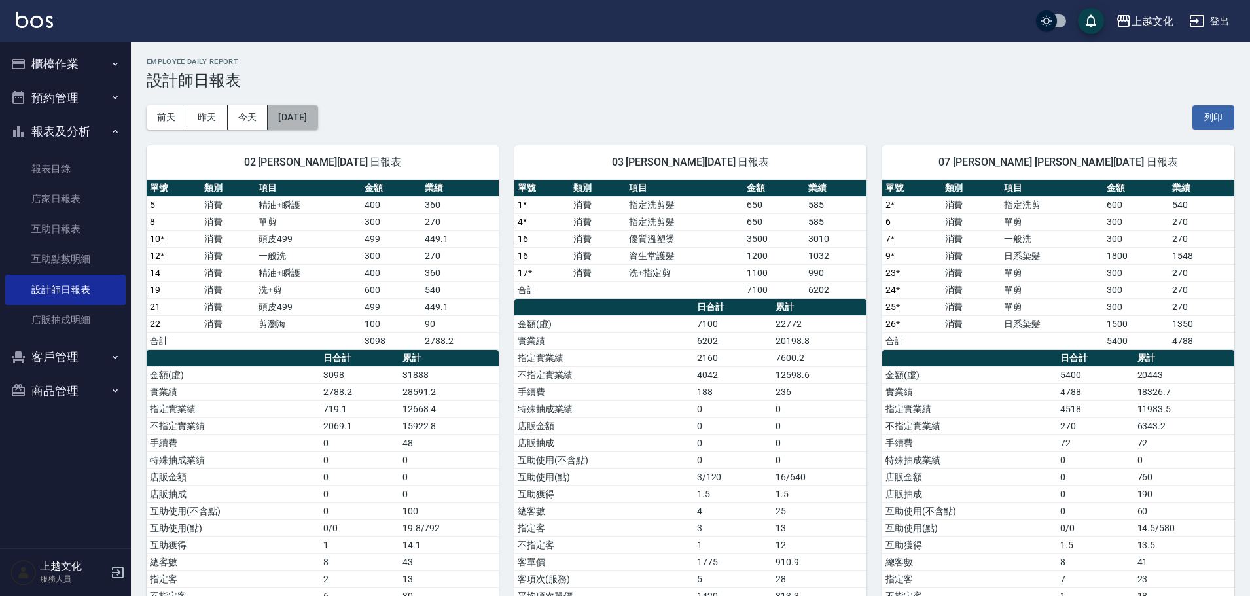
click at [293, 120] on button "[DATE]" at bounding box center [293, 117] width 50 height 24
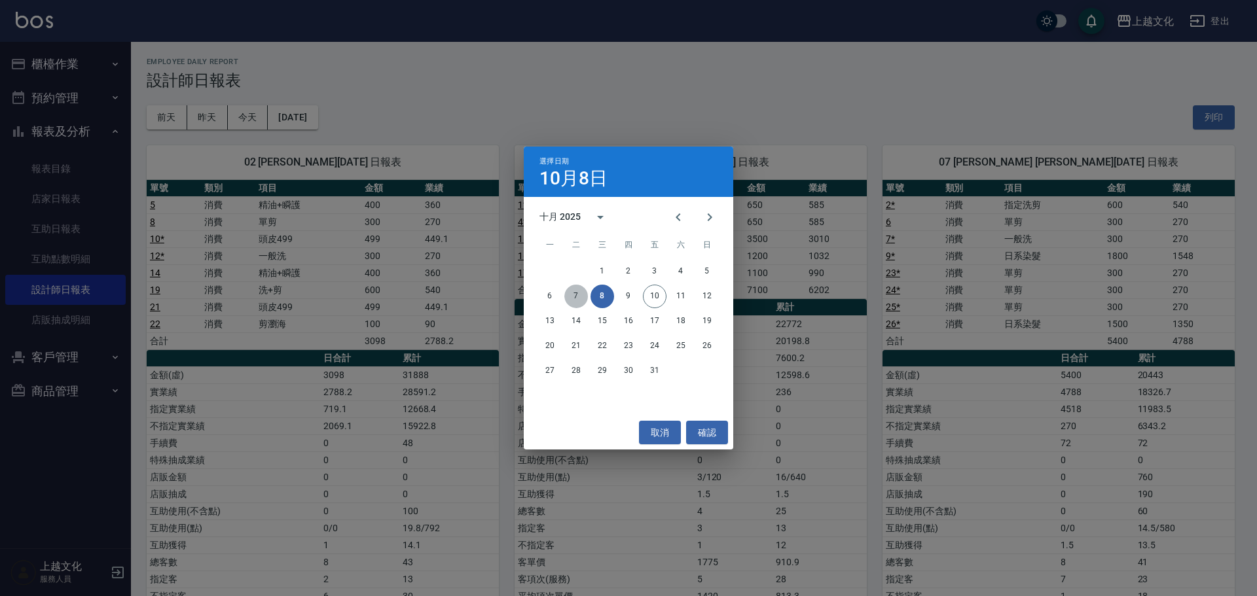
click at [577, 293] on button "7" at bounding box center [576, 297] width 24 height 24
click at [577, 293] on div "上越文化 [DATE] 設計師日報表 列印時間： [DATE][PHONE_NUMBER]:57 Employee Daily Report 設計師日報表 […" at bounding box center [625, 598] width 1250 height 1196
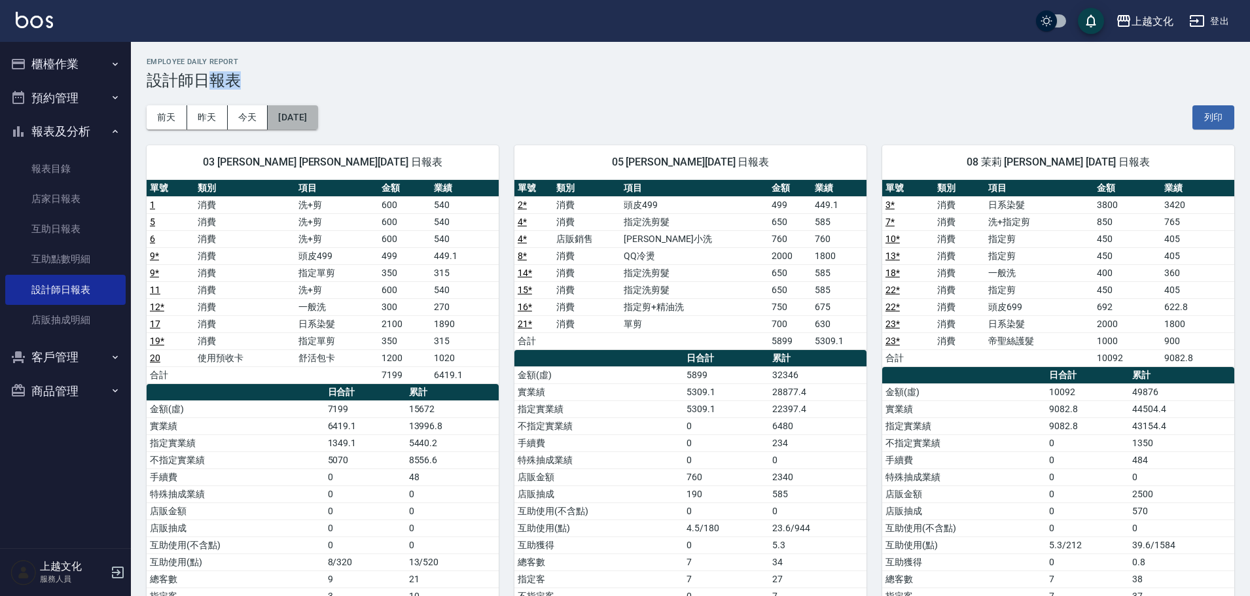
click at [317, 124] on button "[DATE]" at bounding box center [293, 117] width 50 height 24
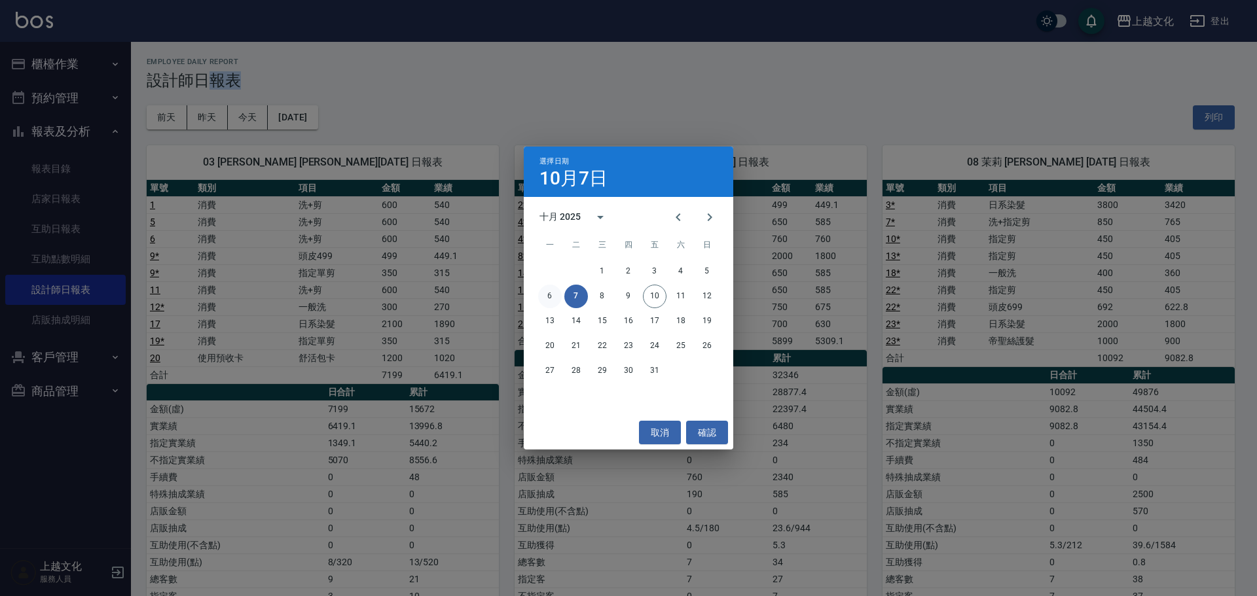
click at [551, 293] on button "6" at bounding box center [550, 297] width 24 height 24
click at [551, 293] on div "上越文化 [DATE] 設計師日報表 列印時間： [DATE][PHONE_NUMBER]:58 Employee Daily Report 設計師日報表 […" at bounding box center [625, 352] width 1250 height 705
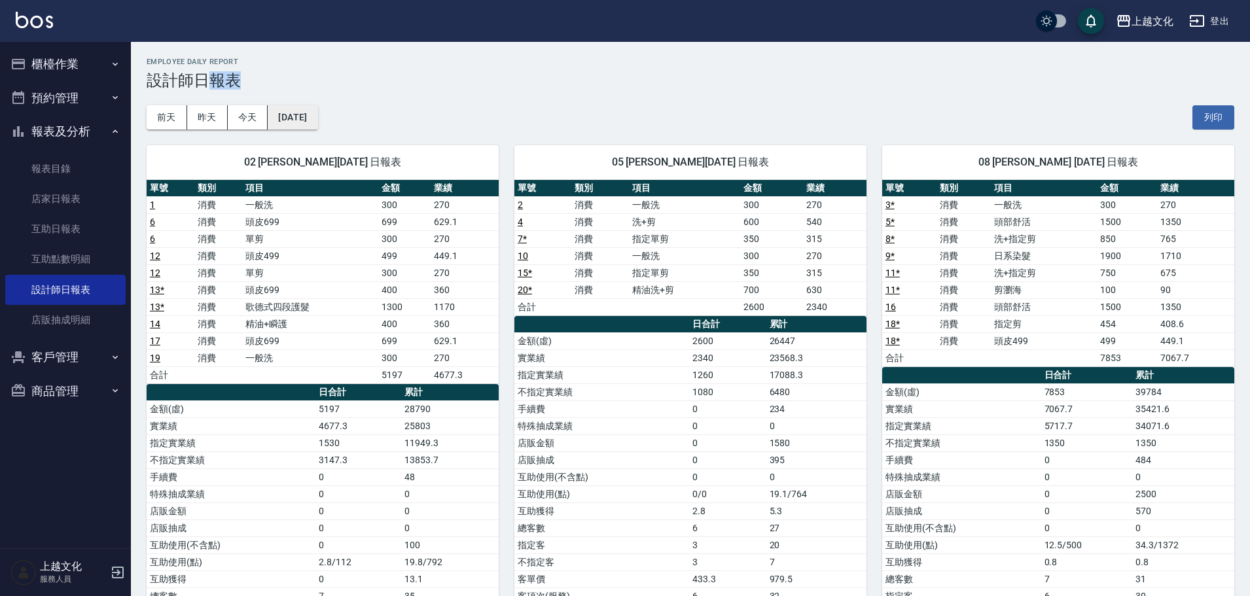
click at [317, 122] on button "[DATE]" at bounding box center [293, 117] width 50 height 24
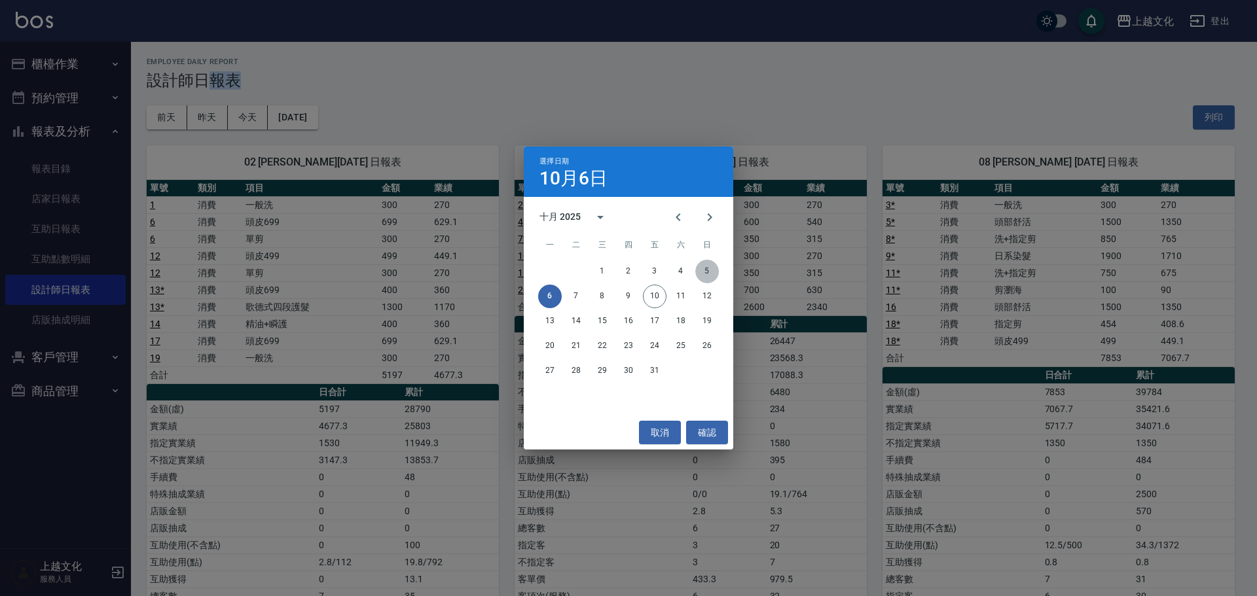
click at [704, 274] on button "5" at bounding box center [707, 272] width 24 height 24
click at [704, 274] on div "上越文化 [DATE] 設計師日報表 列印時間： [DATE][PHONE_NUMBER]:58 Employee Daily Report 設計師日報表 […" at bounding box center [625, 361] width 1250 height 722
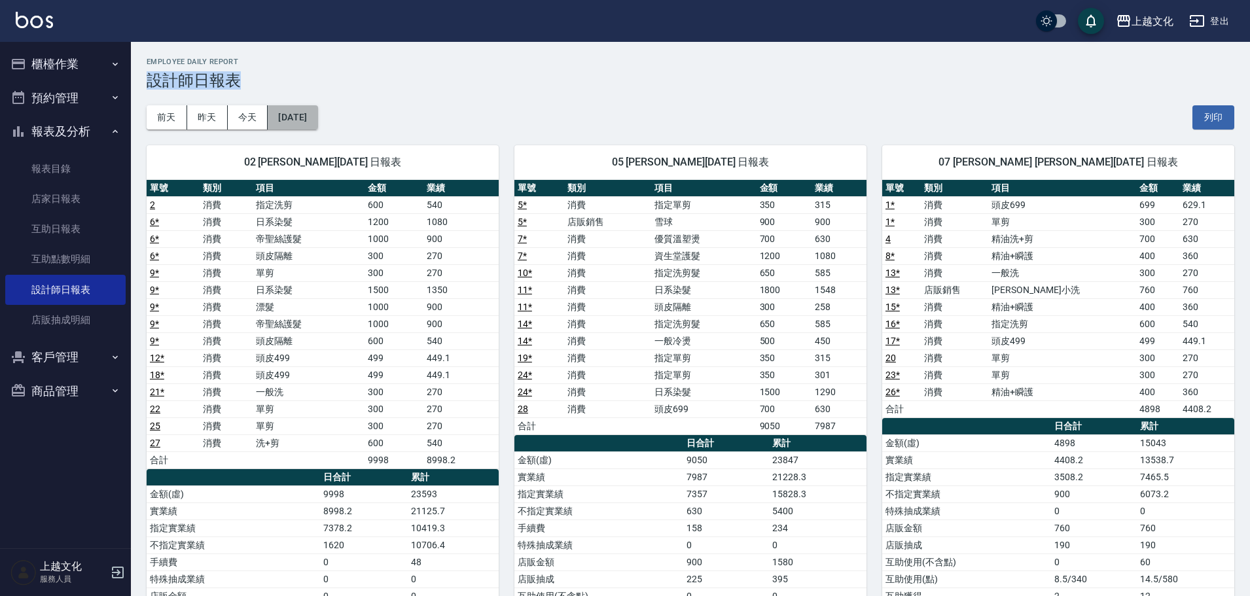
click at [299, 118] on button "[DATE]" at bounding box center [293, 117] width 50 height 24
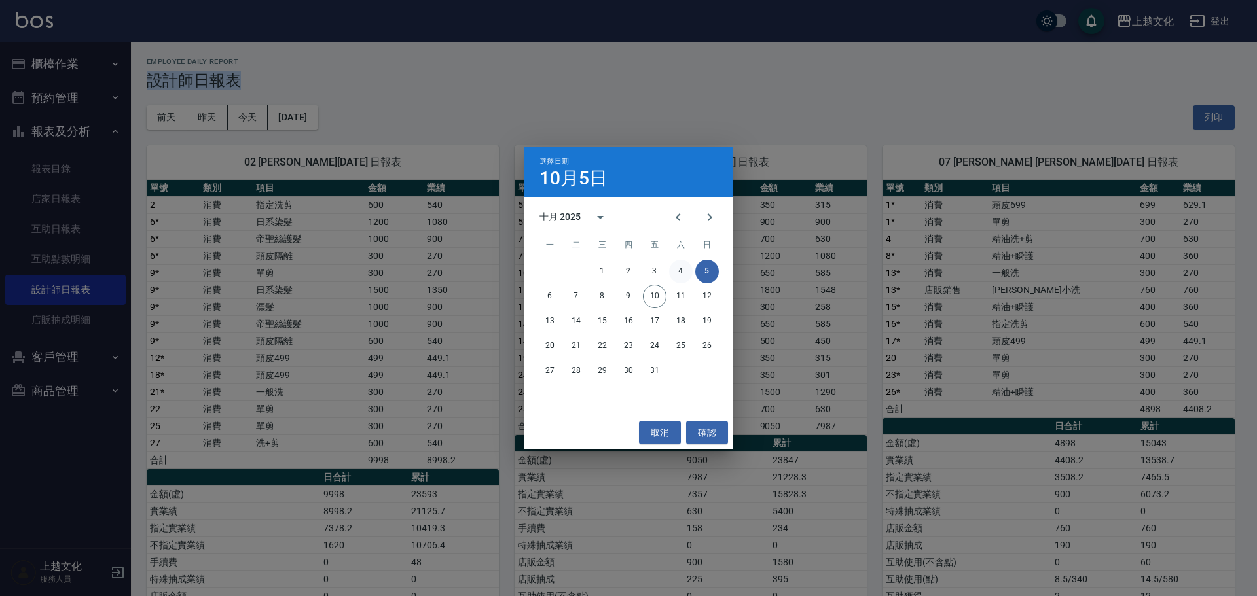
click at [683, 272] on button "4" at bounding box center [681, 272] width 24 height 24
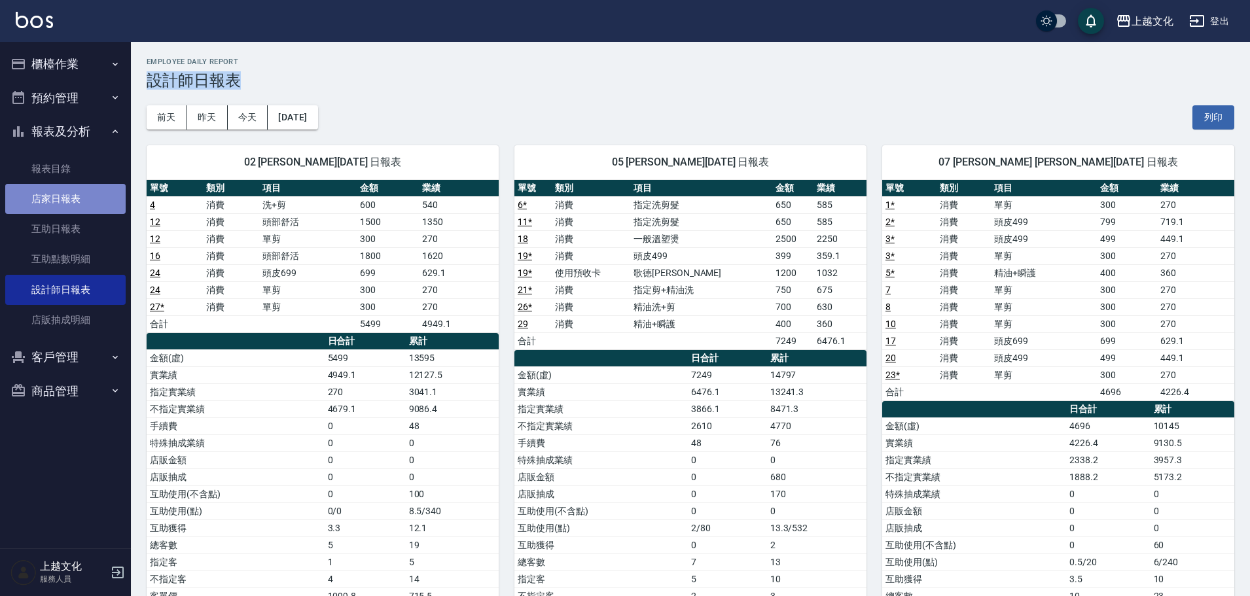
click at [58, 196] on link "店家日報表" at bounding box center [65, 199] width 120 height 30
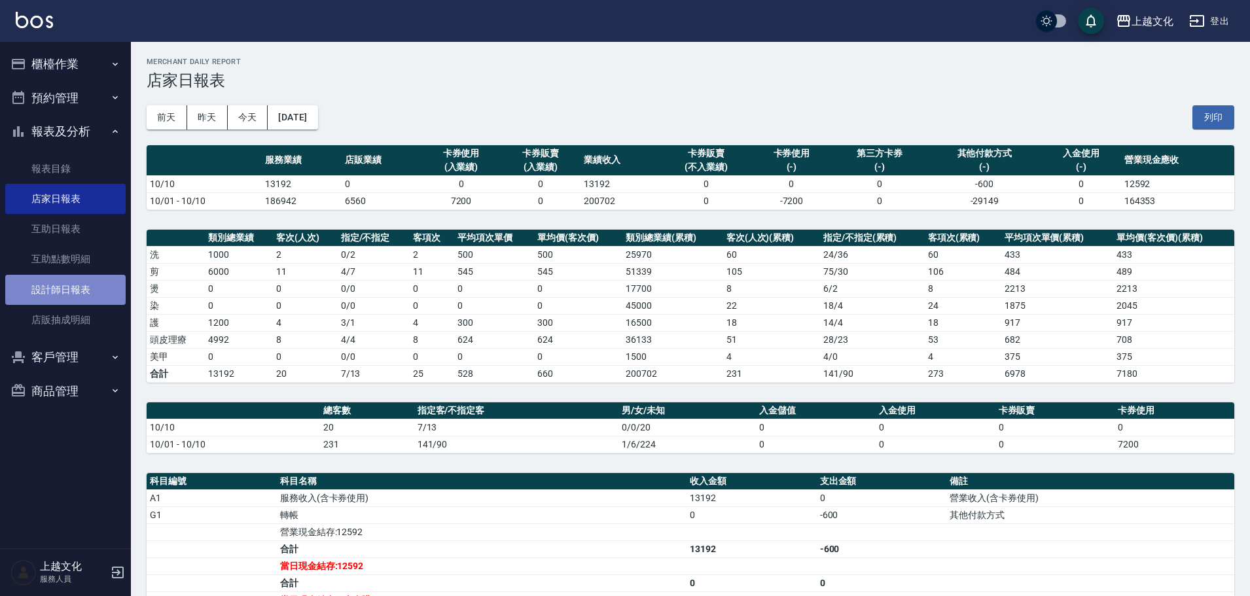
click at [63, 286] on link "設計師日報表" at bounding box center [65, 290] width 120 height 30
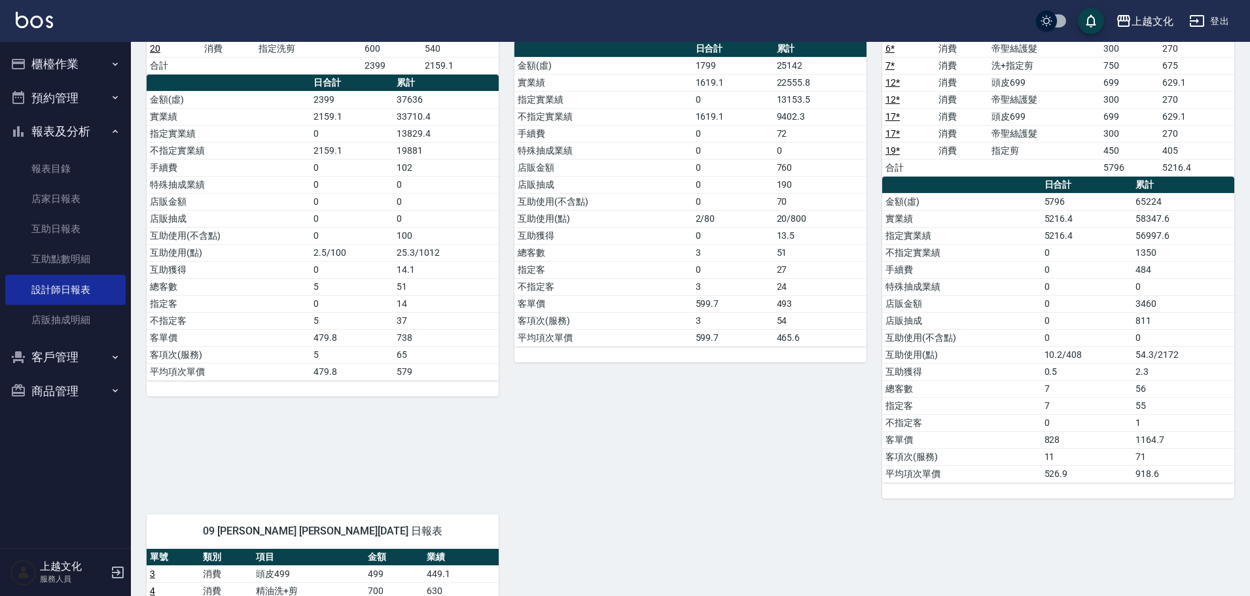
scroll to position [65, 0]
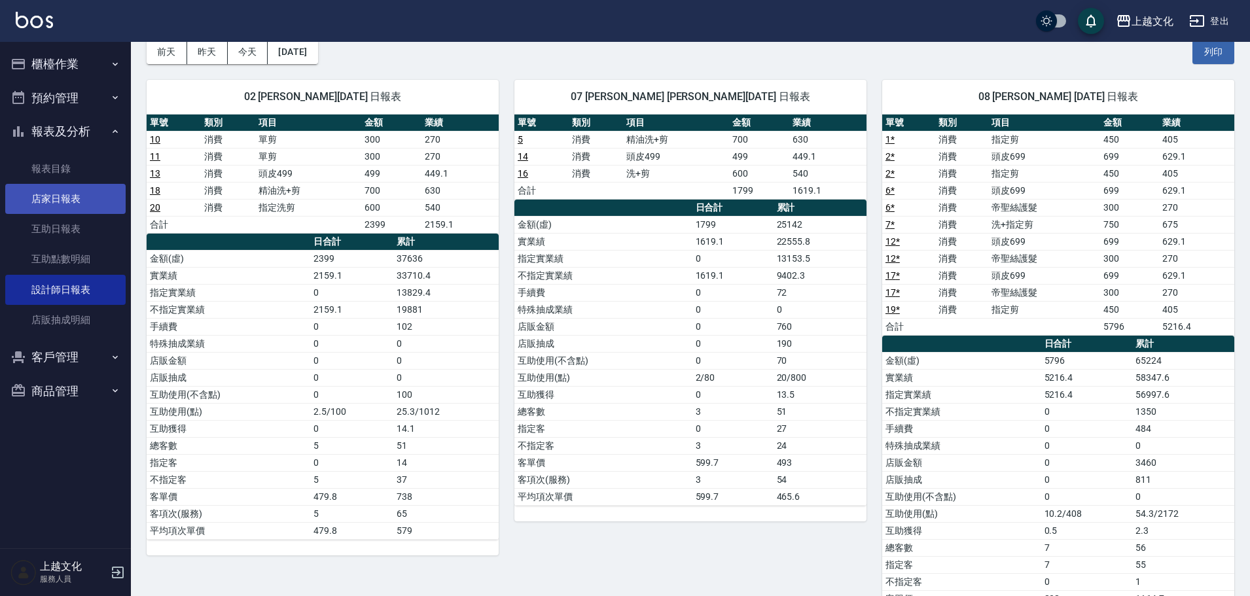
click at [37, 203] on link "店家日報表" at bounding box center [65, 199] width 120 height 30
